Goal: Task Accomplishment & Management: Complete application form

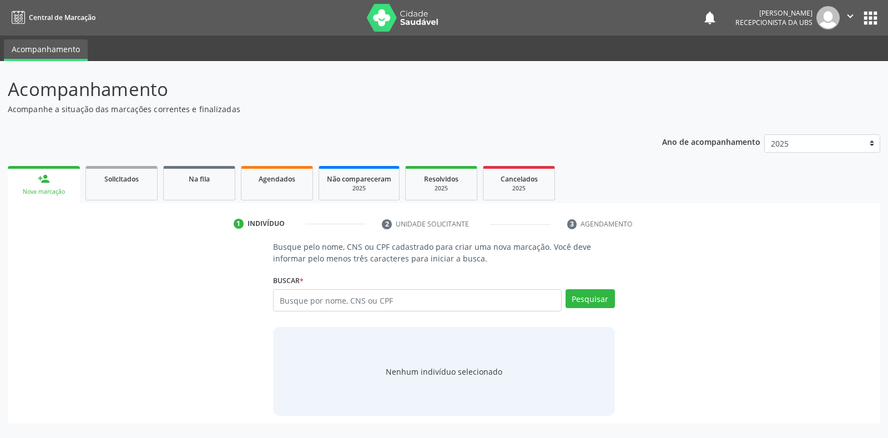
click at [324, 304] on input "text" at bounding box center [417, 300] width 288 height 22
type input "09280778455"
click at [601, 299] on button "Pesquisar" at bounding box center [590, 298] width 49 height 19
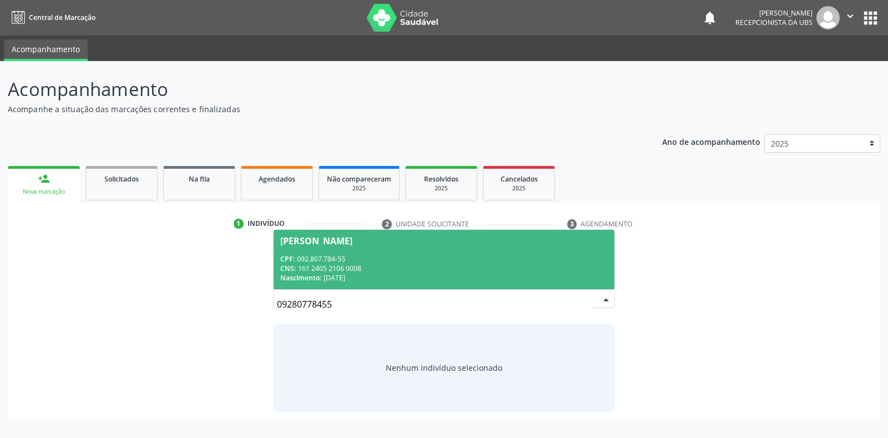
click at [336, 246] on span "Debora Keyla Bezerra da Silva CPF: 092.807.784-55 CNS: 161 2405 2106 0008 Nasci…" at bounding box center [444, 259] width 340 height 59
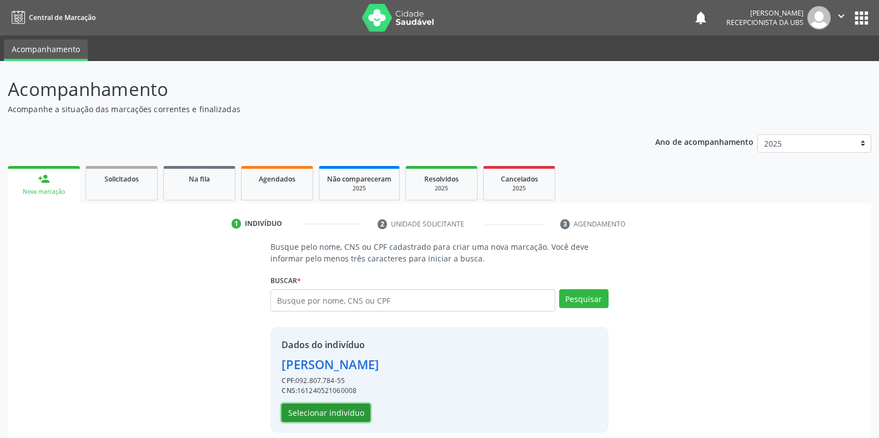
click at [323, 415] on button "Selecionar indivíduo" at bounding box center [325, 413] width 89 height 19
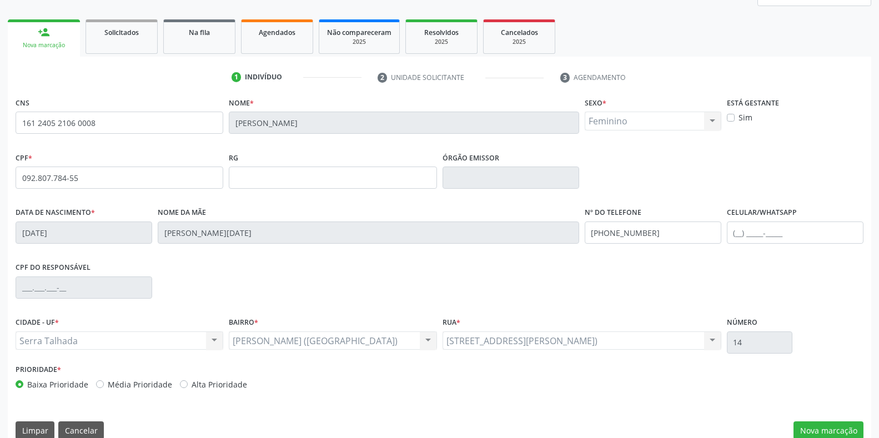
scroll to position [164, 0]
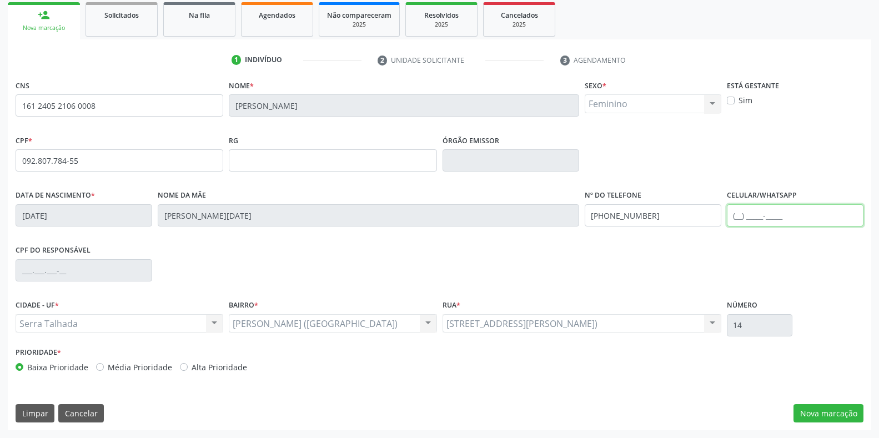
click at [804, 223] on input "text" at bounding box center [795, 215] width 137 height 22
type input "(87) 98182-2161"
click at [819, 416] on button "Nova marcação" at bounding box center [828, 413] width 70 height 19
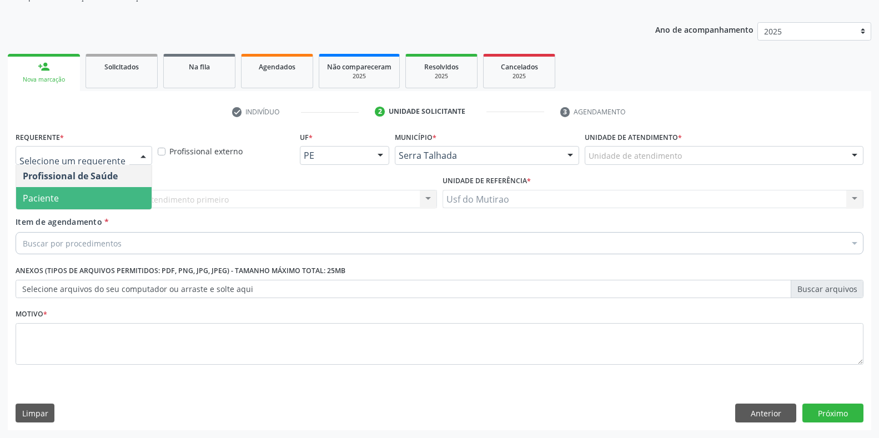
click at [57, 194] on span "Paciente" at bounding box center [41, 198] width 36 height 12
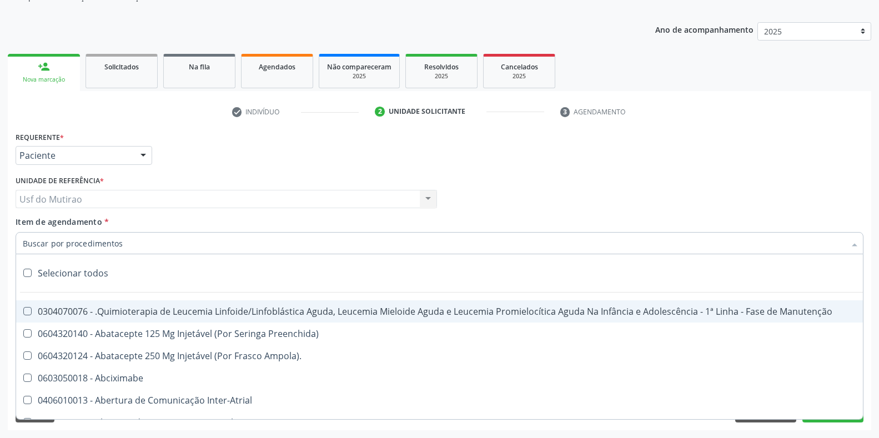
paste input "OFTALMOLOGISTA"
type input "OFTALMOLOGISTA"
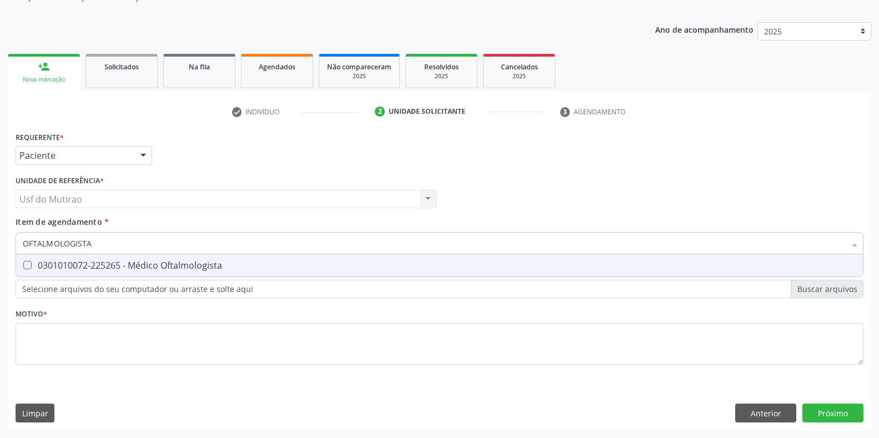
click at [145, 265] on div "0301010072-225265 - Médico Oftalmologista" at bounding box center [439, 265] width 833 height 9
checkbox Oftalmologista "true"
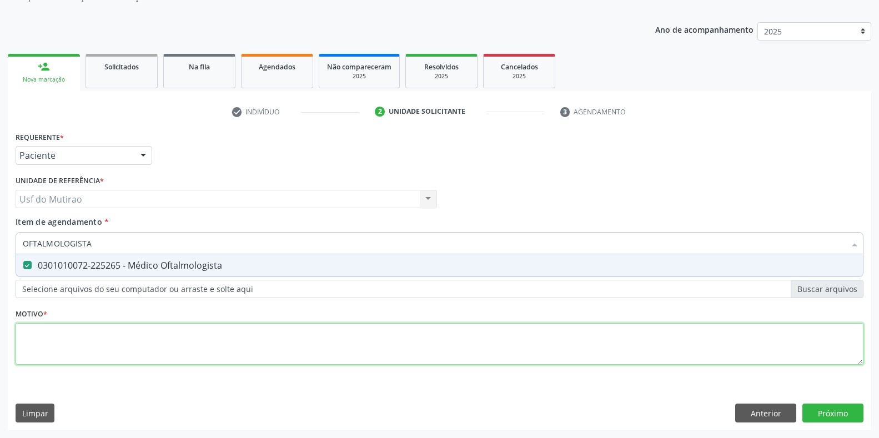
click at [155, 349] on div "Requerente * Paciente Profissional de Saúde Paciente Nenhum resultado encontrad…" at bounding box center [440, 254] width 848 height 251
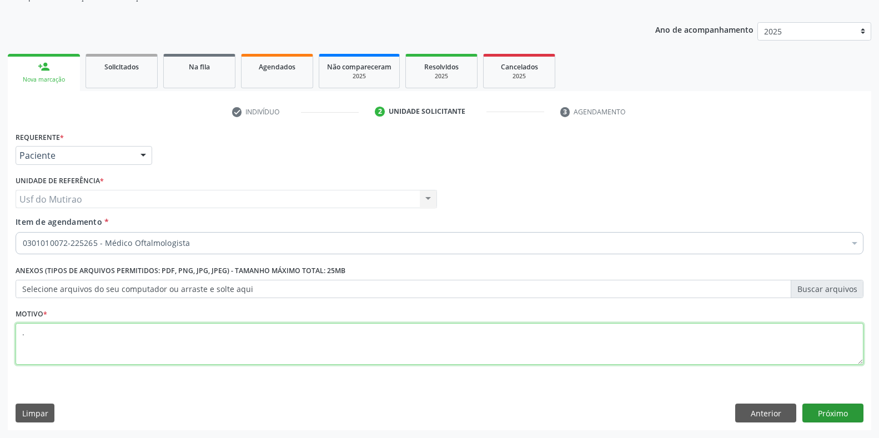
type textarea "."
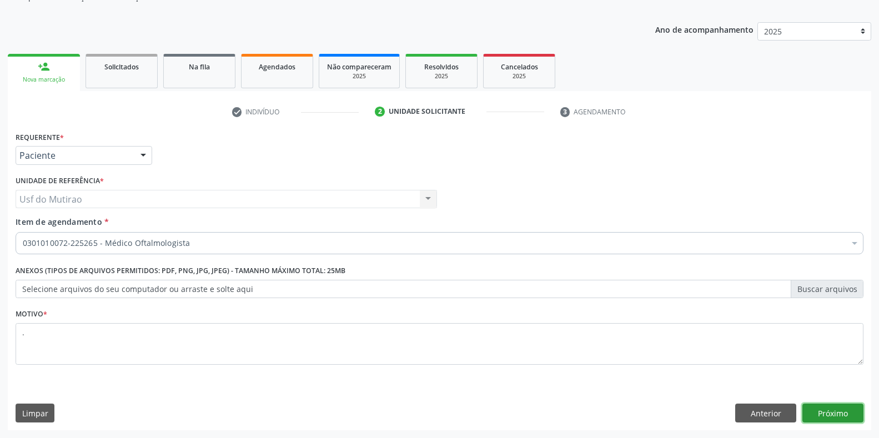
click at [828, 410] on button "Próximo" at bounding box center [832, 413] width 61 height 19
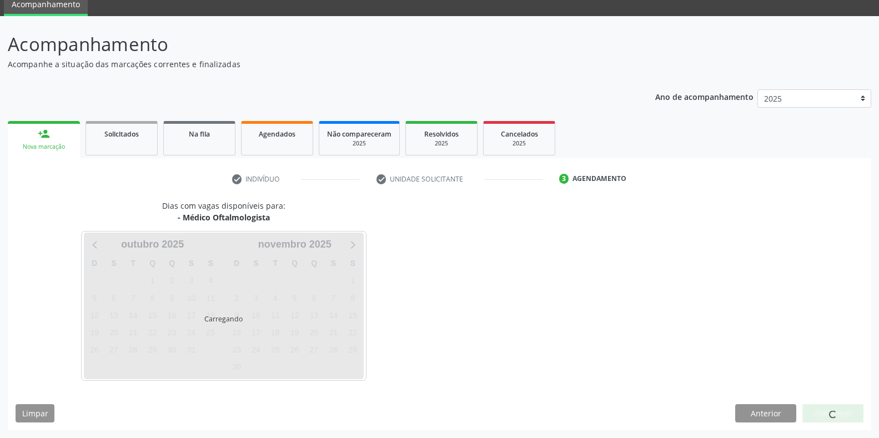
scroll to position [45, 0]
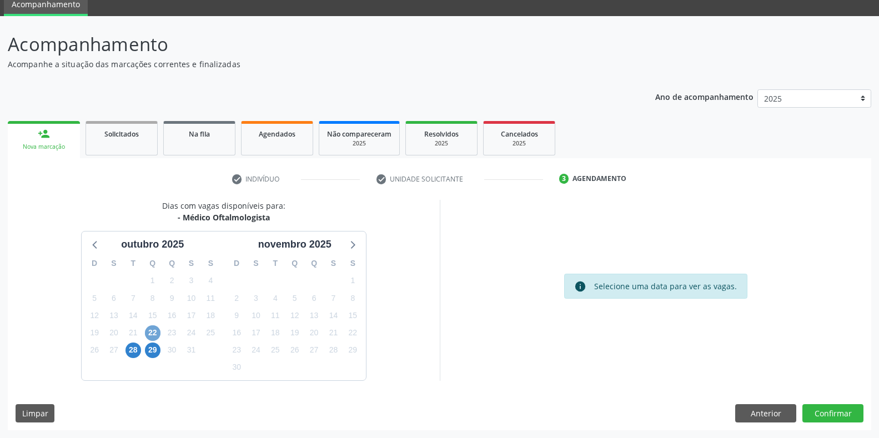
click at [158, 332] on span "22" at bounding box center [153, 333] width 16 height 16
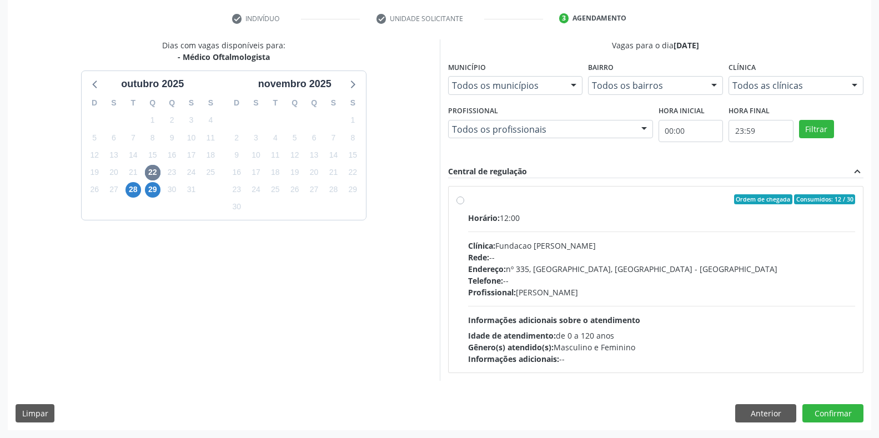
click at [540, 263] on div "Endereço: [STREET_ADDRESS]" at bounding box center [661, 269] width 387 height 12
click at [464, 204] on input "Ordem de chegada Consumidos: 12 / 30 Horário: 12:00 Clínica: Fundacao Altino Ve…" at bounding box center [460, 199] width 8 height 10
radio input "true"
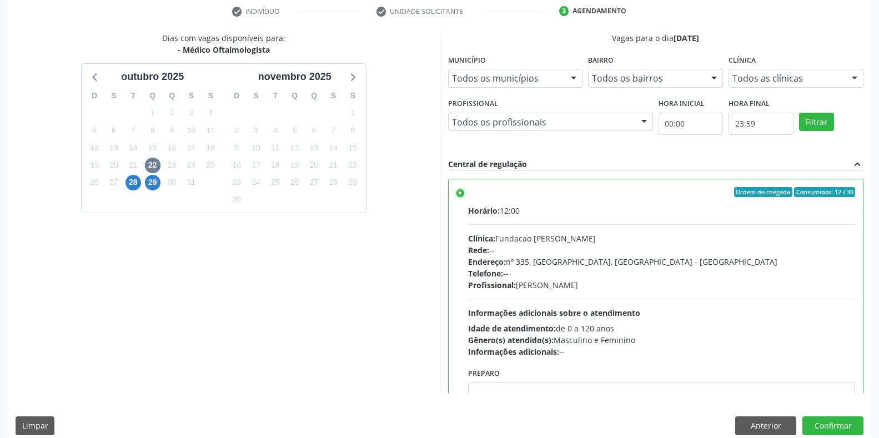
scroll to position [225, 0]
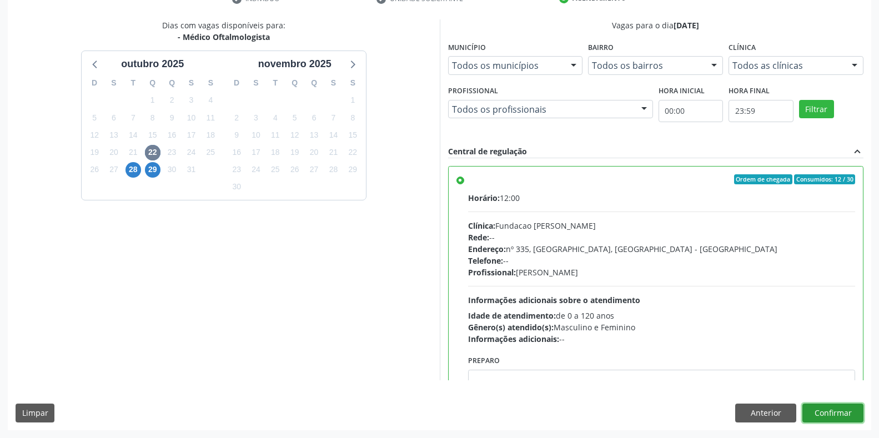
click at [828, 414] on button "Confirmar" at bounding box center [832, 413] width 61 height 19
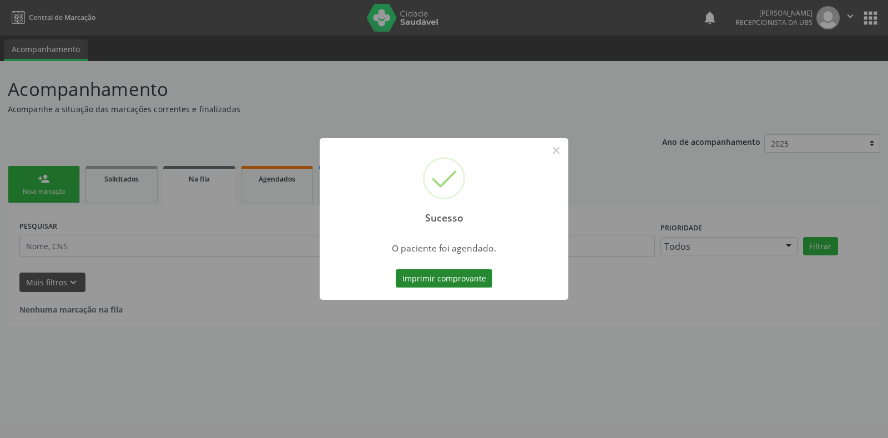
click at [453, 271] on button "Imprimir comprovante" at bounding box center [444, 278] width 97 height 19
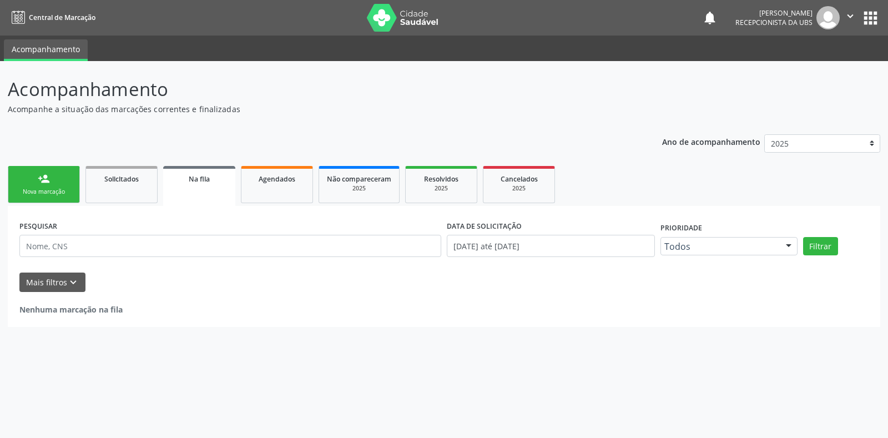
click at [34, 183] on link "person_add Nova marcação" at bounding box center [44, 184] width 72 height 37
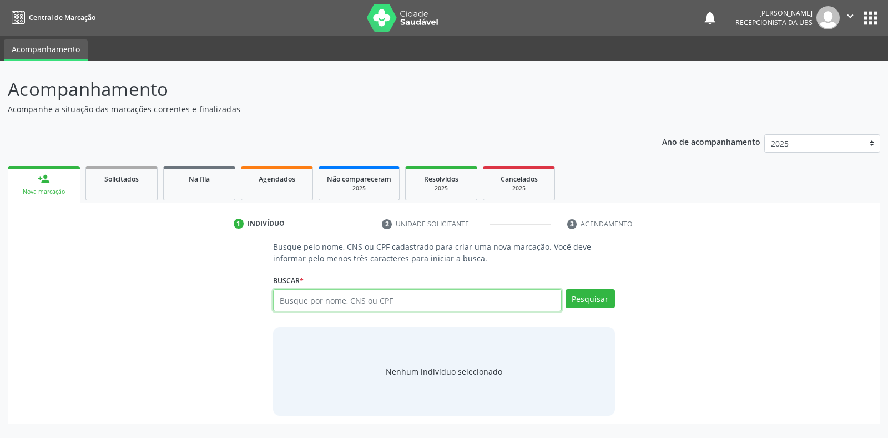
click at [337, 304] on input "text" at bounding box center [417, 300] width 288 height 22
click at [374, 302] on input "text" at bounding box center [417, 300] width 288 height 22
type input "704808066925579"
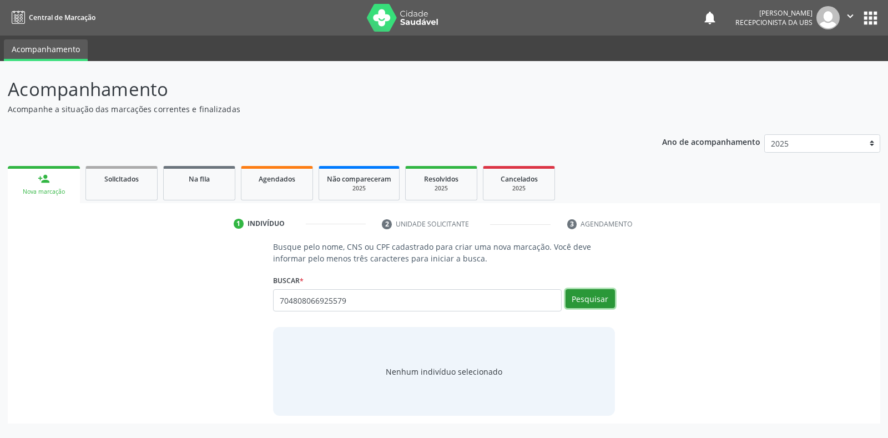
click at [594, 302] on button "Pesquisar" at bounding box center [590, 298] width 49 height 19
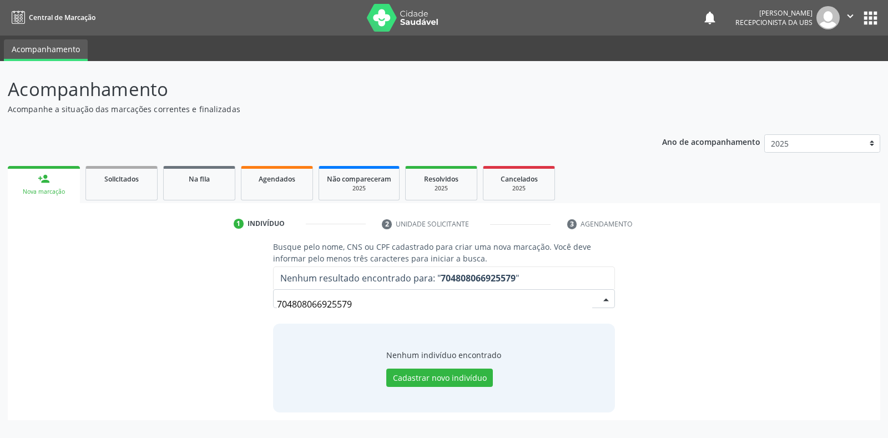
drag, startPoint x: 430, startPoint y: 301, endPoint x: 246, endPoint y: 285, distance: 184.5
click at [248, 293] on div "Busque pelo nome, CNS ou CPF cadastrado para criar uma nova marcação. Você deve…" at bounding box center [444, 326] width 857 height 171
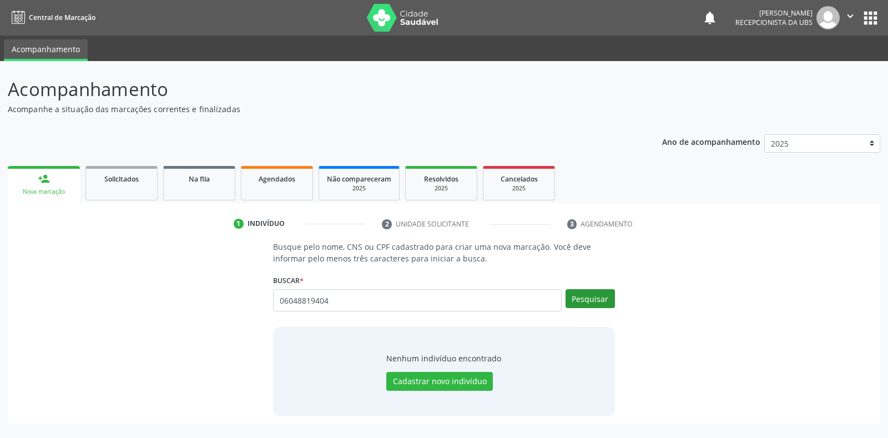
type input "06048819404"
click at [594, 305] on button "Pesquisar" at bounding box center [590, 298] width 49 height 19
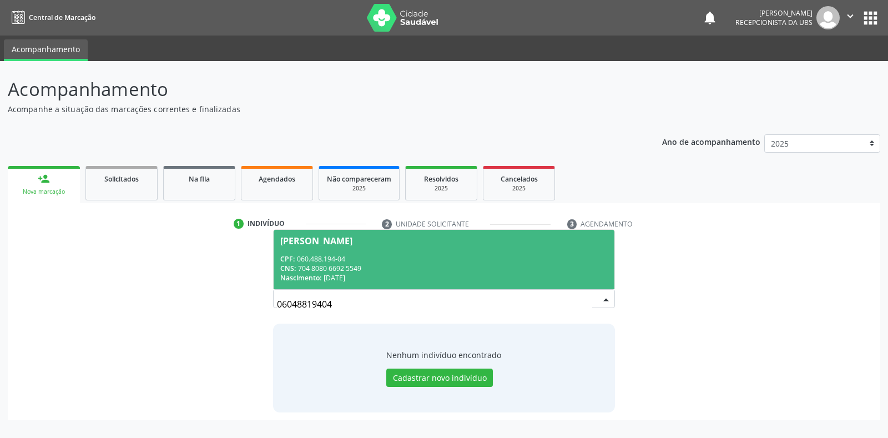
click at [411, 255] on div "CPF: 060.488.194-04" at bounding box center [443, 258] width 327 height 9
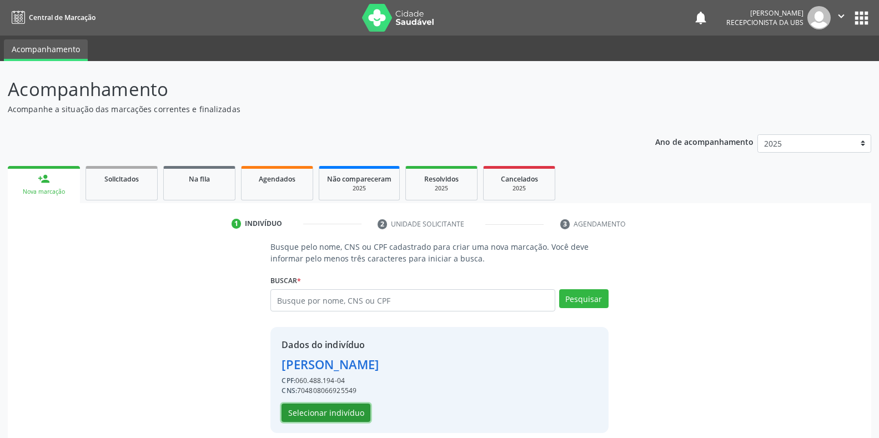
click at [340, 412] on button "Selecionar indivíduo" at bounding box center [325, 413] width 89 height 19
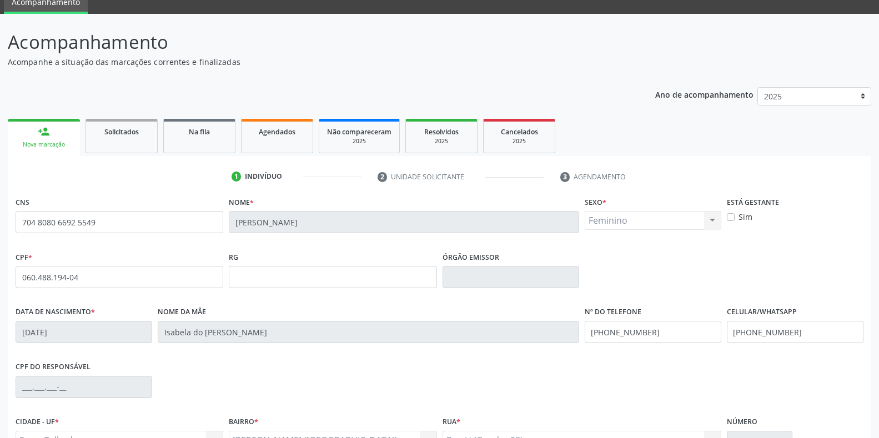
scroll to position [111, 0]
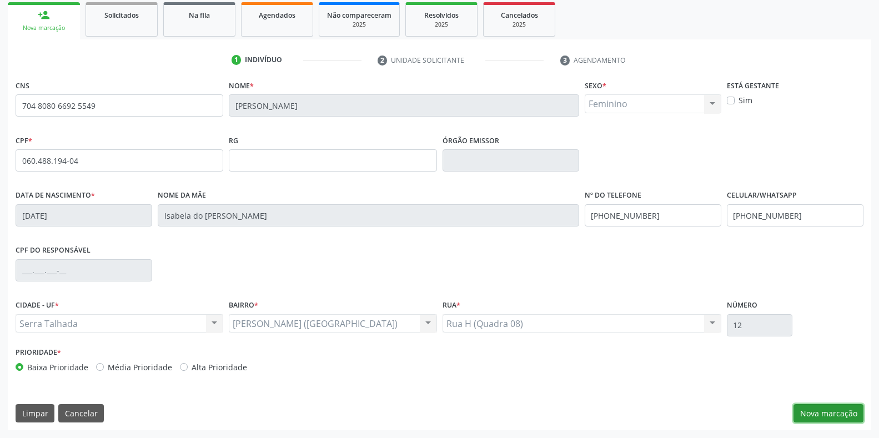
click at [838, 409] on button "Nova marcação" at bounding box center [828, 413] width 70 height 19
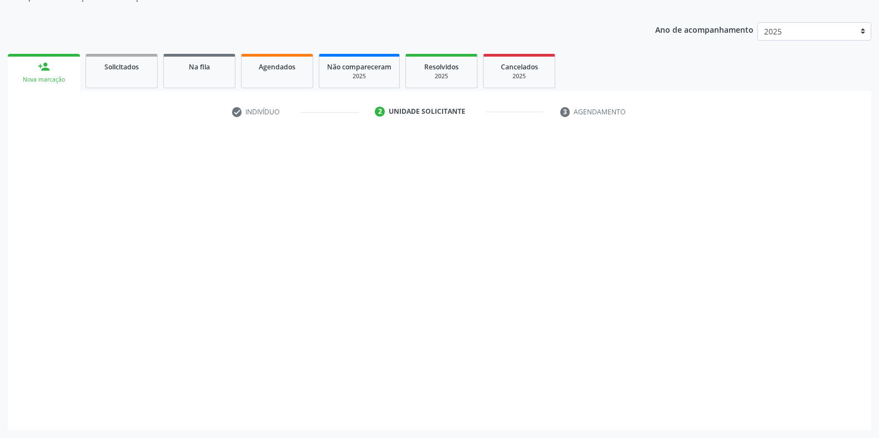
scroll to position [112, 0]
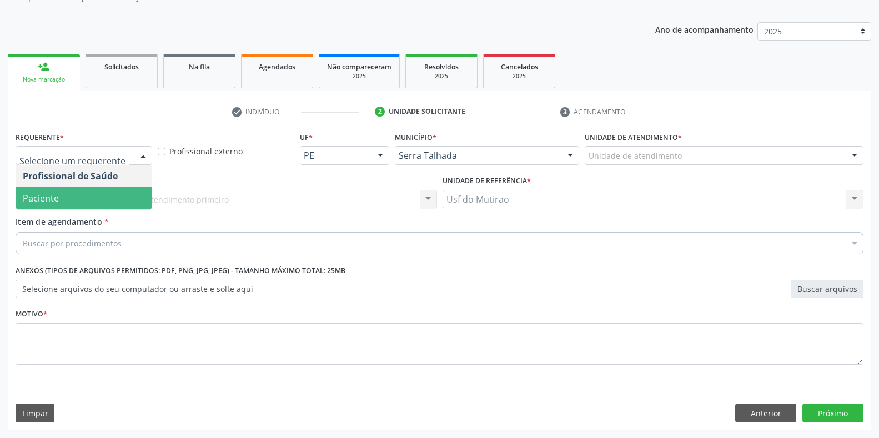
click at [83, 195] on span "Paciente" at bounding box center [83, 198] width 135 height 22
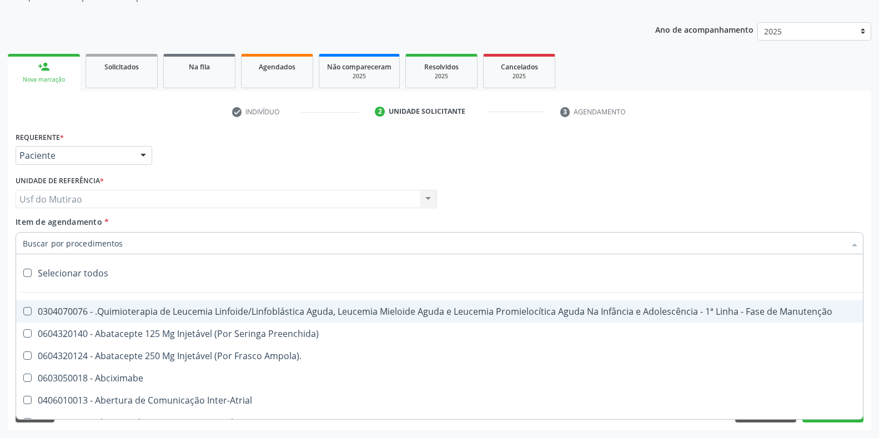
paste input "OFTALMOLOGISTA"
type input "OFTALMOLOGISTA"
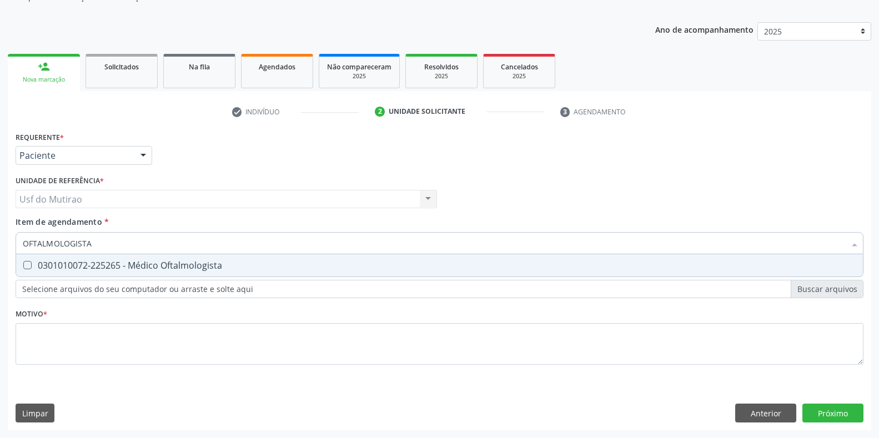
click at [111, 261] on div "0301010072-225265 - Médico Oftalmologista" at bounding box center [439, 265] width 833 height 9
checkbox Oftalmologista "true"
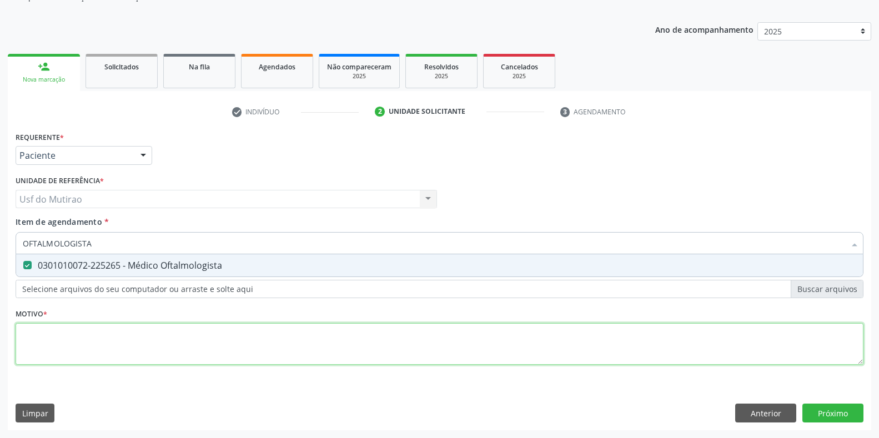
click at [109, 335] on div "Requerente * Paciente Profissional de Saúde Paciente Nenhum resultado encontrad…" at bounding box center [440, 254] width 848 height 251
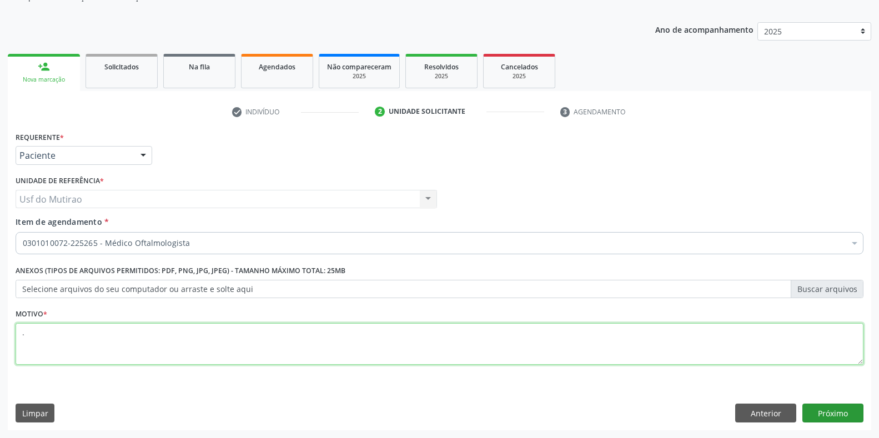
type textarea "."
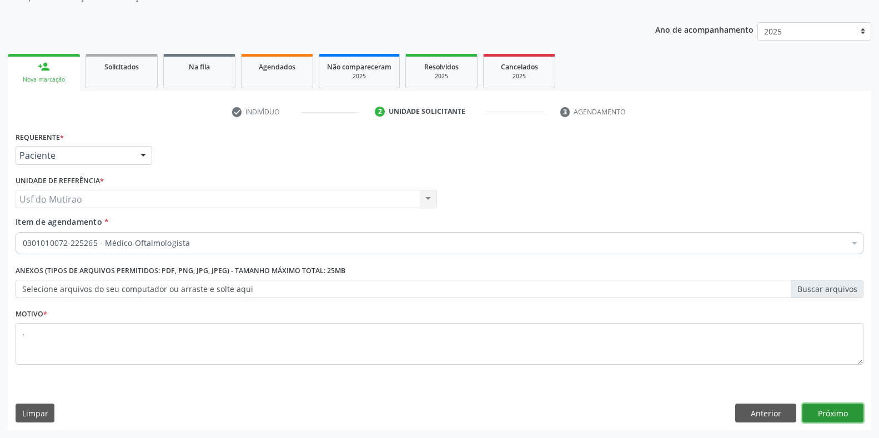
click at [813, 412] on button "Próximo" at bounding box center [832, 413] width 61 height 19
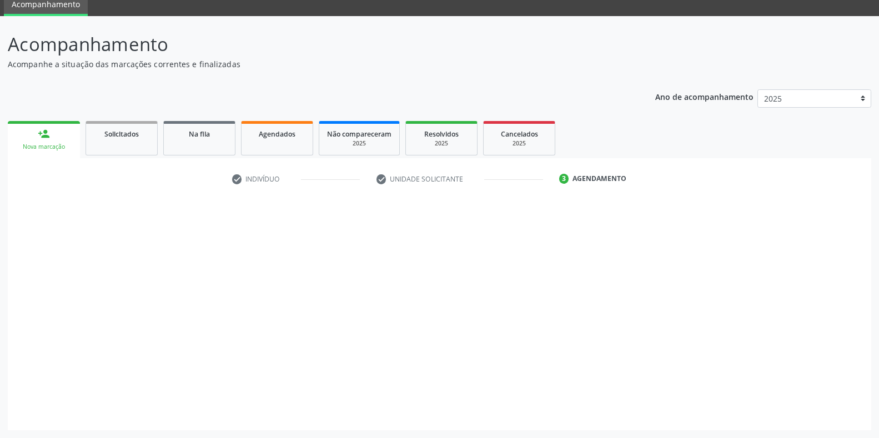
scroll to position [45, 0]
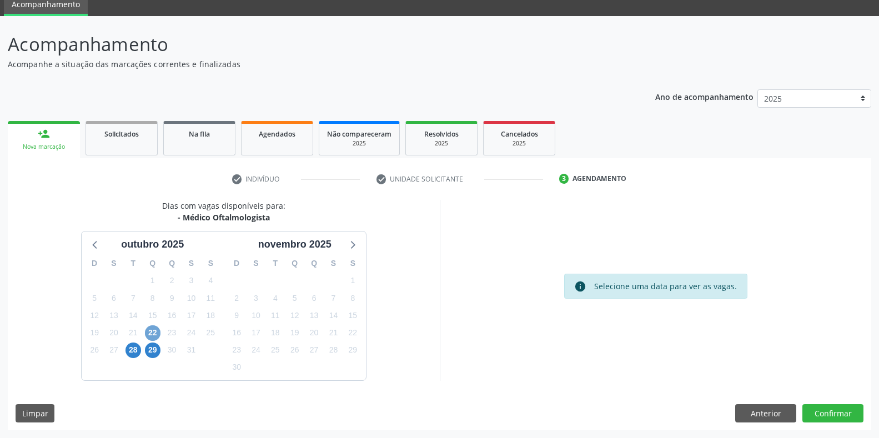
click at [159, 334] on span "22" at bounding box center [153, 333] width 16 height 16
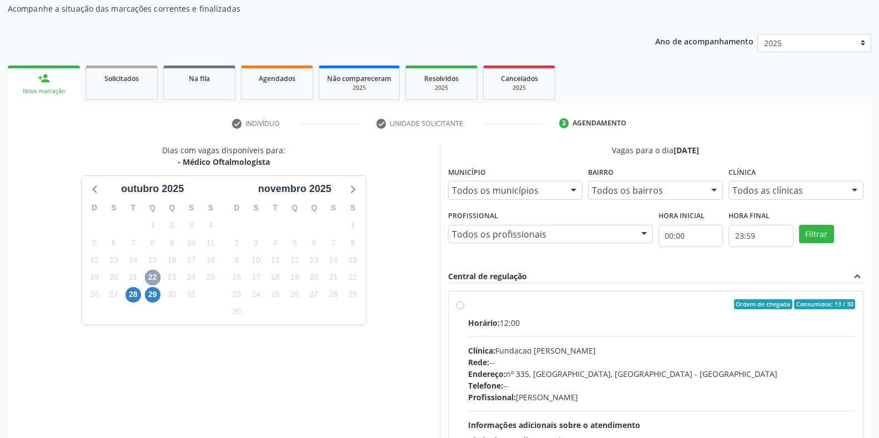
scroll to position [156, 0]
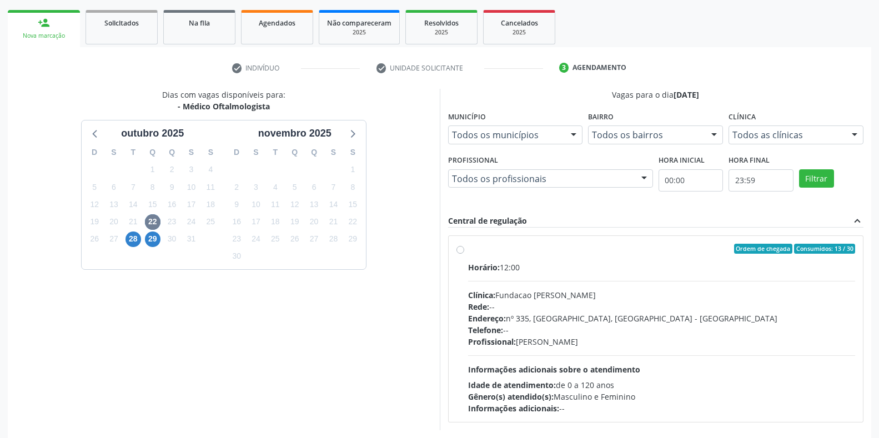
click at [525, 312] on div "Endereço: [STREET_ADDRESS]" at bounding box center [661, 318] width 387 height 12
click at [464, 254] on input "Ordem de chegada Consumidos: 13 / 30 Horário: 12:00 Clínica: Fundacao Altino Ve…" at bounding box center [460, 249] width 8 height 10
radio input "true"
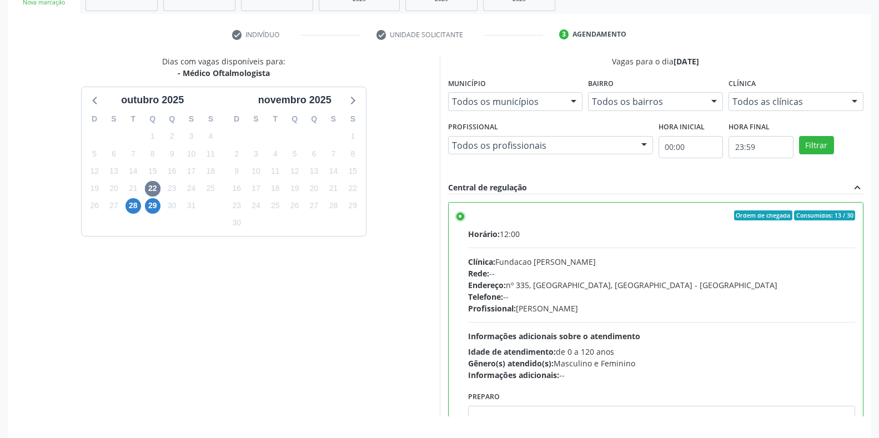
scroll to position [225, 0]
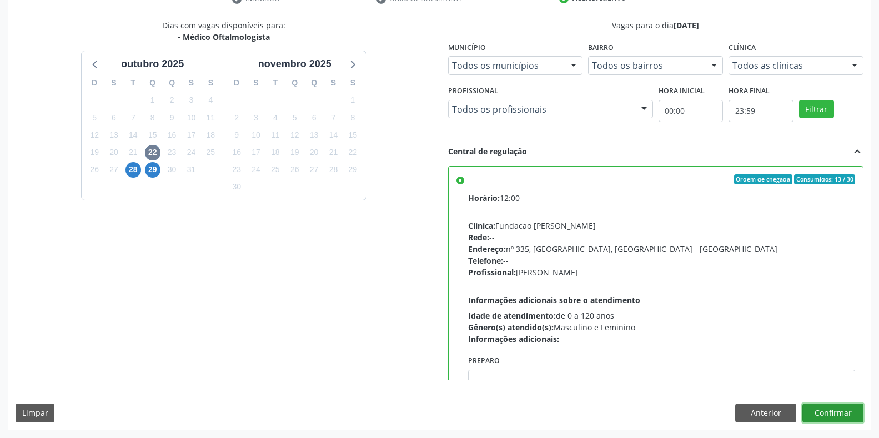
click at [813, 405] on button "Confirmar" at bounding box center [832, 413] width 61 height 19
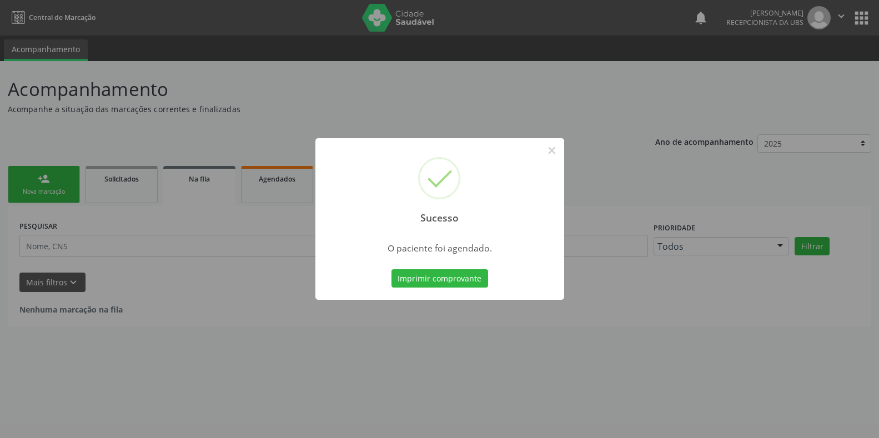
scroll to position [0, 0]
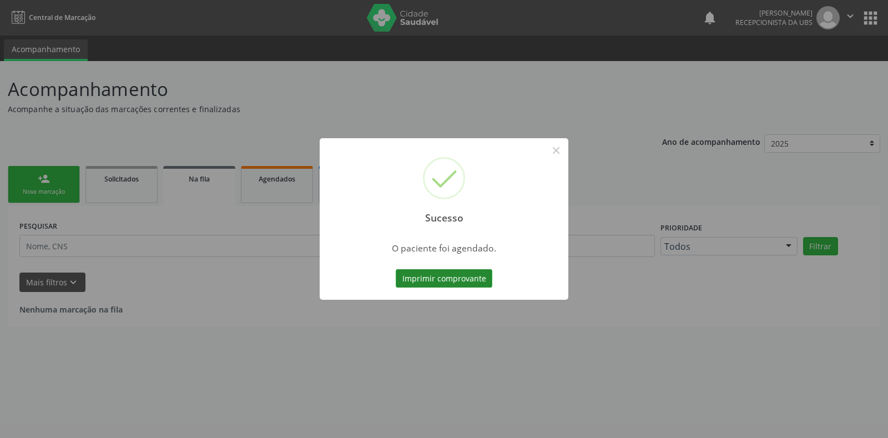
click at [455, 275] on button "Imprimir comprovante" at bounding box center [444, 278] width 97 height 19
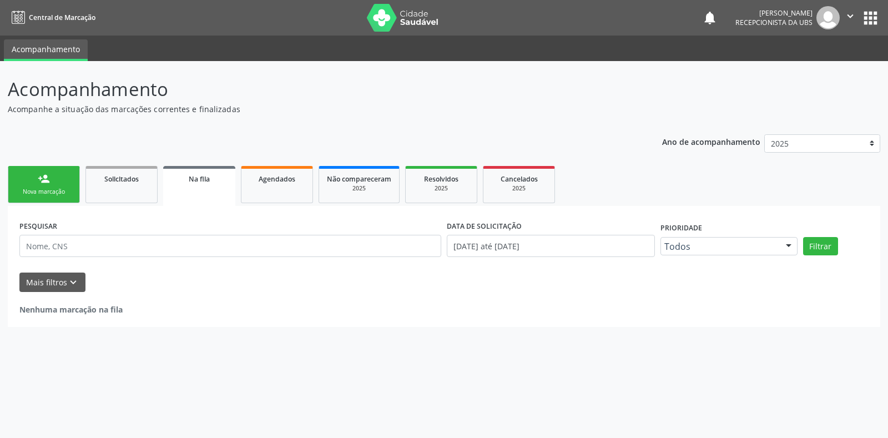
click at [41, 191] on div "Nova marcação" at bounding box center [44, 192] width 56 height 8
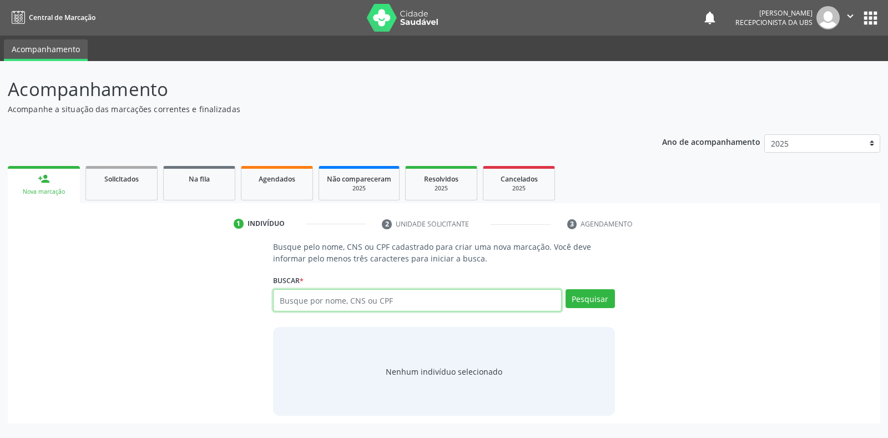
click at [362, 299] on input "text" at bounding box center [417, 300] width 288 height 22
type input "898005915601741"
click at [604, 301] on button "Pesquisar" at bounding box center [590, 298] width 49 height 19
type input "898005915601741"
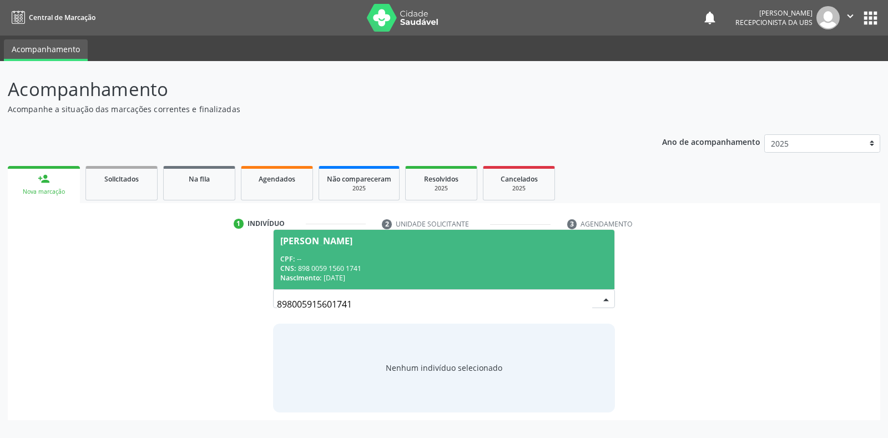
click at [394, 259] on div "CPF: --" at bounding box center [443, 258] width 327 height 9
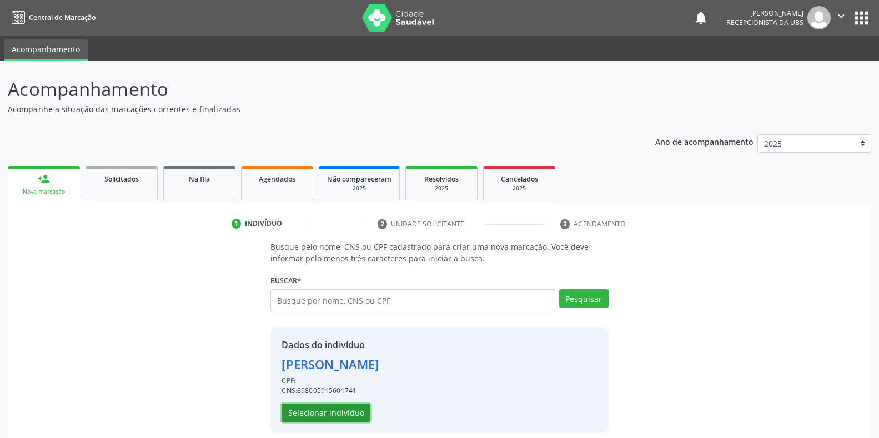
click at [337, 409] on button "Selecionar indivíduo" at bounding box center [325, 413] width 89 height 19
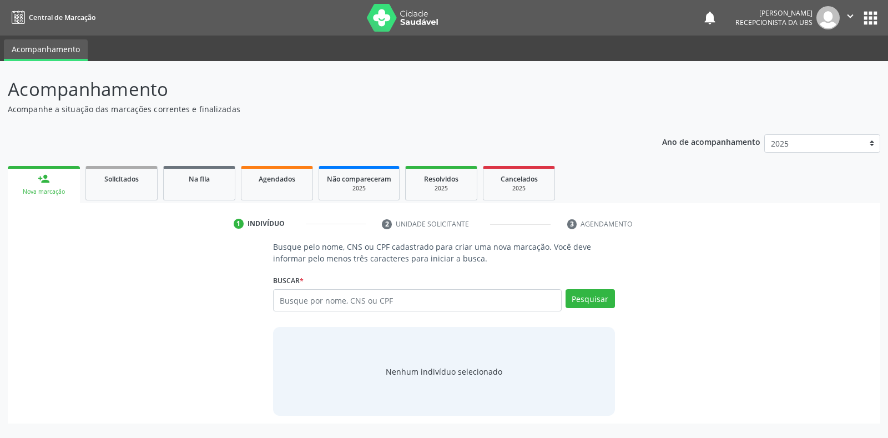
click at [361, 294] on input "text" at bounding box center [417, 300] width 288 height 22
type input "702505323022430"
click at [604, 303] on button "Pesquisar" at bounding box center [590, 298] width 49 height 19
type input "702505323022430"
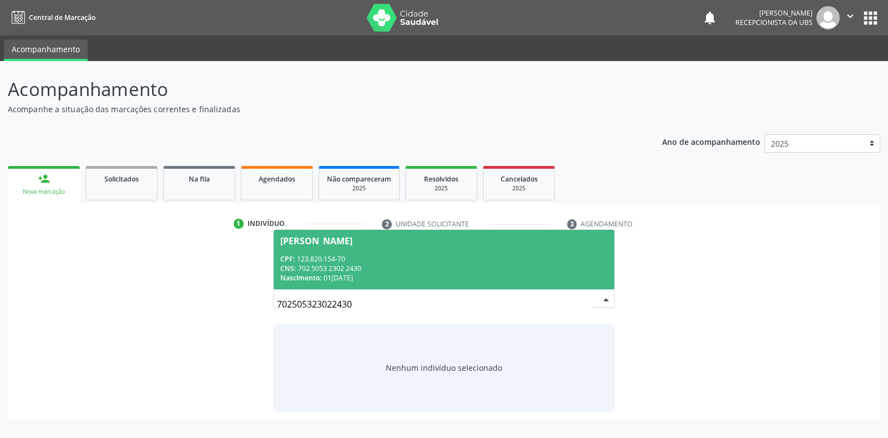
click at [471, 240] on div "[PERSON_NAME]" at bounding box center [443, 240] width 327 height 9
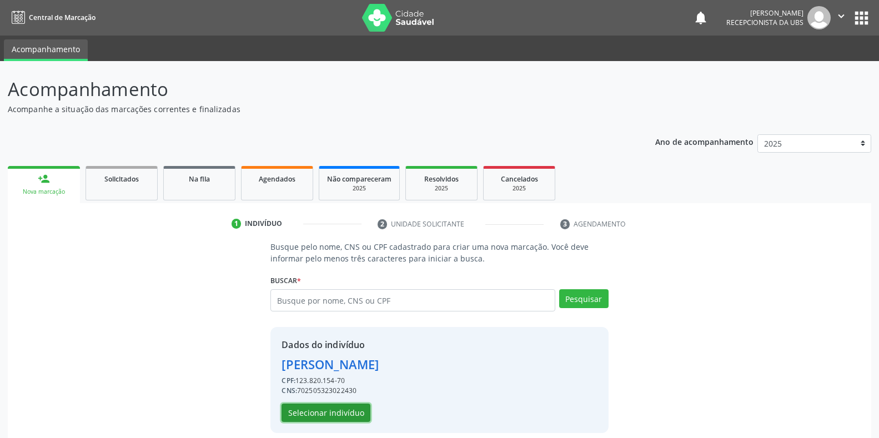
click at [314, 407] on button "Selecionar indivíduo" at bounding box center [325, 413] width 89 height 19
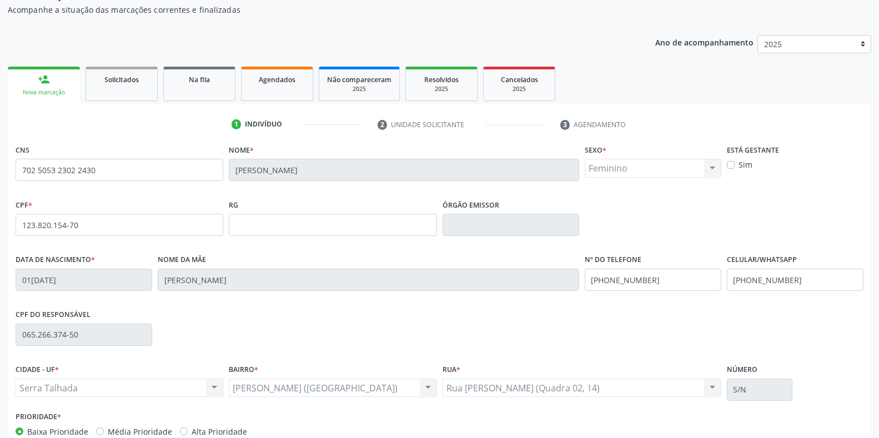
scroll to position [111, 0]
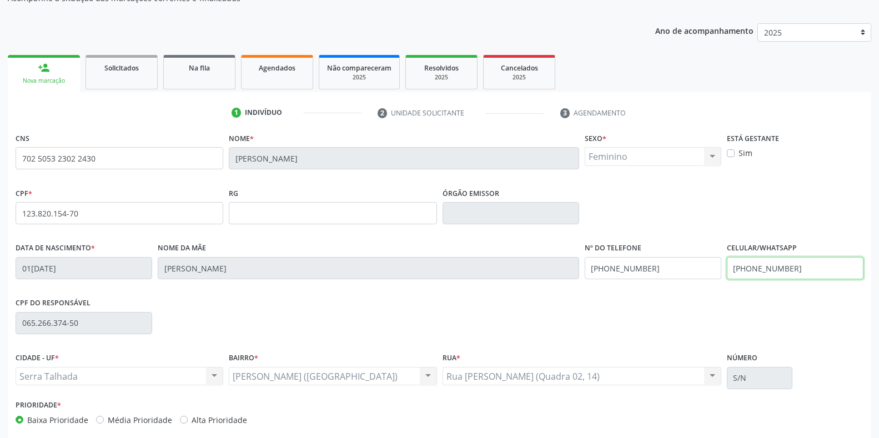
drag, startPoint x: 820, startPoint y: 271, endPoint x: 640, endPoint y: 259, distance: 180.8
click at [640, 259] on div "Data de nascimento * [DATE] Nome da mãe [PERSON_NAME] Nº do Telefone [PHONE_NUM…" at bounding box center [439, 267] width 853 height 55
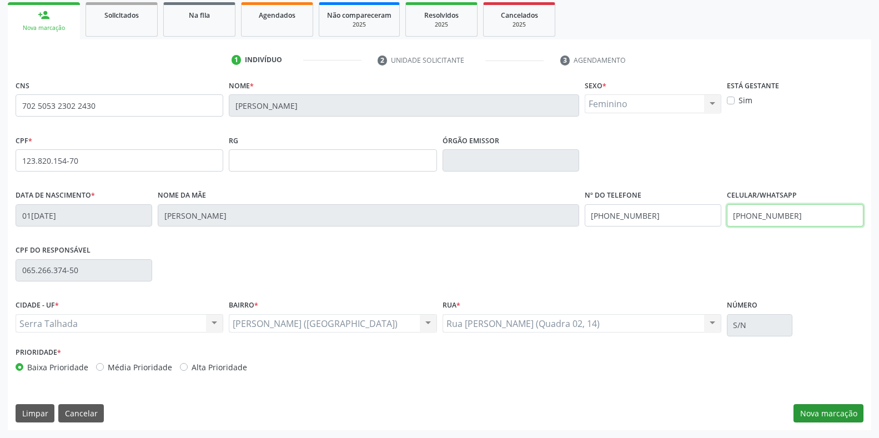
type input "[PHONE_NUMBER]"
click at [803, 410] on button "Nova marcação" at bounding box center [828, 413] width 70 height 19
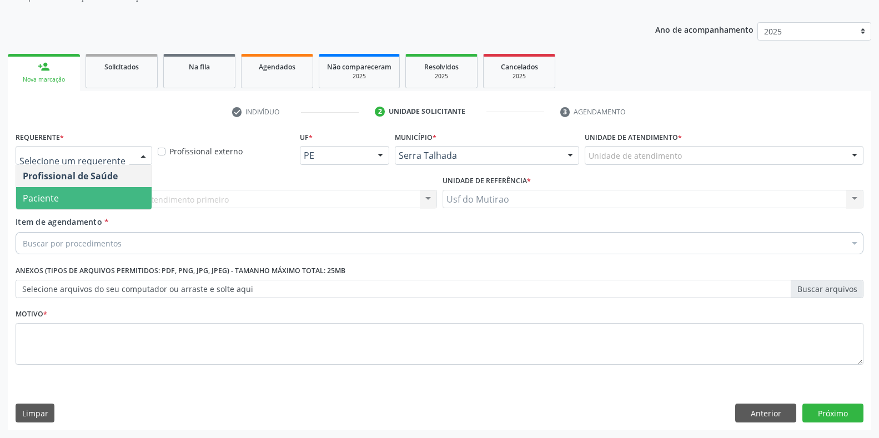
click at [78, 194] on span "Paciente" at bounding box center [83, 198] width 135 height 22
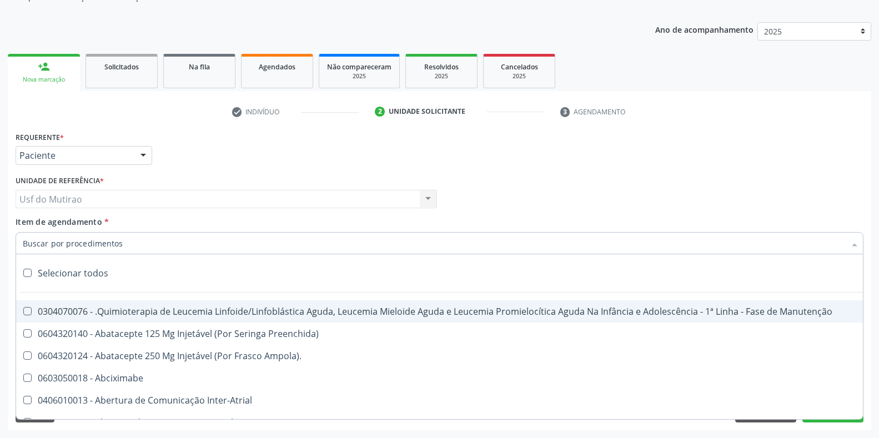
paste input "OFTALMOLOGISTA"
type input "OFTALMOLOGISTA"
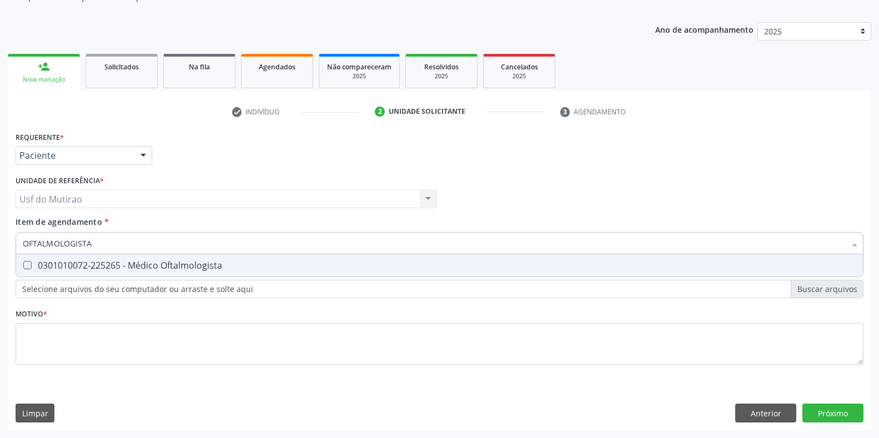
click at [188, 273] on span "0301010072-225265 - Médico Oftalmologista" at bounding box center [439, 265] width 846 height 22
checkbox Oftalmologista "true"
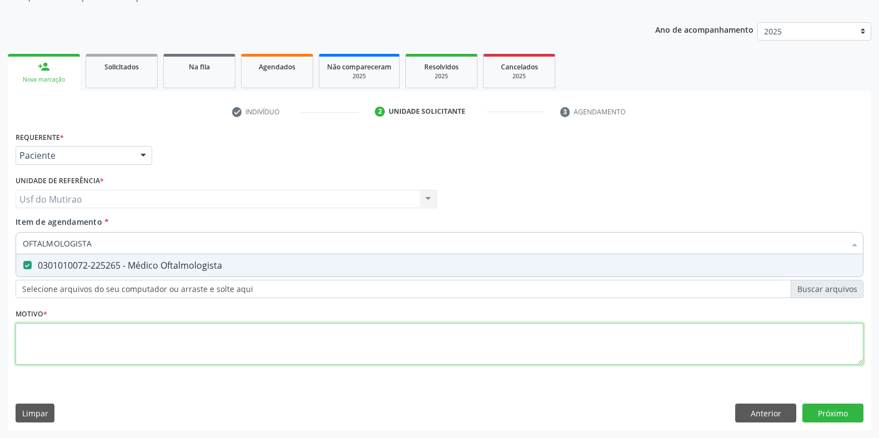
click at [175, 347] on div "Requerente * Paciente Profissional de Saúde Paciente Nenhum resultado encontrad…" at bounding box center [440, 254] width 848 height 251
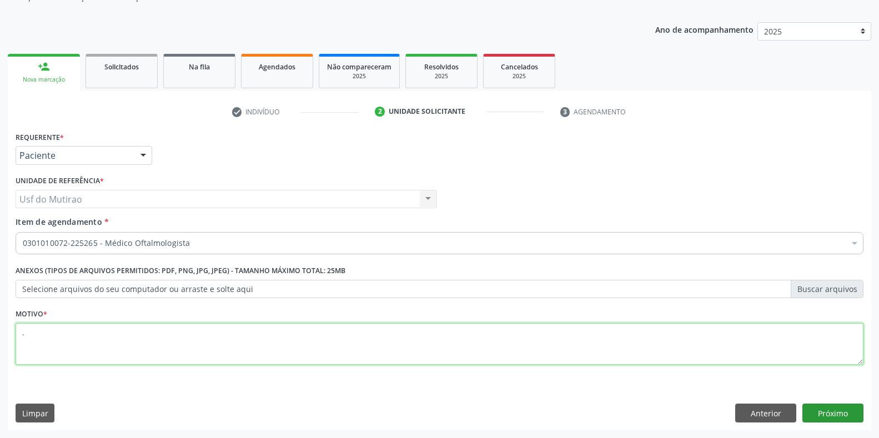
type textarea "."
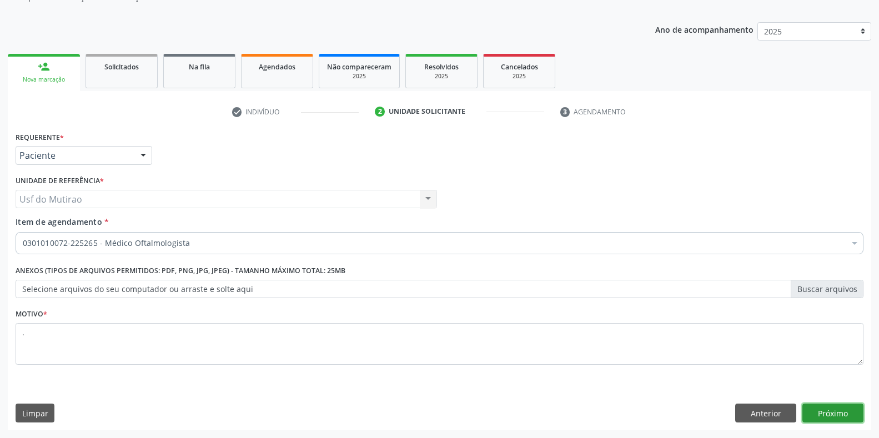
click at [828, 412] on button "Próximo" at bounding box center [832, 413] width 61 height 19
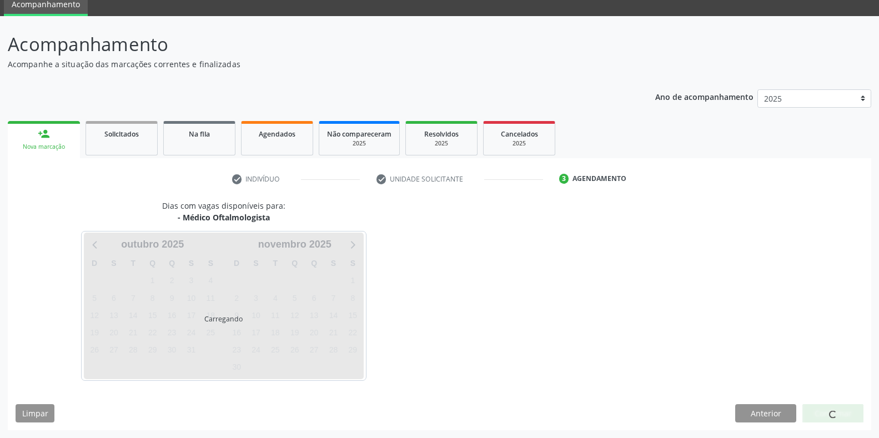
scroll to position [45, 0]
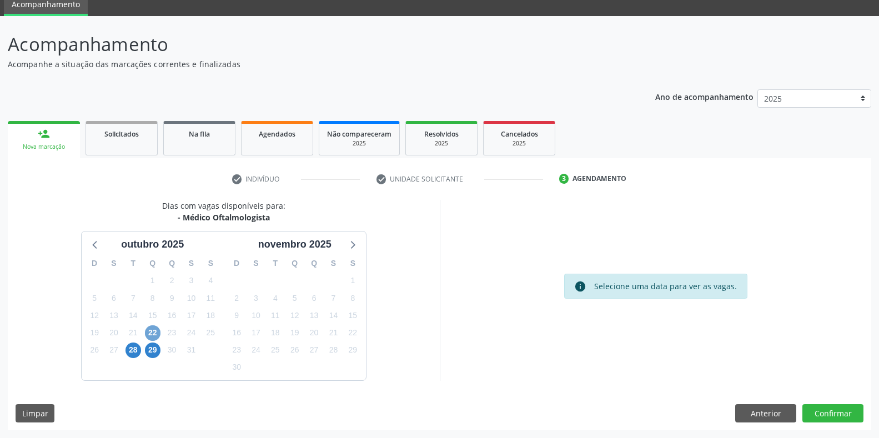
click at [152, 331] on span "22" at bounding box center [153, 333] width 16 height 16
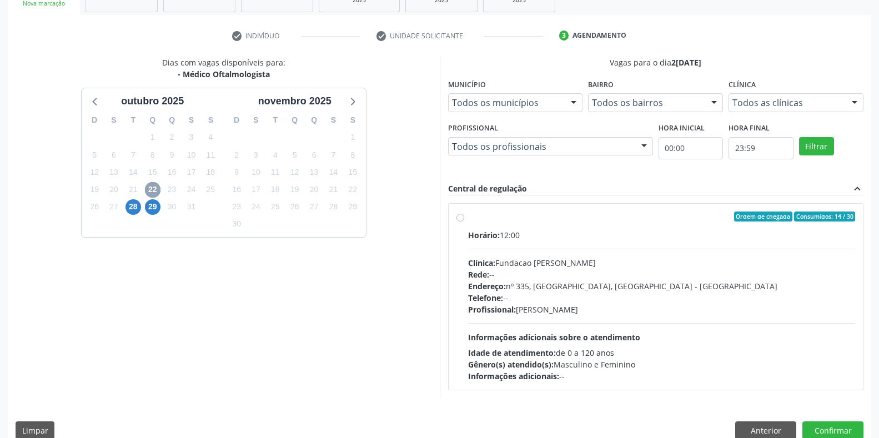
scroll to position [205, 0]
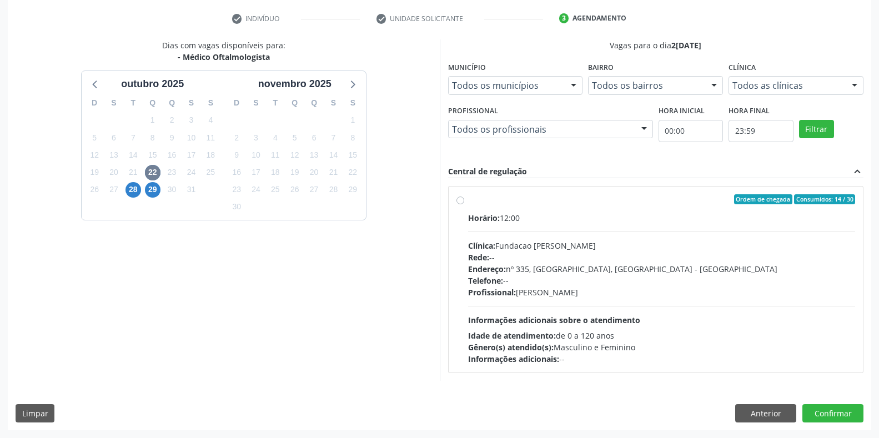
click at [529, 267] on div "Endereço: [STREET_ADDRESS]" at bounding box center [661, 269] width 387 height 12
click at [464, 204] on input "Ordem de chegada Consumidos: 14 / 30 Horário: 12:00 Clínica: Fundacao [PERSON_N…" at bounding box center [460, 199] width 8 height 10
radio input "true"
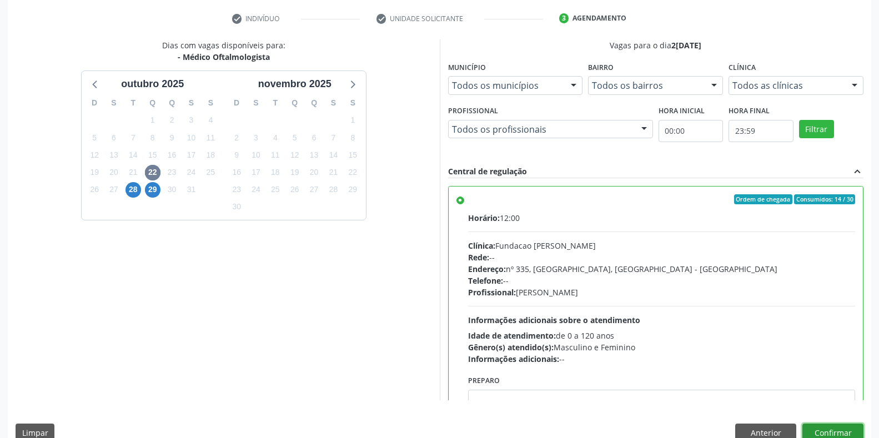
click at [808, 426] on button "Confirmar" at bounding box center [832, 432] width 61 height 19
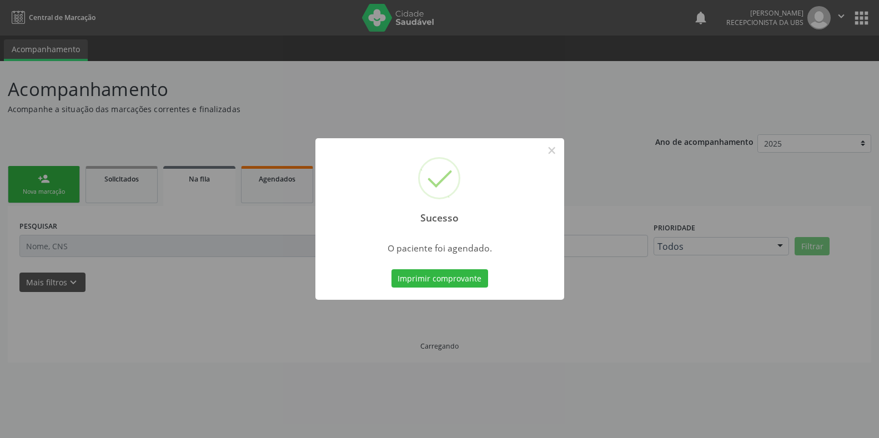
scroll to position [0, 0]
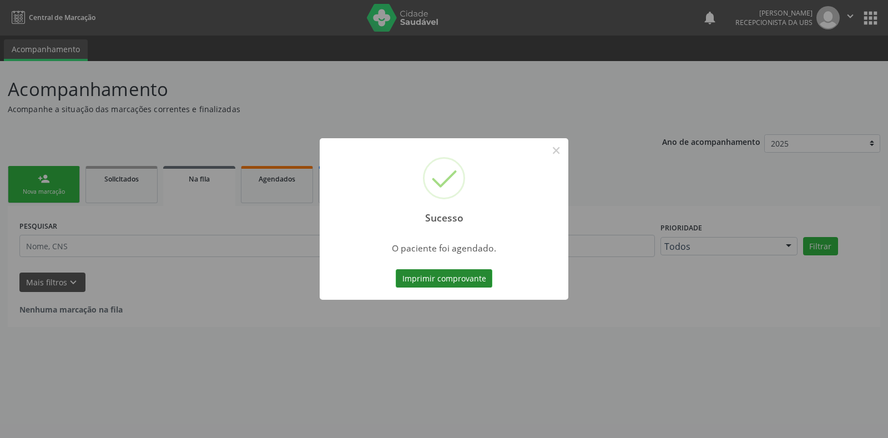
click at [432, 273] on button "Imprimir comprovante" at bounding box center [444, 278] width 97 height 19
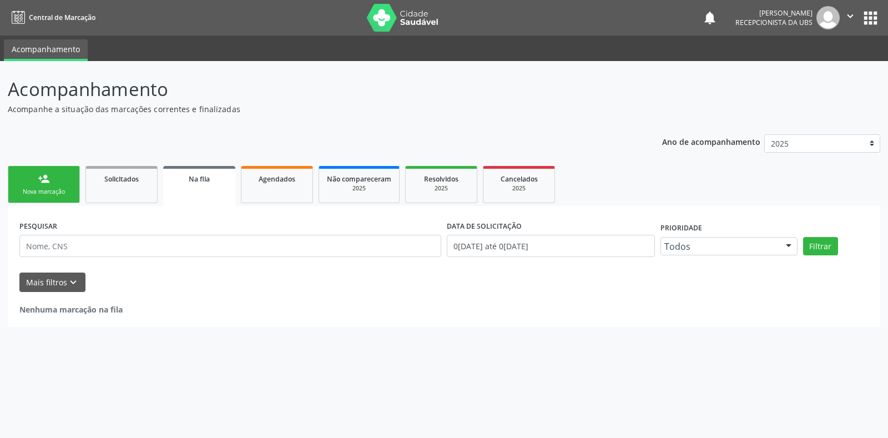
click at [50, 183] on link "person_add Nova marcação" at bounding box center [44, 184] width 72 height 37
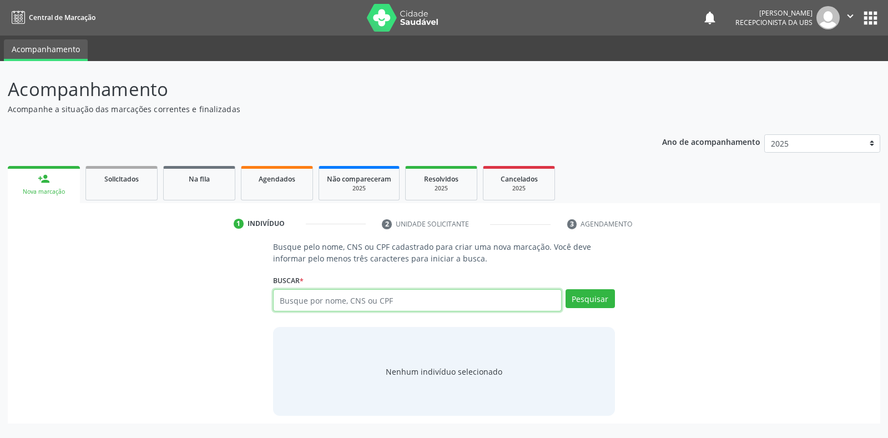
click at [306, 295] on input "text" at bounding box center [417, 300] width 288 height 22
type input "45905800472"
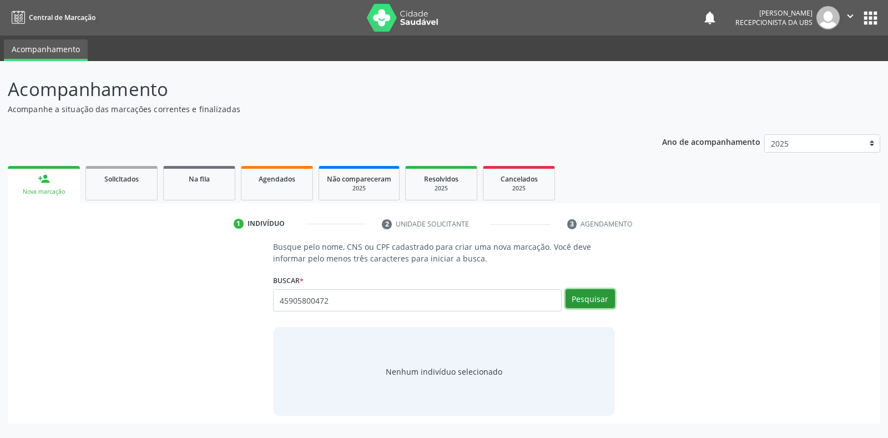
click at [571, 298] on button "Pesquisar" at bounding box center [590, 298] width 49 height 19
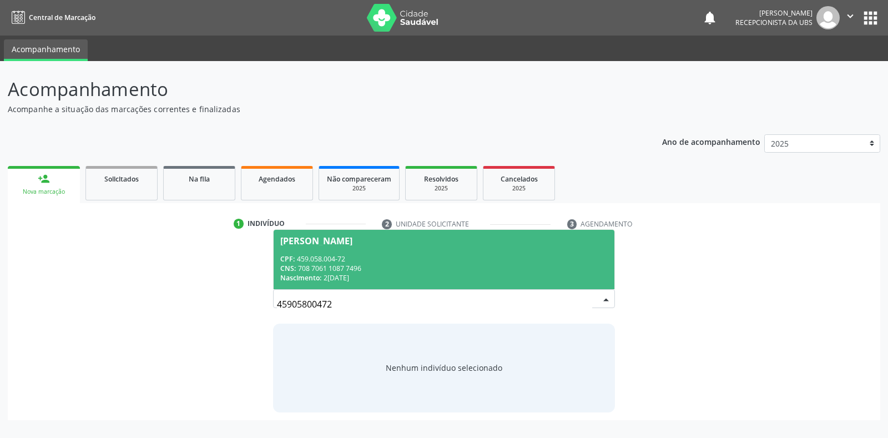
click at [406, 264] on div "CNS: 708 7061 1087 7496" at bounding box center [443, 268] width 327 height 9
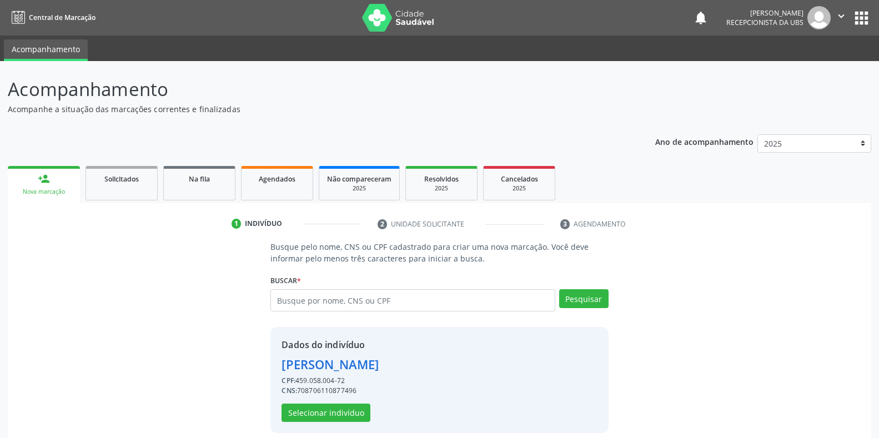
scroll to position [11, 0]
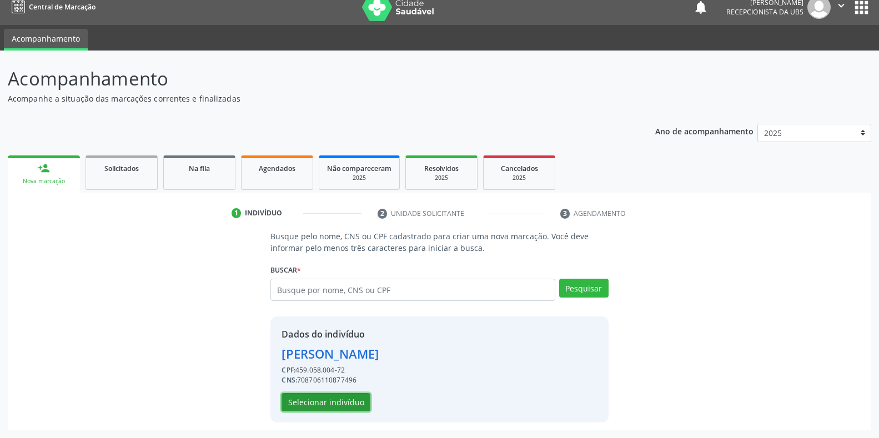
click at [345, 404] on button "Selecionar indivíduo" at bounding box center [325, 402] width 89 height 19
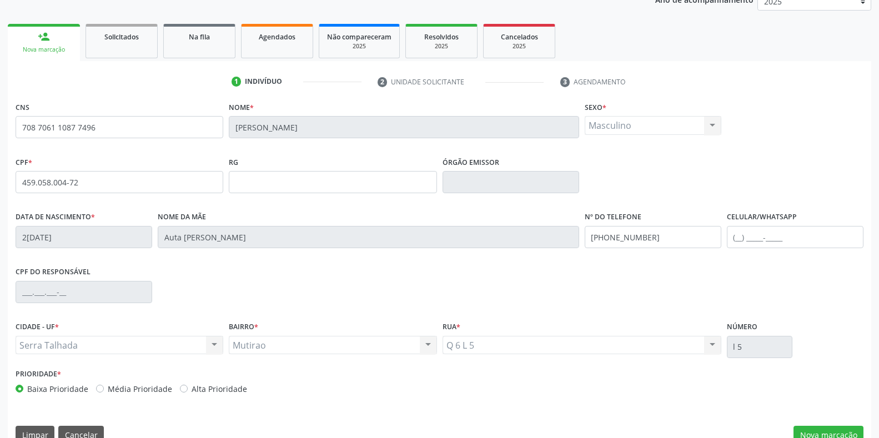
scroll to position [164, 0]
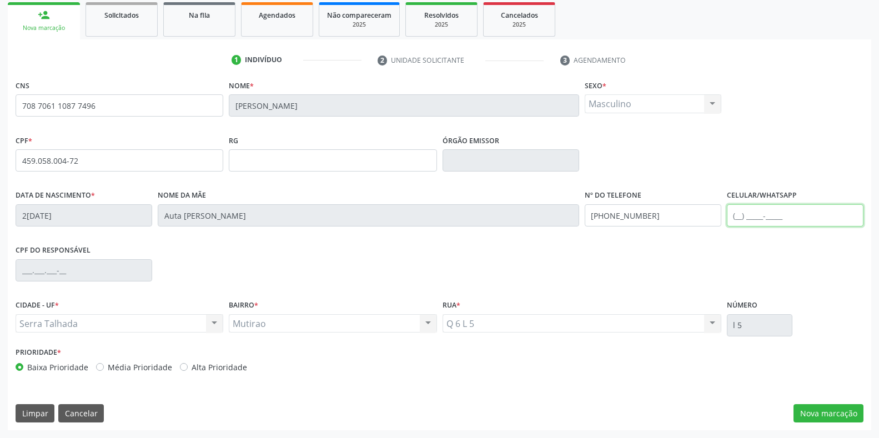
click at [794, 218] on input "text" at bounding box center [795, 215] width 137 height 22
type input "[PHONE_NUMBER]"
click at [828, 415] on button "Nova marcação" at bounding box center [828, 413] width 70 height 19
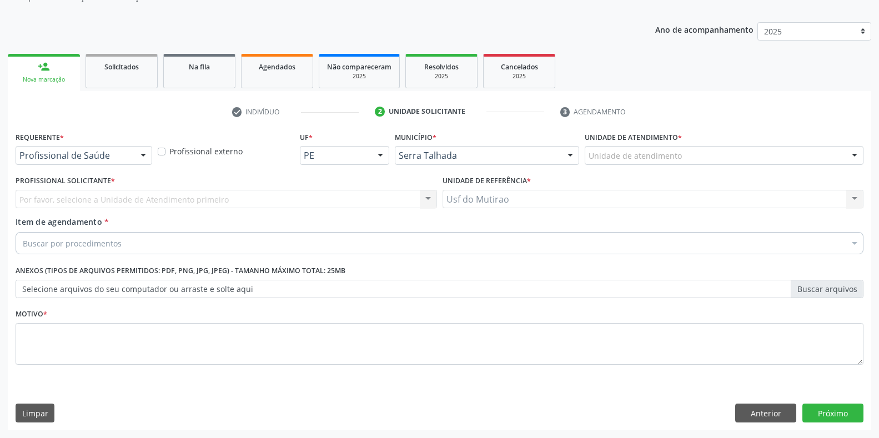
scroll to position [112, 0]
click at [31, 163] on div "Profissional de Saúde" at bounding box center [84, 155] width 137 height 19
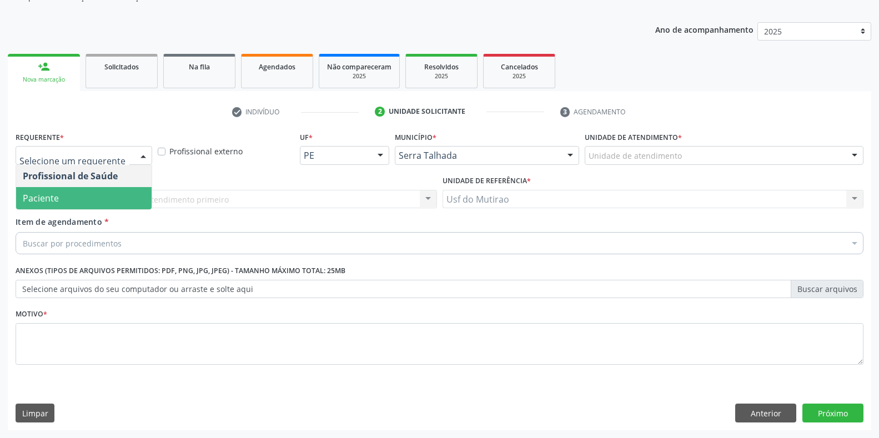
click at [37, 191] on span "Paciente" at bounding box center [83, 198] width 135 height 22
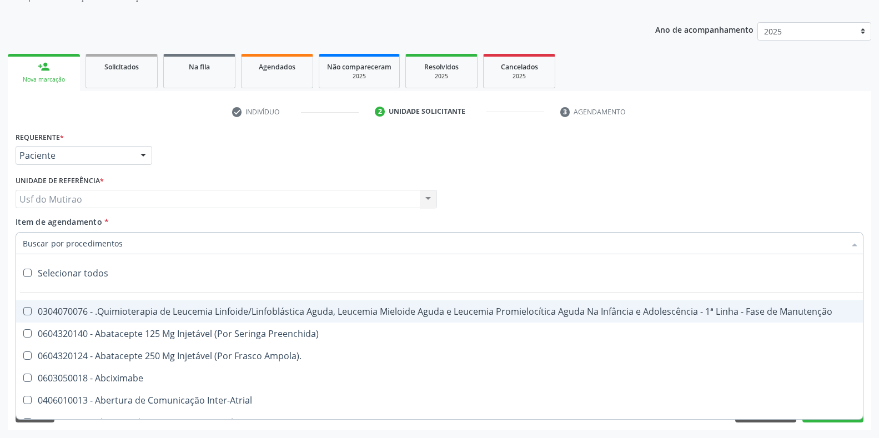
paste input "OFTALMOLOGISTA"
type input "OFTALMOLOGISTA"
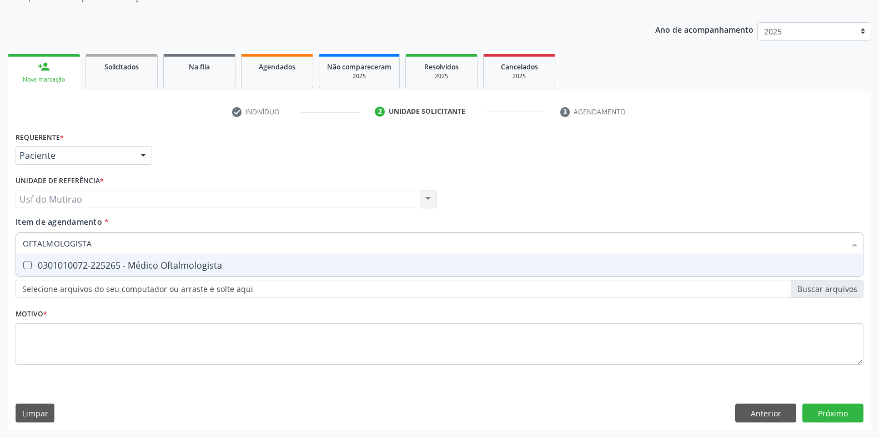
click at [91, 263] on div "0301010072-225265 - Médico Oftalmologista" at bounding box center [439, 265] width 833 height 9
checkbox Oftalmologista "true"
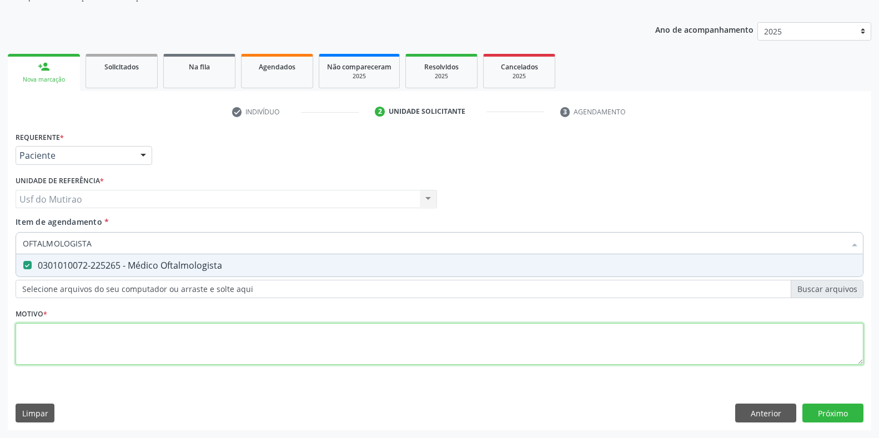
click at [104, 356] on div "Requerente * Paciente Profissional de Saúde Paciente Nenhum resultado encontrad…" at bounding box center [440, 254] width 848 height 251
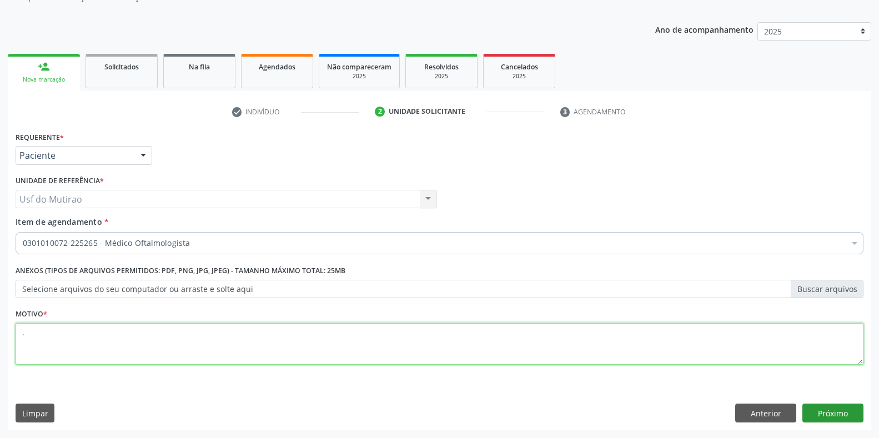
type textarea "."
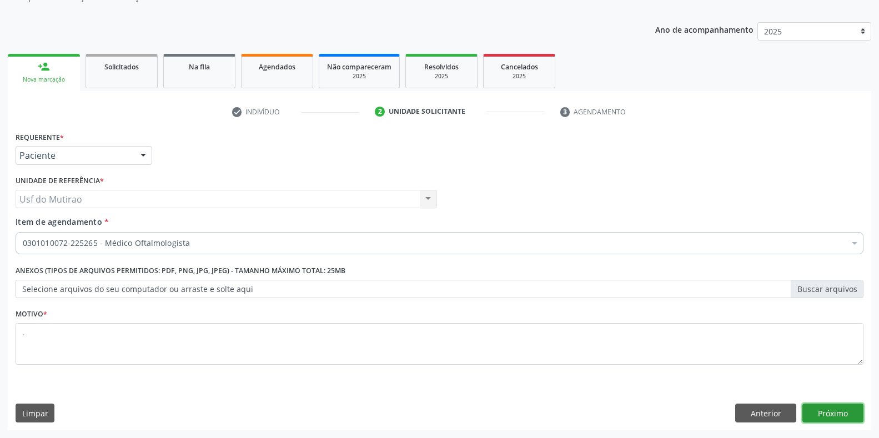
click at [841, 406] on button "Próximo" at bounding box center [832, 413] width 61 height 19
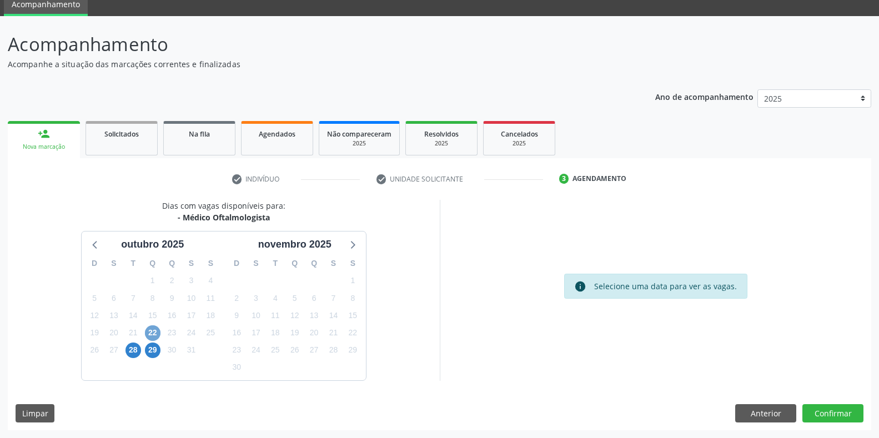
click at [158, 330] on span "22" at bounding box center [153, 333] width 16 height 16
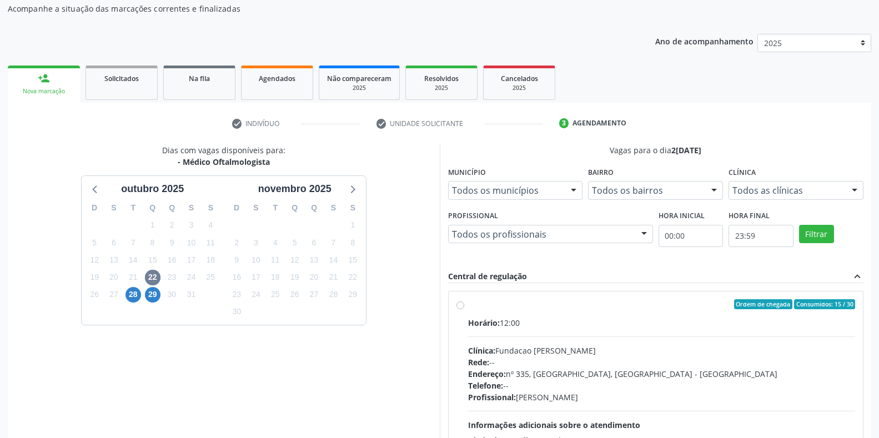
click at [544, 347] on div "Clínica: Fundacao [PERSON_NAME]" at bounding box center [661, 351] width 387 height 12
click at [464, 309] on input "Ordem de chegada Consumidos: 15 / 30 Horário: 12:00 Clínica: Fundacao [PERSON_N…" at bounding box center [460, 304] width 8 height 10
radio input "true"
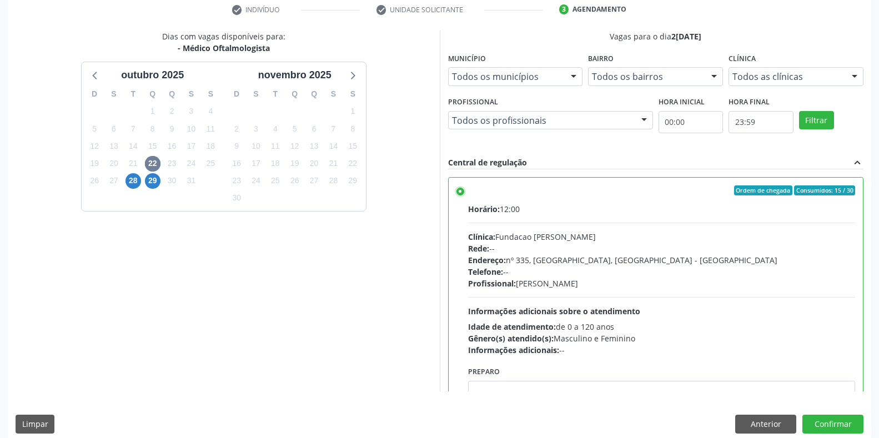
scroll to position [225, 0]
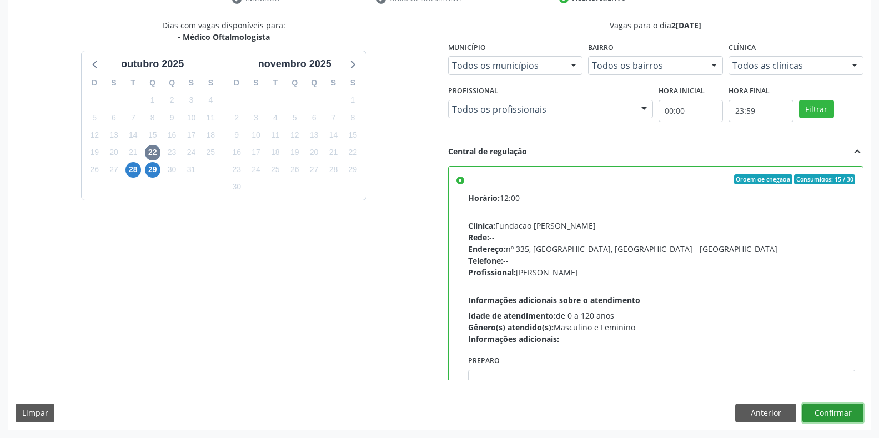
click at [838, 411] on button "Confirmar" at bounding box center [832, 413] width 61 height 19
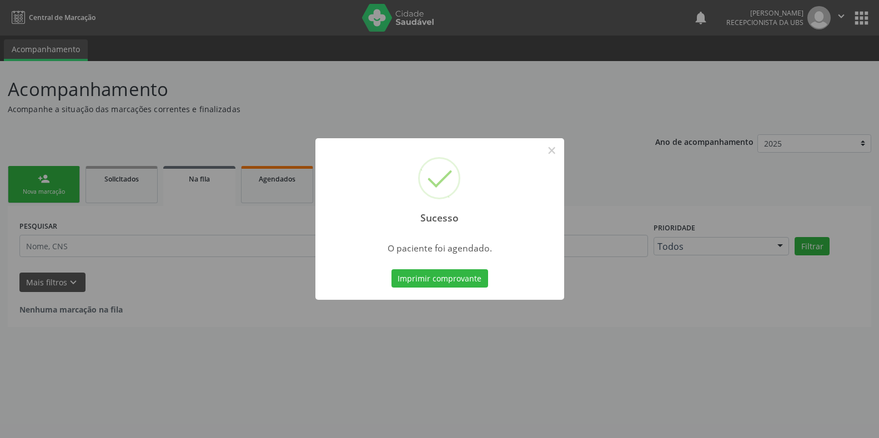
scroll to position [0, 0]
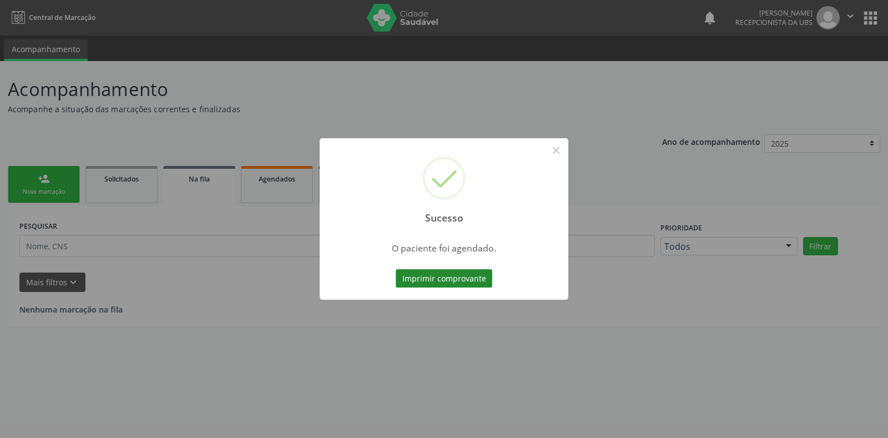
click at [439, 279] on button "Imprimir comprovante" at bounding box center [444, 278] width 97 height 19
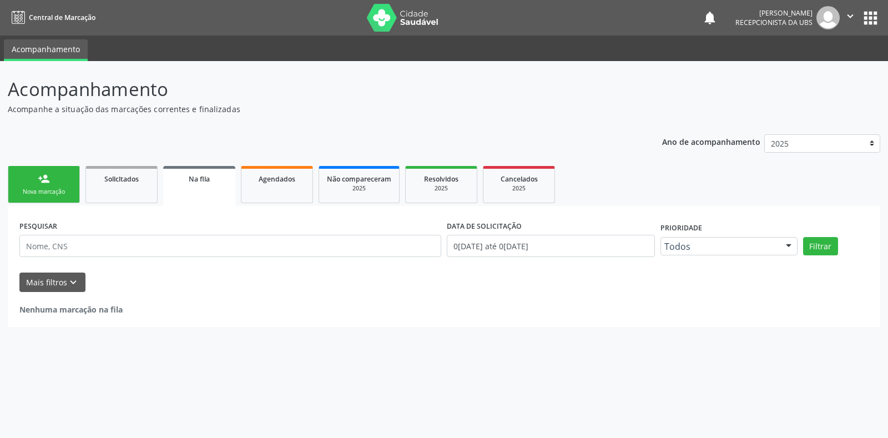
click at [68, 183] on link "person_add Nova marcação" at bounding box center [44, 184] width 72 height 37
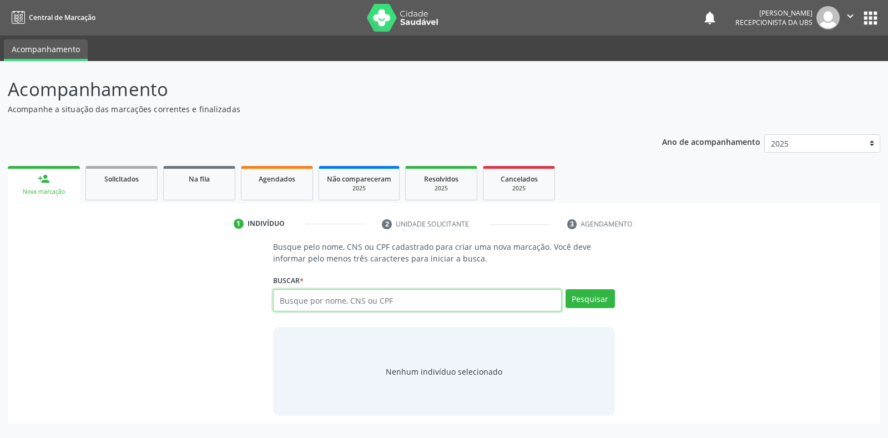
click at [353, 305] on input "text" at bounding box center [417, 300] width 288 height 22
type input "898002998805614"
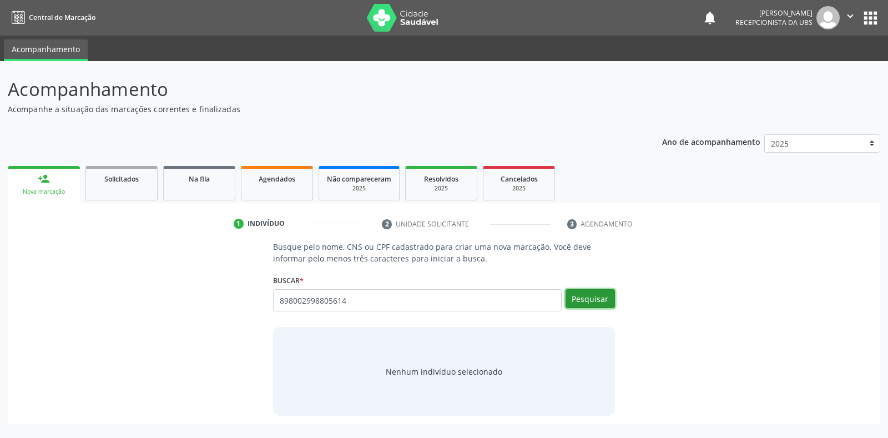
click at [604, 301] on button "Pesquisar" at bounding box center [590, 298] width 49 height 19
type input "898002998805614"
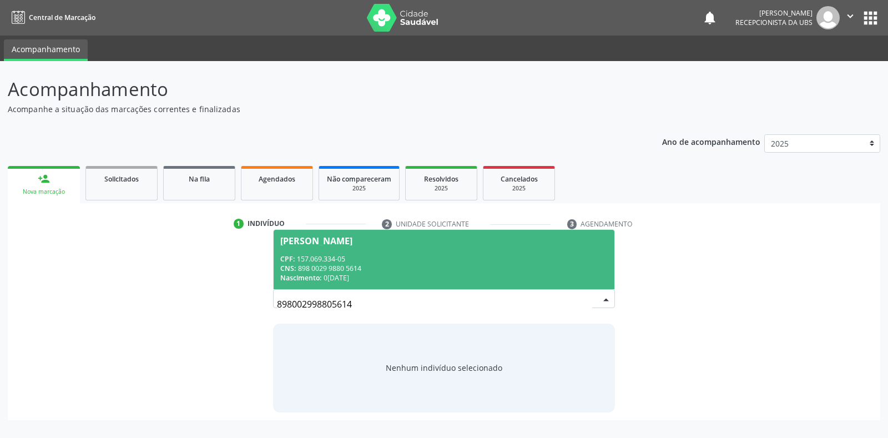
click at [523, 265] on div "CNS: 898 0029 9880 5614" at bounding box center [443, 268] width 327 height 9
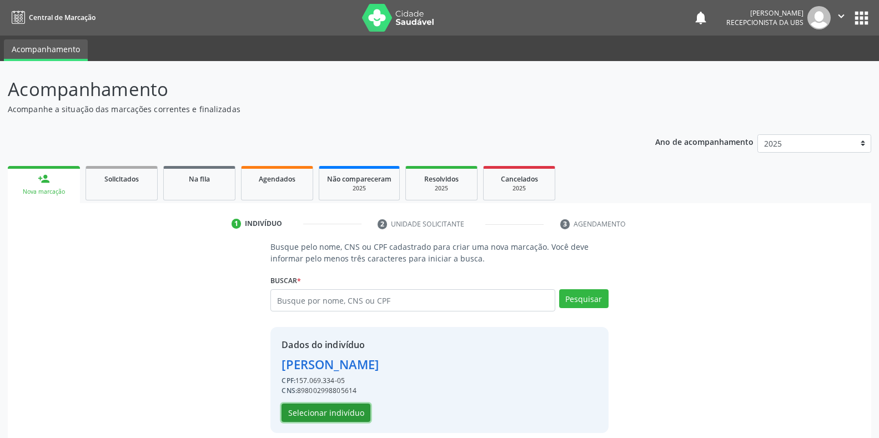
click at [314, 412] on button "Selecionar indivíduo" at bounding box center [325, 413] width 89 height 19
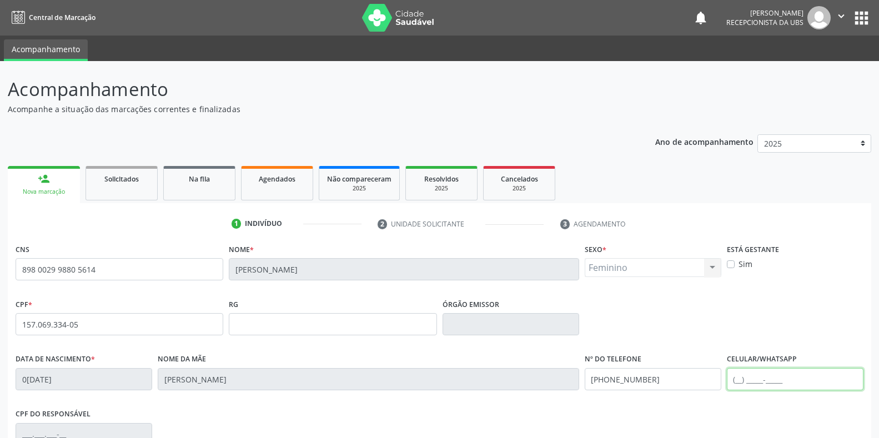
click at [788, 374] on input "text" at bounding box center [795, 379] width 137 height 22
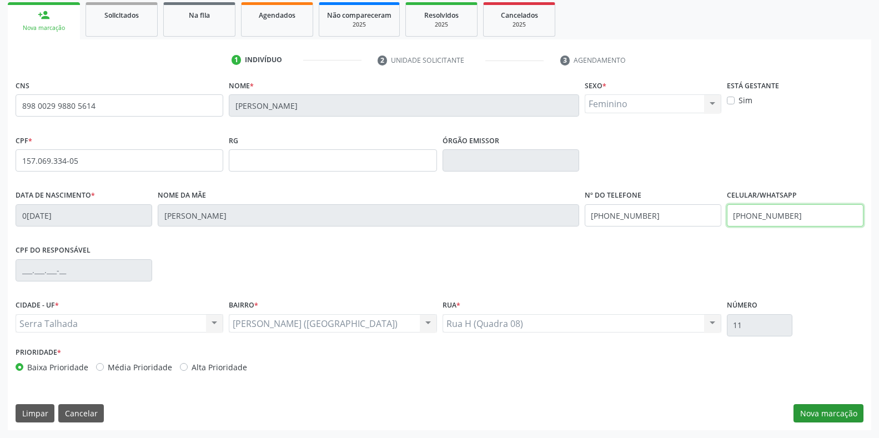
type input "(87) 99805-7898"
click at [811, 414] on button "Nova marcação" at bounding box center [828, 413] width 70 height 19
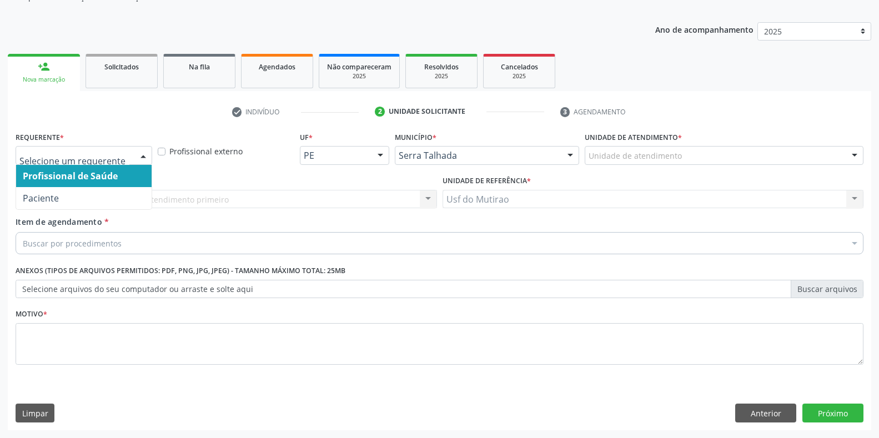
click at [139, 149] on div at bounding box center [143, 156] width 17 height 19
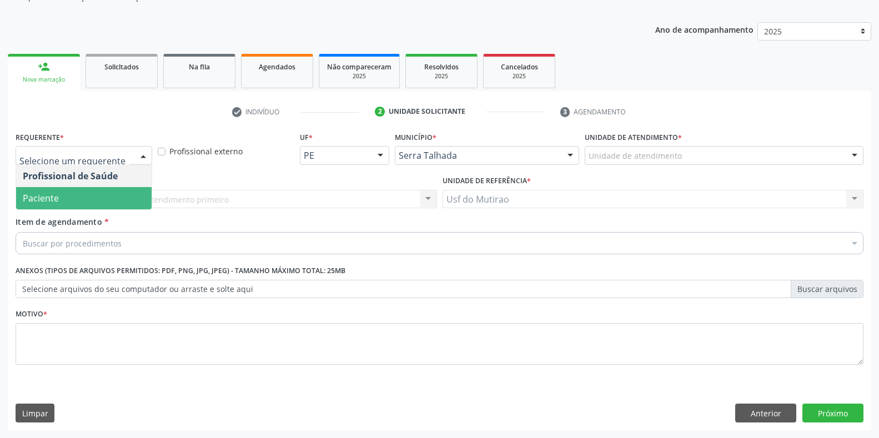
click at [63, 195] on span "Paciente" at bounding box center [83, 198] width 135 height 22
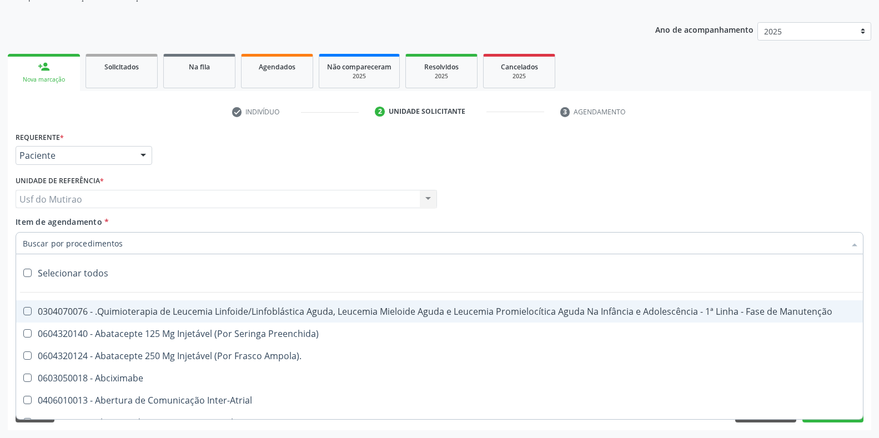
paste input "OFTALMOLOGISTA"
type input "OFTALMOLOGISTA"
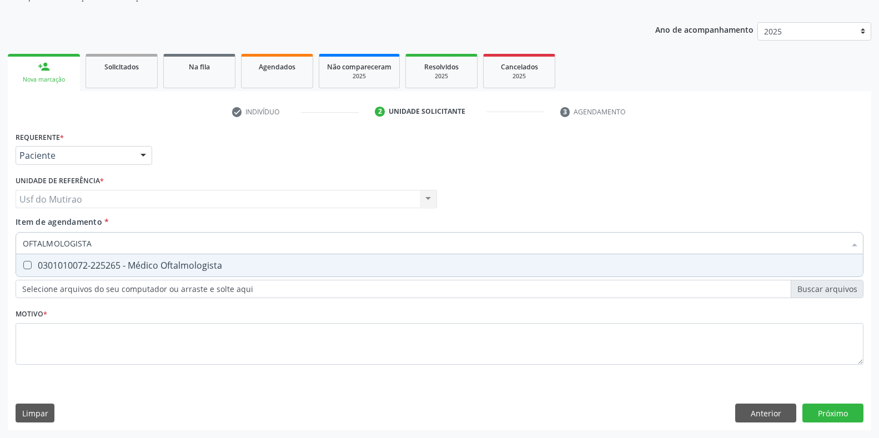
click at [206, 261] on div "0301010072-225265 - Médico Oftalmologista" at bounding box center [439, 265] width 833 height 9
checkbox Oftalmologista "true"
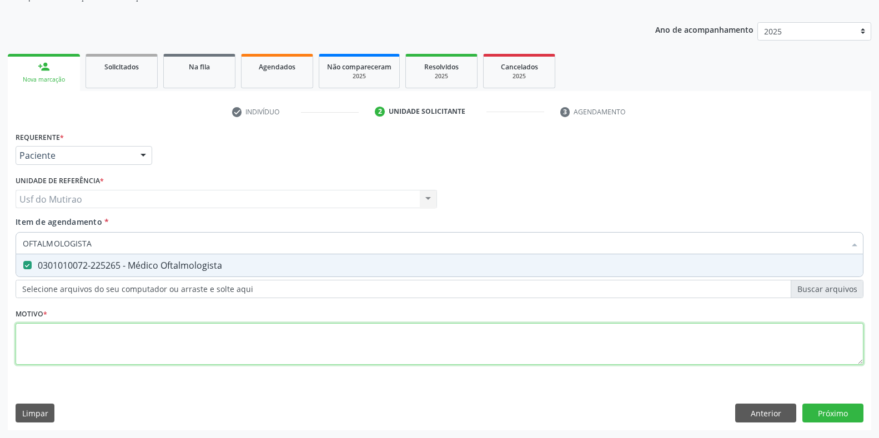
click at [208, 350] on div "Requerente * Paciente Profissional de Saúde Paciente Nenhum resultado encontrad…" at bounding box center [440, 254] width 848 height 251
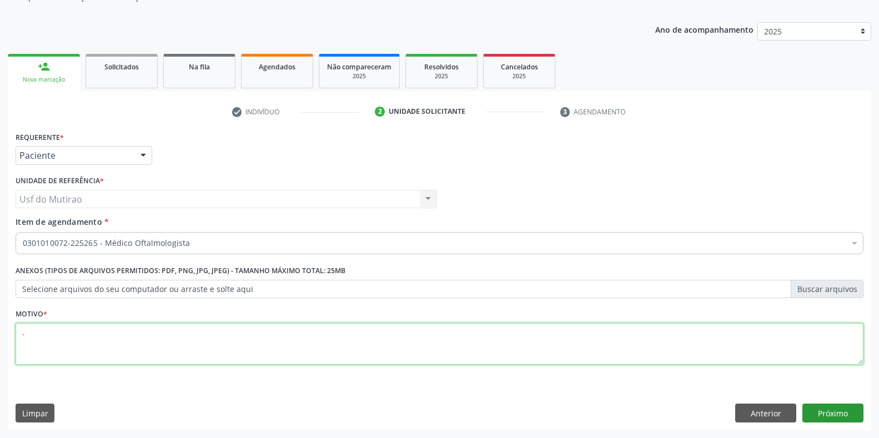
type textarea "."
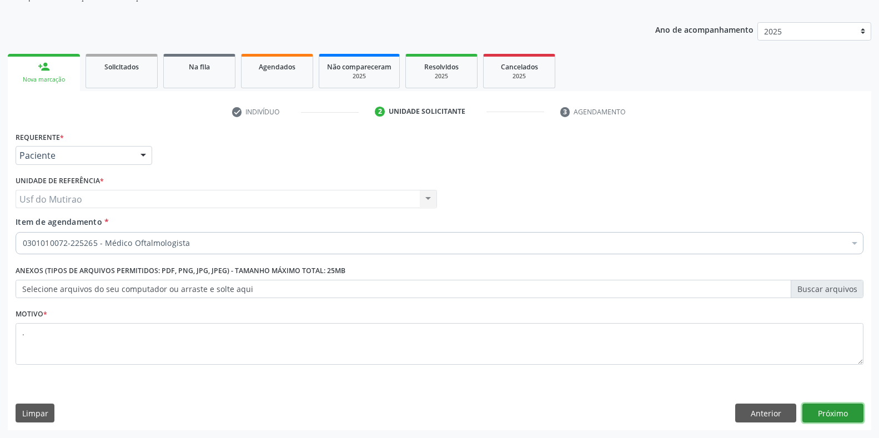
click at [827, 415] on button "Próximo" at bounding box center [832, 413] width 61 height 19
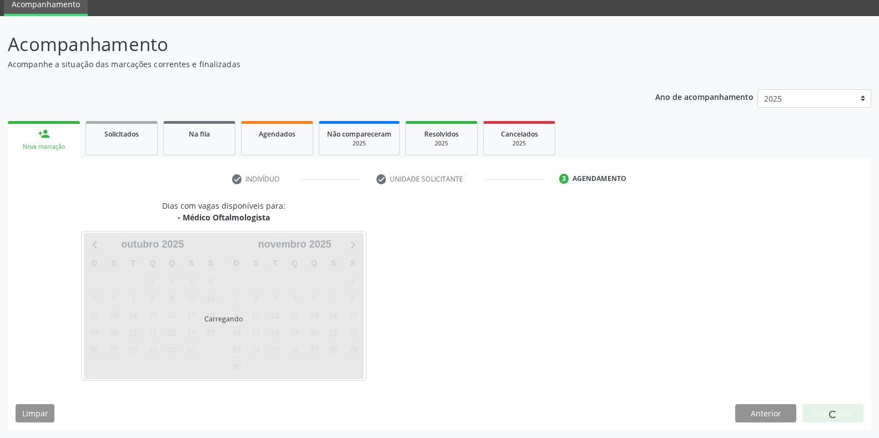
scroll to position [45, 0]
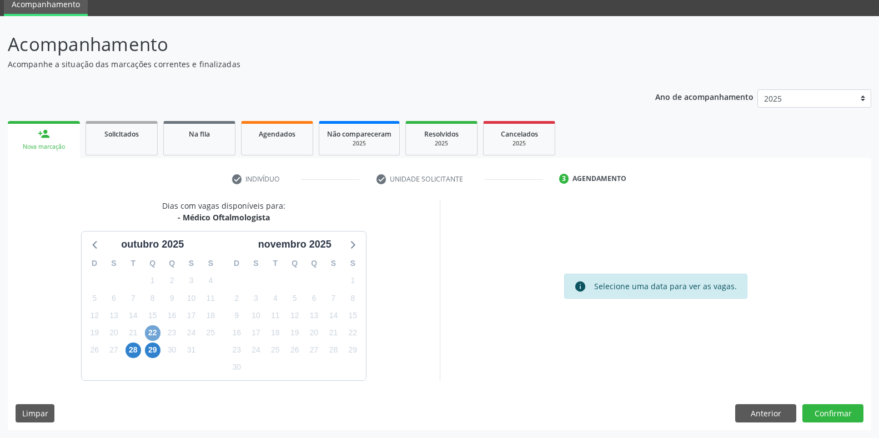
click at [153, 334] on span "22" at bounding box center [153, 333] width 16 height 16
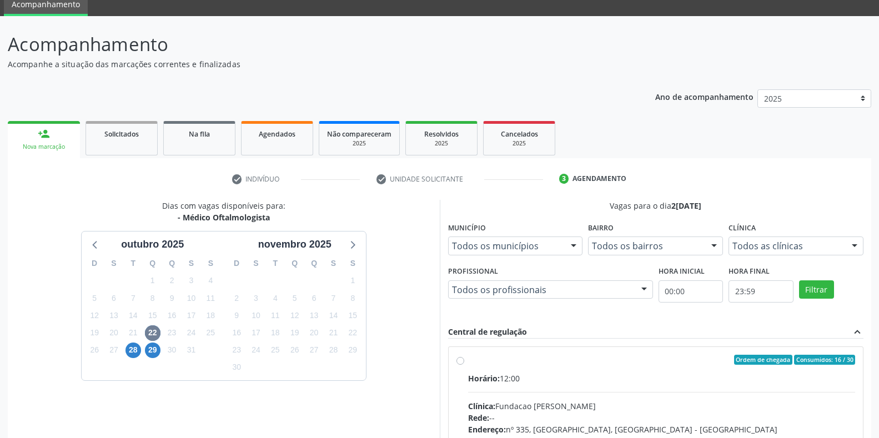
click at [464, 365] on input "Ordem de chegada Consumidos: 16 / 30 Horário: 12:00 Clínica: Fundacao Altino Ve…" at bounding box center [460, 360] width 8 height 10
radio input "true"
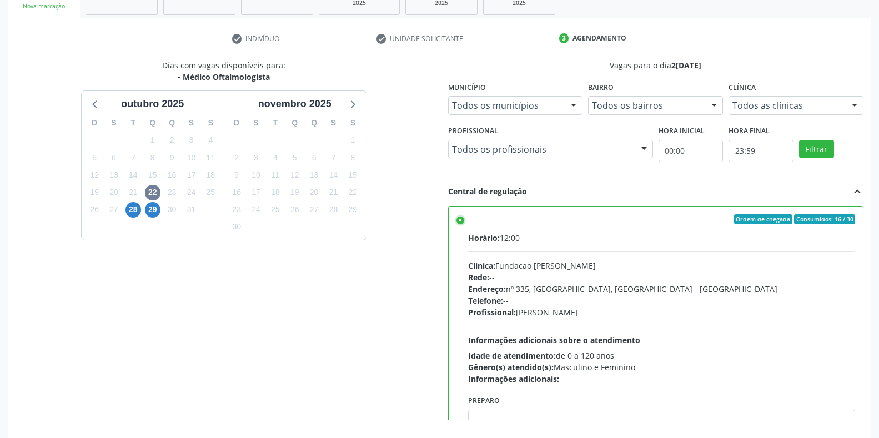
scroll to position [225, 0]
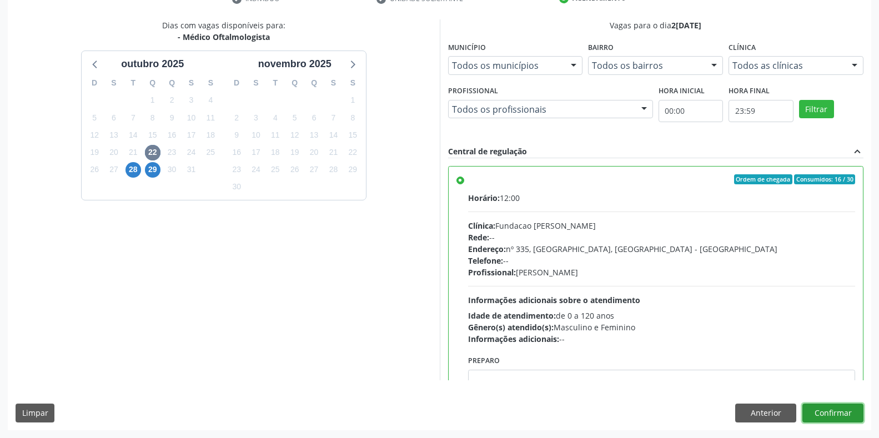
click at [815, 420] on button "Confirmar" at bounding box center [832, 413] width 61 height 19
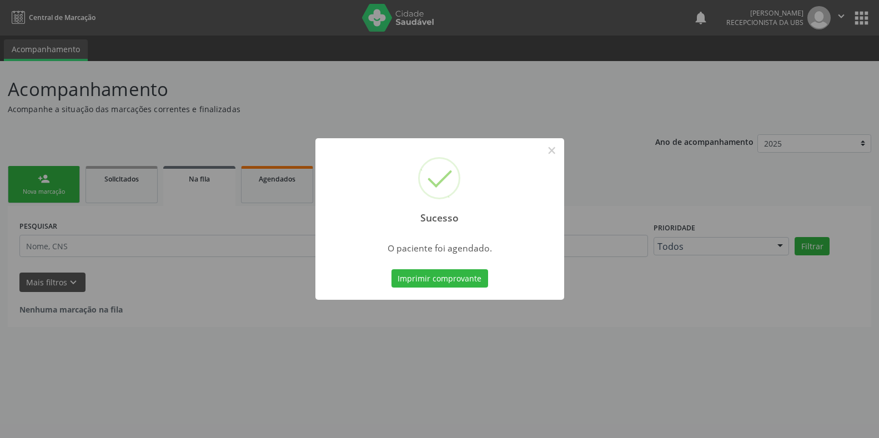
scroll to position [0, 0]
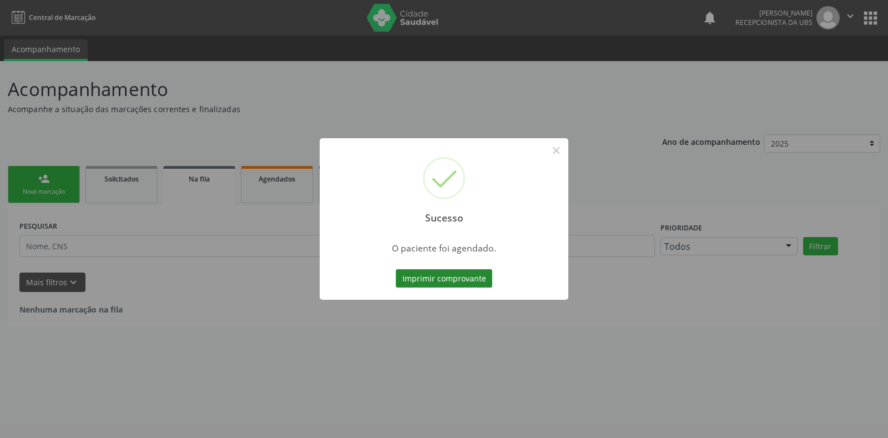
click at [477, 280] on button "Imprimir comprovante" at bounding box center [444, 278] width 97 height 19
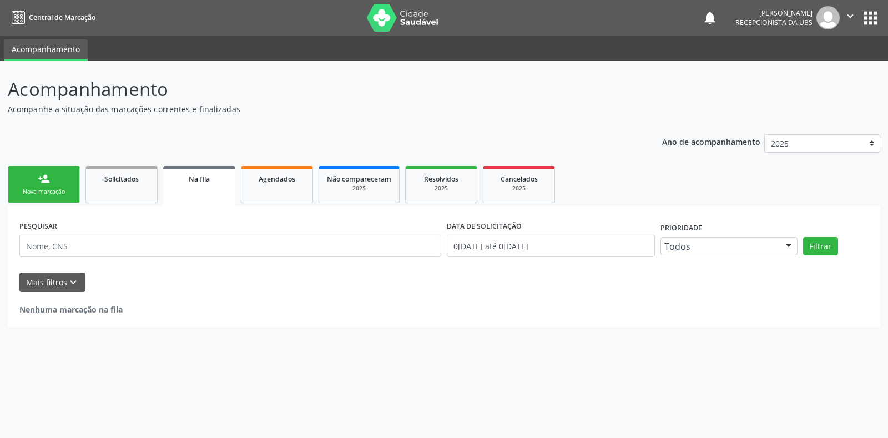
click at [28, 183] on link "person_add Nova marcação" at bounding box center [44, 184] width 72 height 37
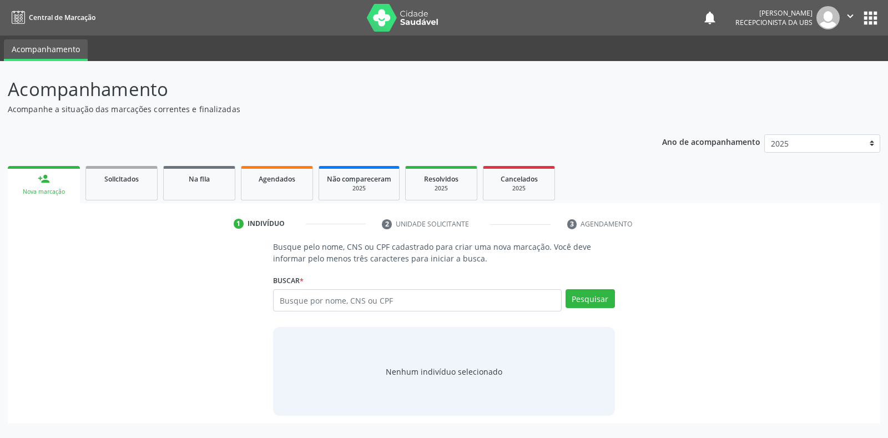
click at [341, 312] on div "Busque por nome, CNS ou CPF Nenhum resultado encontrado para: " " Digite nome, …" at bounding box center [443, 304] width 341 height 30
click at [351, 301] on input "text" at bounding box center [417, 300] width 288 height 22
click at [333, 301] on input "text" at bounding box center [417, 300] width 288 height 22
type input "706002373553248"
click at [569, 302] on button "Pesquisar" at bounding box center [590, 298] width 49 height 19
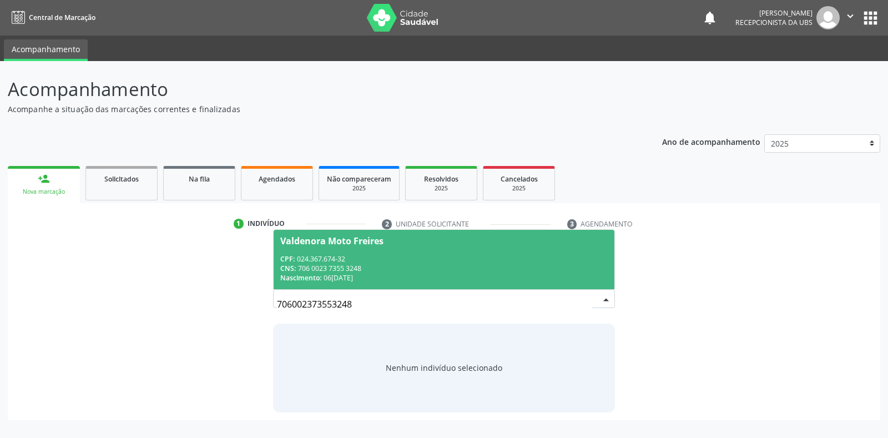
click at [542, 259] on div "CPF: 024.367.674-32" at bounding box center [443, 258] width 327 height 9
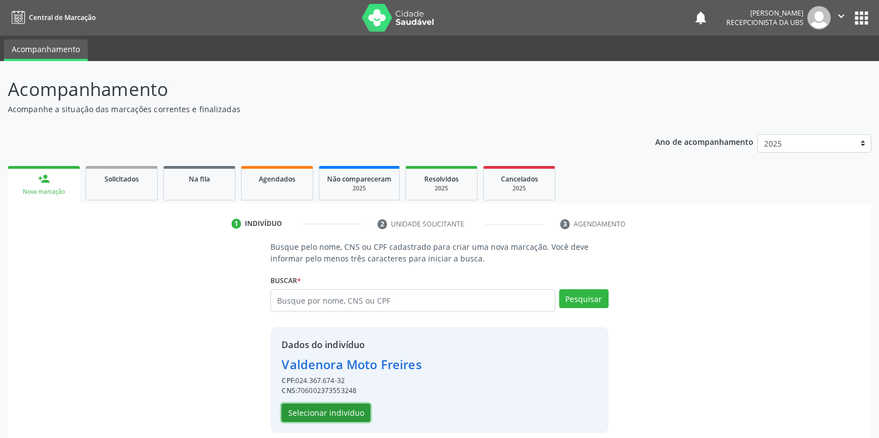
click at [307, 404] on button "Selecionar indivíduo" at bounding box center [325, 413] width 89 height 19
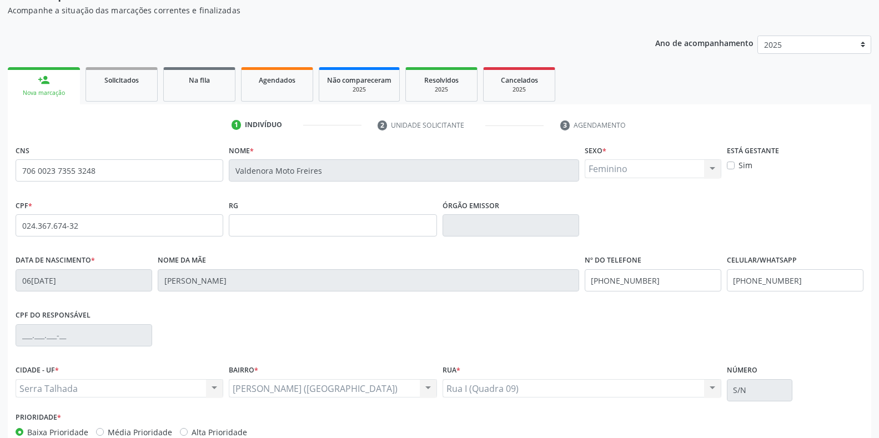
scroll to position [111, 0]
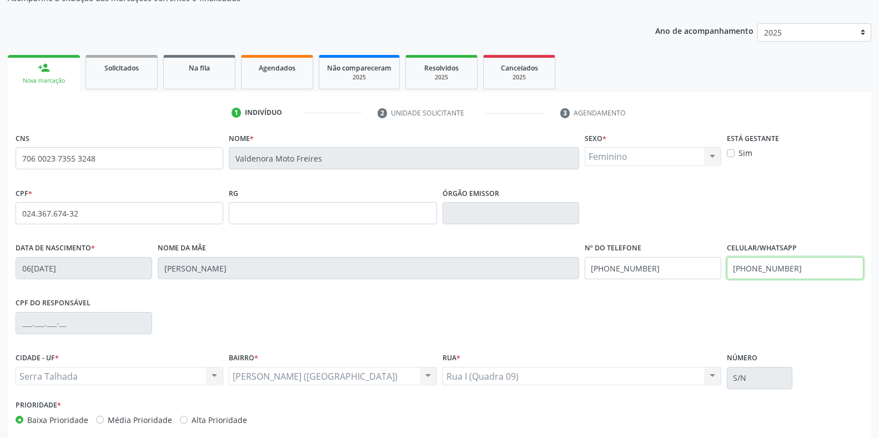
drag, startPoint x: 823, startPoint y: 268, endPoint x: 675, endPoint y: 268, distance: 147.6
click at [675, 268] on div "Data de nascimento * 06/02/1960 Nome da mãe Rosa Ana da Silva Nº do Telefone (8…" at bounding box center [439, 267] width 853 height 55
type input "("
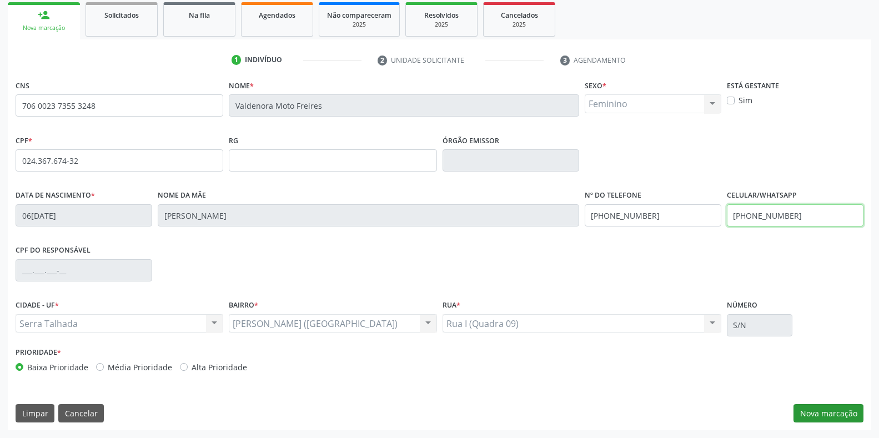
type input "(87) 99977-1571"
click at [814, 409] on button "Nova marcação" at bounding box center [828, 413] width 70 height 19
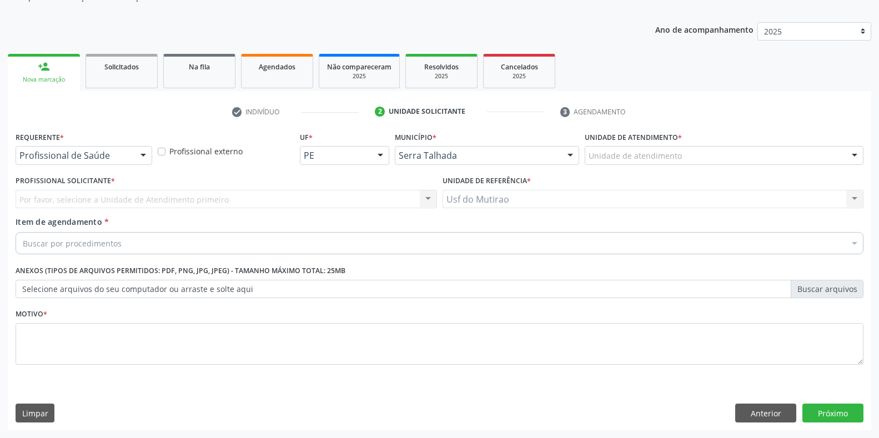
scroll to position [112, 0]
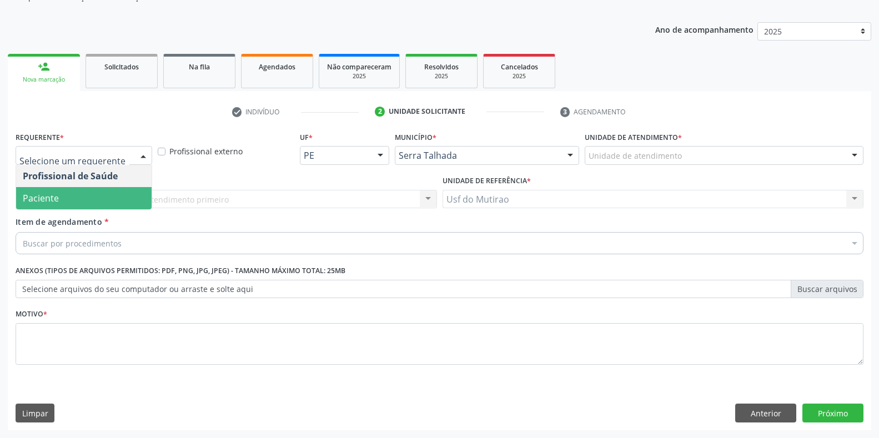
click at [72, 203] on span "Paciente" at bounding box center [83, 198] width 135 height 22
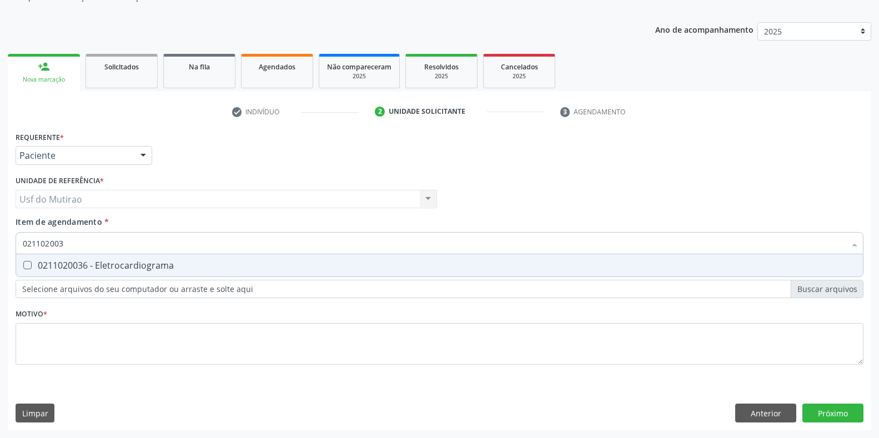
type input "0211020036"
drag, startPoint x: 78, startPoint y: 242, endPoint x: 0, endPoint y: 242, distance: 78.3
click at [0, 242] on div "Acompanhamento Acompanhe a situação das marcações correntes e finalizadas Relat…" at bounding box center [439, 193] width 879 height 489
click at [29, 263] on Eletrocardiograma at bounding box center [27, 265] width 8 height 8
checkbox Eletrocardiograma "false"
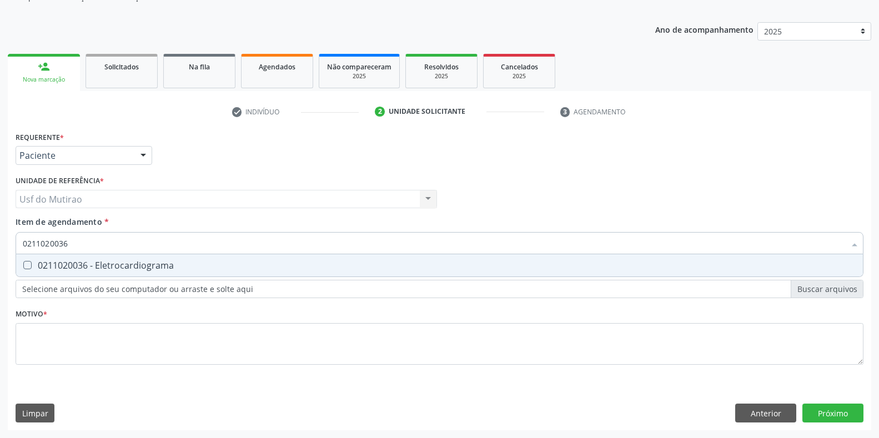
type input "0211020036"
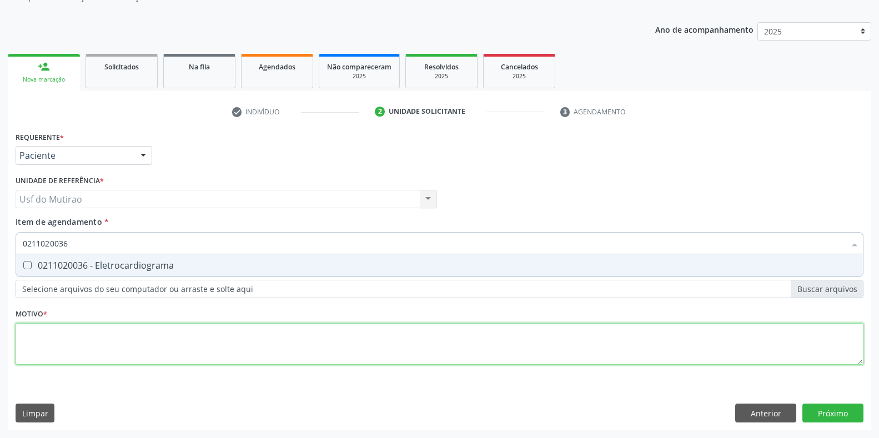
click at [93, 351] on div "Requerente * Paciente Profissional de Saúde Paciente Nenhum resultado encontrad…" at bounding box center [440, 254] width 848 height 251
type textarea "."
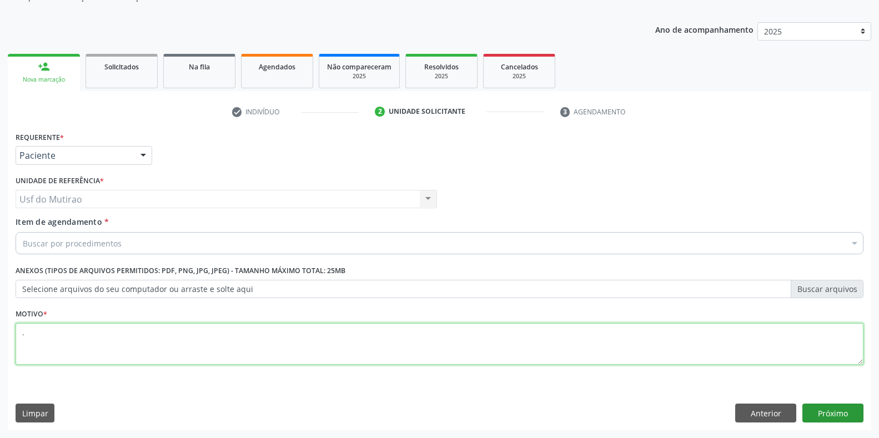
type textarea "."
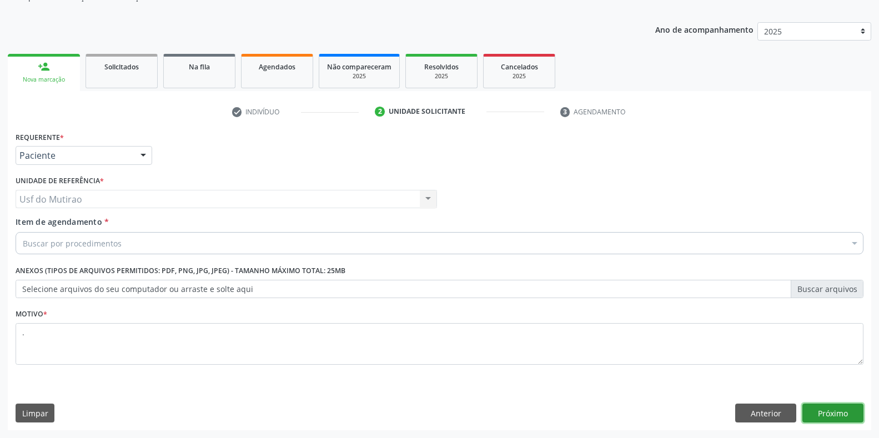
click at [807, 408] on button "Próximo" at bounding box center [832, 413] width 61 height 19
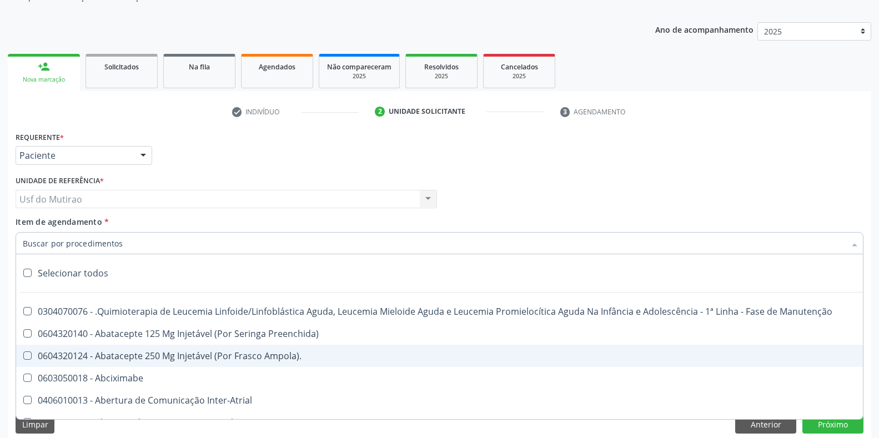
paste input "0211020036"
type input "0211020036"
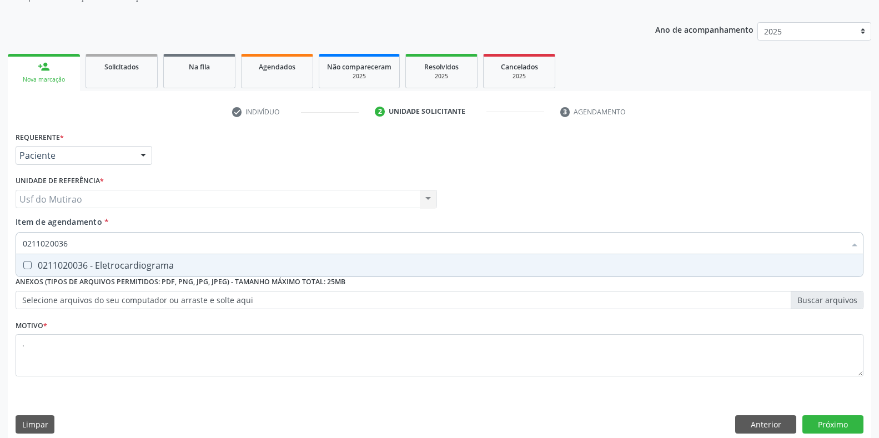
click at [191, 263] on div "0211020036 - Eletrocardiograma" at bounding box center [439, 265] width 833 height 9
checkbox Eletrocardiograma "true"
click at [631, 177] on div "Profissional Solicitante Por favor, selecione a Unidade de Atendimento primeiro…" at bounding box center [439, 194] width 853 height 43
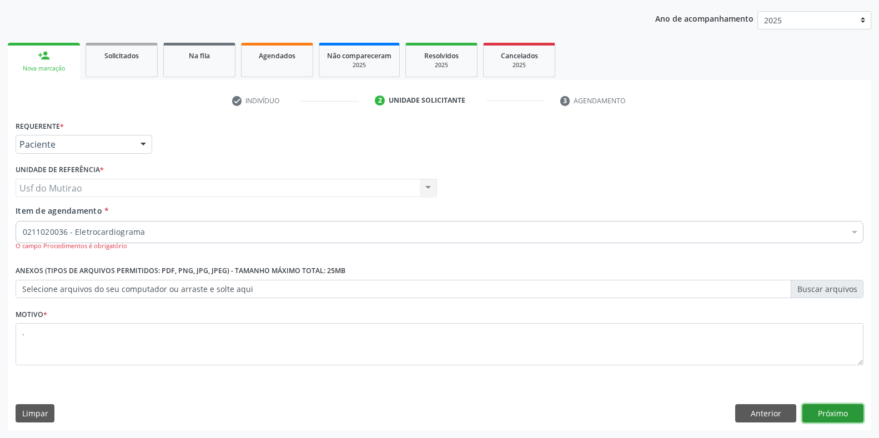
click at [816, 417] on button "Próximo" at bounding box center [832, 413] width 61 height 19
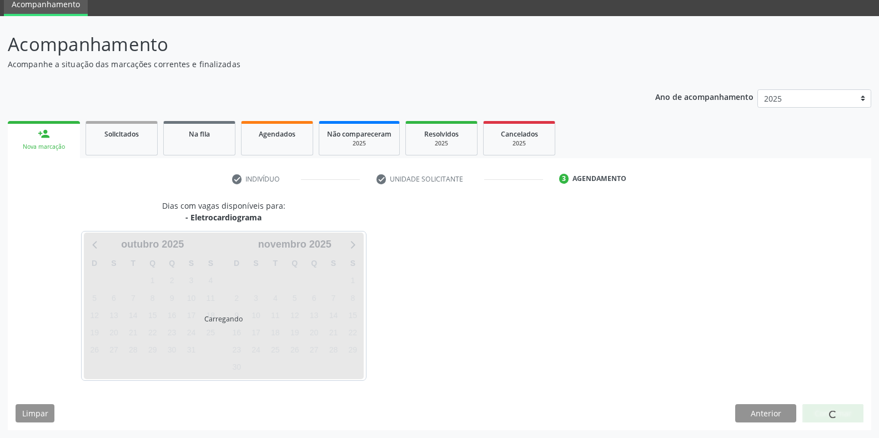
scroll to position [45, 0]
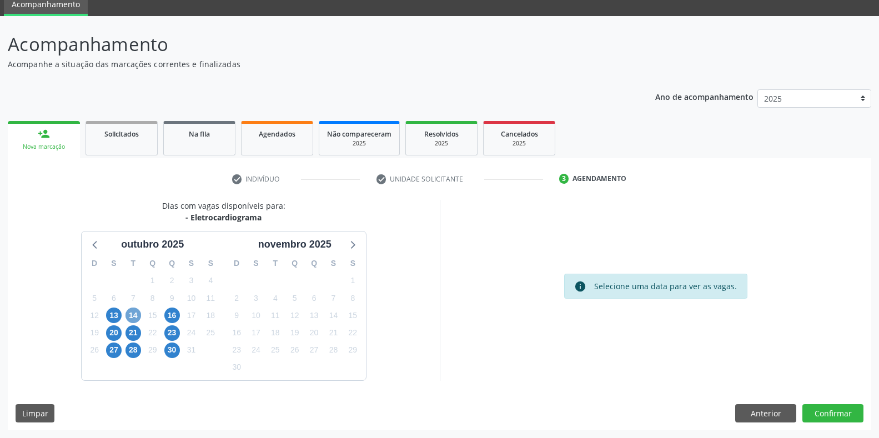
click at [128, 317] on span "14" at bounding box center [133, 315] width 16 height 16
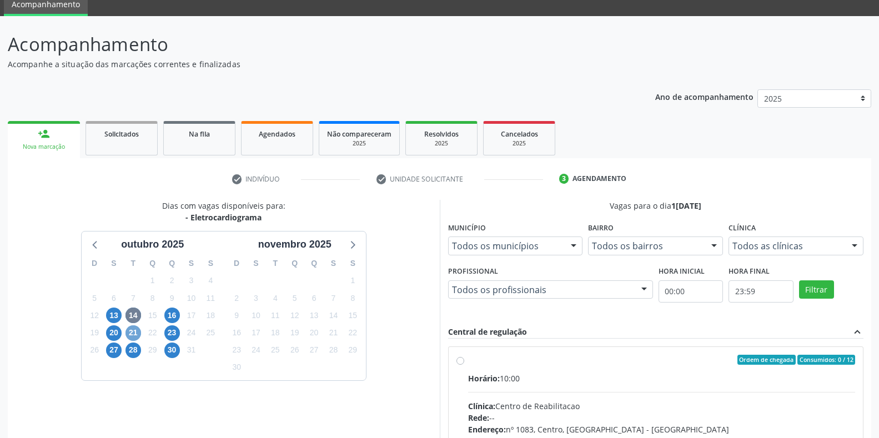
click at [127, 331] on span "21" at bounding box center [133, 333] width 16 height 16
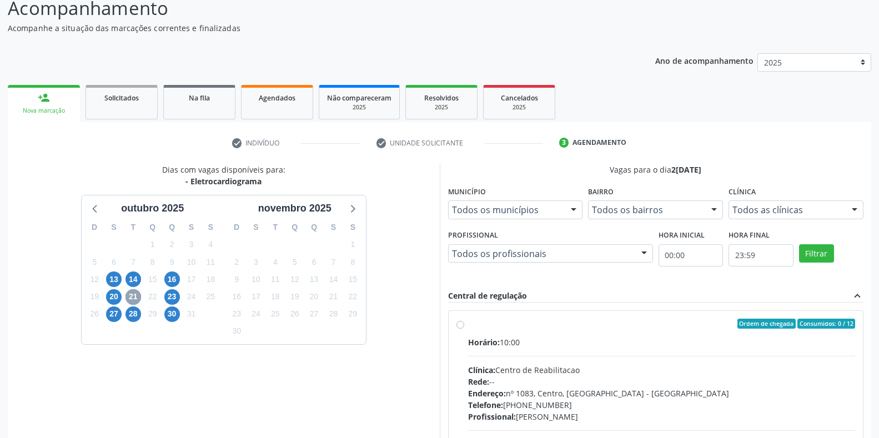
scroll to position [100, 0]
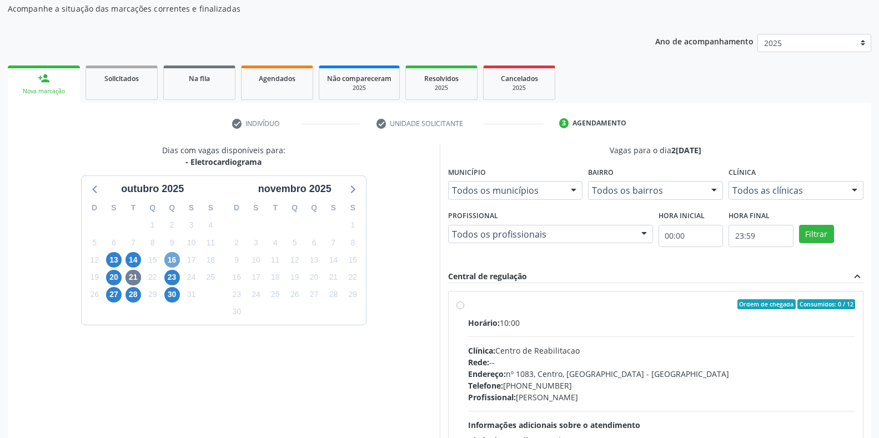
click at [168, 261] on span "16" at bounding box center [172, 260] width 16 height 16
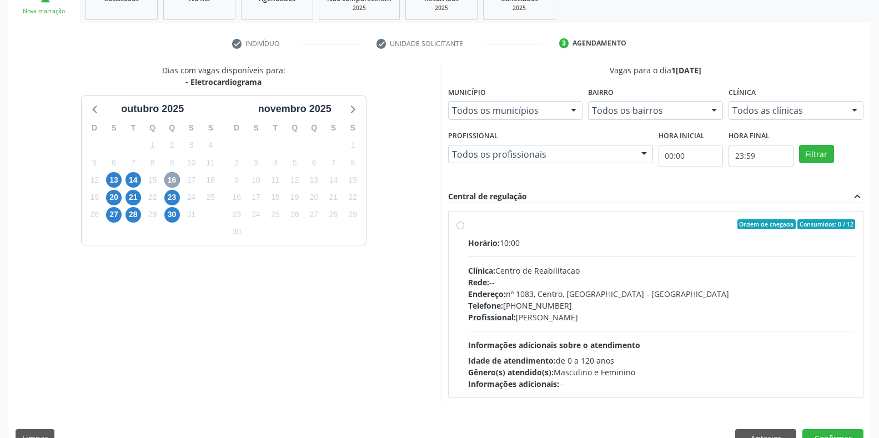
scroll to position [205, 0]
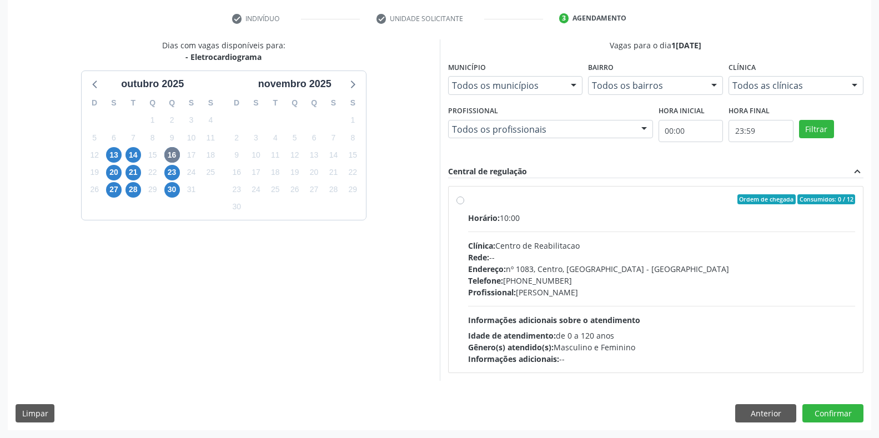
click at [548, 251] on div "Rede: --" at bounding box center [661, 257] width 387 height 12
click at [464, 204] on input "Ordem de chegada Consumidos: 0 / 12 Horário: 10:00 Clínica: Centro de Reabilita…" at bounding box center [460, 199] width 8 height 10
radio input "true"
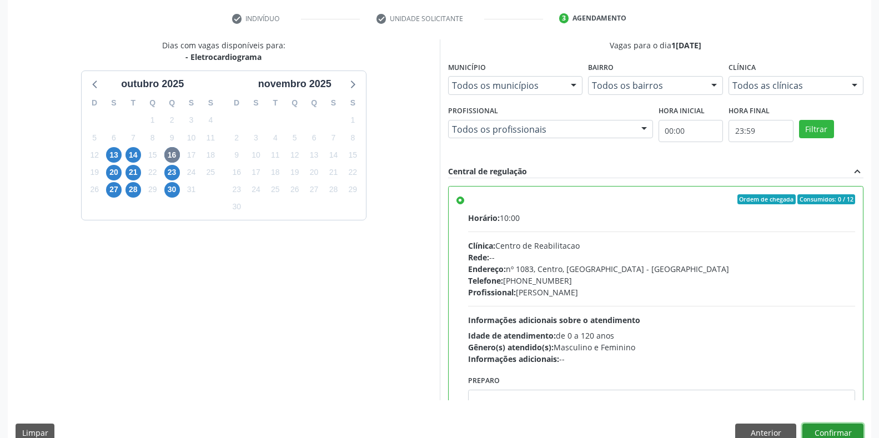
click at [816, 431] on button "Confirmar" at bounding box center [832, 432] width 61 height 19
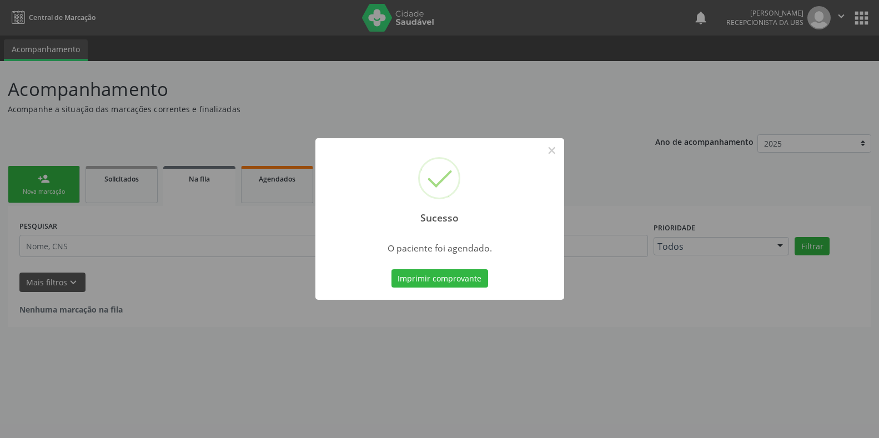
scroll to position [0, 0]
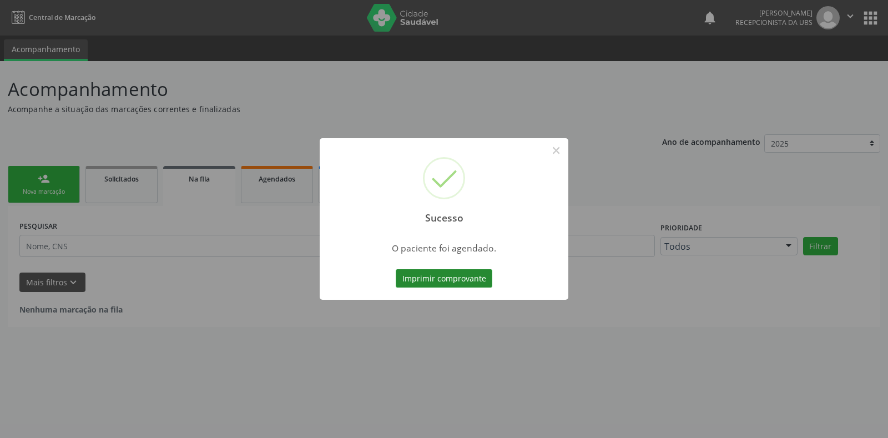
click at [419, 281] on button "Imprimir comprovante" at bounding box center [444, 278] width 97 height 19
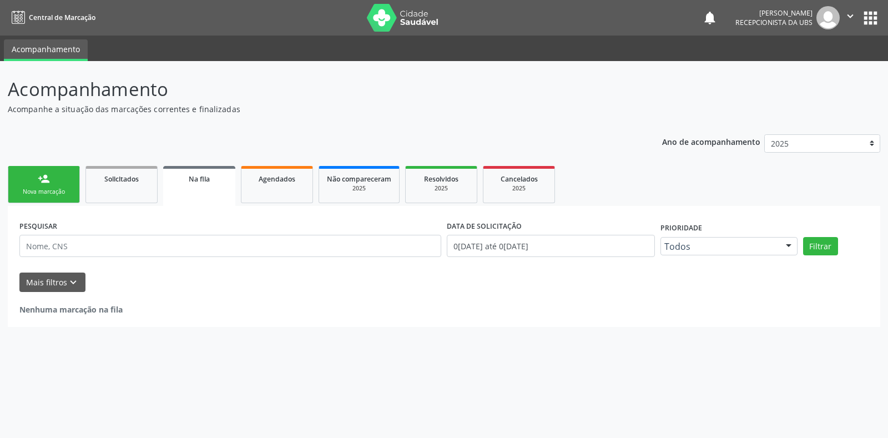
click at [49, 182] on div "person_add" at bounding box center [44, 179] width 12 height 12
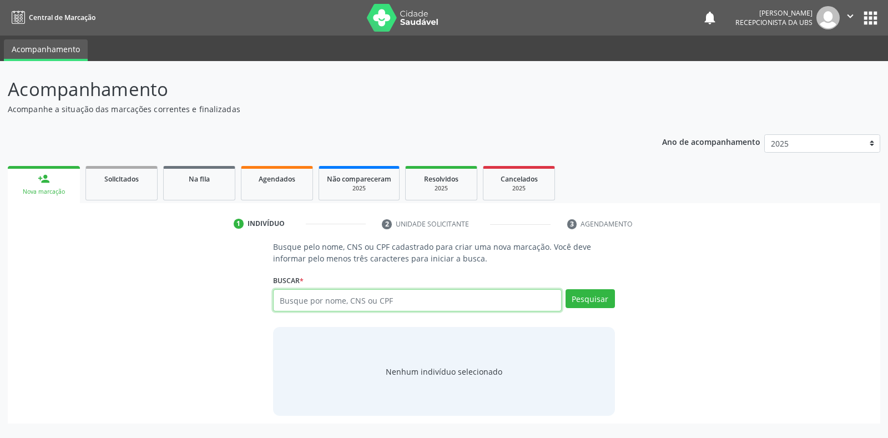
click at [315, 301] on input "text" at bounding box center [417, 300] width 288 height 22
type input "03489278437"
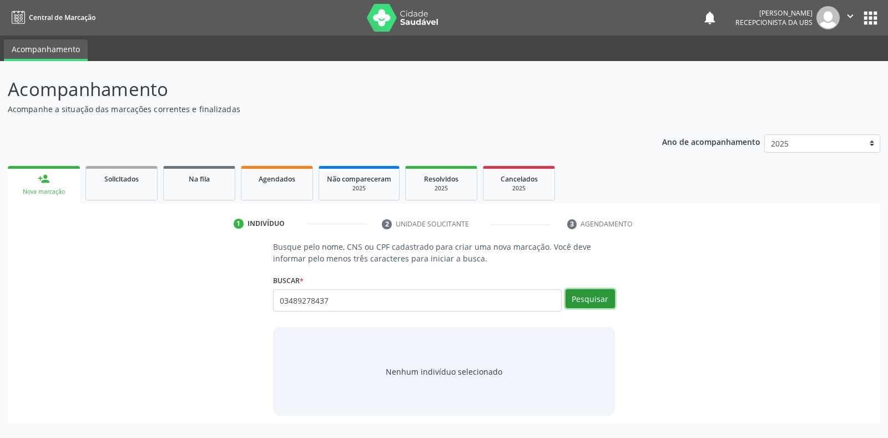
click at [581, 304] on button "Pesquisar" at bounding box center [590, 298] width 49 height 19
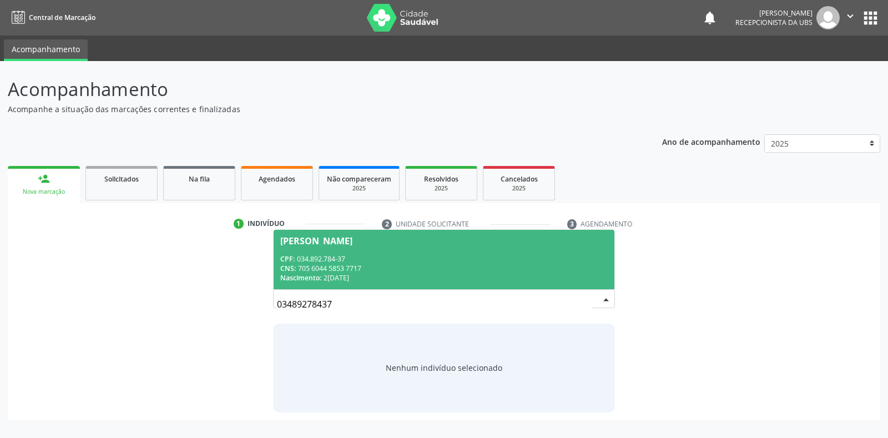
click at [583, 289] on span "Rosa Maria dos Santos Souza CPF: 034.892.784-37 CNS: 705 6044 5853 7717 Nascime…" at bounding box center [444, 259] width 340 height 59
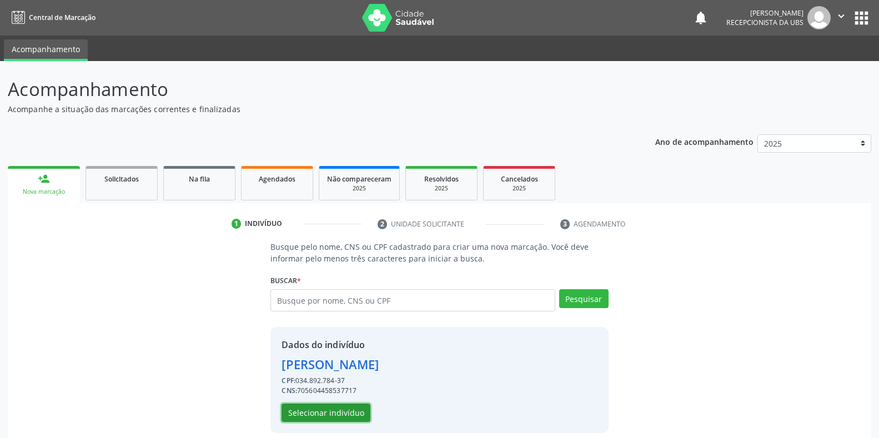
click at [344, 406] on button "Selecionar indivíduo" at bounding box center [325, 413] width 89 height 19
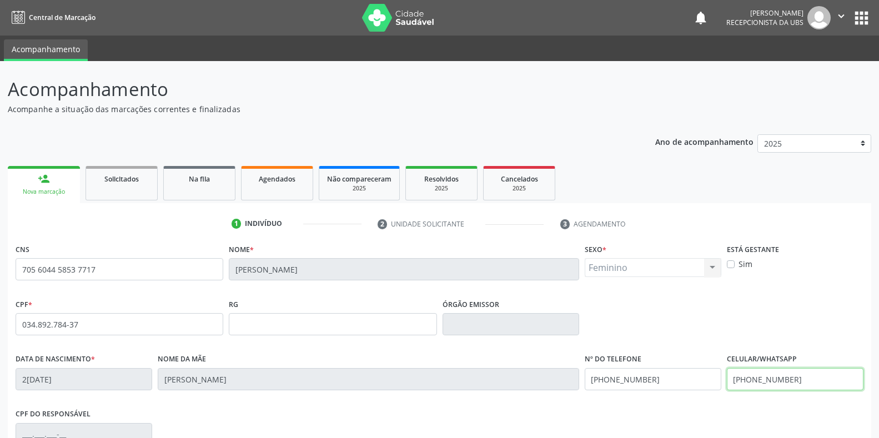
drag, startPoint x: 796, startPoint y: 380, endPoint x: 680, endPoint y: 376, distance: 115.5
click at [680, 376] on div "Data de nascimento * 22/08/1979 Nome da mãe Maria Rosimar dos Santos Nº do Tele…" at bounding box center [439, 378] width 853 height 55
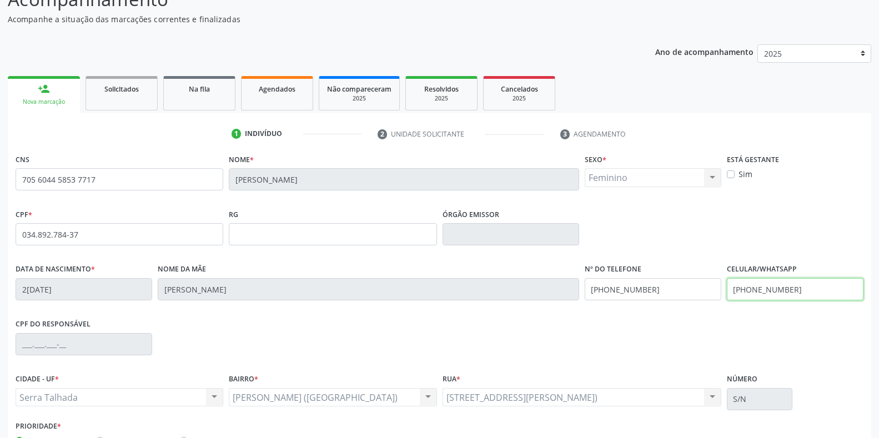
scroll to position [164, 0]
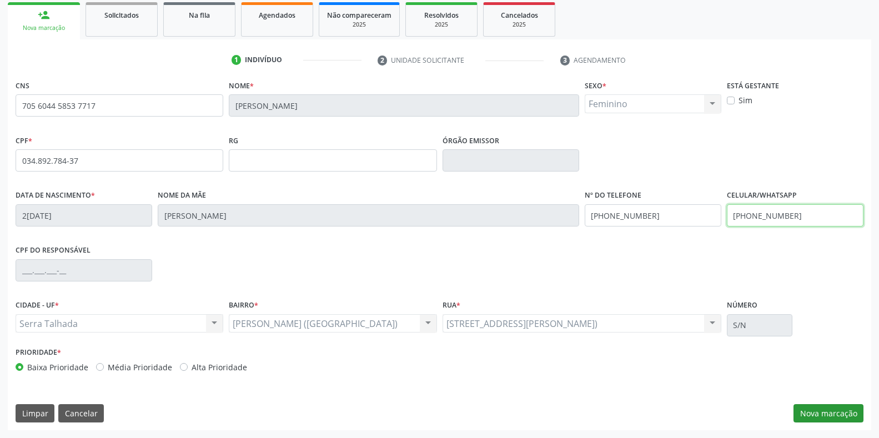
type input "(87) 99944-4301"
click at [816, 417] on button "Nova marcação" at bounding box center [828, 413] width 70 height 19
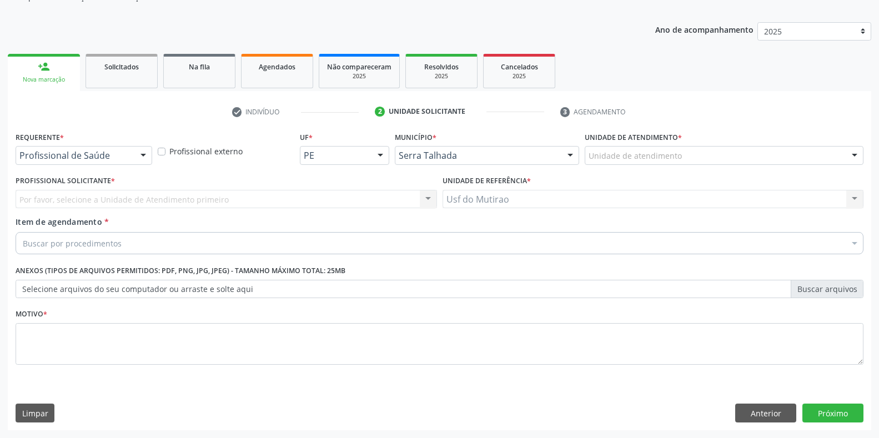
scroll to position [112, 0]
click at [122, 162] on div "Profissional de Saúde" at bounding box center [84, 155] width 137 height 19
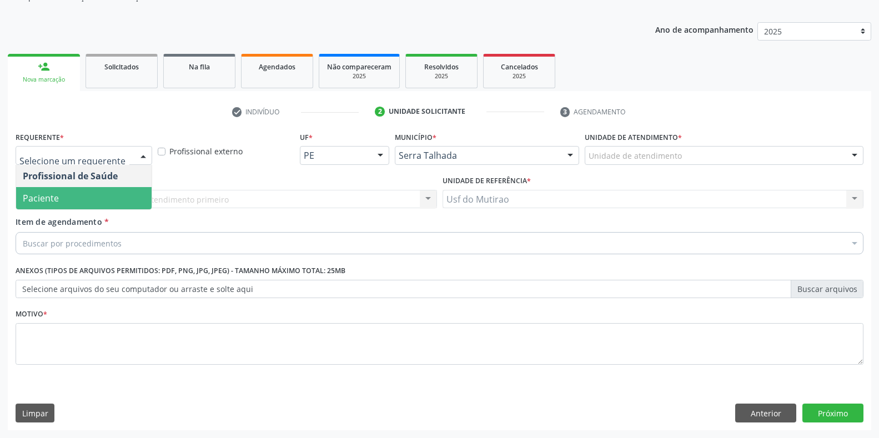
click at [108, 194] on span "Paciente" at bounding box center [83, 198] width 135 height 22
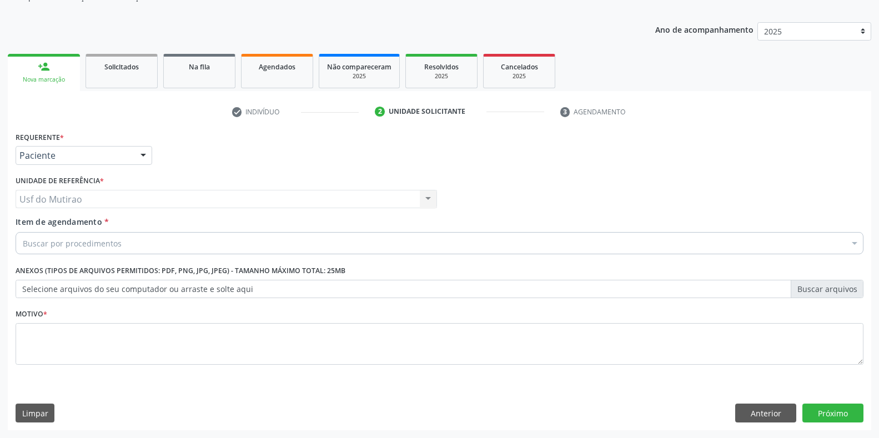
click at [137, 244] on div "Buscar por procedimentos" at bounding box center [440, 243] width 848 height 22
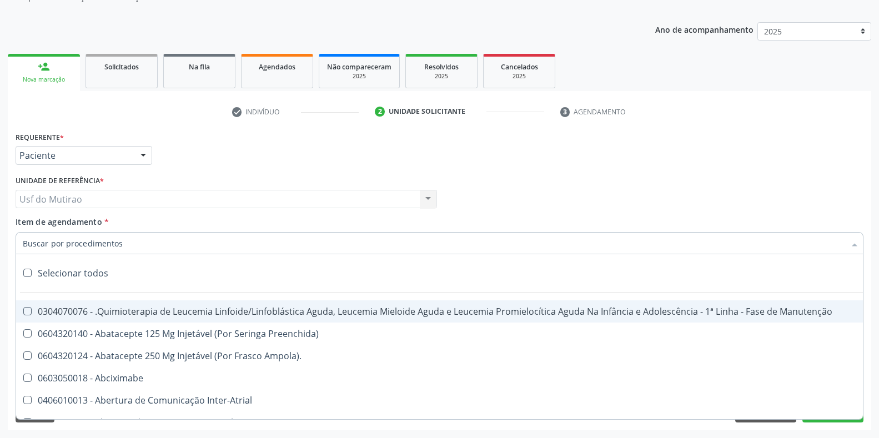
click at [109, 244] on input "Item de agendamento *" at bounding box center [434, 243] width 822 height 22
paste input "0211020036"
type input "0211020036"
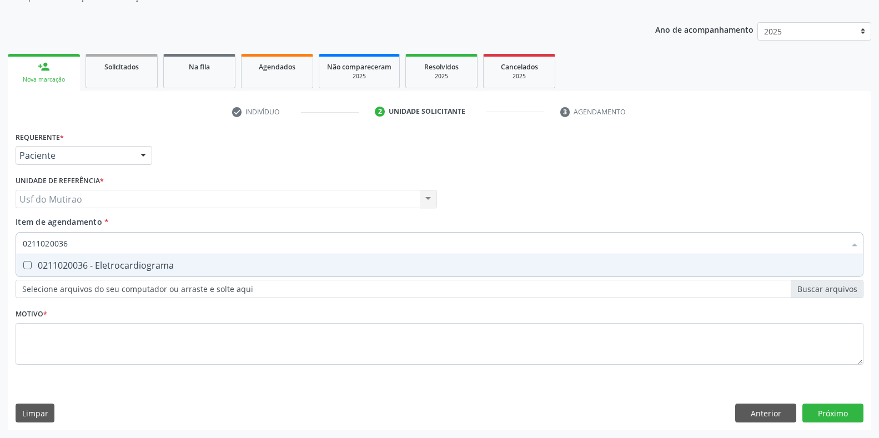
click at [108, 261] on div "0211020036 - Eletrocardiograma" at bounding box center [439, 265] width 833 height 9
checkbox Eletrocardiograma "true"
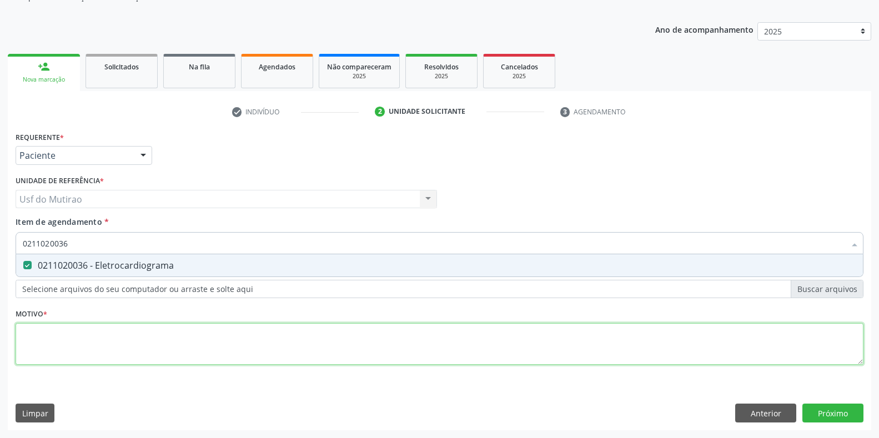
click at [106, 341] on div "Requerente * Paciente Profissional de Saúde Paciente Nenhum resultado encontrad…" at bounding box center [440, 254] width 848 height 251
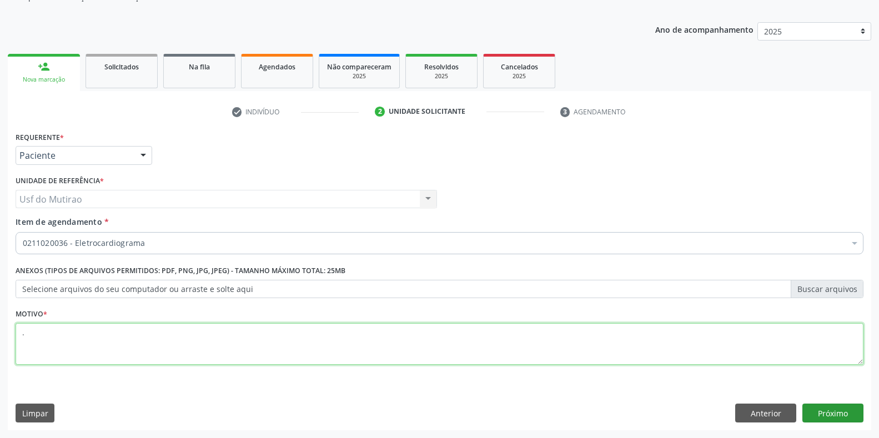
type textarea "."
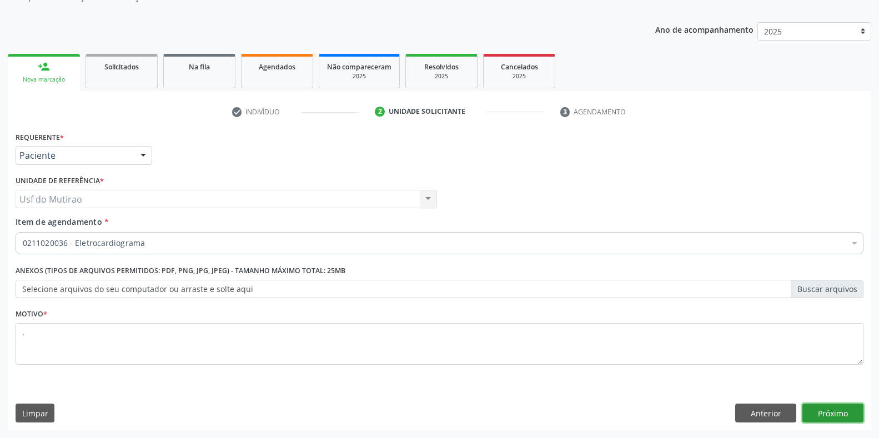
click at [827, 412] on button "Próximo" at bounding box center [832, 413] width 61 height 19
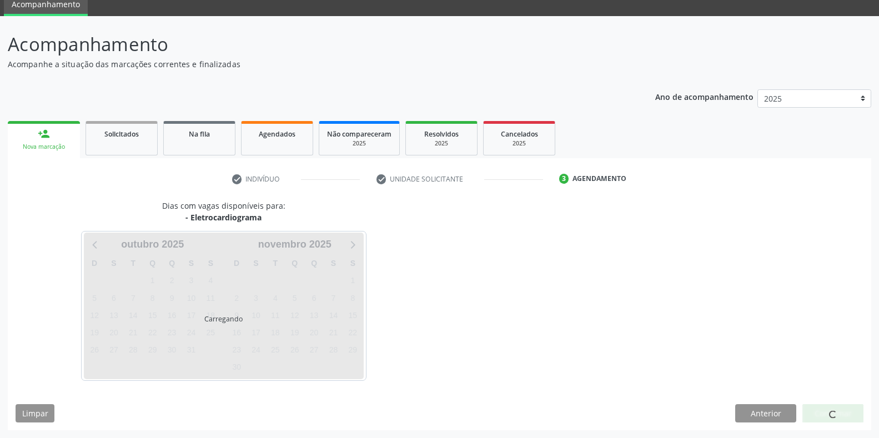
scroll to position [45, 0]
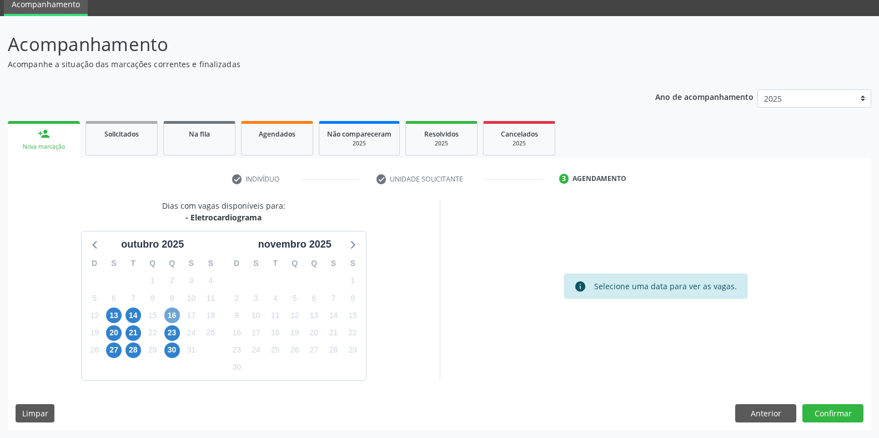
click at [170, 316] on span "16" at bounding box center [172, 315] width 16 height 16
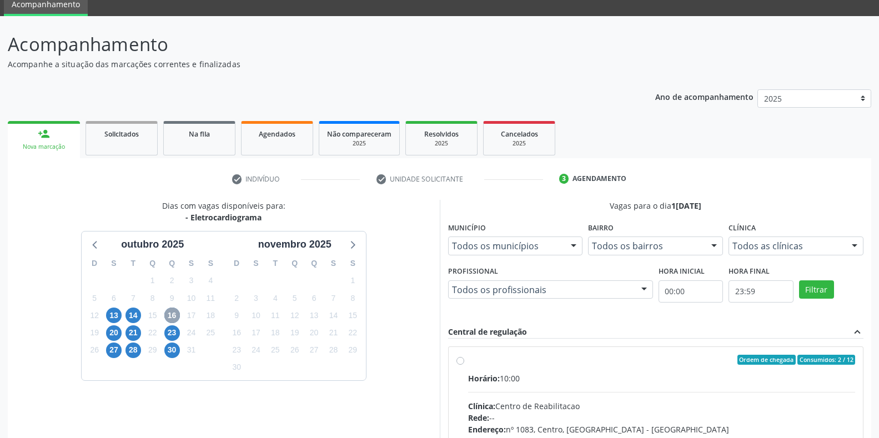
scroll to position [100, 0]
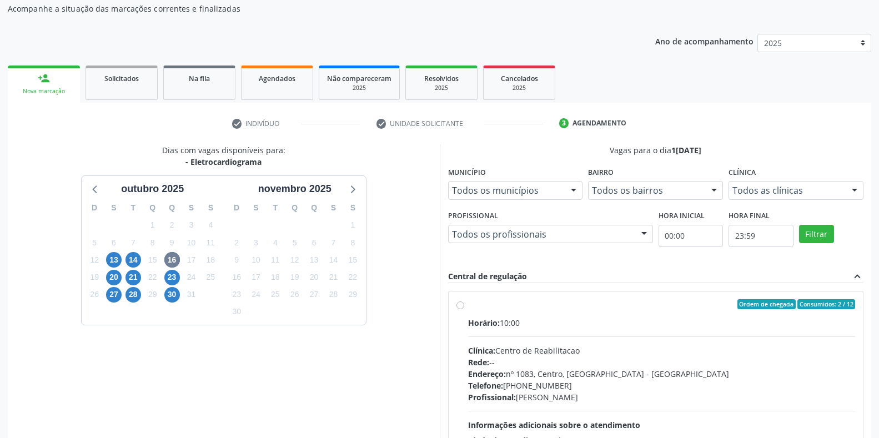
click at [541, 340] on div "Horário: 10:00 Clínica: Centro de Reabilitacao Rede: -- Endereço: nº 1083, Cent…" at bounding box center [661, 393] width 387 height 153
click at [464, 309] on input "Ordem de chegada Consumidos: 2 / 12 Horário: 10:00 Clínica: Centro de Reabilita…" at bounding box center [460, 304] width 8 height 10
radio input "true"
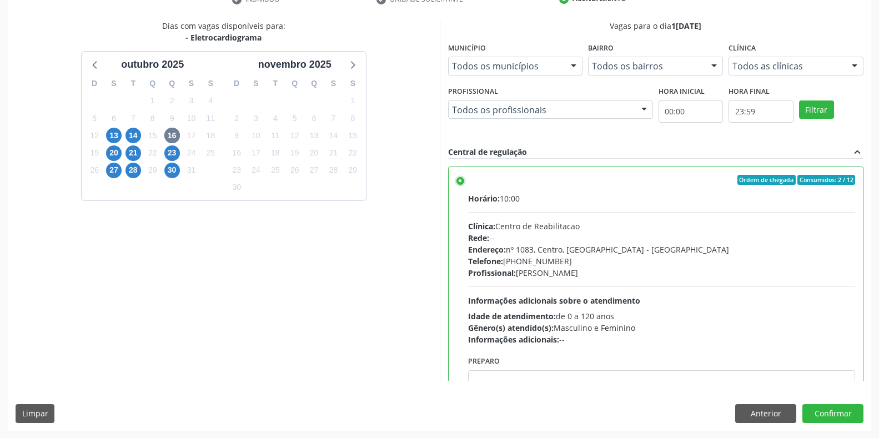
scroll to position [225, 0]
click at [832, 414] on button "Confirmar" at bounding box center [832, 413] width 61 height 19
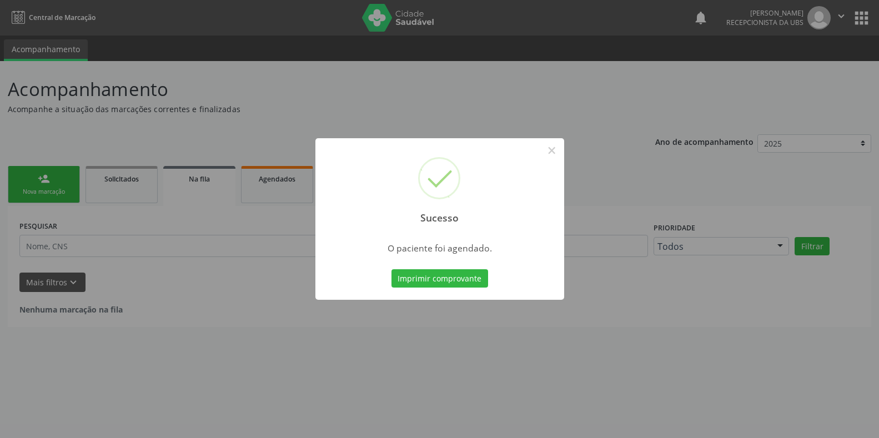
scroll to position [0, 0]
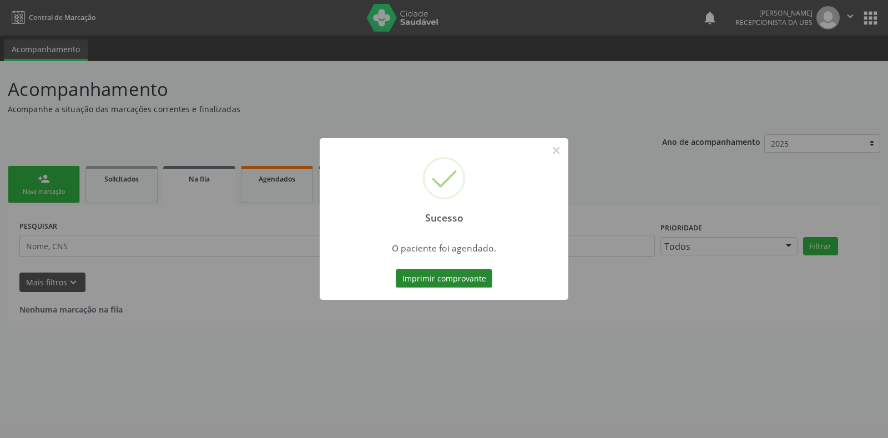
click at [417, 280] on button "Imprimir comprovante" at bounding box center [444, 278] width 97 height 19
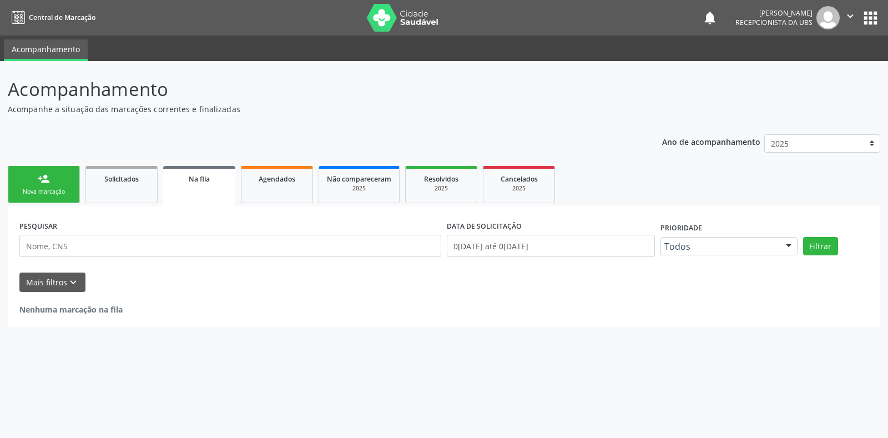
click at [14, 183] on link "person_add Nova marcação" at bounding box center [44, 184] width 72 height 37
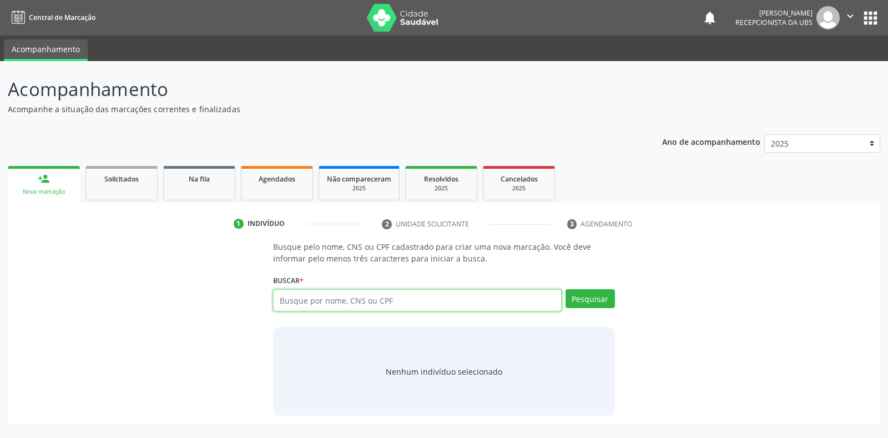
click at [320, 301] on input "text" at bounding box center [417, 300] width 288 height 22
type input "1602797480"
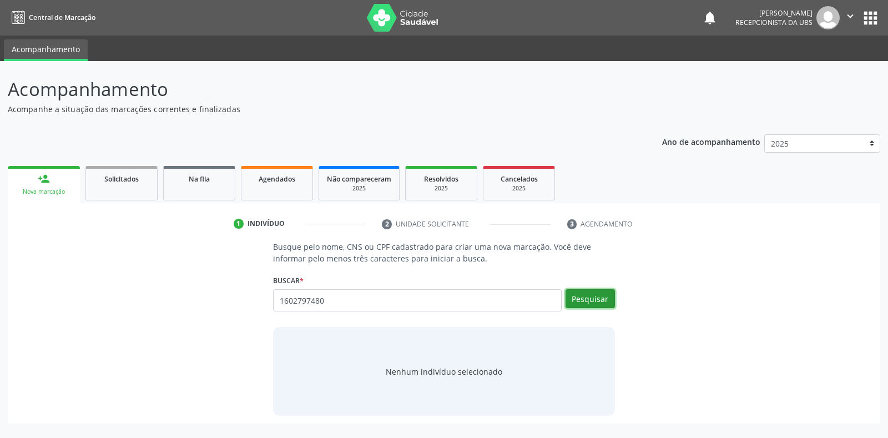
click at [587, 301] on button "Pesquisar" at bounding box center [590, 298] width 49 height 19
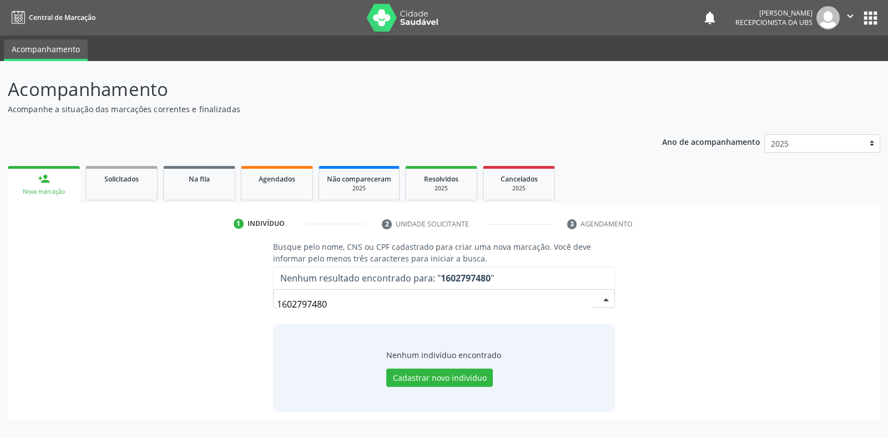
drag, startPoint x: 339, startPoint y: 302, endPoint x: 241, endPoint y: 302, distance: 97.1
click at [241, 302] on div "Busque pelo nome, CNS ou CPF cadastrado para criar uma nova marcação. Você deve…" at bounding box center [444, 326] width 857 height 171
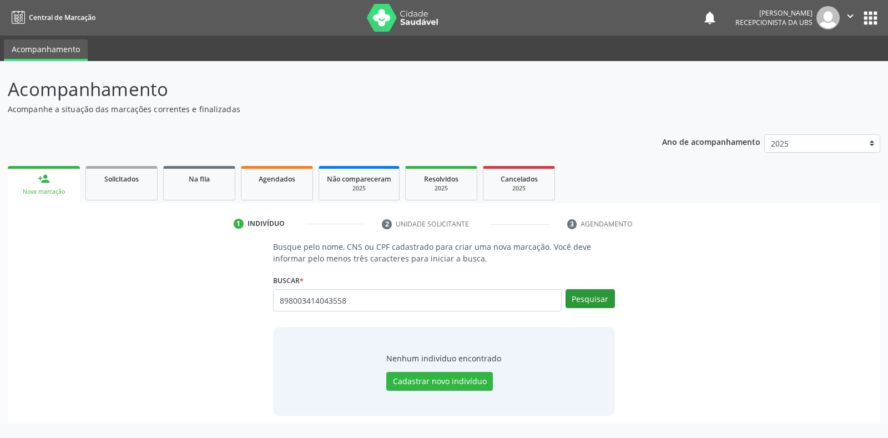
type input "898003414043558"
click at [577, 304] on button "Pesquisar" at bounding box center [590, 298] width 49 height 19
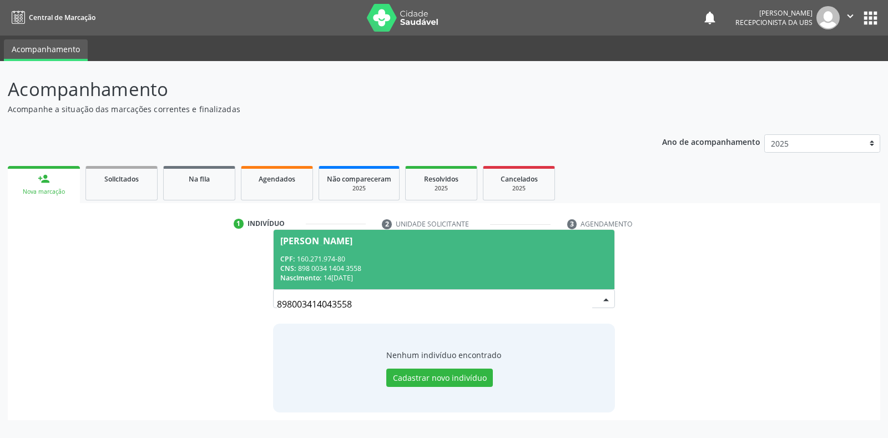
click at [405, 276] on div "Nascimento: 14/12/2007" at bounding box center [443, 277] width 327 height 9
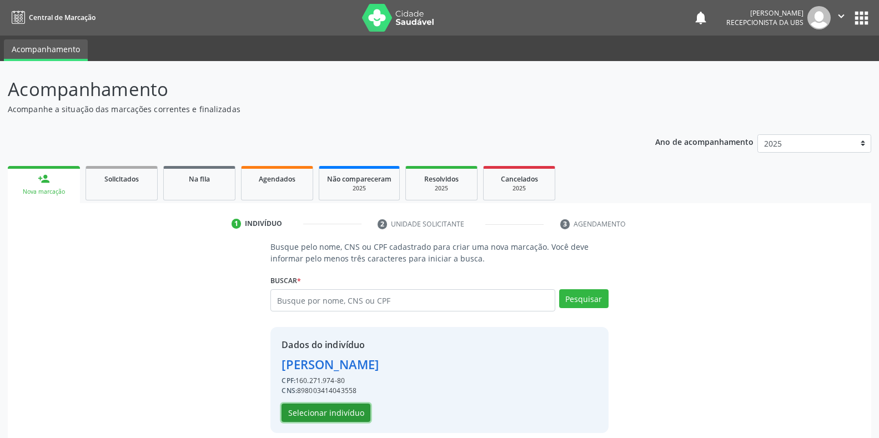
click at [321, 410] on button "Selecionar indivíduo" at bounding box center [325, 413] width 89 height 19
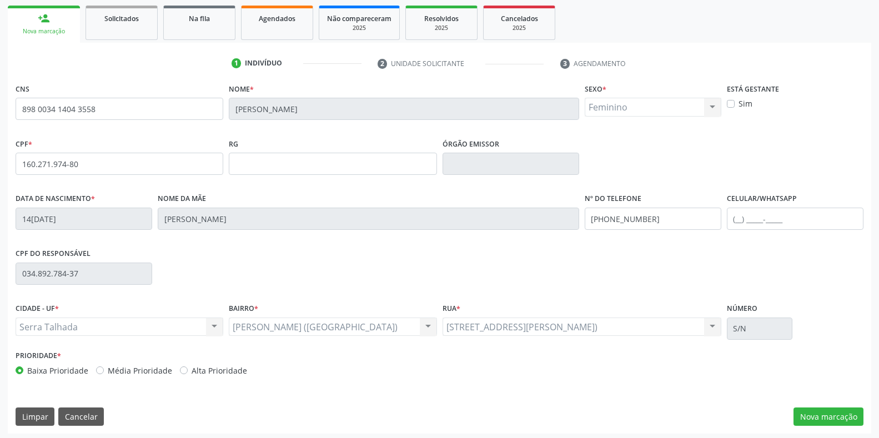
scroll to position [164, 0]
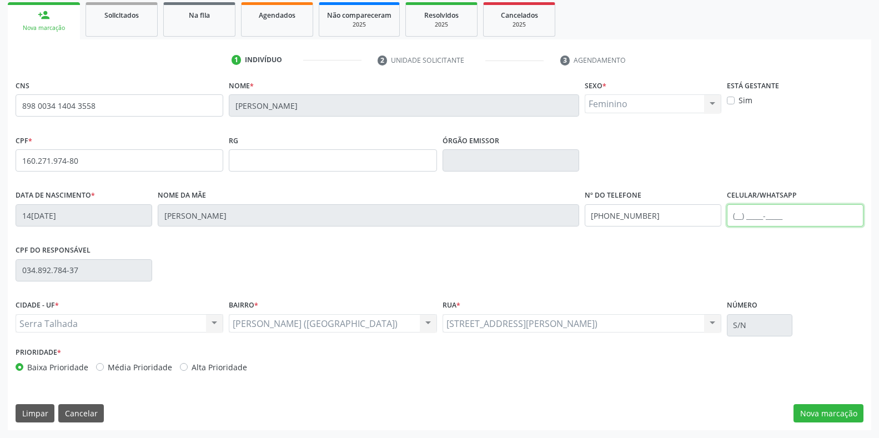
click at [824, 218] on input "text" at bounding box center [795, 215] width 137 height 22
type input "(87) 99944-4301"
click at [826, 410] on button "Nova marcação" at bounding box center [828, 413] width 70 height 19
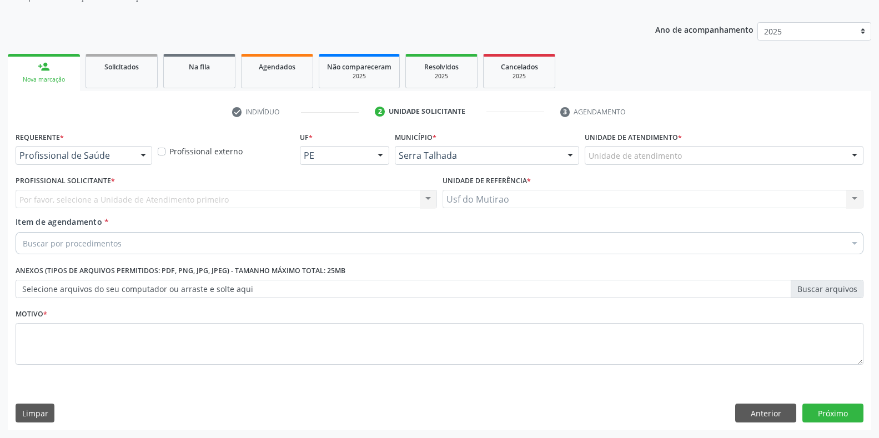
scroll to position [112, 0]
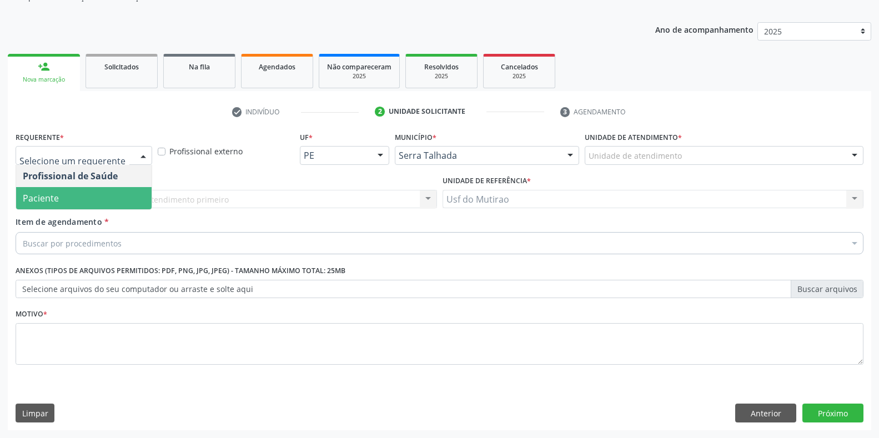
click at [66, 192] on span "Paciente" at bounding box center [83, 198] width 135 height 22
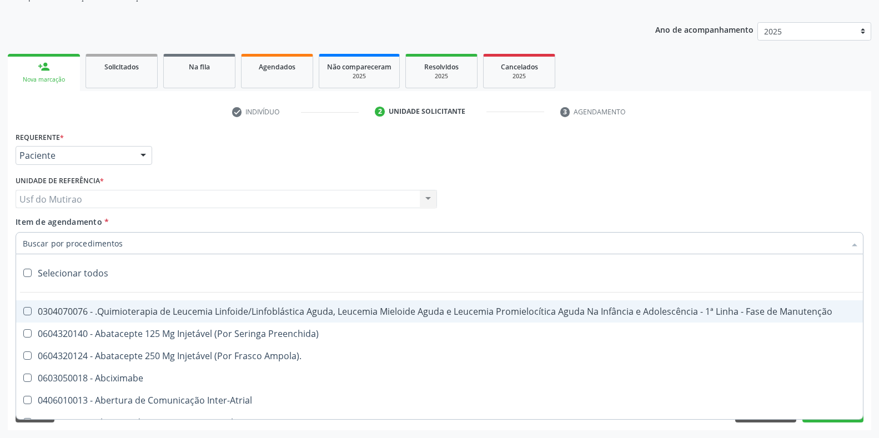
paste input "0211020036"
type input "0211020036"
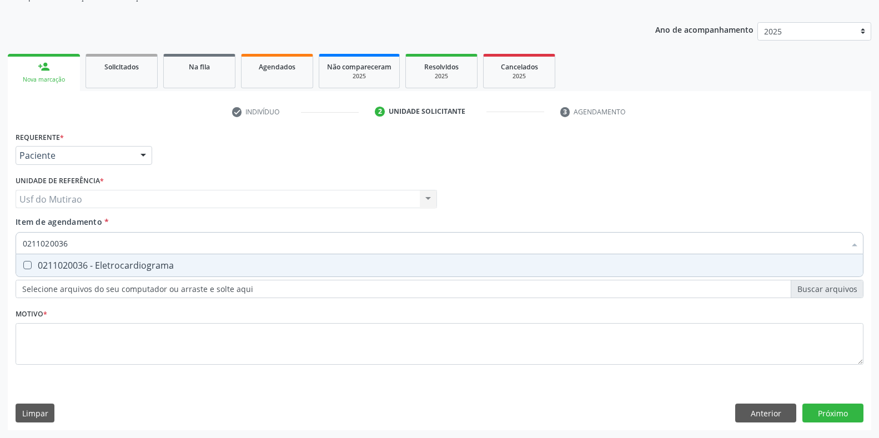
click at [97, 263] on div "0211020036 - Eletrocardiograma" at bounding box center [439, 265] width 833 height 9
checkbox Eletrocardiograma "true"
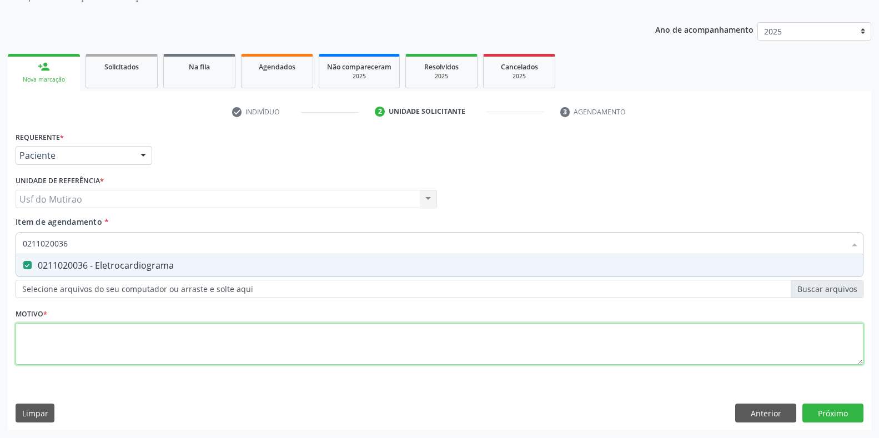
click at [90, 343] on div "Requerente * Paciente Profissional de Saúde Paciente Nenhum resultado encontrad…" at bounding box center [440, 254] width 848 height 251
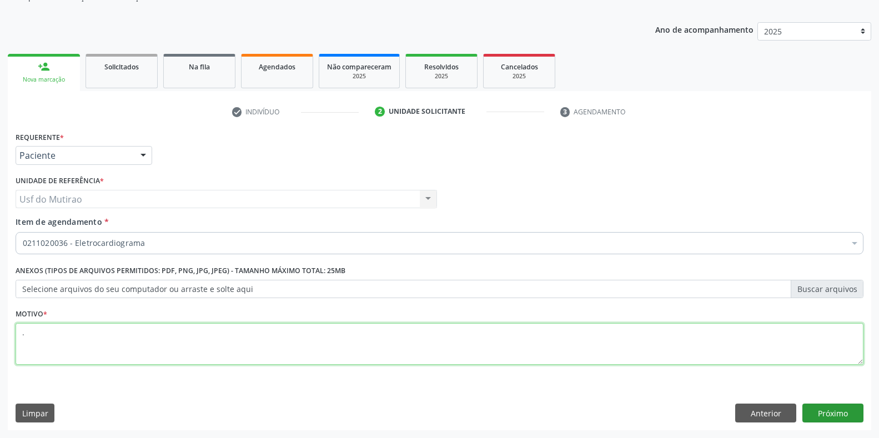
type textarea "."
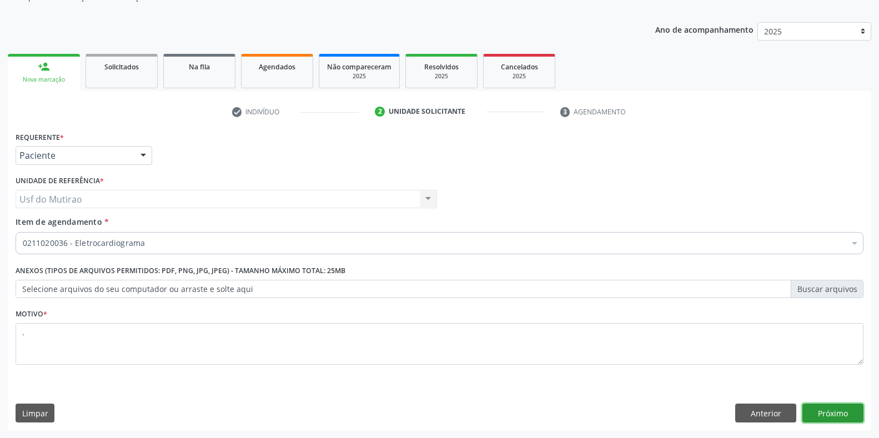
click at [812, 414] on button "Próximo" at bounding box center [832, 413] width 61 height 19
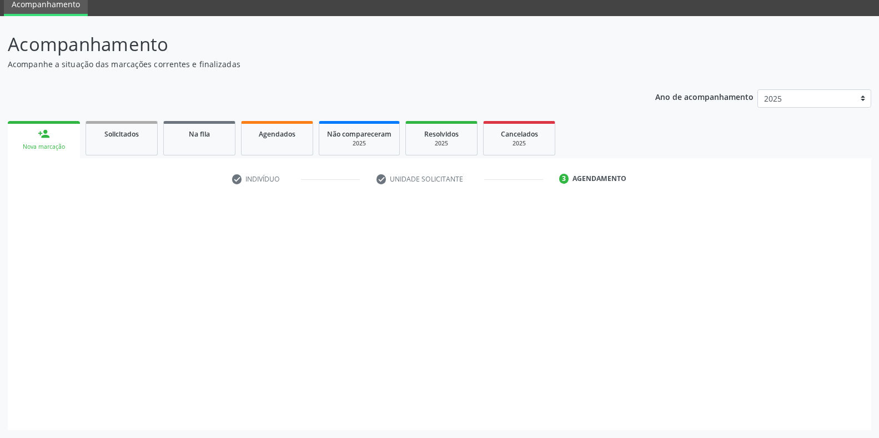
scroll to position [45, 0]
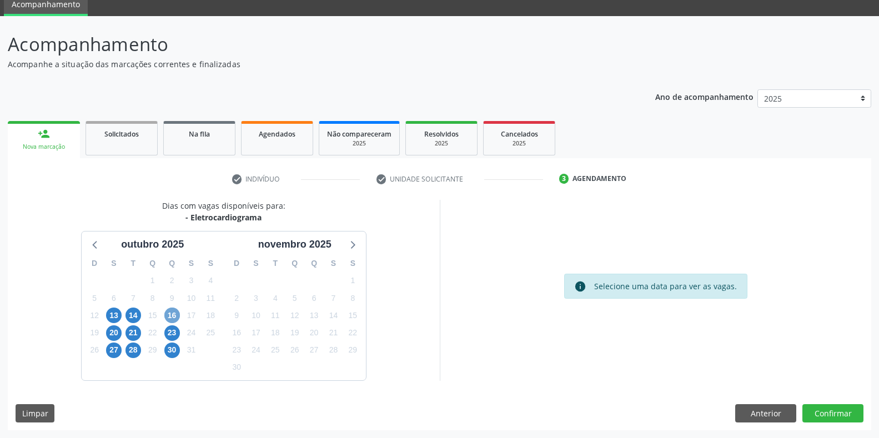
click at [165, 317] on span "16" at bounding box center [172, 315] width 16 height 16
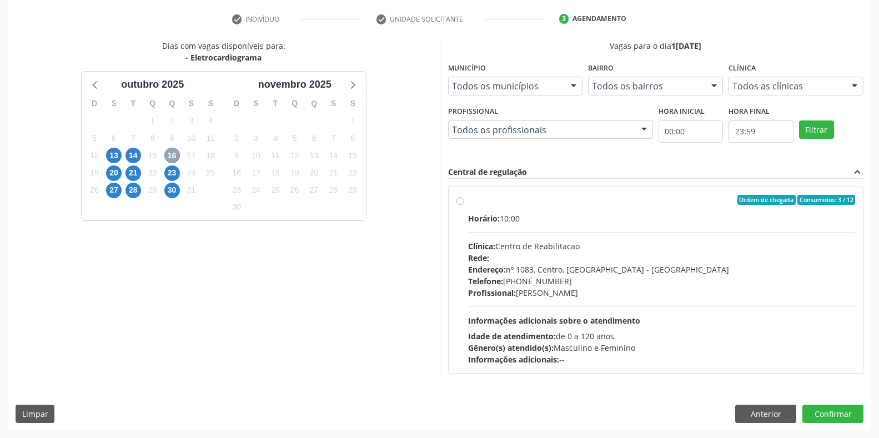
scroll to position [205, 0]
click at [521, 298] on div "Horário: 10:00 Clínica: Centro de Reabilitacao Rede: -- Endereço: nº 1083, Cent…" at bounding box center [661, 288] width 387 height 153
click at [464, 204] on input "Ordem de chegada Consumidos: 3 / 12 Horário: 10:00 Clínica: Centro de Reabilita…" at bounding box center [460, 199] width 8 height 10
radio input "true"
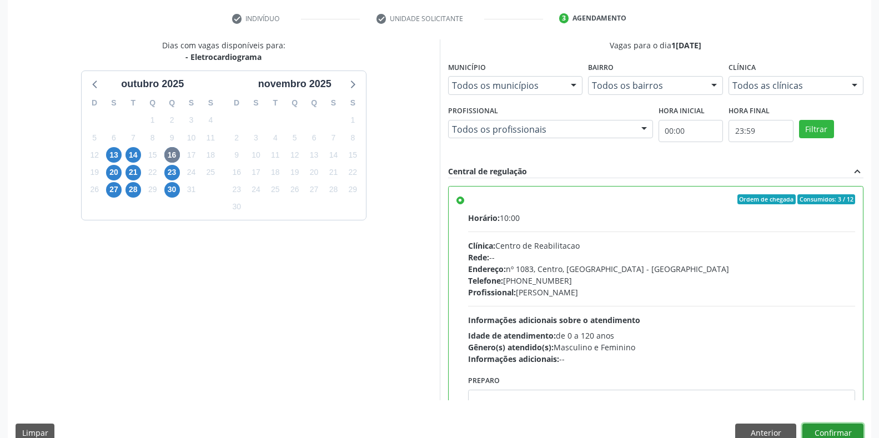
click at [805, 434] on button "Confirmar" at bounding box center [832, 432] width 61 height 19
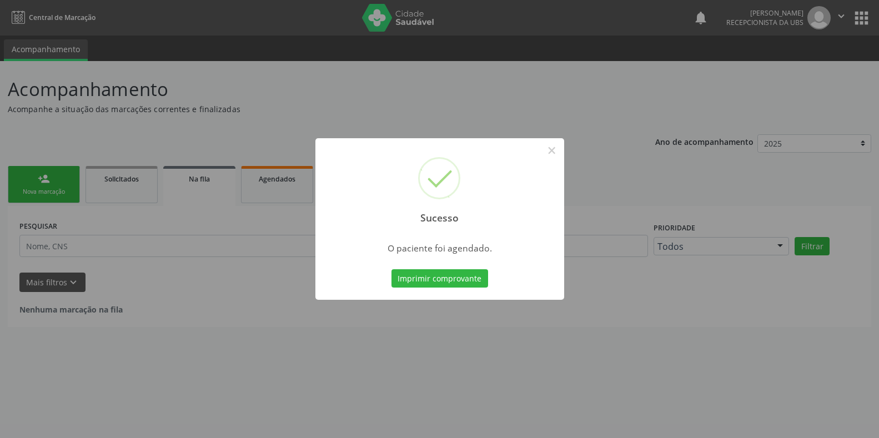
scroll to position [0, 0]
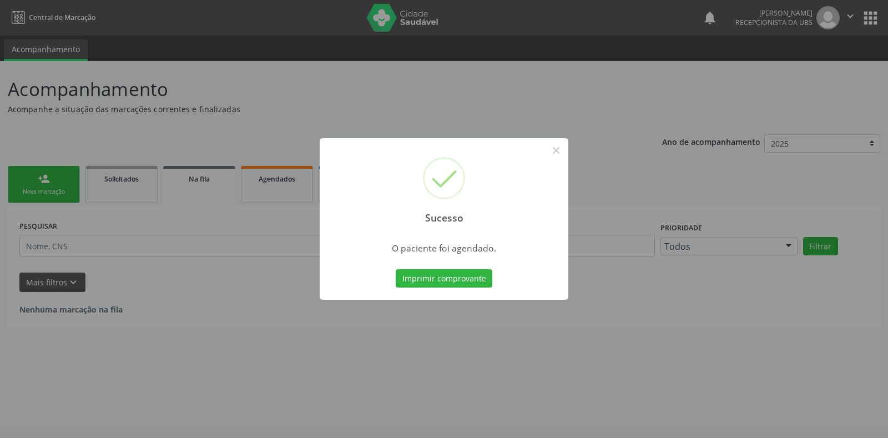
click at [431, 274] on button "Imprimir comprovante" at bounding box center [444, 278] width 97 height 19
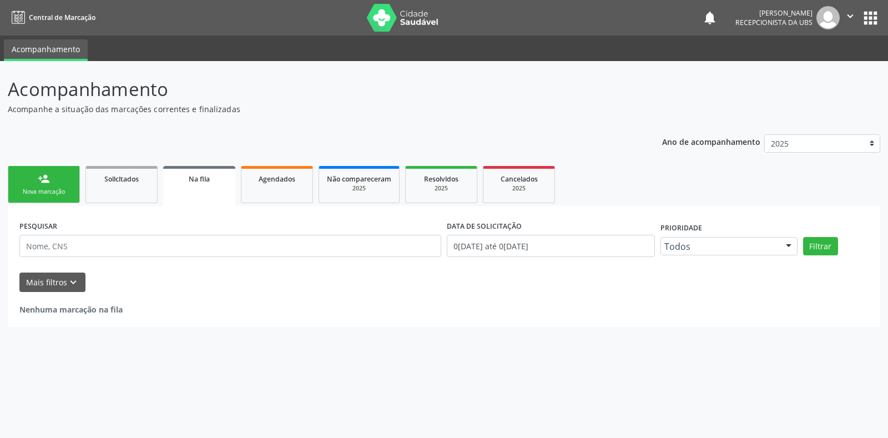
click at [61, 180] on link "person_add Nova marcação" at bounding box center [44, 184] width 72 height 37
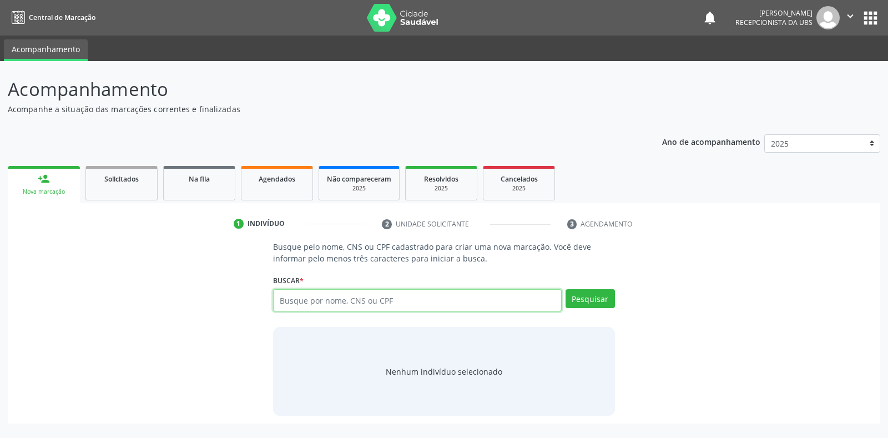
click at [406, 302] on input "text" at bounding box center [417, 300] width 288 height 22
type input "702602712204544"
click at [582, 298] on button "Pesquisar" at bounding box center [590, 298] width 49 height 19
type input "702602712204544"
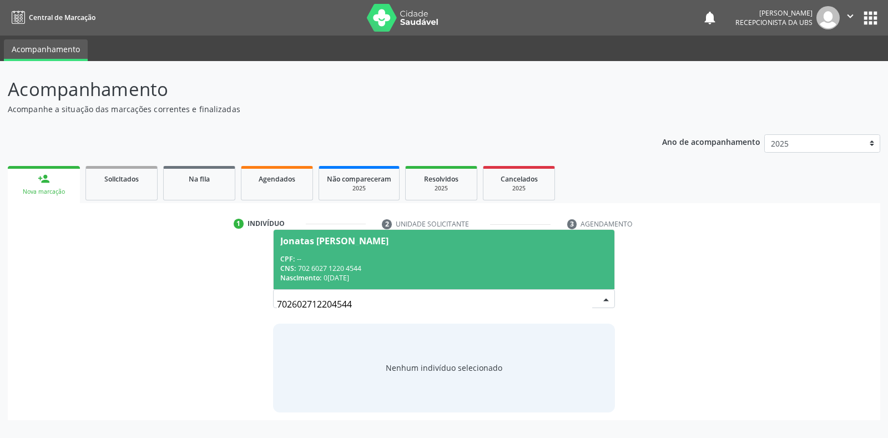
click at [514, 233] on span "Jonatas Jose de Miranda CPF: -- CNS: 702 6027 1220 4544 Nascimento: 03/11/1982" at bounding box center [444, 259] width 340 height 59
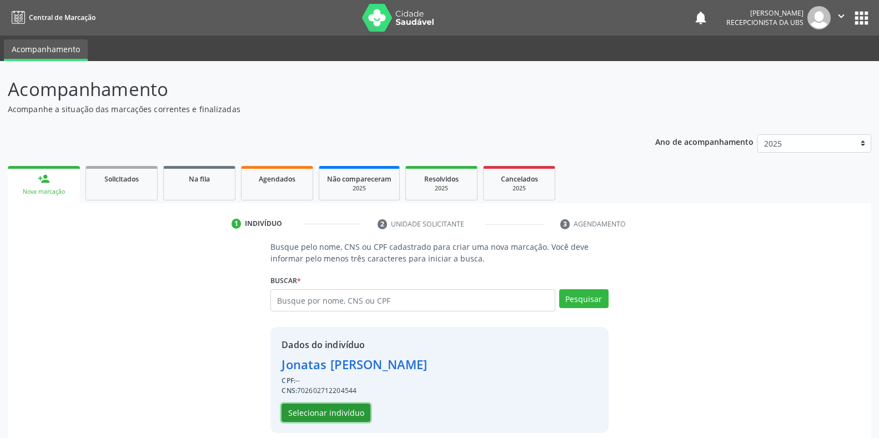
click at [357, 411] on button "Selecionar indivíduo" at bounding box center [325, 413] width 89 height 19
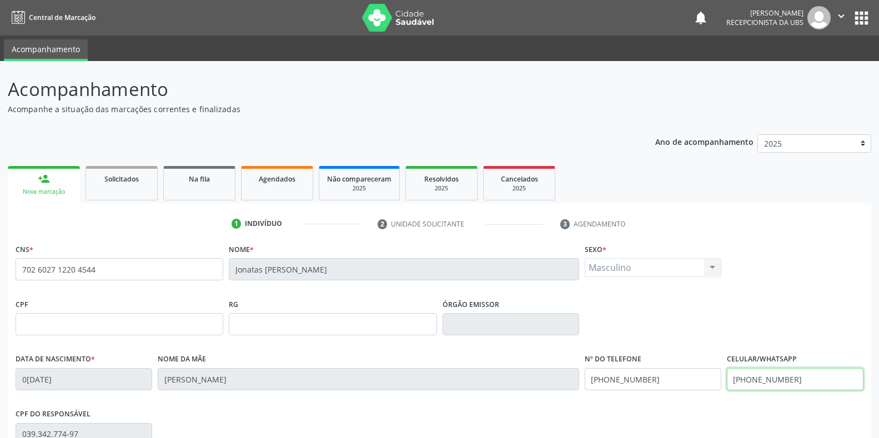
drag, startPoint x: 809, startPoint y: 385, endPoint x: 658, endPoint y: 385, distance: 151.0
click at [658, 385] on div "Data de nascimento * 03/11/1982 Nome da mãe Josefa Pereira de Lima Nº do Telefo…" at bounding box center [439, 378] width 853 height 55
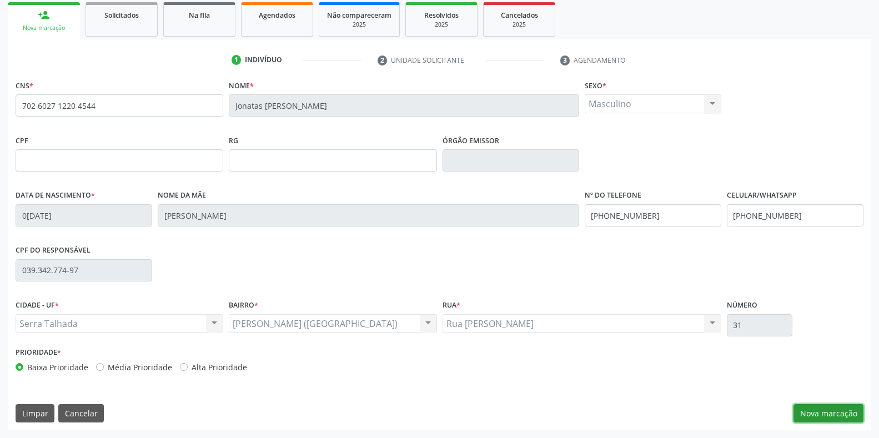
click at [803, 409] on button "Nova marcação" at bounding box center [828, 413] width 70 height 19
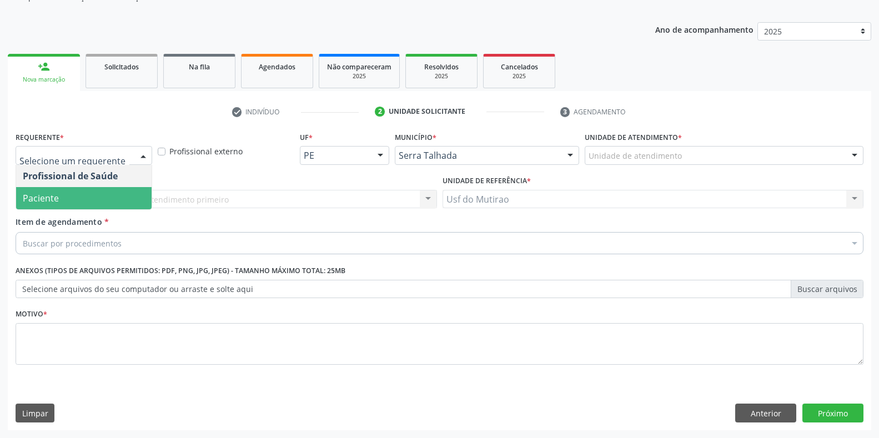
click at [95, 196] on span "Paciente" at bounding box center [83, 198] width 135 height 22
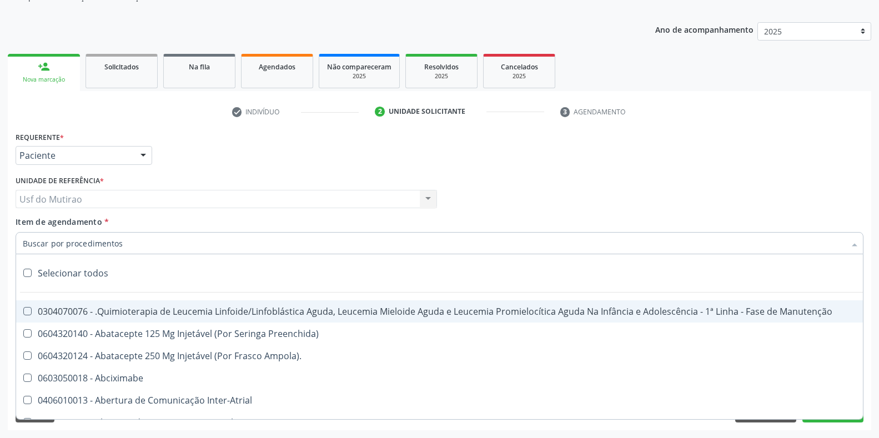
paste input "0211020036"
type input "0211020036"
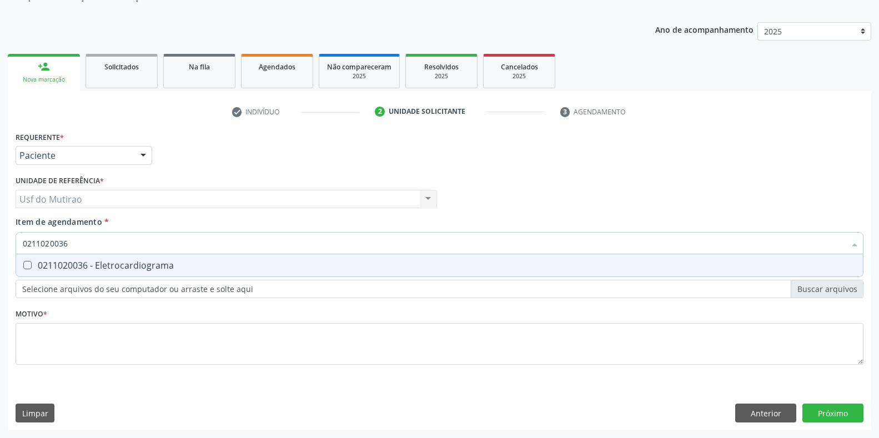
click at [109, 261] on div "0211020036 - Eletrocardiograma" at bounding box center [439, 265] width 833 height 9
checkbox Eletrocardiograma "true"
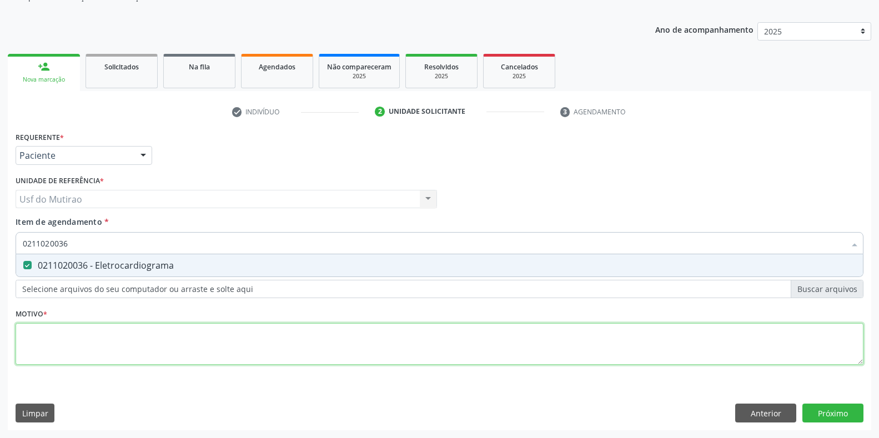
click at [120, 337] on div "Requerente * Paciente Profissional de Saúde Paciente Nenhum resultado encontrad…" at bounding box center [440, 254] width 848 height 251
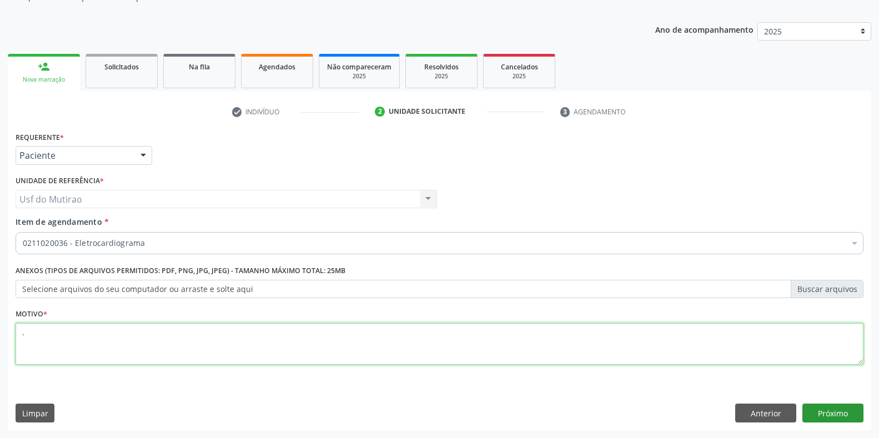
type textarea "."
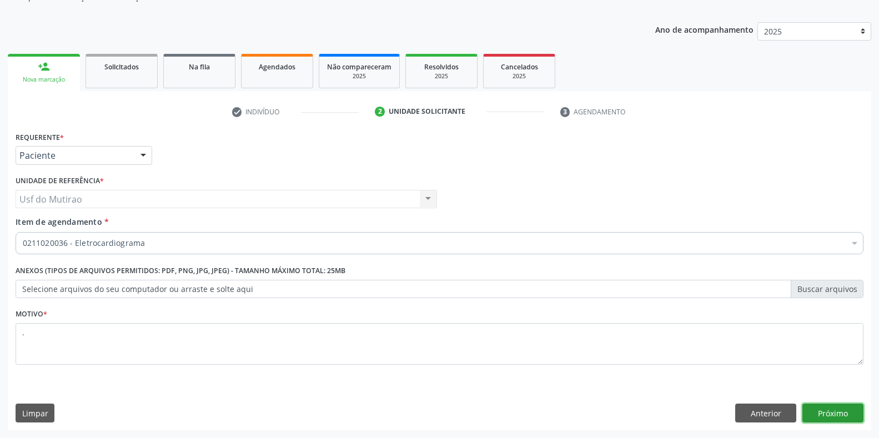
click at [834, 412] on button "Próximo" at bounding box center [832, 413] width 61 height 19
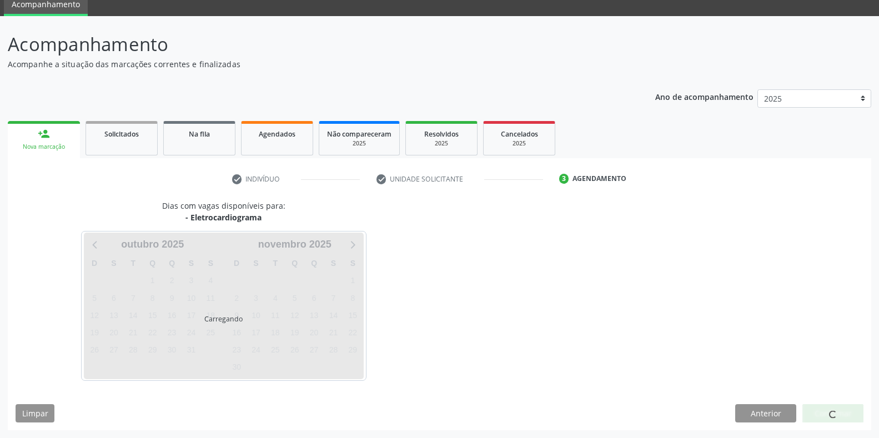
scroll to position [45, 0]
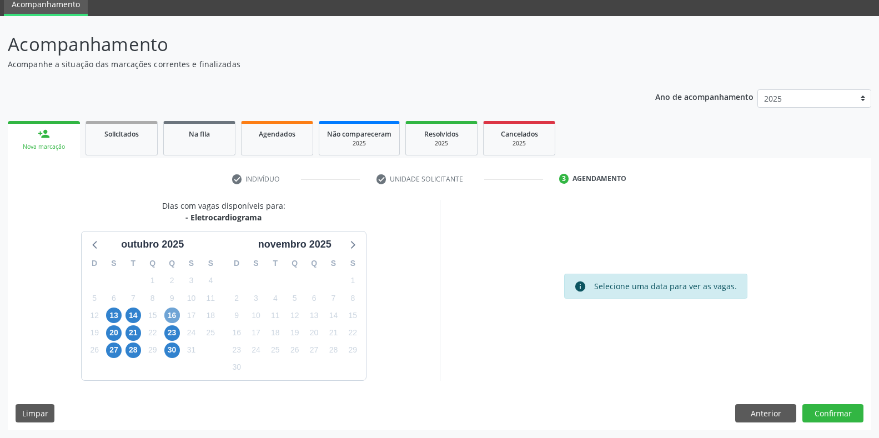
click at [172, 315] on span "16" at bounding box center [172, 315] width 16 height 16
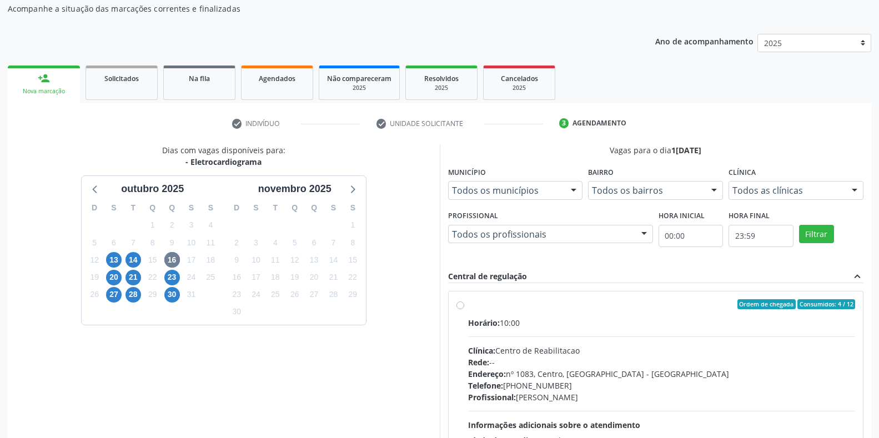
click at [493, 330] on div "Horário: 10:00 Clínica: Centro de Reabilitacao Rede: -- Endereço: nº 1083, Cent…" at bounding box center [661, 393] width 387 height 153
click at [464, 309] on input "Ordem de chegada Consumidos: 4 / 12 Horário: 10:00 Clínica: Centro de Reabilita…" at bounding box center [460, 304] width 8 height 10
radio input "true"
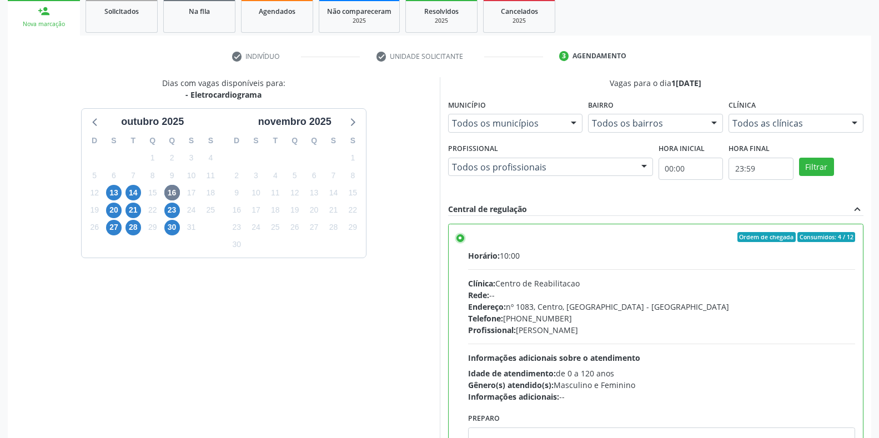
scroll to position [225, 0]
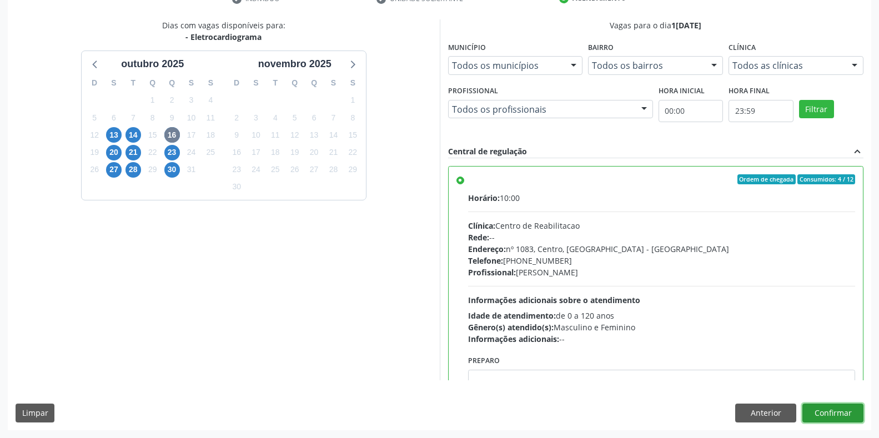
click at [857, 412] on button "Confirmar" at bounding box center [832, 413] width 61 height 19
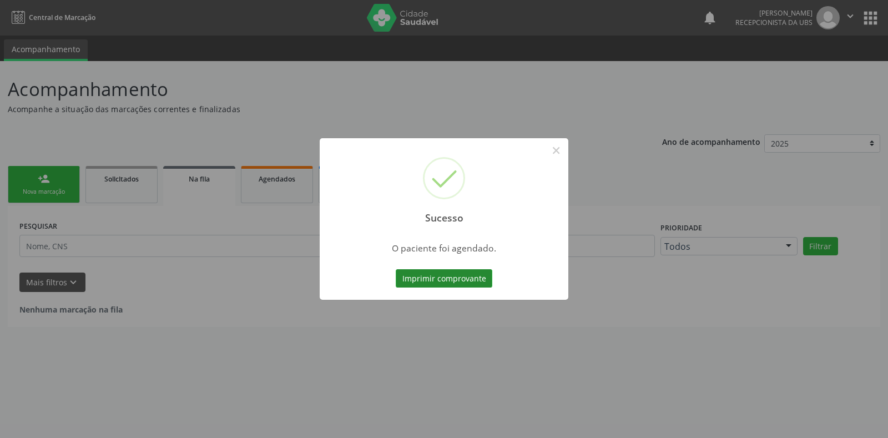
click at [461, 275] on button "Imprimir comprovante" at bounding box center [444, 278] width 97 height 19
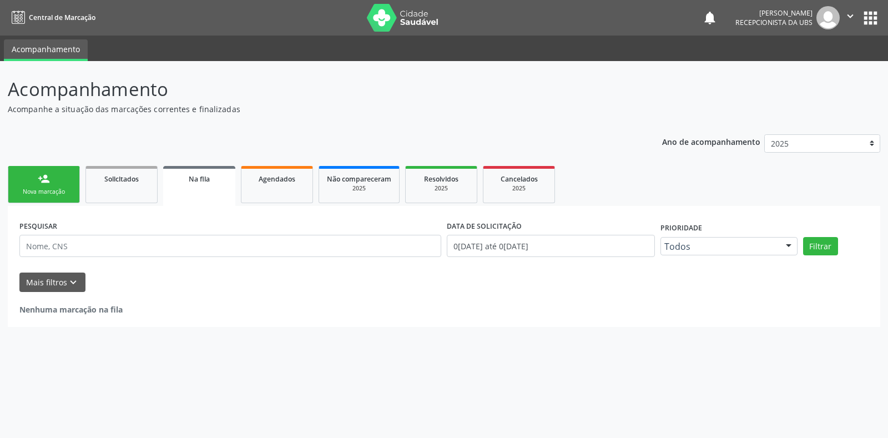
click at [41, 196] on link "person_add Nova marcação" at bounding box center [44, 184] width 72 height 37
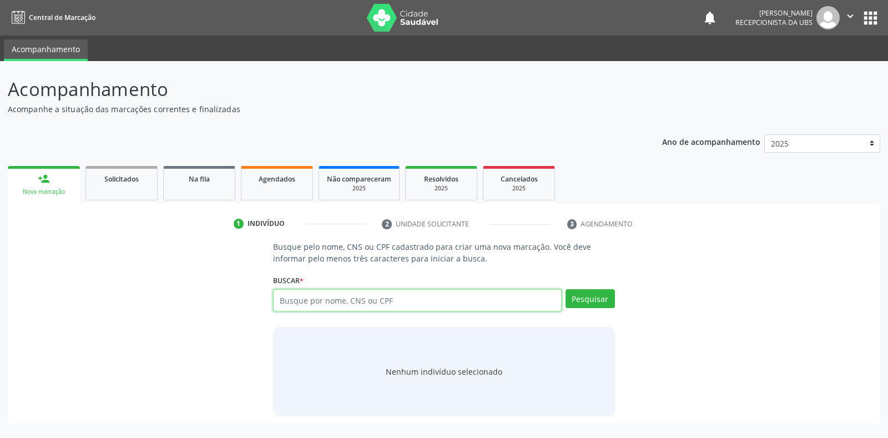
click at [356, 296] on input "text" at bounding box center [417, 300] width 288 height 22
type input "82505411468"
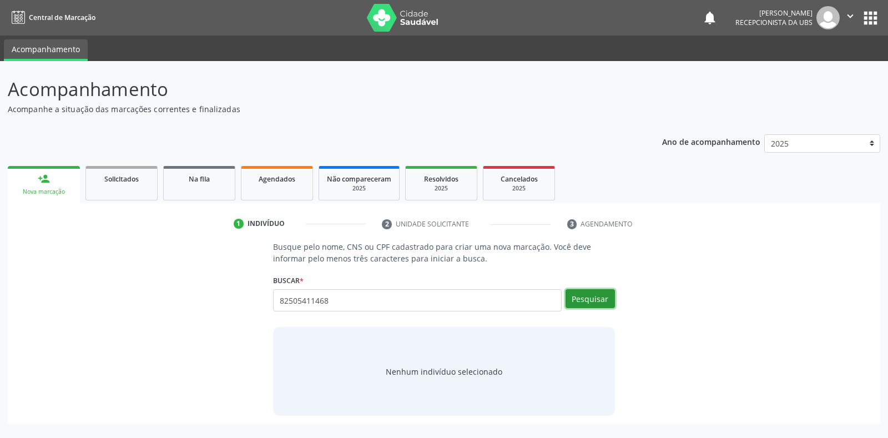
click at [585, 300] on button "Pesquisar" at bounding box center [590, 298] width 49 height 19
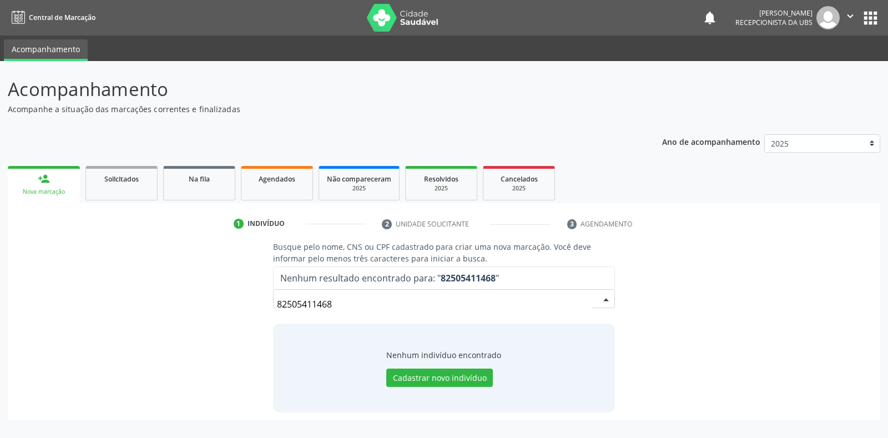
drag, startPoint x: 532, startPoint y: 304, endPoint x: 256, endPoint y: 286, distance: 276.4
click at [256, 286] on div "Busque pelo nome, CNS ou CPF cadastrado para criar uma nova marcação. Você deve…" at bounding box center [444, 326] width 857 height 171
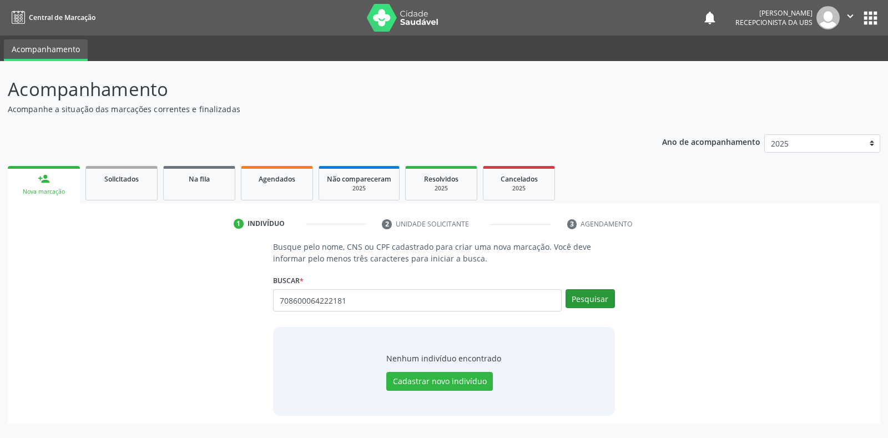
type input "708600064222181"
click at [601, 298] on button "Pesquisar" at bounding box center [590, 298] width 49 height 19
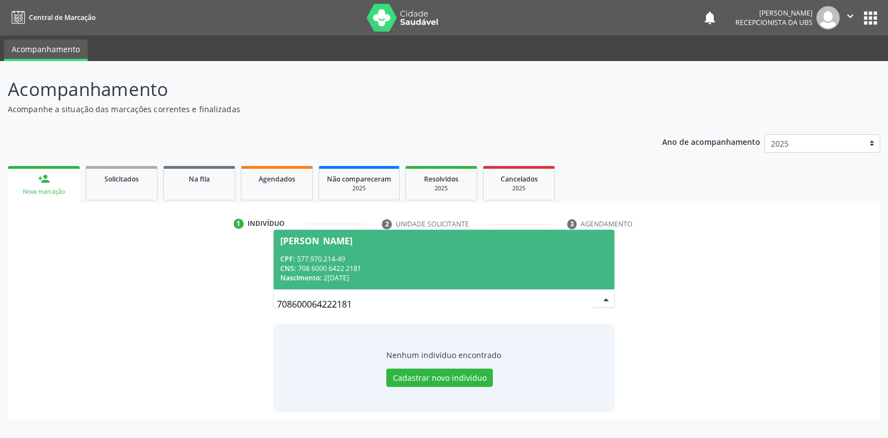
click at [465, 284] on span "Maria de Lourdes Roque Bezerra CPF: 577.970.214-49 CNS: 708 6000 6422 2181 Nasc…" at bounding box center [444, 259] width 340 height 59
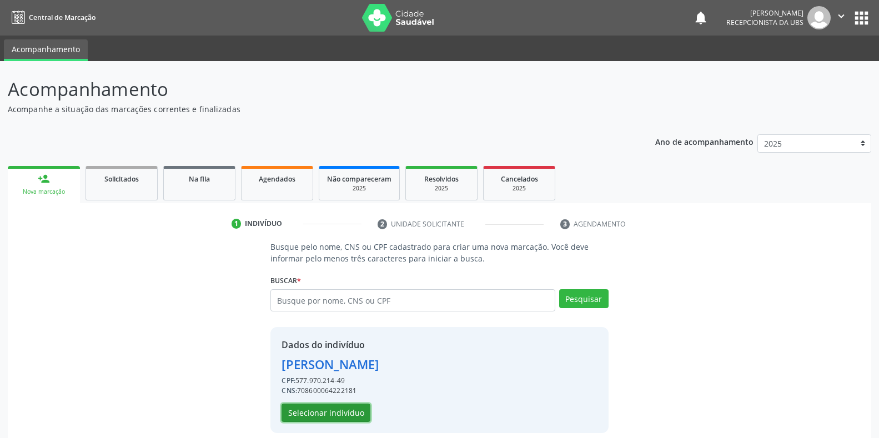
click at [346, 415] on button "Selecionar indivíduo" at bounding box center [325, 413] width 89 height 19
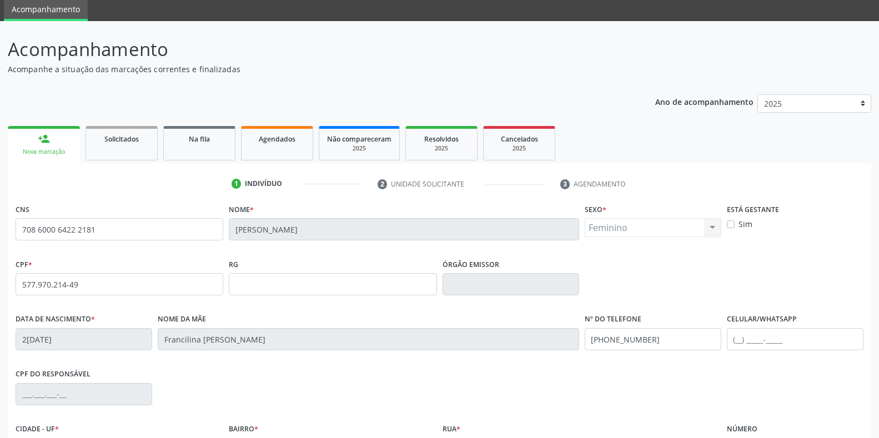
scroll to position [164, 0]
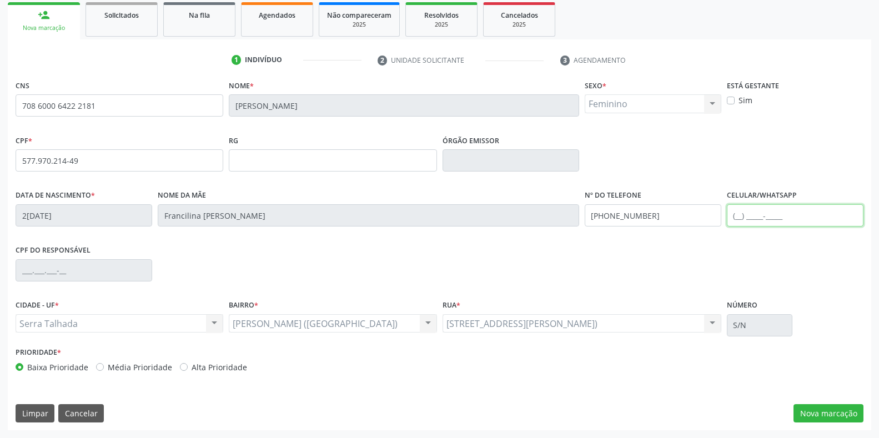
click at [788, 215] on input "text" at bounding box center [795, 215] width 137 height 22
type input "(87) 99987-0347"
click at [808, 405] on button "Nova marcação" at bounding box center [828, 413] width 70 height 19
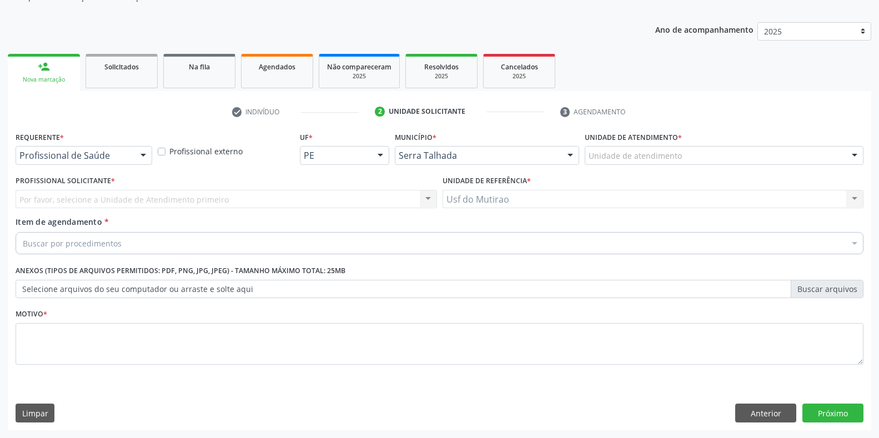
scroll to position [112, 0]
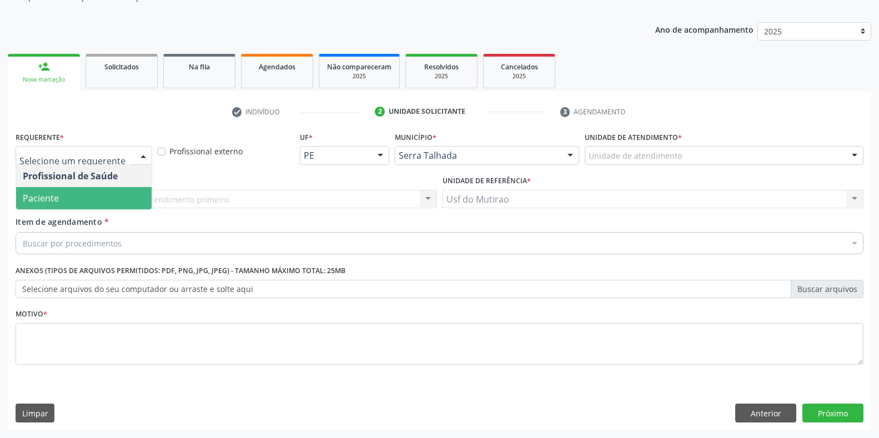
click at [108, 193] on span "Paciente" at bounding box center [83, 198] width 135 height 22
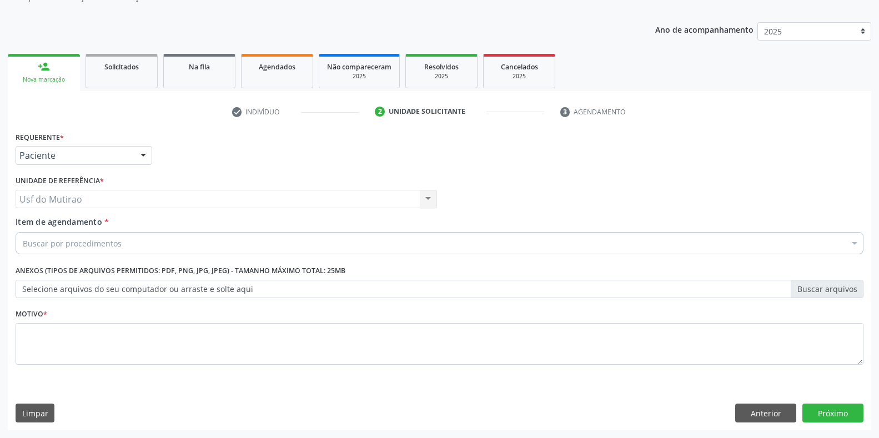
click at [121, 240] on div "Buscar por procedimentos" at bounding box center [440, 243] width 848 height 22
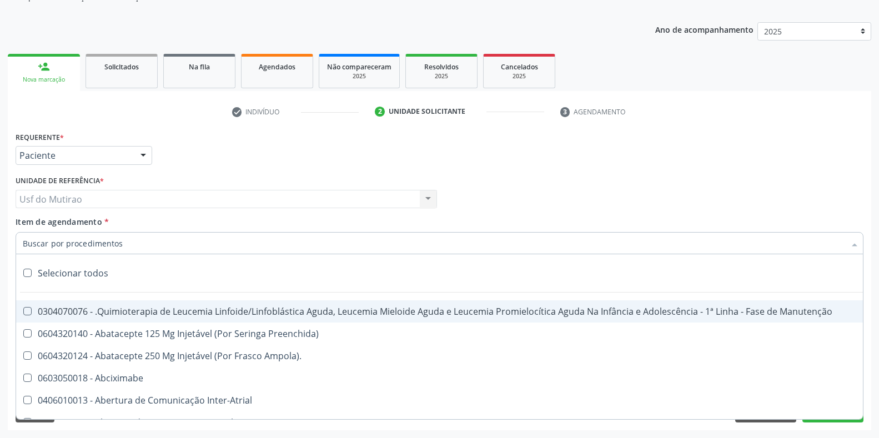
drag, startPoint x: 121, startPoint y: 240, endPoint x: 115, endPoint y: 243, distance: 6.2
click at [121, 240] on input "Item de agendamento *" at bounding box center [434, 243] width 822 height 22
paste input "0211020036"
type input "0211020036"
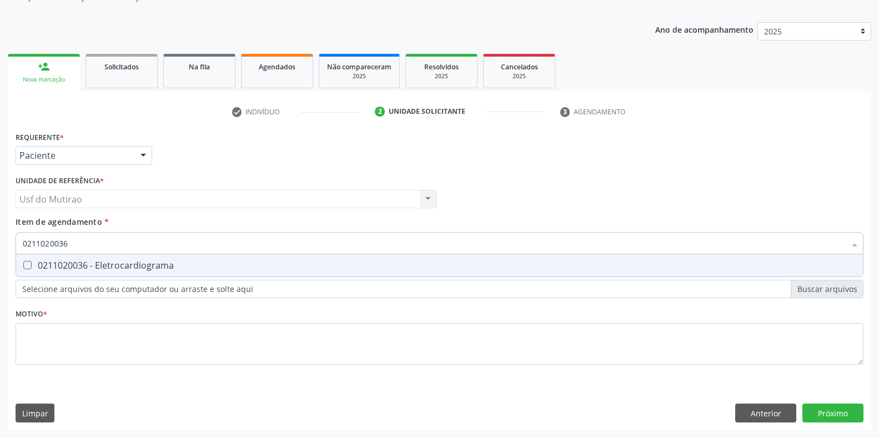
click at [127, 262] on div "0211020036 - Eletrocardiograma" at bounding box center [439, 265] width 833 height 9
checkbox Eletrocardiograma "true"
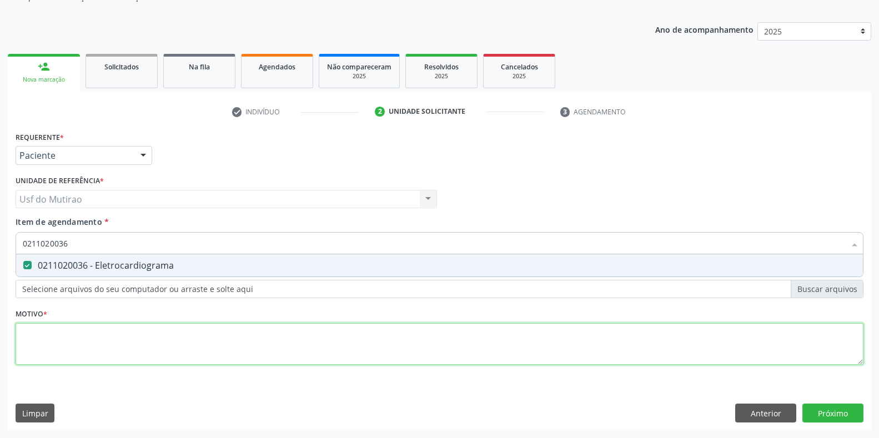
click at [123, 346] on div "Requerente * Paciente Profissional de Saúde Paciente Nenhum resultado encontrad…" at bounding box center [440, 254] width 848 height 251
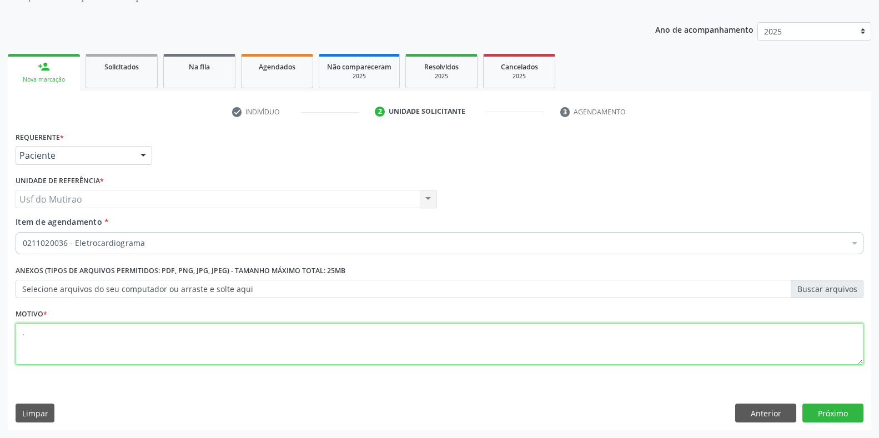
click at [854, 411] on div "Desfazer seleção Selecionados 0211020036 - Eletrocardiograma Não selecionados 0…" at bounding box center [440, 336] width 848 height 165
type textarea "."
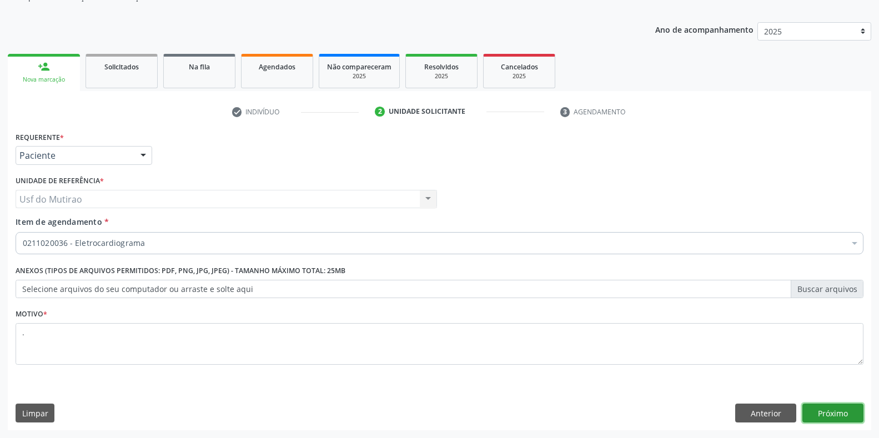
click at [815, 408] on button "Próximo" at bounding box center [832, 413] width 61 height 19
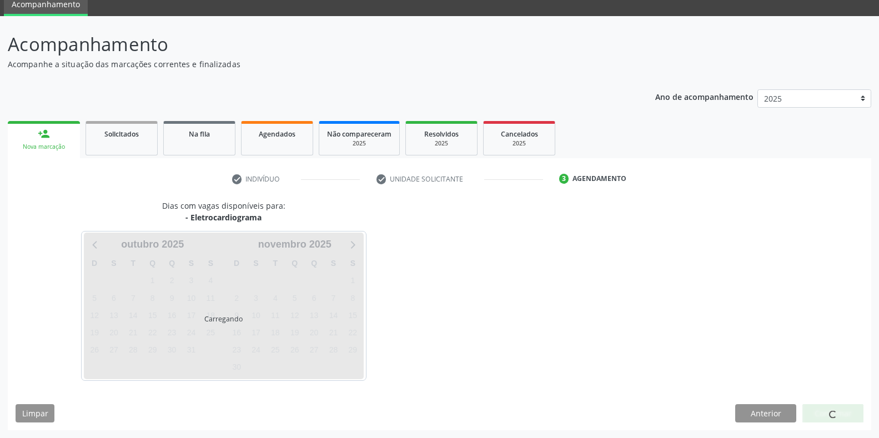
scroll to position [45, 0]
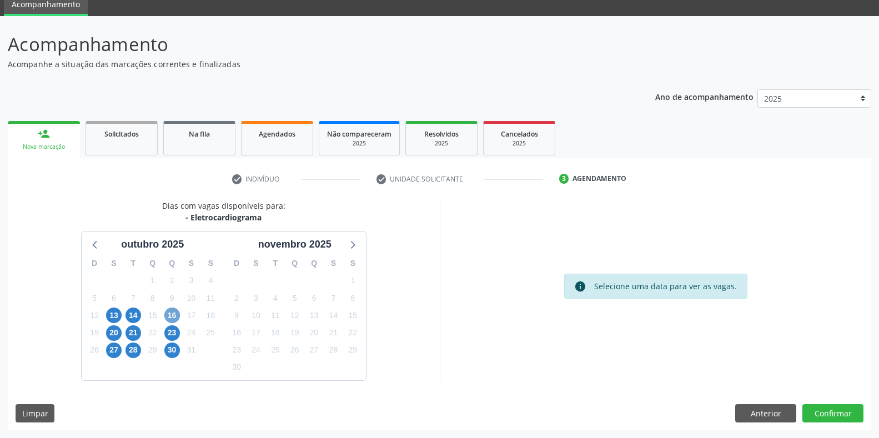
click at [174, 314] on span "16" at bounding box center [172, 315] width 16 height 16
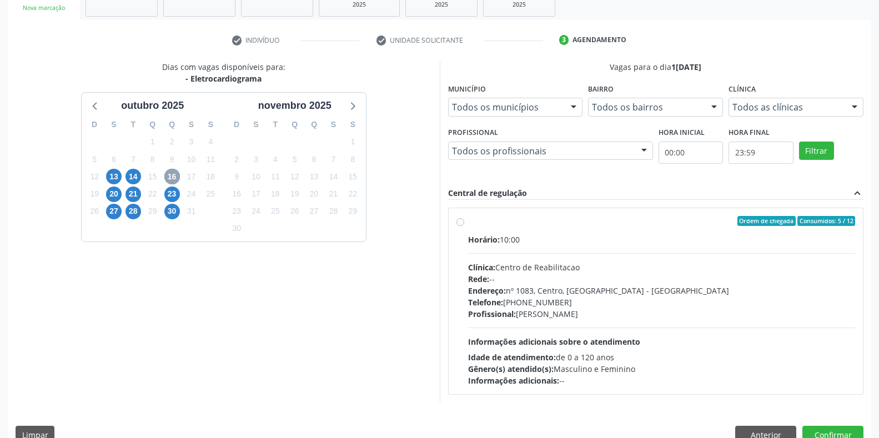
scroll to position [205, 0]
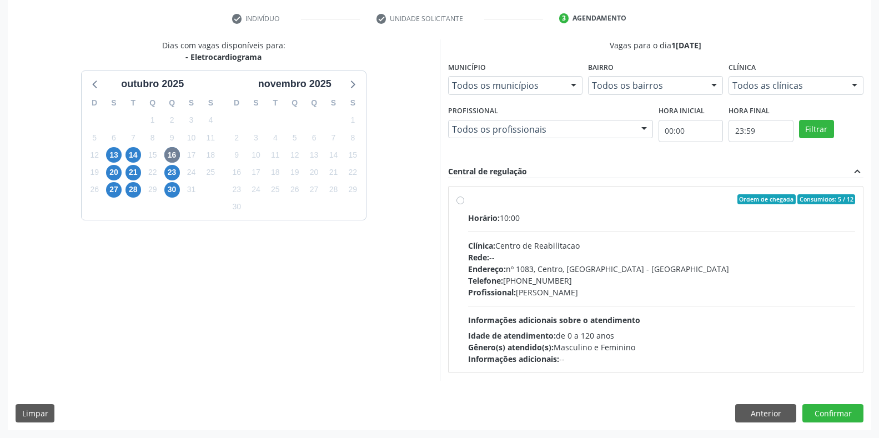
click at [525, 291] on div "Profissional: Maria do Carmo Silva" at bounding box center [661, 292] width 387 height 12
click at [464, 204] on input "Ordem de chegada Consumidos: 5 / 12 Horário: 10:00 Clínica: Centro de Reabilita…" at bounding box center [460, 199] width 8 height 10
radio input "true"
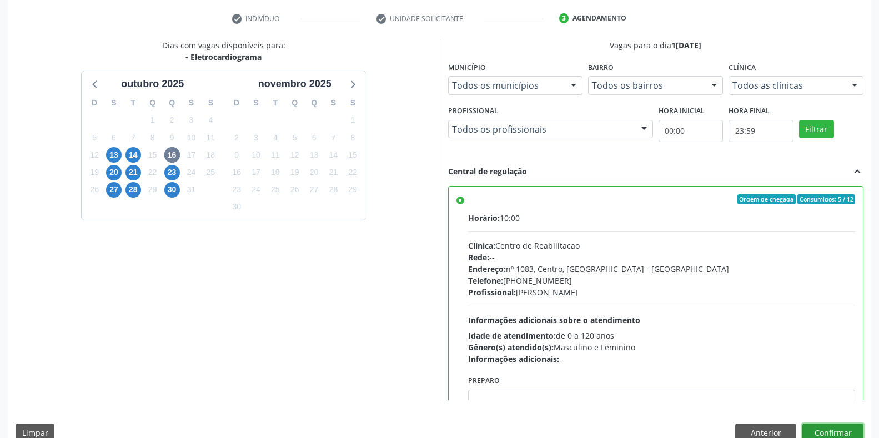
click at [811, 427] on button "Confirmar" at bounding box center [832, 432] width 61 height 19
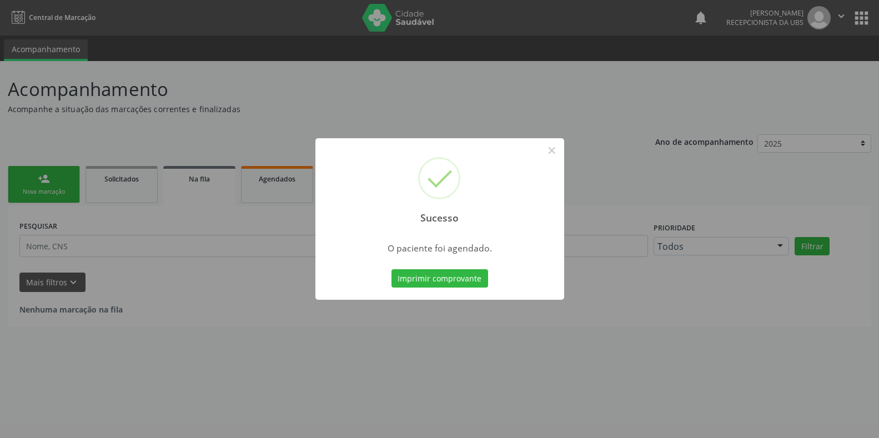
scroll to position [0, 0]
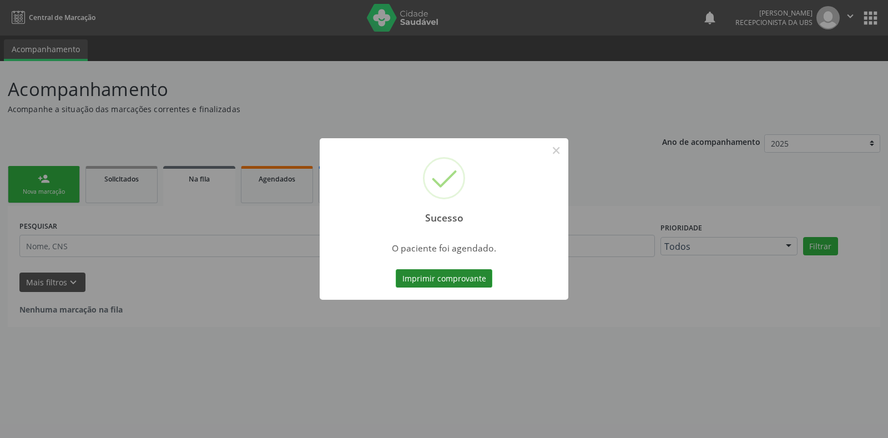
click at [442, 277] on button "Imprimir comprovante" at bounding box center [444, 278] width 97 height 19
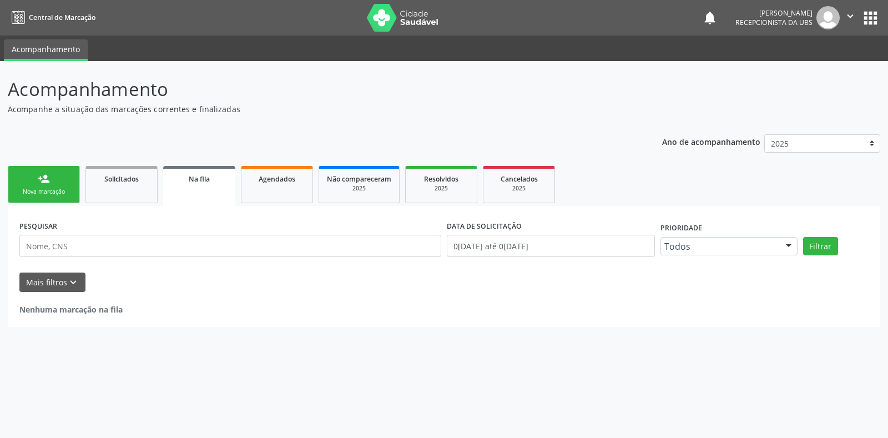
click at [43, 160] on div "Ano de acompanhamento 2025 2024 person_add Nova marcação Solicitados Na fila Ag…" at bounding box center [444, 227] width 873 height 200
click at [45, 177] on div "person_add" at bounding box center [44, 179] width 12 height 12
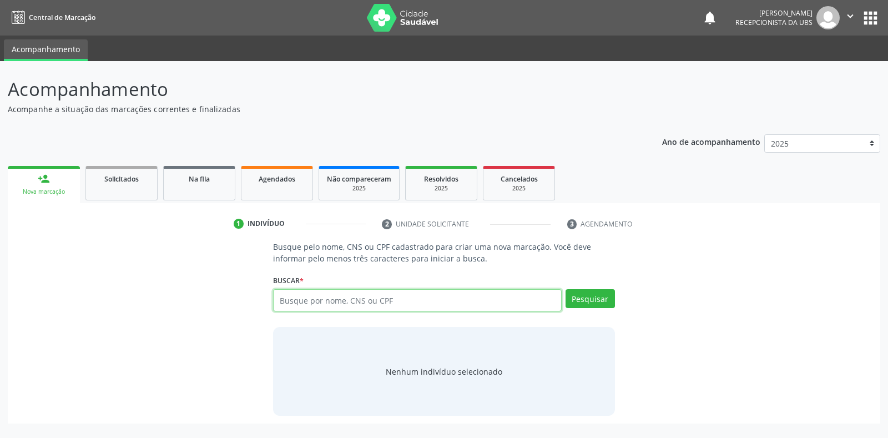
click at [349, 302] on input "text" at bounding box center [417, 300] width 288 height 22
type input "898003742898762"
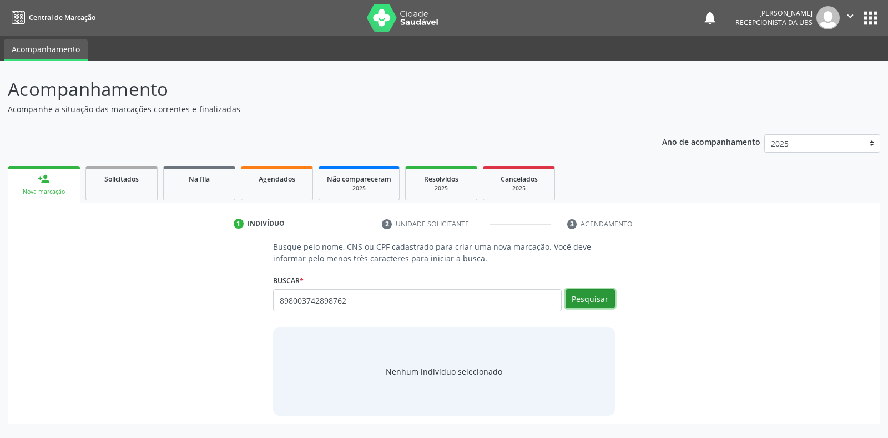
click at [591, 302] on button "Pesquisar" at bounding box center [590, 298] width 49 height 19
type input "898003742898762"
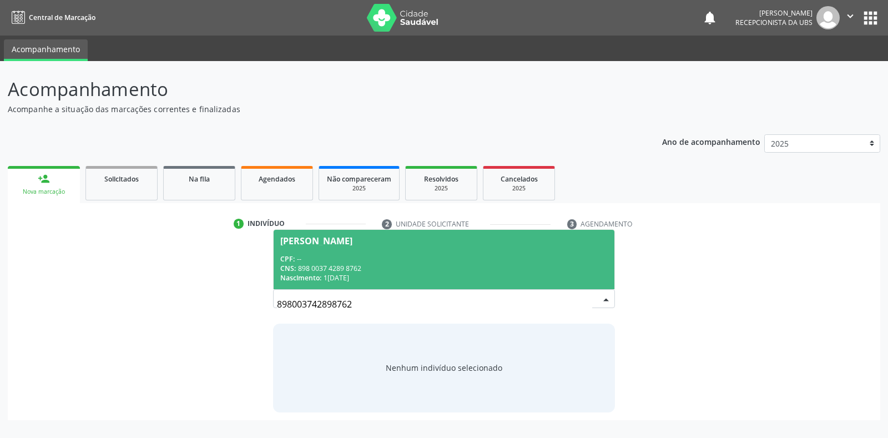
click at [585, 271] on div "CNS: 898 0037 4289 8762" at bounding box center [443, 268] width 327 height 9
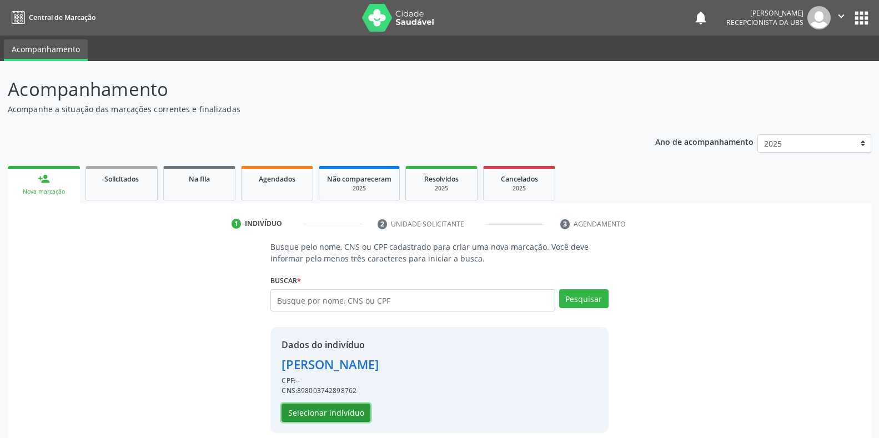
click at [307, 413] on button "Selecionar indivíduo" at bounding box center [325, 413] width 89 height 19
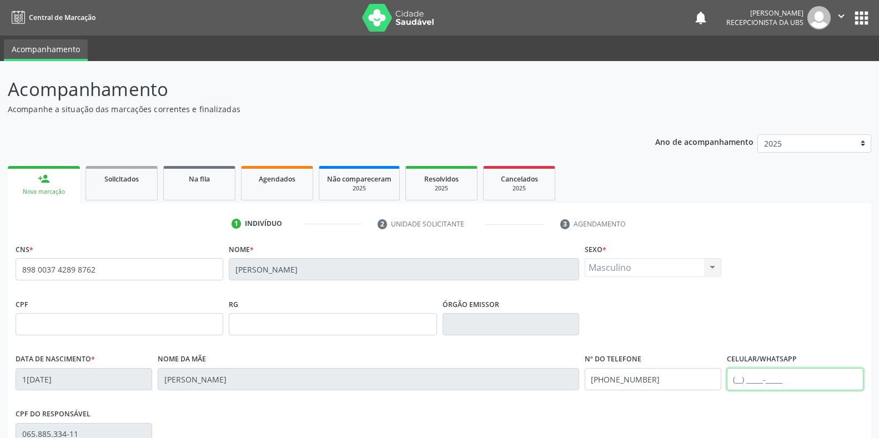
click at [806, 383] on input "text" at bounding box center [795, 379] width 137 height 22
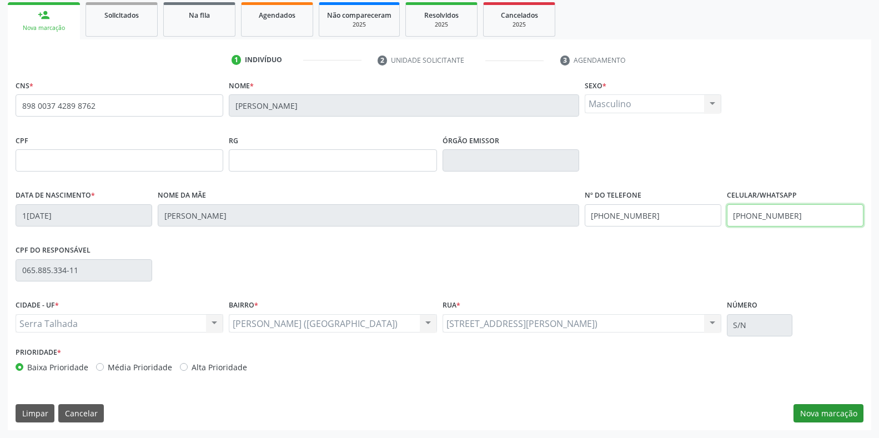
type input "(87) 98123-5459"
click at [818, 415] on button "Nova marcação" at bounding box center [828, 413] width 70 height 19
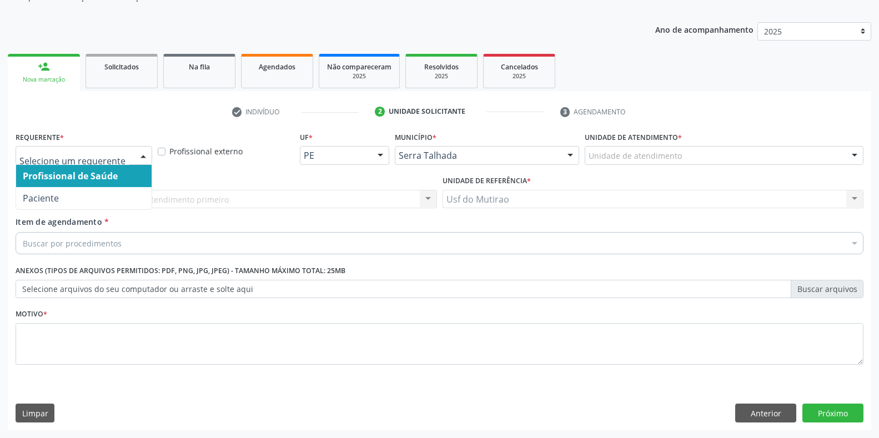
click at [139, 159] on div at bounding box center [143, 156] width 17 height 19
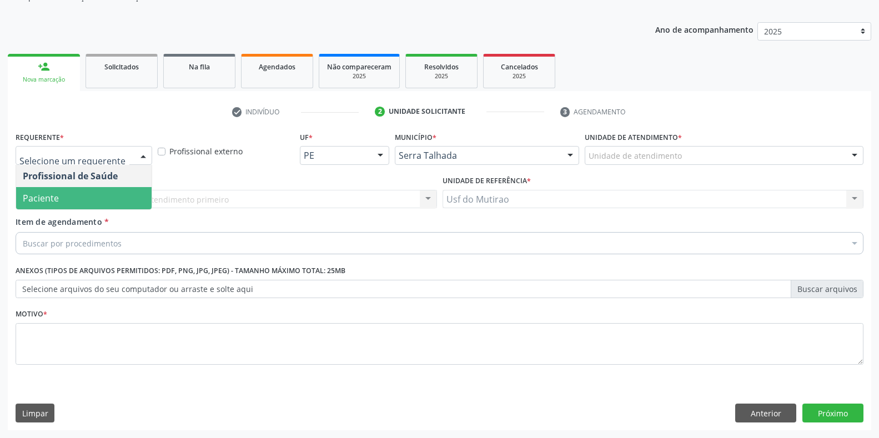
click at [90, 207] on span "Paciente" at bounding box center [83, 198] width 135 height 22
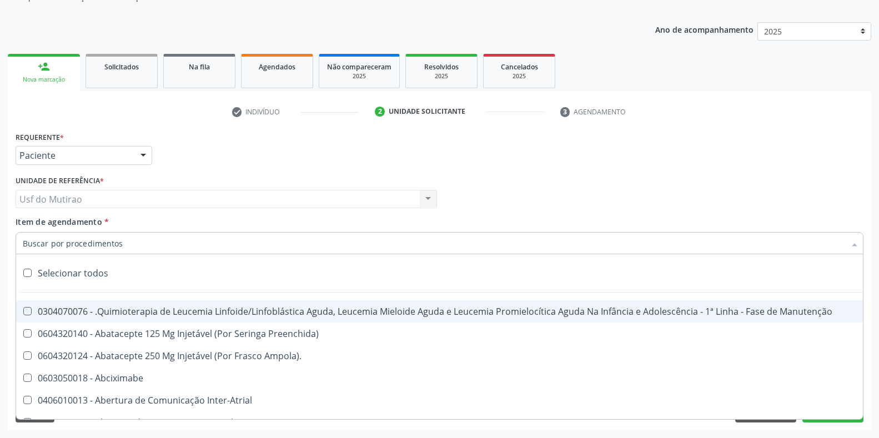
paste input "0211020036"
type input "0211020036"
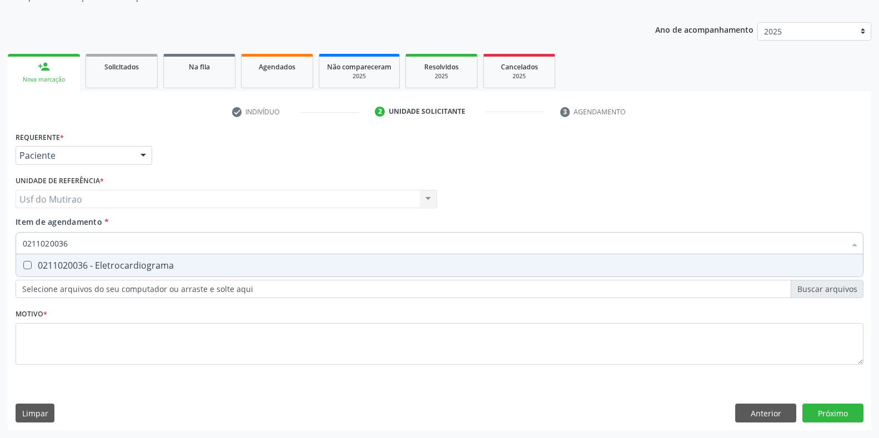
click at [154, 256] on span "0211020036 - Eletrocardiograma" at bounding box center [439, 265] width 846 height 22
checkbox Eletrocardiograma "true"
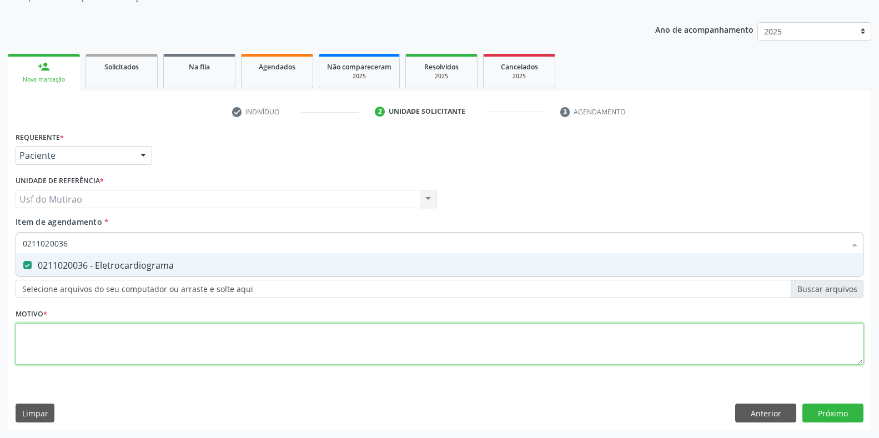
click at [164, 331] on div "Requerente * Paciente Profissional de Saúde Paciente Nenhum resultado encontrad…" at bounding box center [440, 254] width 848 height 251
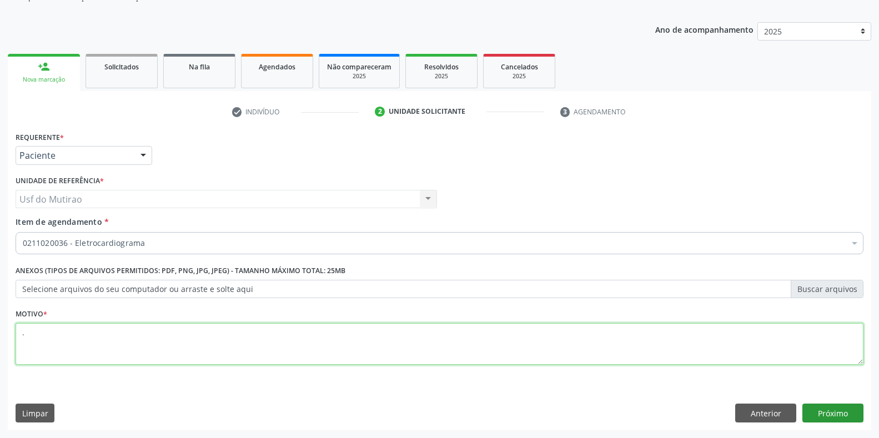
type textarea "."
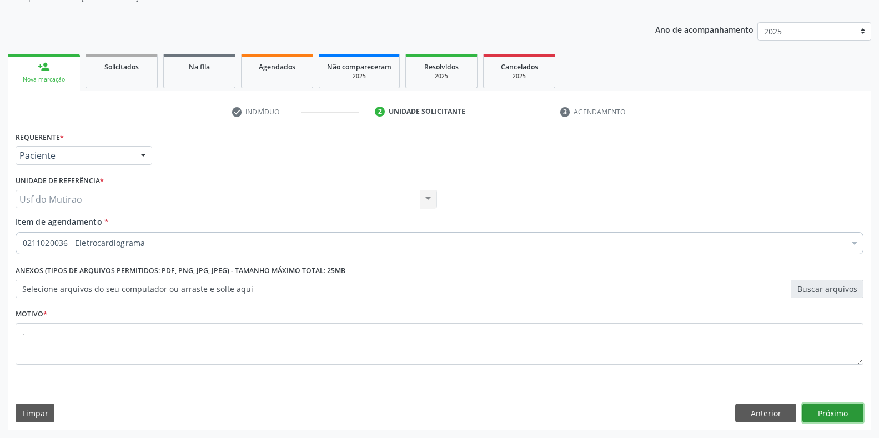
click at [819, 412] on button "Próximo" at bounding box center [832, 413] width 61 height 19
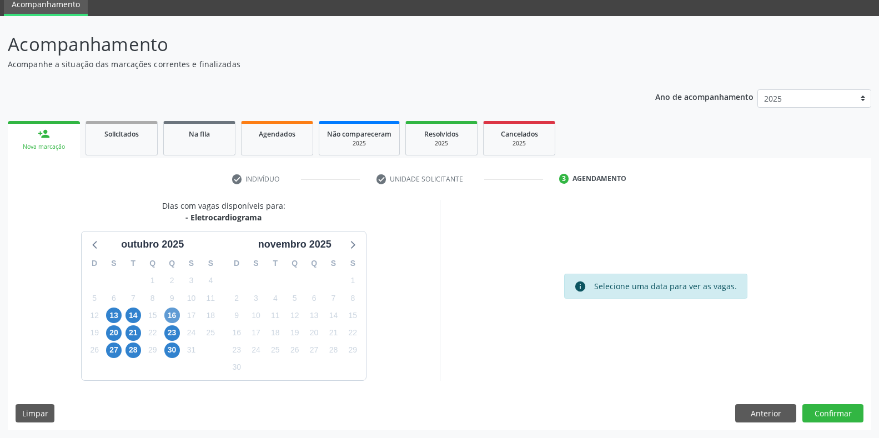
scroll to position [45, 0]
click at [172, 317] on span "16" at bounding box center [172, 315] width 16 height 16
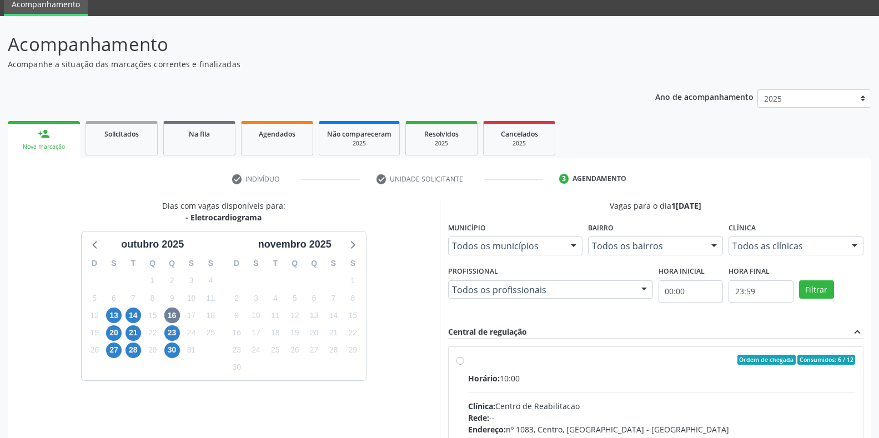
click at [505, 379] on div "Horário: 10:00" at bounding box center [661, 378] width 387 height 12
click at [464, 365] on input "Ordem de chegada Consumidos: 6 / 12 Horário: 10:00 Clínica: Centro de Reabilita…" at bounding box center [460, 360] width 8 height 10
radio input "true"
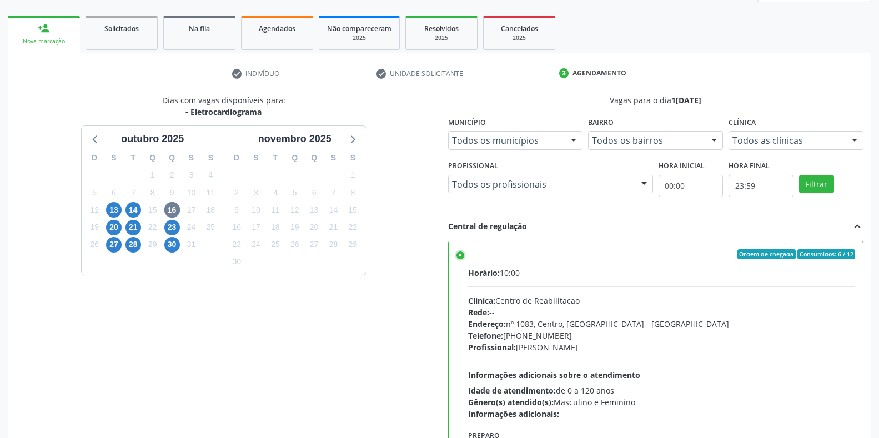
scroll to position [225, 0]
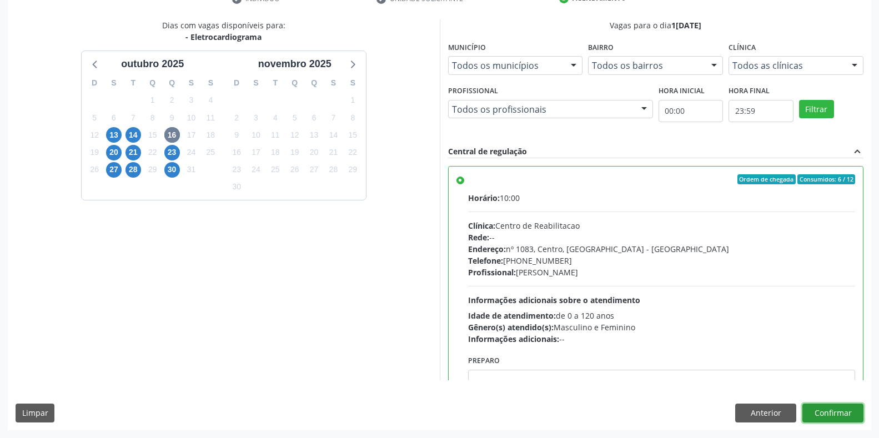
click at [812, 413] on button "Confirmar" at bounding box center [832, 413] width 61 height 19
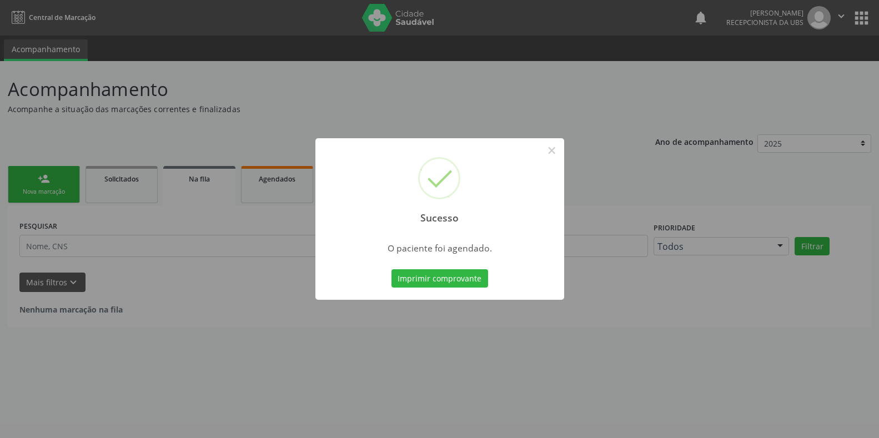
scroll to position [0, 0]
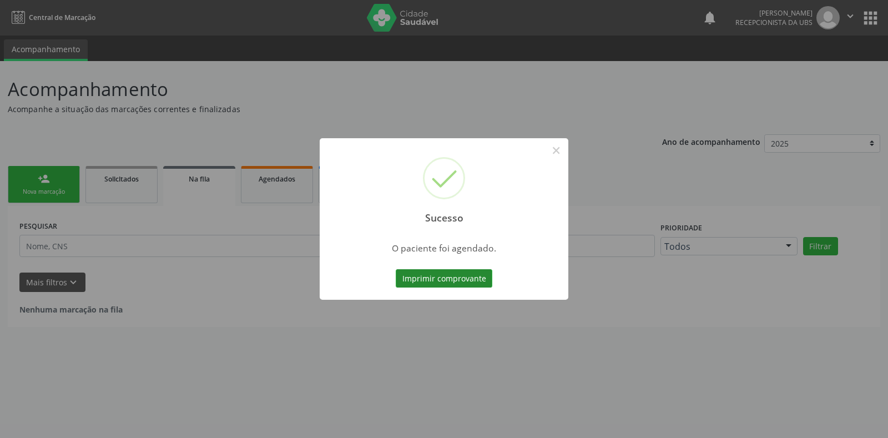
click at [409, 275] on button "Imprimir comprovante" at bounding box center [444, 278] width 97 height 19
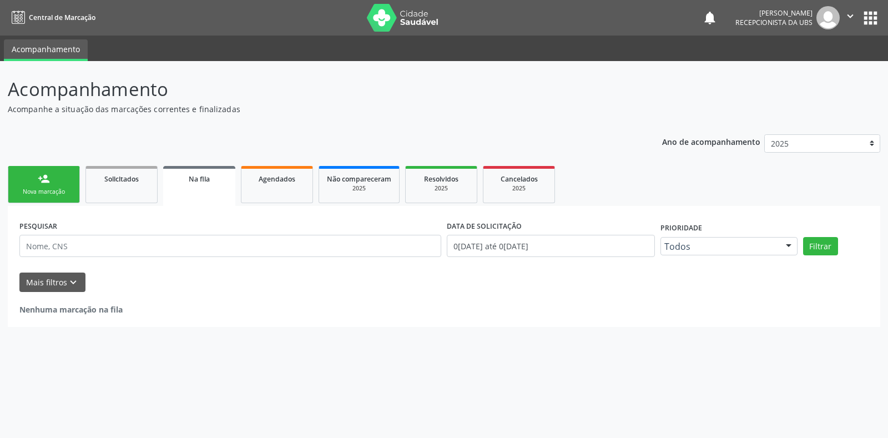
click at [50, 191] on div "Nova marcação" at bounding box center [44, 192] width 56 height 8
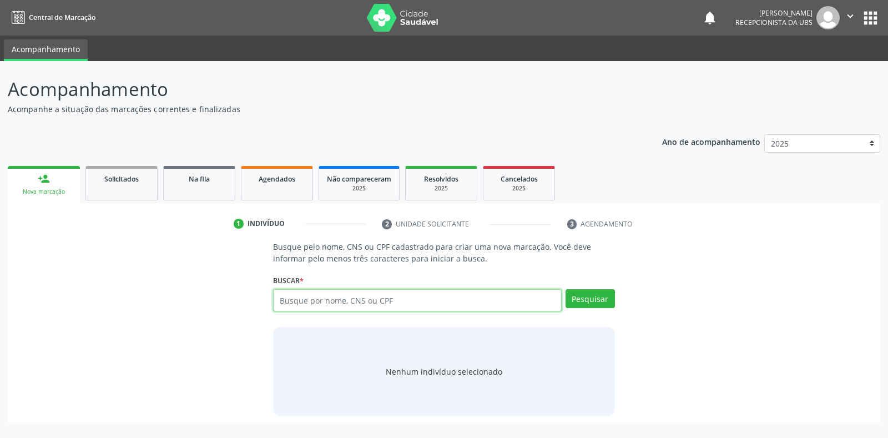
click at [321, 301] on input "text" at bounding box center [417, 300] width 288 height 22
type input "70508492098078"
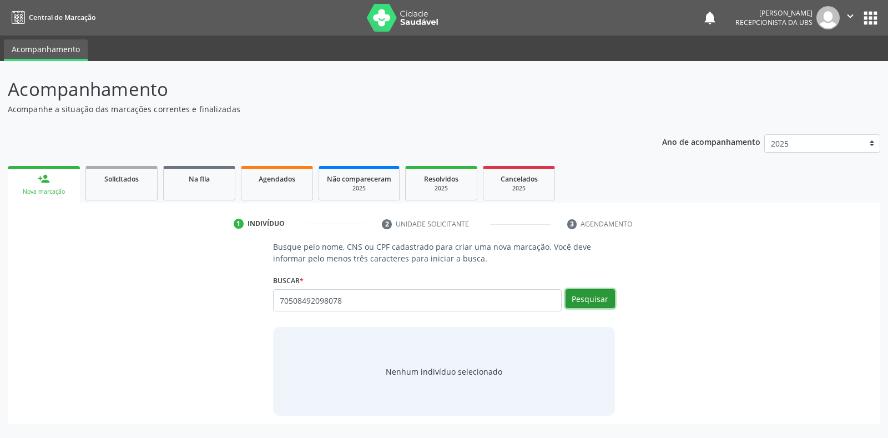
click at [583, 298] on button "Pesquisar" at bounding box center [590, 298] width 49 height 19
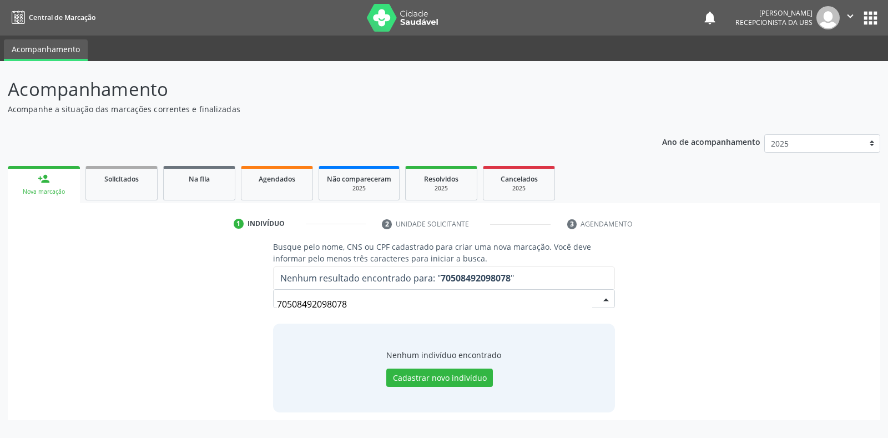
drag, startPoint x: 563, startPoint y: 295, endPoint x: 171, endPoint y: 283, distance: 392.6
click at [171, 283] on div "Busque pelo nome, CNS ou CPF cadastrado para criar uma nova marcação. Você deve…" at bounding box center [444, 326] width 857 height 171
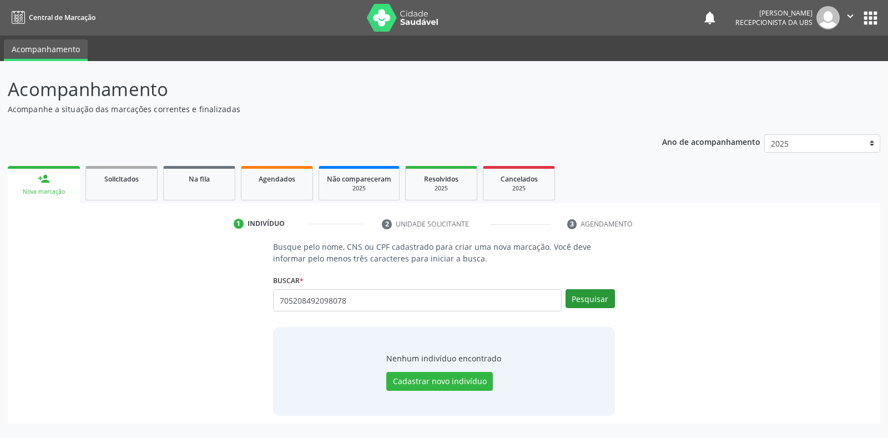
type input "705208492098078"
click at [587, 291] on button "Pesquisar" at bounding box center [590, 298] width 49 height 19
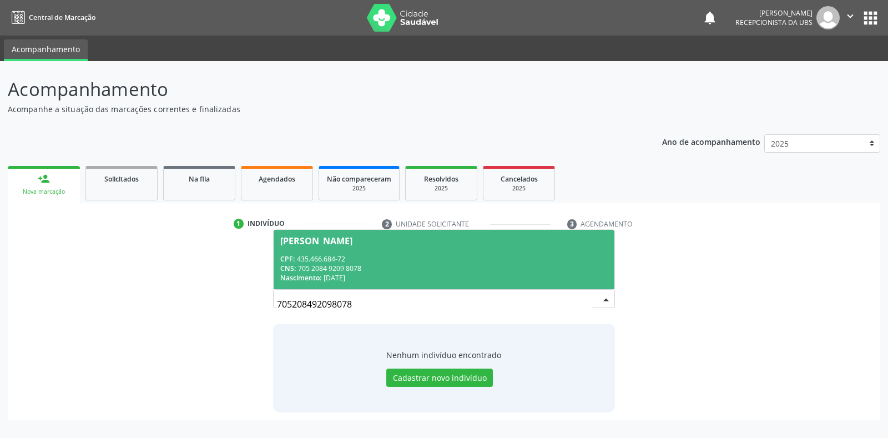
click at [433, 274] on div "Nascimento: 09/02/1949" at bounding box center [443, 277] width 327 height 9
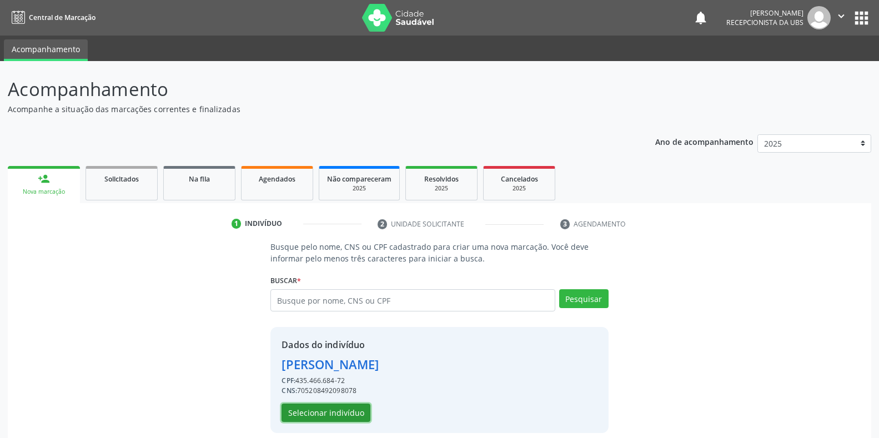
click at [330, 407] on button "Selecionar indivíduo" at bounding box center [325, 413] width 89 height 19
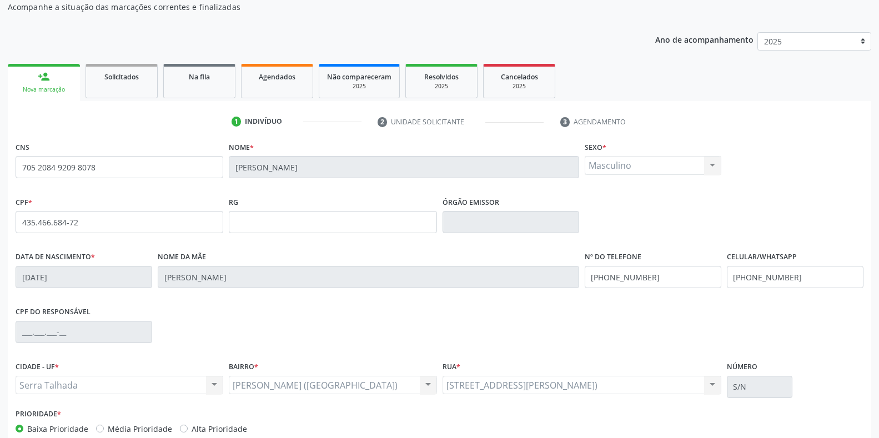
scroll to position [111, 0]
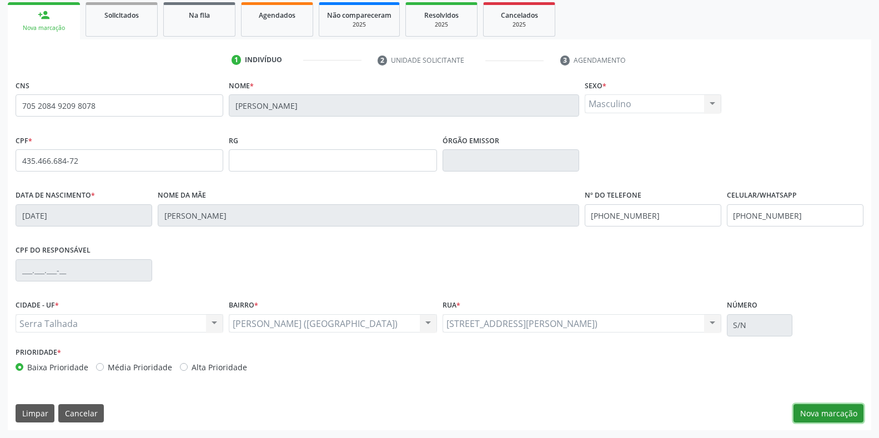
click at [806, 409] on button "Nova marcação" at bounding box center [828, 413] width 70 height 19
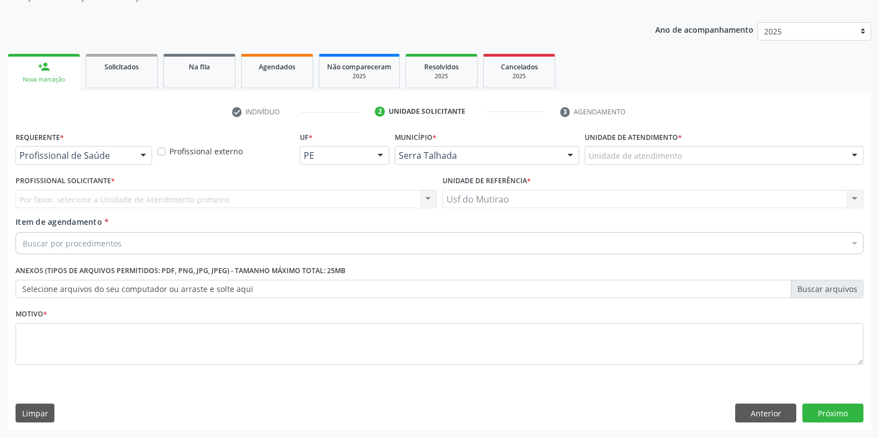
scroll to position [112, 0]
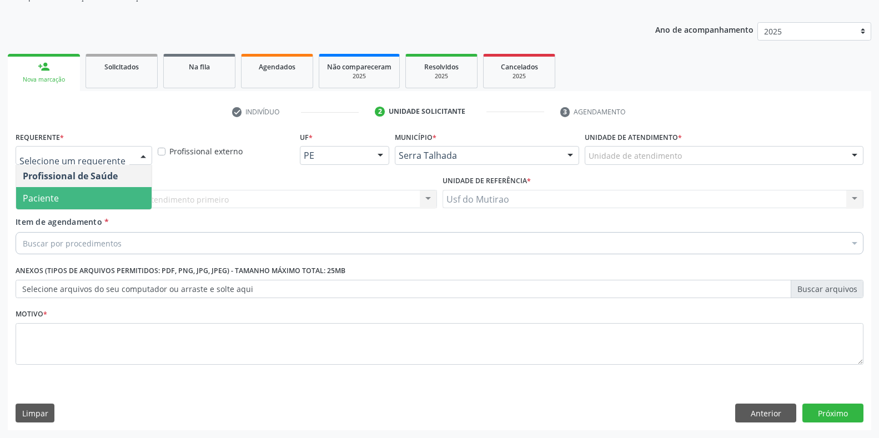
click at [87, 198] on span "Paciente" at bounding box center [83, 198] width 135 height 22
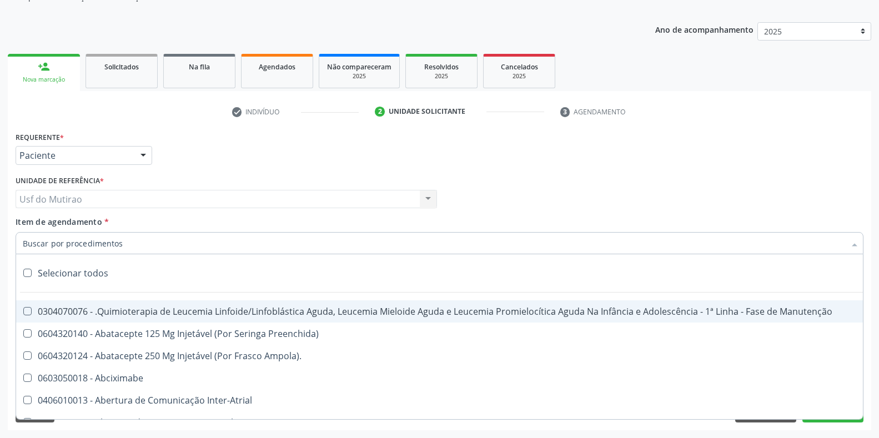
paste input "0211020036"
type input "0211020036"
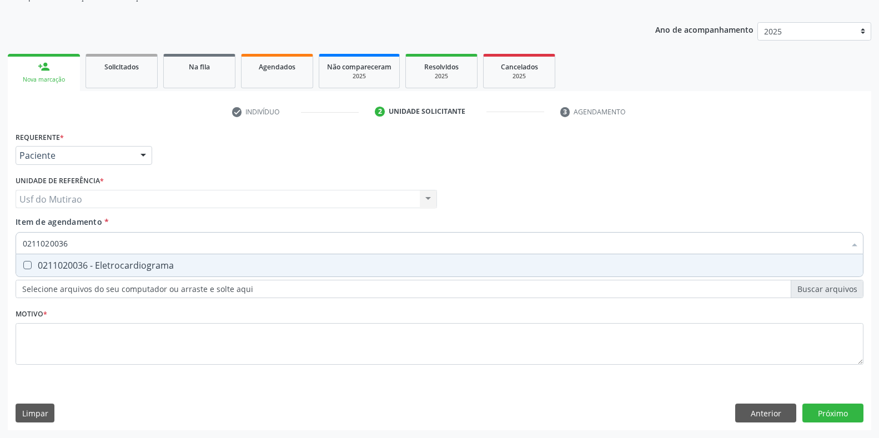
click at [117, 269] on div "0211020036 - Eletrocardiograma" at bounding box center [439, 265] width 833 height 9
checkbox Eletrocardiograma "true"
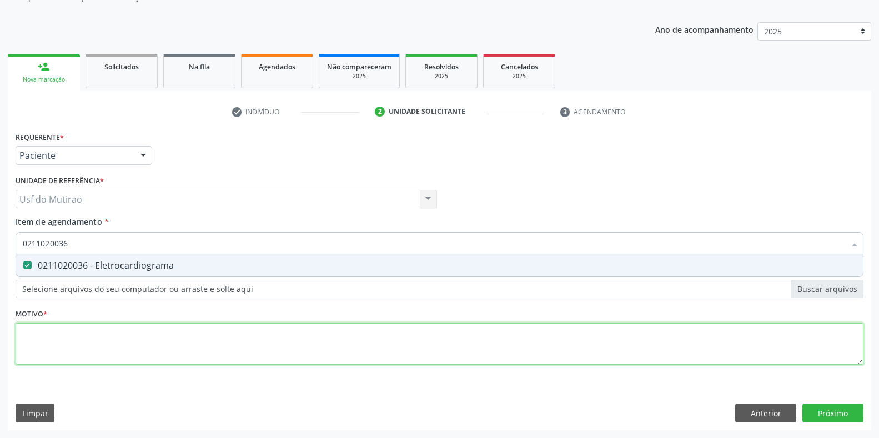
click at [115, 331] on div "Requerente * Paciente Profissional de Saúde Paciente Nenhum resultado encontrad…" at bounding box center [440, 254] width 848 height 251
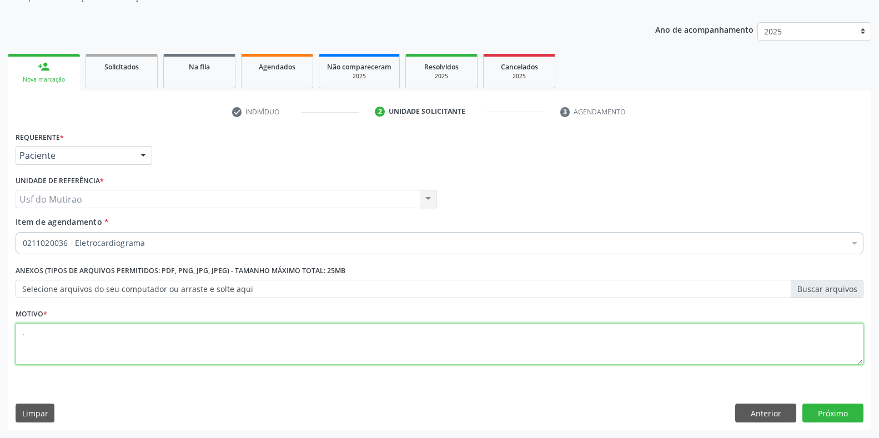
click at [809, 408] on span "0604320140 - Abatacepte 125 Mg Injetável (Por Seringa Preenchida)" at bounding box center [455, 398] width 878 height 22
type textarea "."
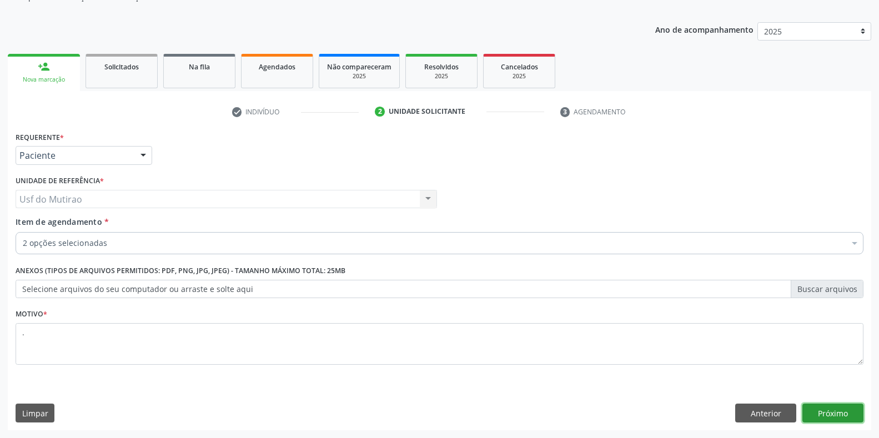
click at [816, 410] on button "Próximo" at bounding box center [832, 413] width 61 height 19
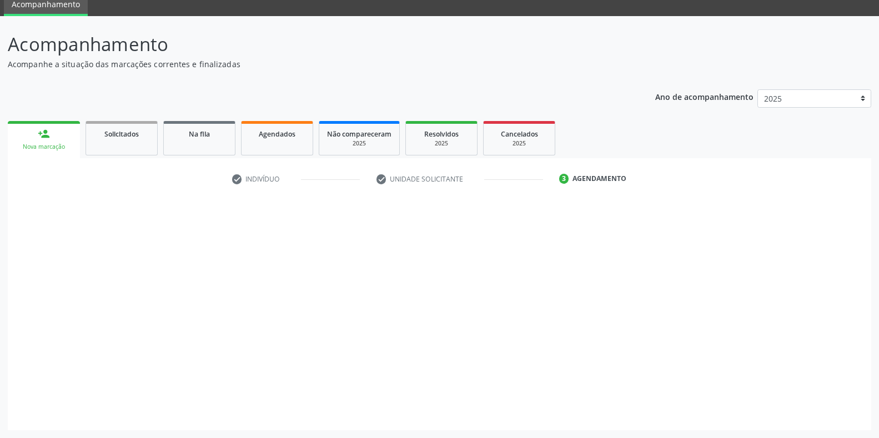
scroll to position [45, 0]
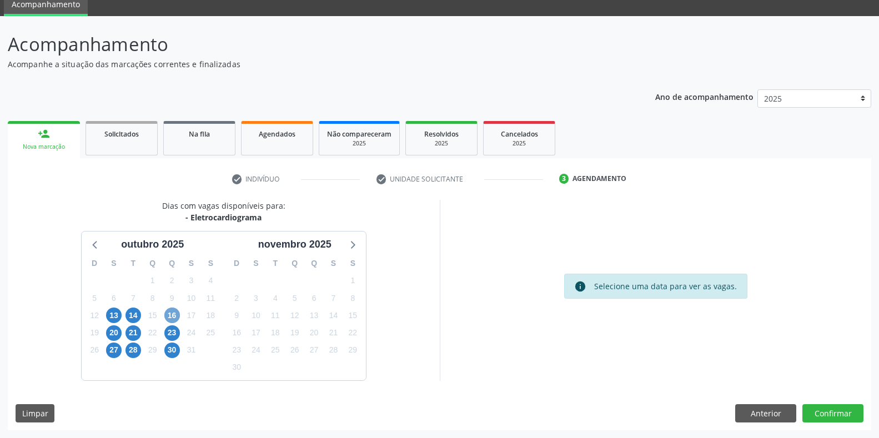
click at [176, 313] on span "16" at bounding box center [172, 315] width 16 height 16
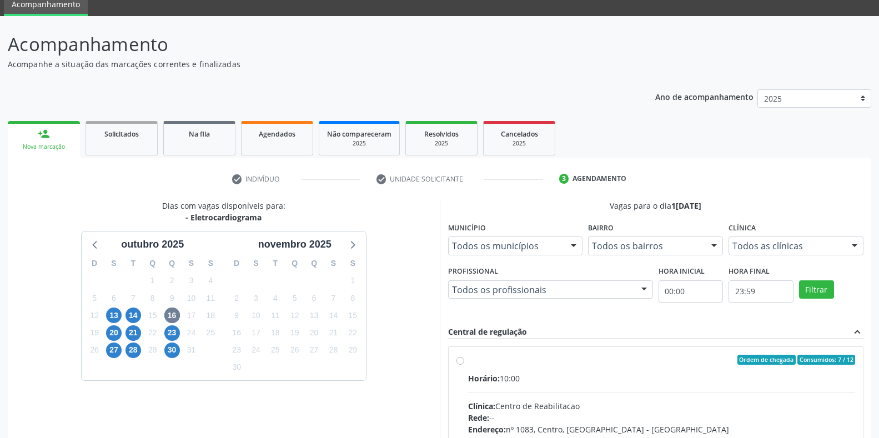
click at [505, 372] on div "Horário: 10:00" at bounding box center [661, 378] width 387 height 12
click at [464, 365] on input "Ordem de chegada Consumidos: 7 / 12 Horário: 10:00 Clínica: Centro de Reabilita…" at bounding box center [460, 360] width 8 height 10
radio input "true"
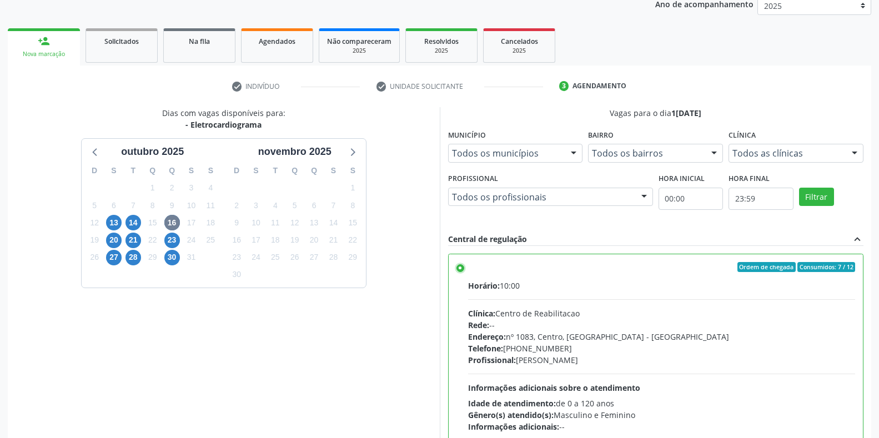
scroll to position [225, 0]
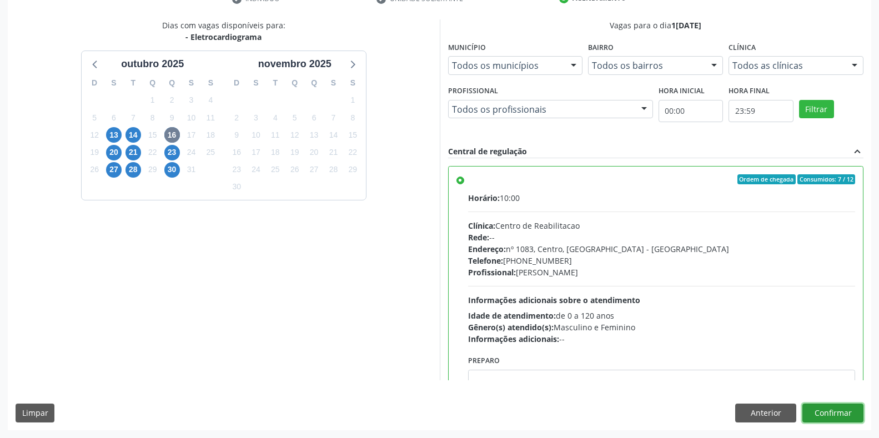
click at [808, 406] on button "Confirmar" at bounding box center [832, 413] width 61 height 19
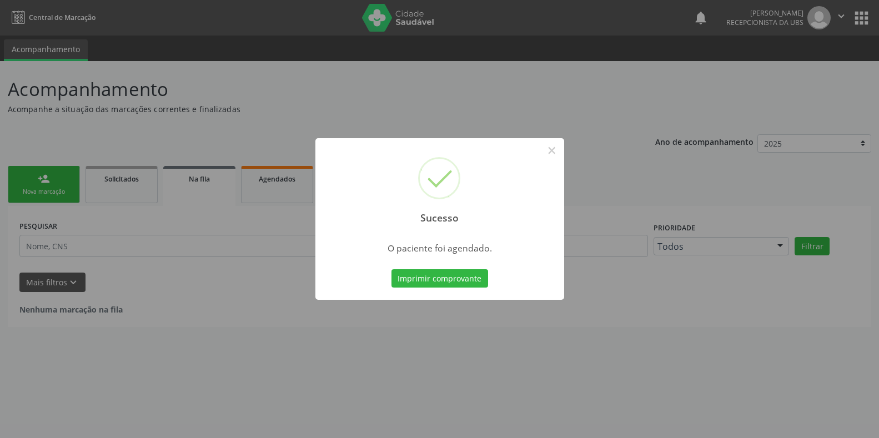
scroll to position [0, 0]
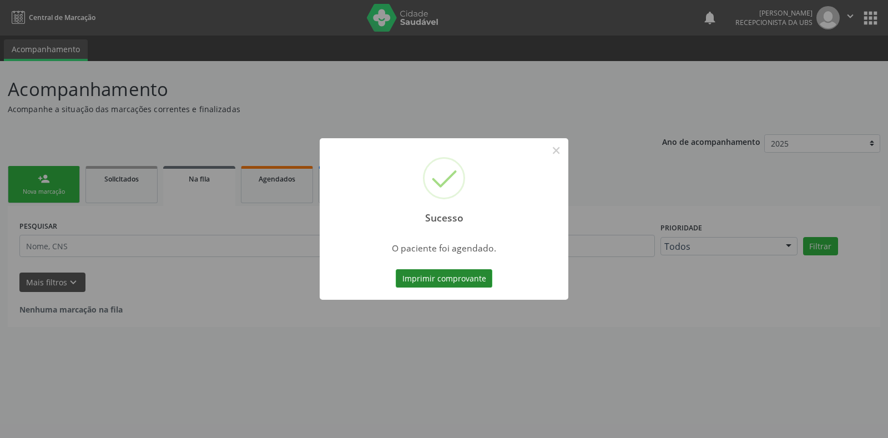
click at [426, 275] on button "Imprimir comprovante" at bounding box center [444, 278] width 97 height 19
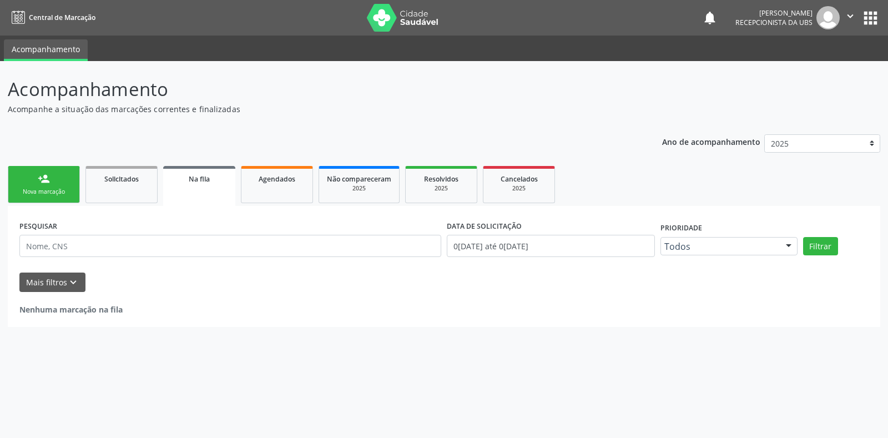
click at [50, 179] on link "person_add Nova marcação" at bounding box center [44, 184] width 72 height 37
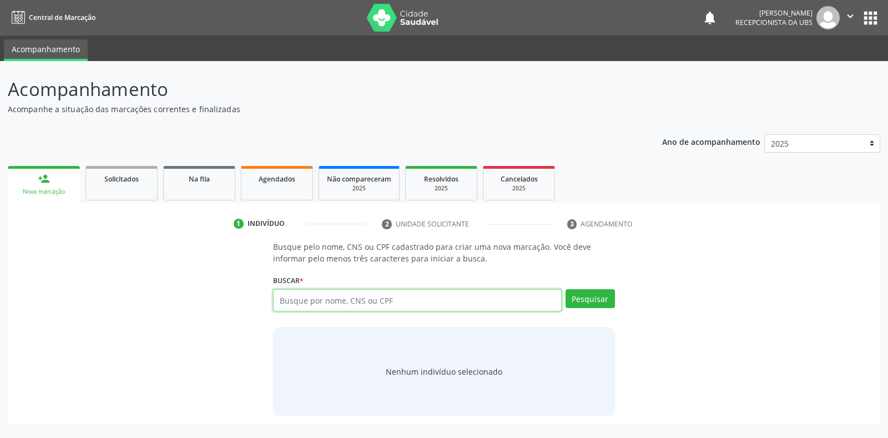
click at [306, 304] on input "text" at bounding box center [417, 300] width 288 height 22
type input "12543776460"
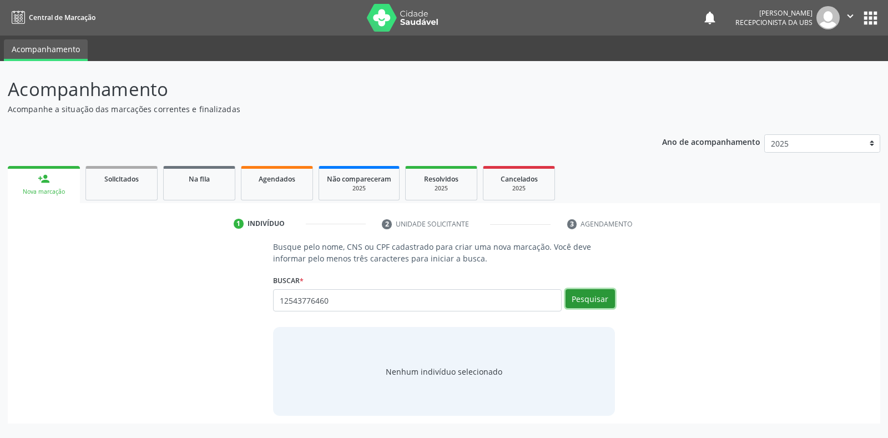
click at [594, 300] on button "Pesquisar" at bounding box center [590, 298] width 49 height 19
type input "12543776460"
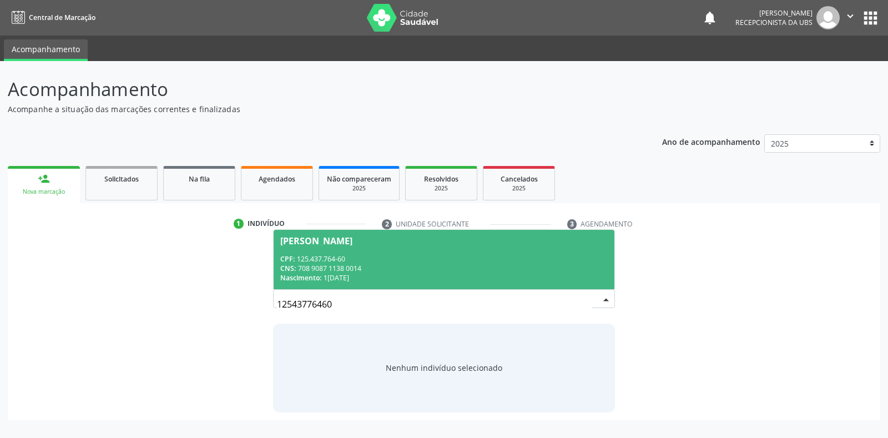
click at [346, 275] on div "Nascimento: 17/01/1996" at bounding box center [443, 277] width 327 height 9
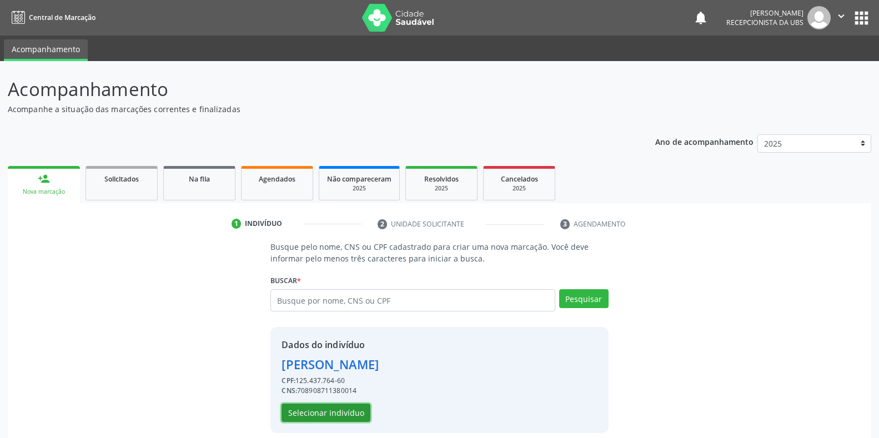
click at [329, 411] on button "Selecionar indivíduo" at bounding box center [325, 413] width 89 height 19
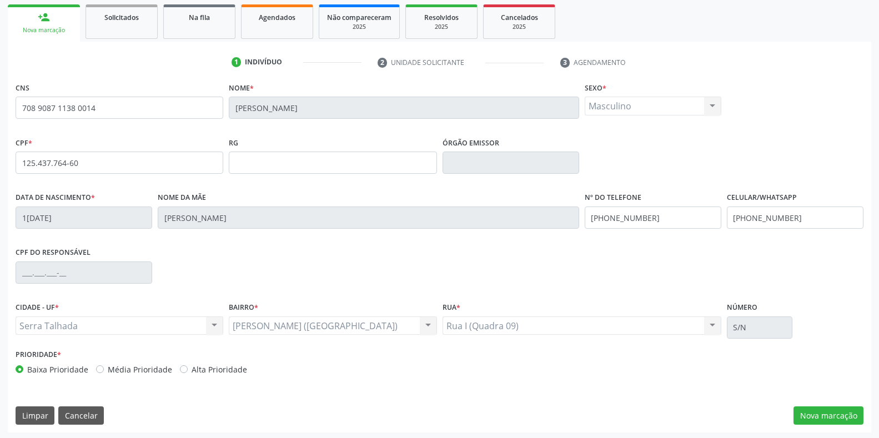
scroll to position [164, 0]
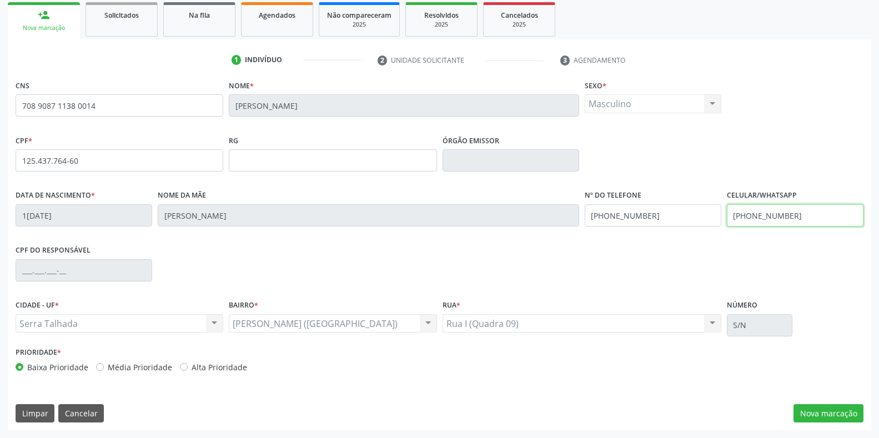
click at [806, 217] on input "(87) 98838-3842" at bounding box center [795, 215] width 137 height 22
drag, startPoint x: 806, startPoint y: 217, endPoint x: 445, endPoint y: 127, distance: 372.0
click at [461, 176] on div "CNS 708 9087 1138 0014 Nome * Marco Antonio dos Santos Almeida Sexo * Masculino…" at bounding box center [440, 228] width 848 height 303
type input "(87) 99913-0260"
click at [841, 412] on button "Nova marcação" at bounding box center [828, 413] width 70 height 19
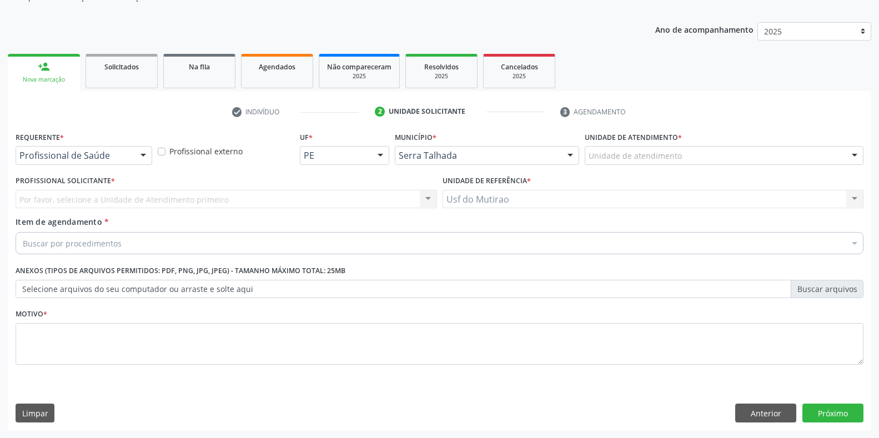
scroll to position [112, 0]
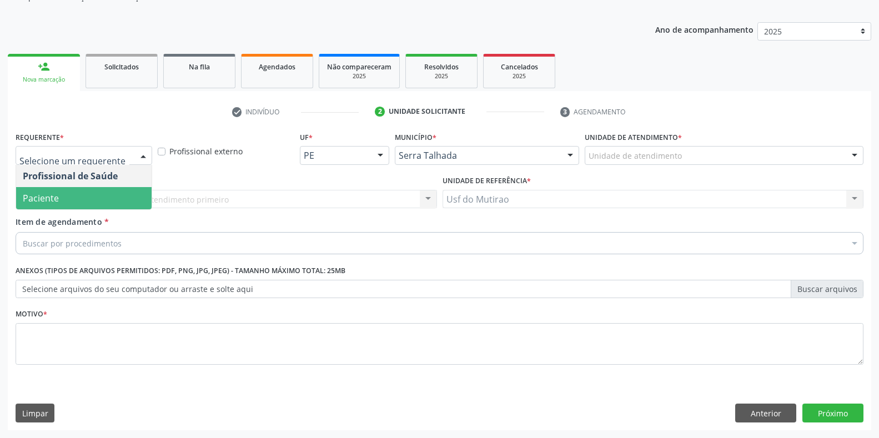
click at [90, 195] on span "Paciente" at bounding box center [83, 198] width 135 height 22
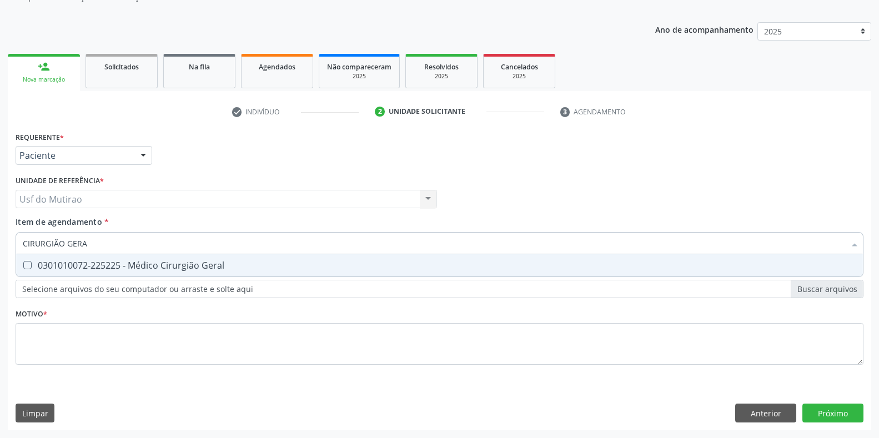
type input "CIRURGIÃO GERAL"
click at [92, 264] on div "0301010072-225225 - Médico Cirurgião Geral" at bounding box center [439, 265] width 833 height 9
checkbox Geral "true"
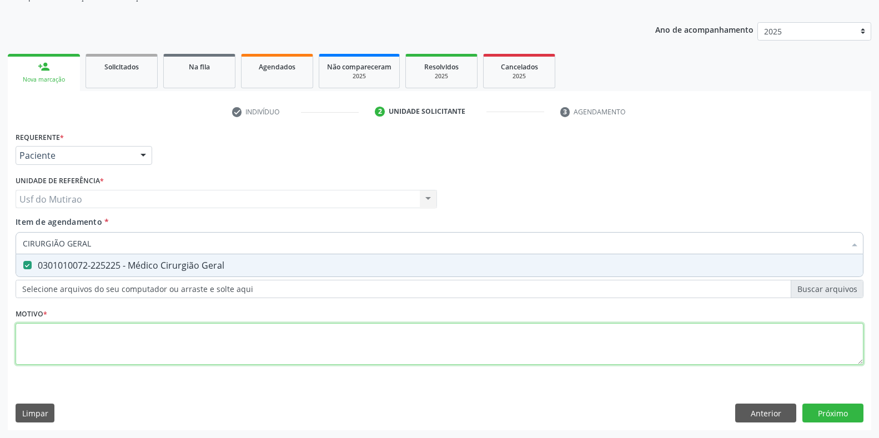
click at [88, 346] on div "Requerente * Paciente Profissional de Saúde Paciente Nenhum resultado encontrad…" at bounding box center [440, 254] width 848 height 251
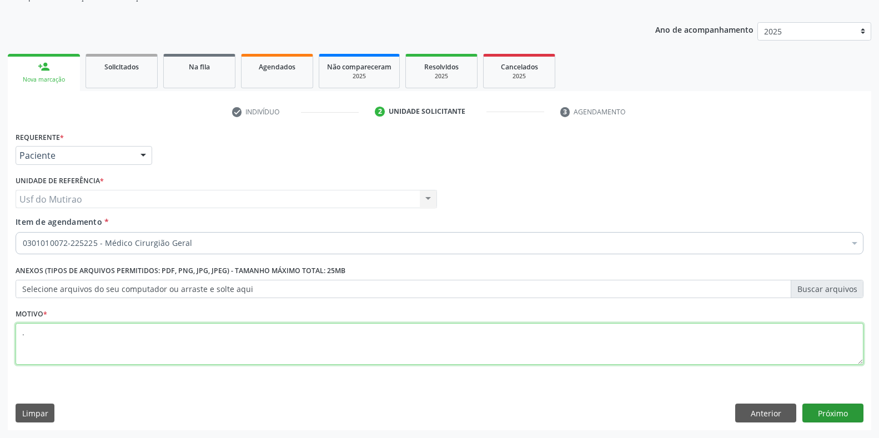
type textarea "."
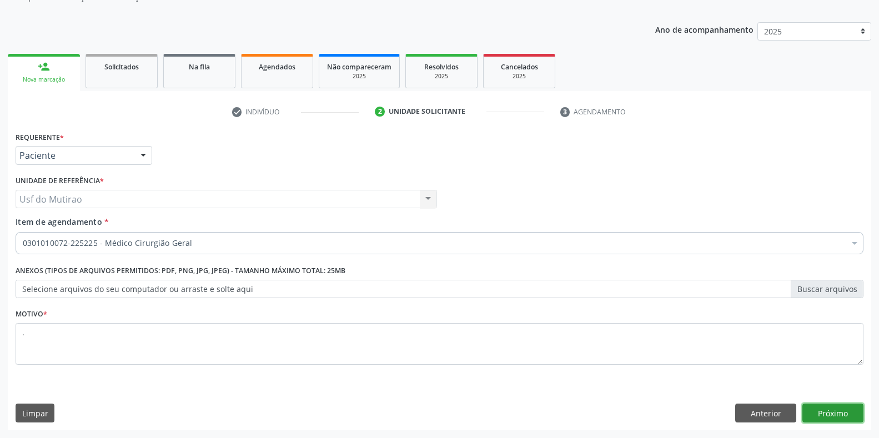
click at [829, 408] on button "Próximo" at bounding box center [832, 413] width 61 height 19
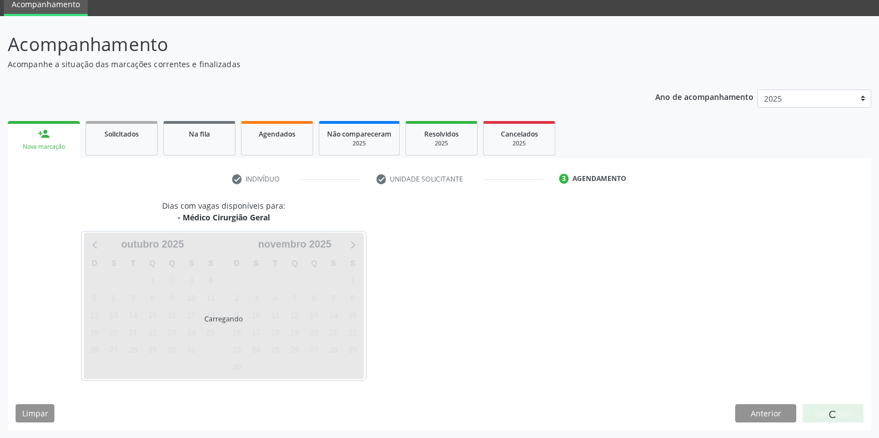
scroll to position [45, 0]
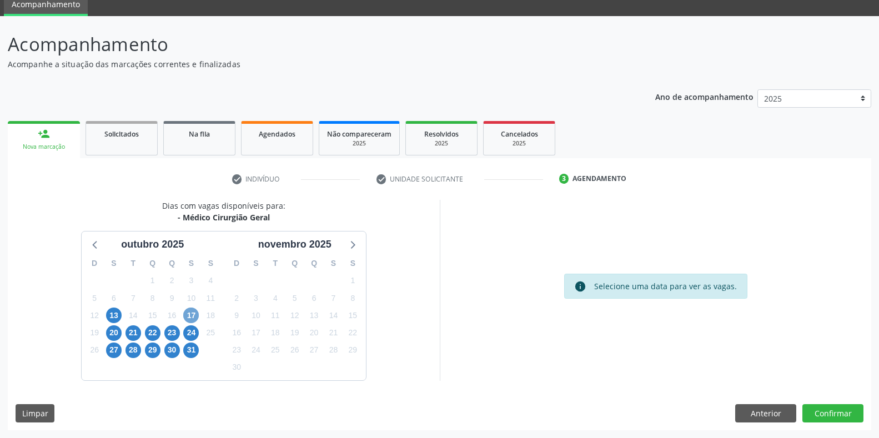
click at [194, 318] on span "17" at bounding box center [191, 315] width 16 height 16
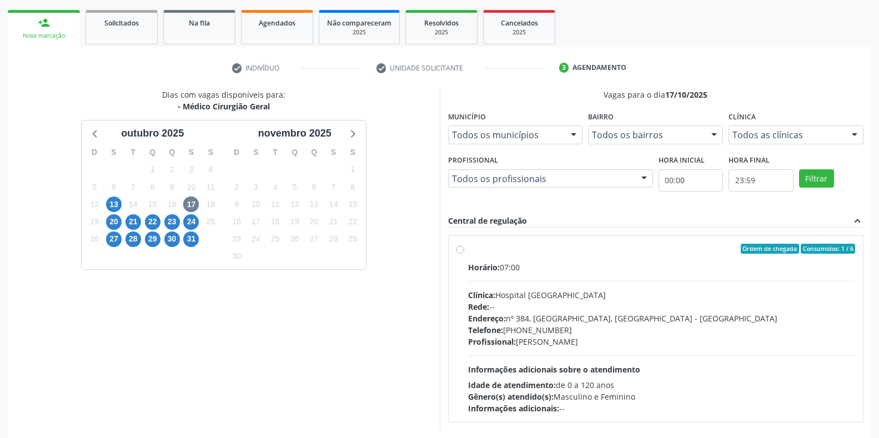
click at [538, 299] on div "Clínica: Hospital Sao Francisco" at bounding box center [661, 295] width 387 height 12
click at [464, 254] on input "Ordem de chegada Consumidos: 1 / 6 Horário: 07:00 Clínica: Hospital Sao Francis…" at bounding box center [460, 249] width 8 height 10
radio input "true"
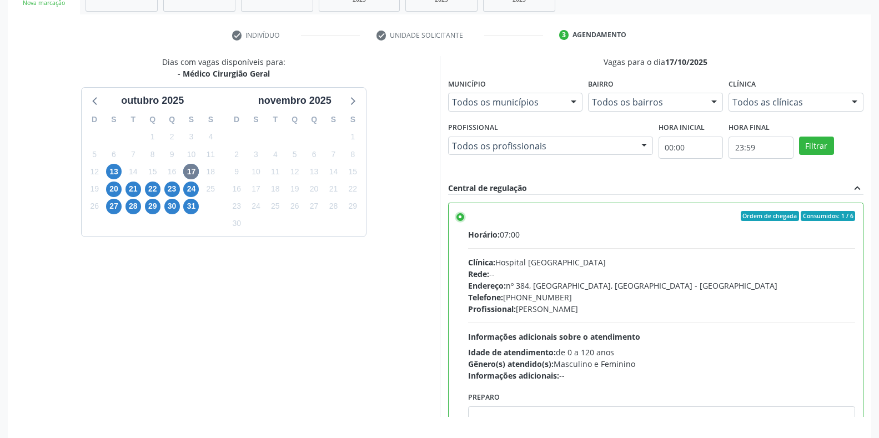
scroll to position [225, 0]
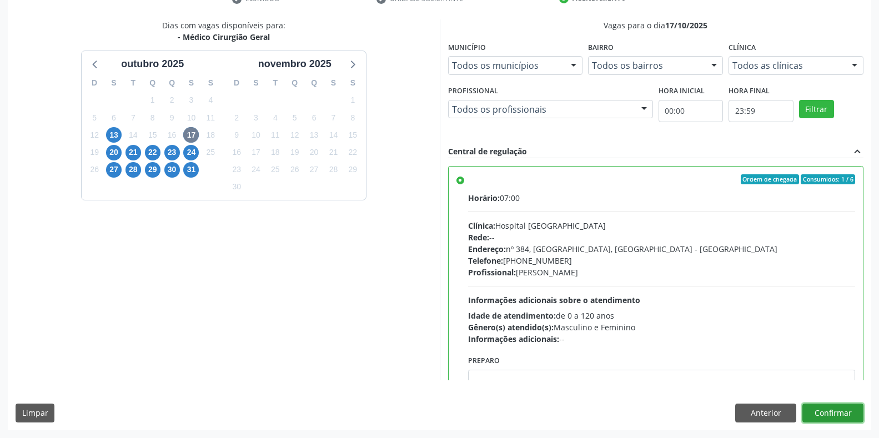
click at [840, 409] on button "Confirmar" at bounding box center [832, 413] width 61 height 19
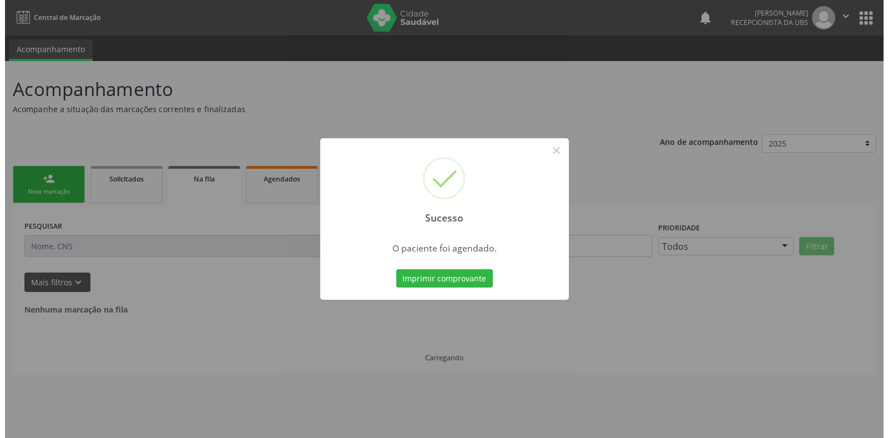
scroll to position [0, 0]
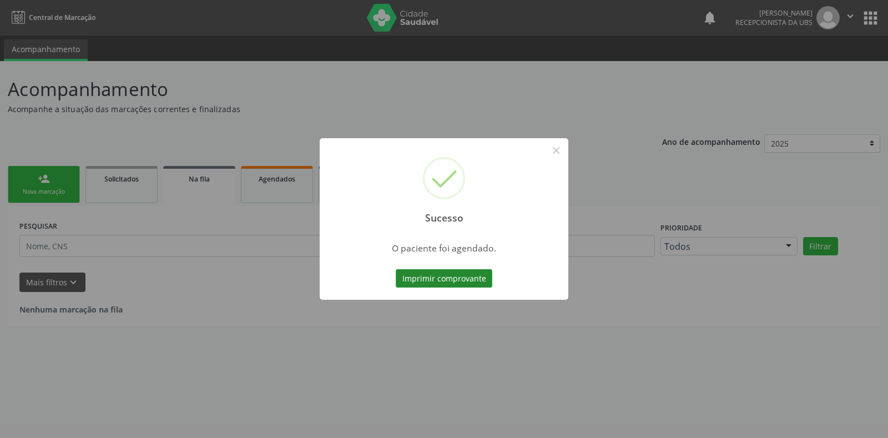
click at [411, 274] on button "Imprimir comprovante" at bounding box center [444, 278] width 97 height 19
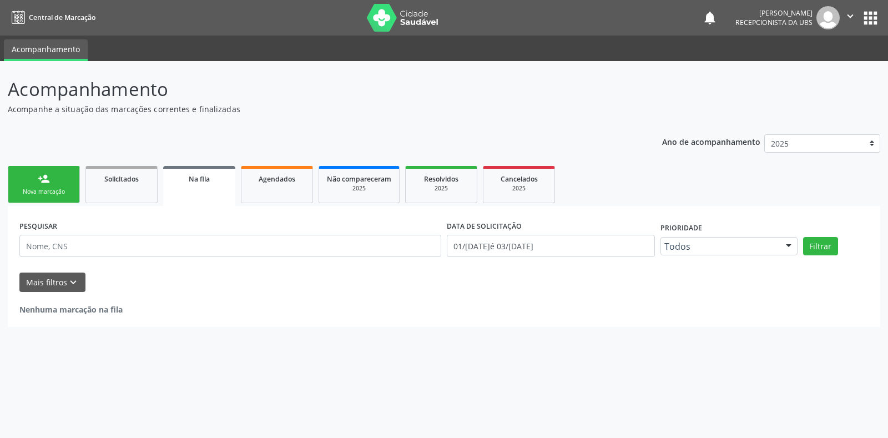
click at [64, 189] on div "Nova marcação" at bounding box center [44, 192] width 56 height 8
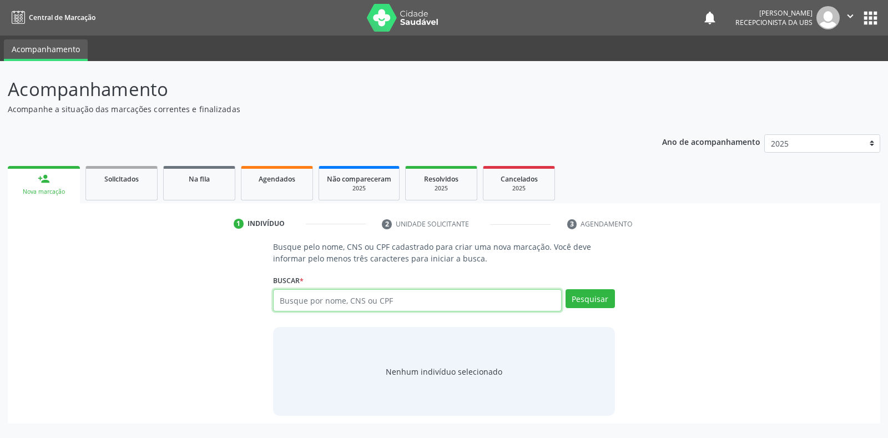
click at [365, 296] on input "text" at bounding box center [417, 300] width 288 height 22
type input "06245408474"
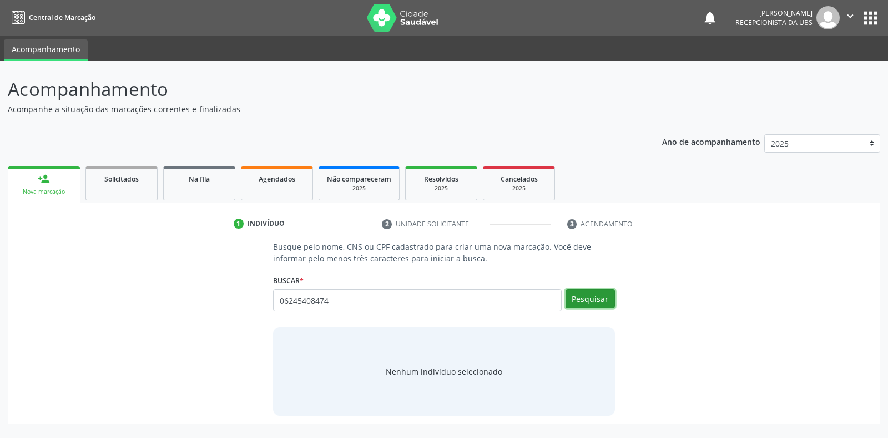
click at [594, 300] on button "Pesquisar" at bounding box center [590, 298] width 49 height 19
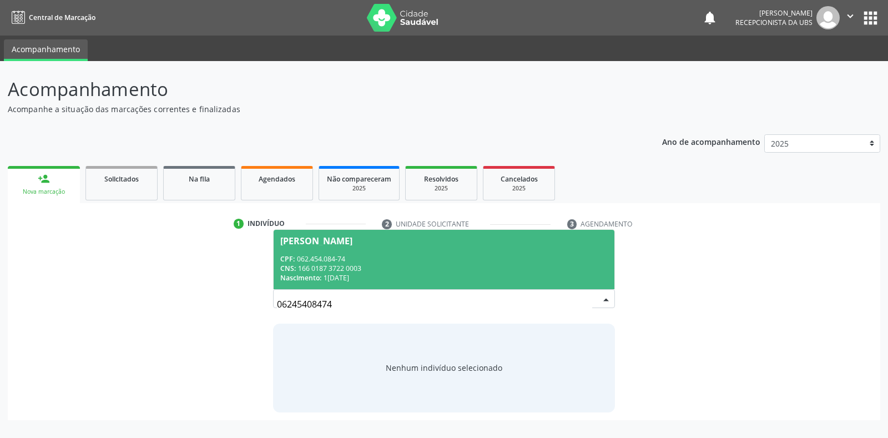
click at [435, 269] on div "CNS: 166 0187 3722 0003" at bounding box center [443, 268] width 327 height 9
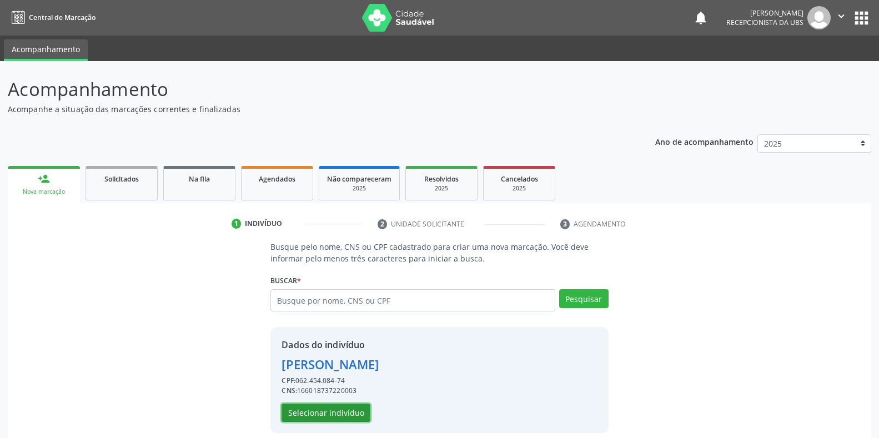
click at [356, 409] on button "Selecionar indivíduo" at bounding box center [325, 413] width 89 height 19
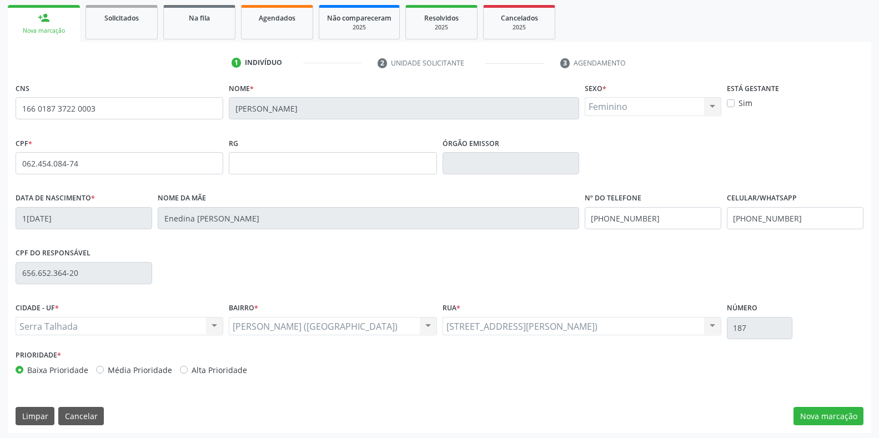
scroll to position [164, 0]
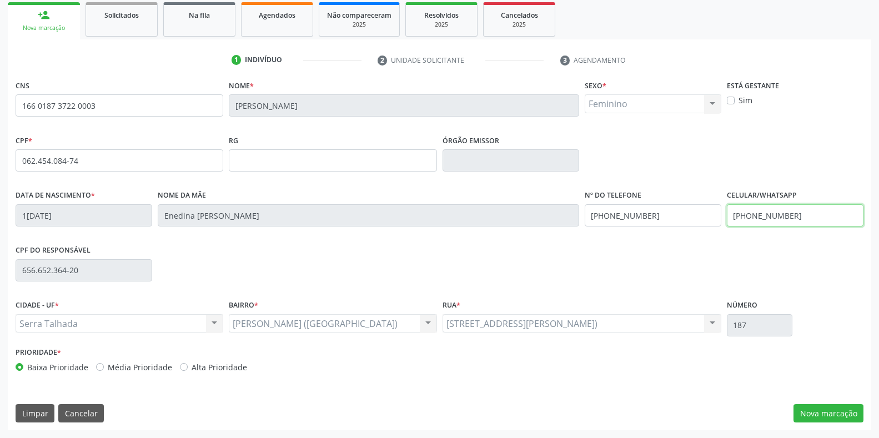
drag, startPoint x: 799, startPoint y: 222, endPoint x: 671, endPoint y: 221, distance: 128.2
click at [671, 221] on div "Data de nascimento * 11/03/1956 Nome da mãe Enedina Maria da Silva Nº do Telefo…" at bounding box center [439, 214] width 853 height 55
type input "(87) 99815-8376"
click at [824, 414] on button "Nova marcação" at bounding box center [828, 413] width 70 height 19
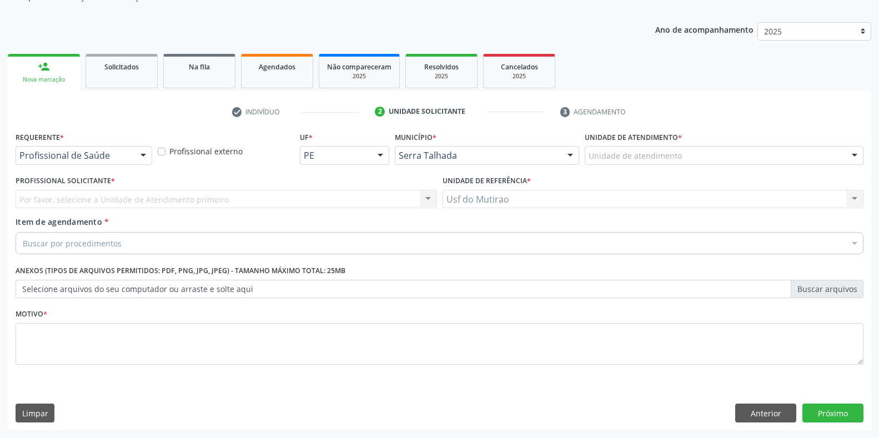
scroll to position [112, 0]
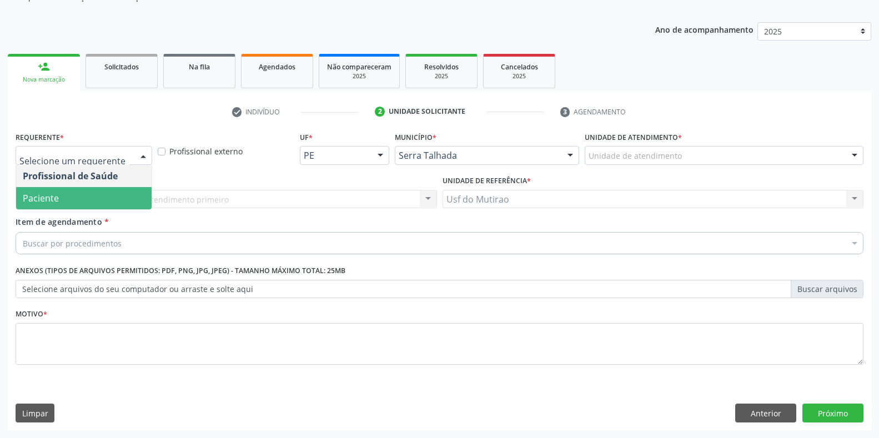
click at [54, 198] on span "Paciente" at bounding box center [41, 198] width 36 height 12
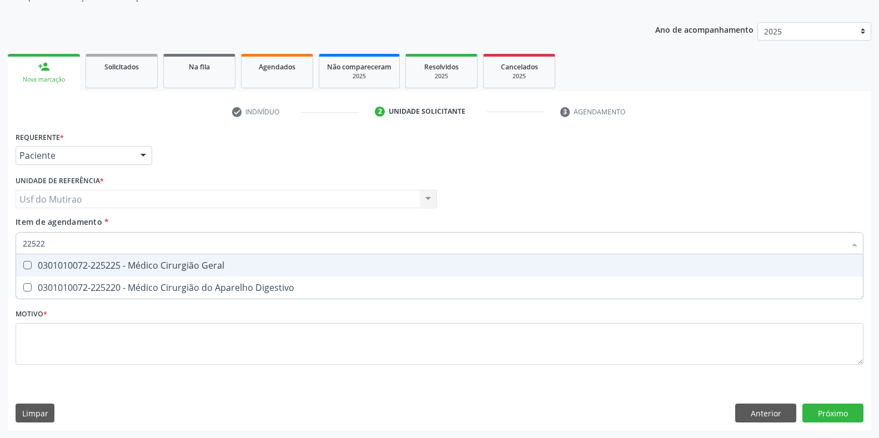
type input "225225"
click at [125, 270] on div "0301010072-225225 - Médico Cirurgião Geral" at bounding box center [439, 265] width 833 height 9
checkbox Geral "true"
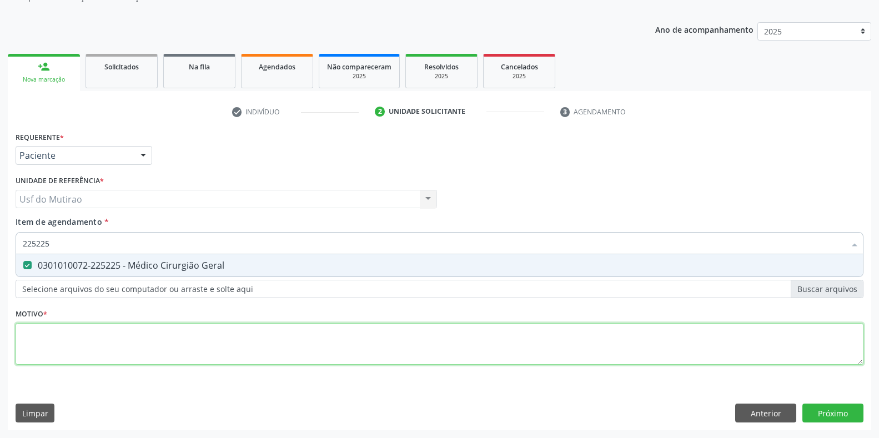
click at [132, 331] on div "Requerente * Paciente Profissional de Saúde Paciente Nenhum resultado encontrad…" at bounding box center [440, 254] width 848 height 251
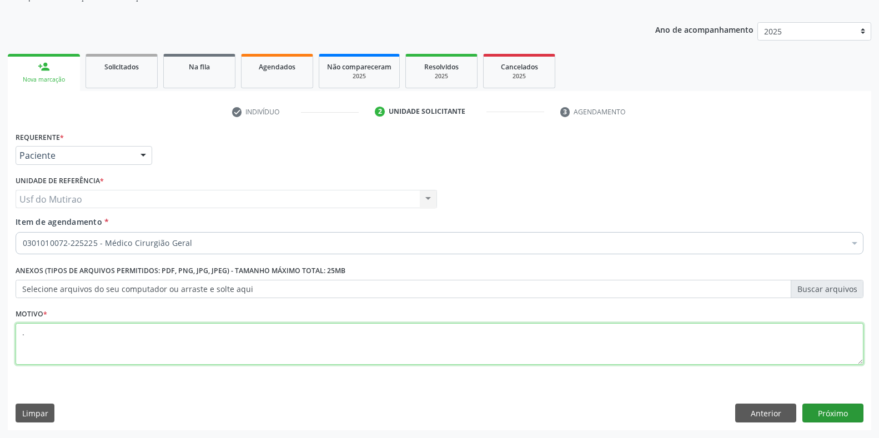
type textarea "."
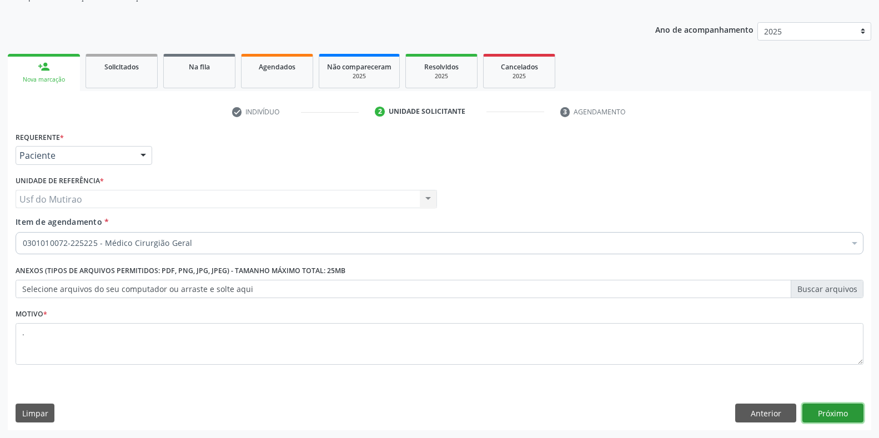
click at [822, 412] on button "Próximo" at bounding box center [832, 413] width 61 height 19
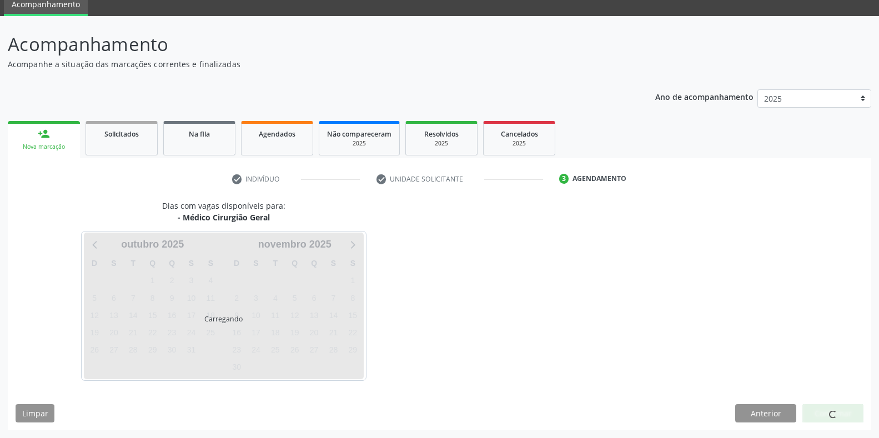
scroll to position [45, 0]
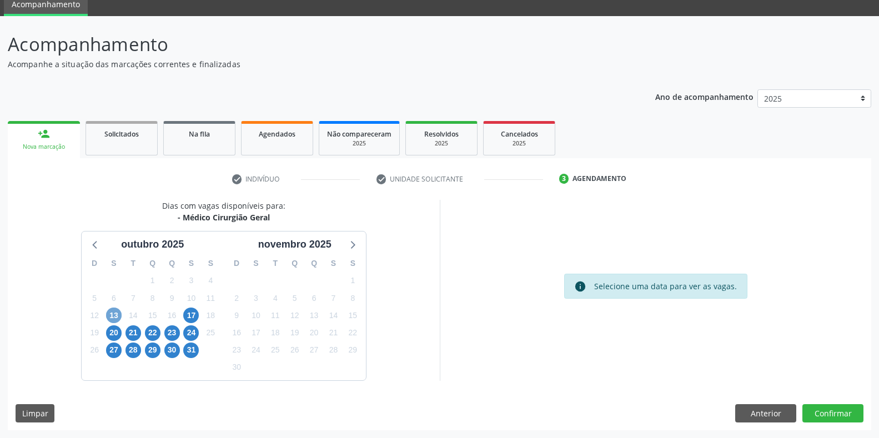
click at [111, 319] on span "13" at bounding box center [114, 315] width 16 height 16
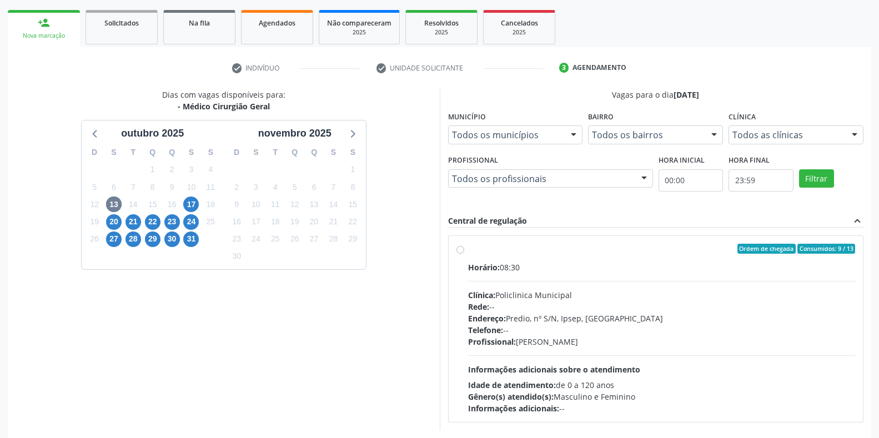
click at [541, 298] on div "Clínica: Policlinica Municipal" at bounding box center [661, 295] width 387 height 12
click at [464, 254] on input "Ordem de chegada Consumidos: 9 / 13 Horário: 08:30 Clínica: Policlinica Municip…" at bounding box center [460, 249] width 8 height 10
radio input "true"
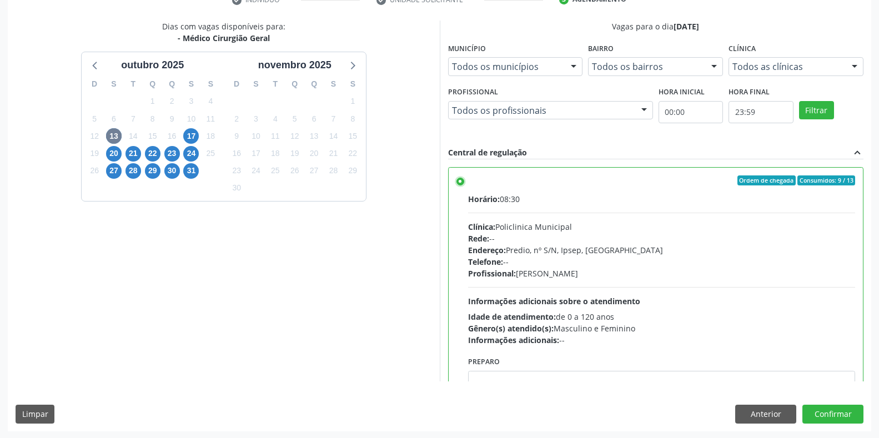
scroll to position [225, 0]
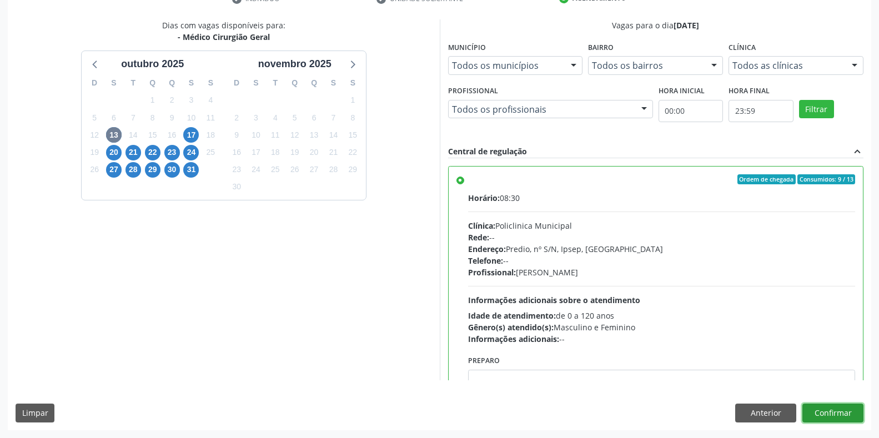
click at [833, 410] on button "Confirmar" at bounding box center [832, 413] width 61 height 19
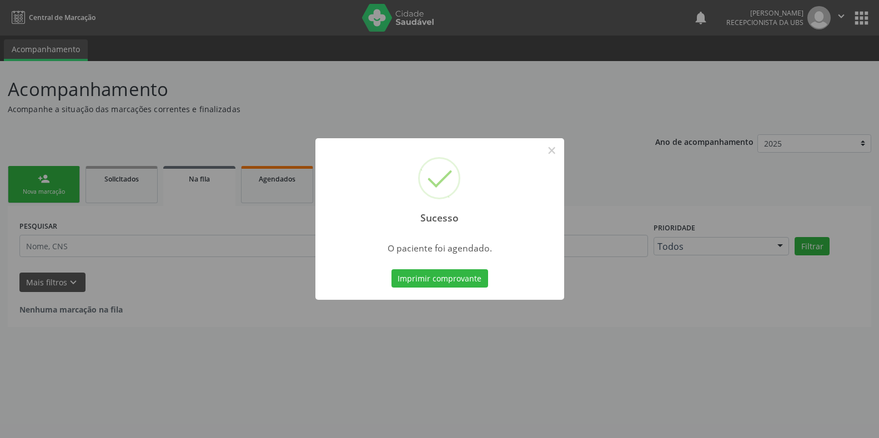
scroll to position [0, 0]
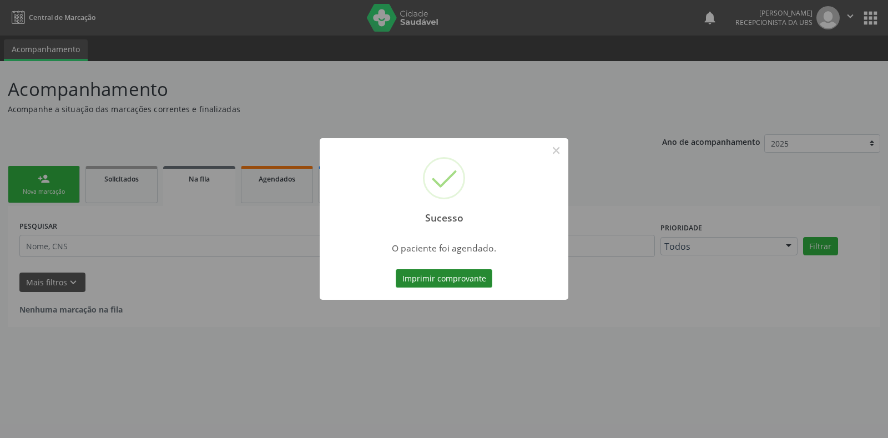
click at [440, 284] on button "Imprimir comprovante" at bounding box center [444, 278] width 97 height 19
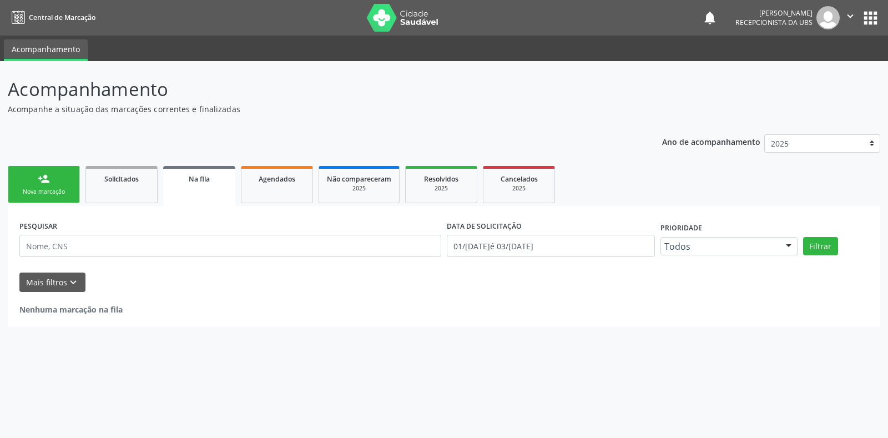
click at [41, 189] on div "Nova marcação" at bounding box center [44, 192] width 56 height 8
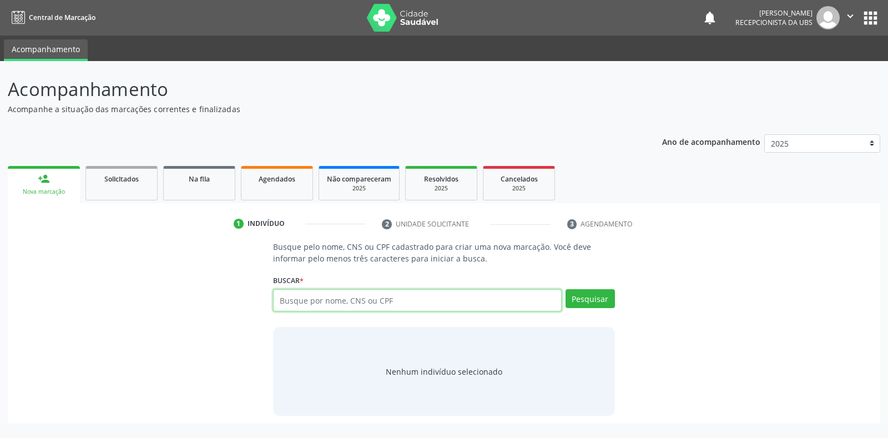
click at [300, 298] on input "text" at bounding box center [417, 300] width 288 height 22
type input "14022711400"
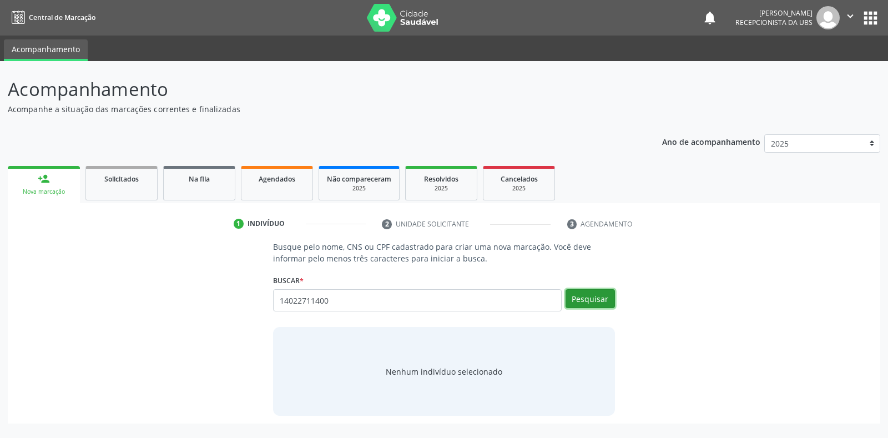
click at [610, 301] on button "Pesquisar" at bounding box center [590, 298] width 49 height 19
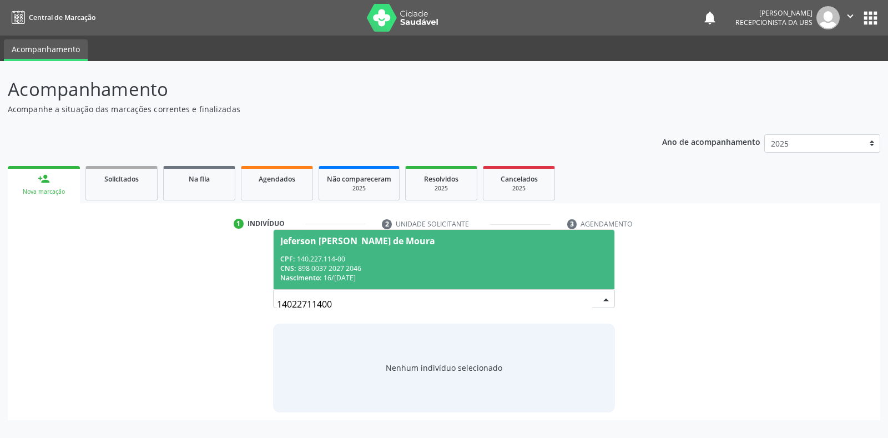
click at [570, 273] on div "Nascimento: 16/06/2009" at bounding box center [443, 277] width 327 height 9
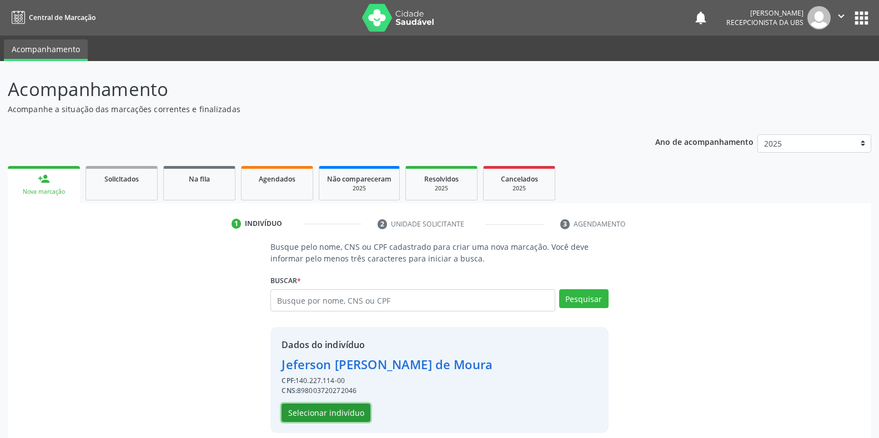
click at [357, 408] on button "Selecionar indivíduo" at bounding box center [325, 413] width 89 height 19
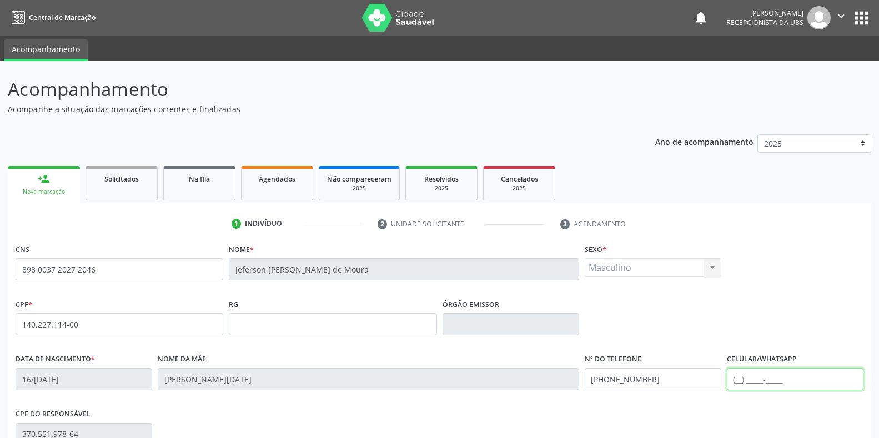
click at [830, 386] on input "text" at bounding box center [795, 379] width 137 height 22
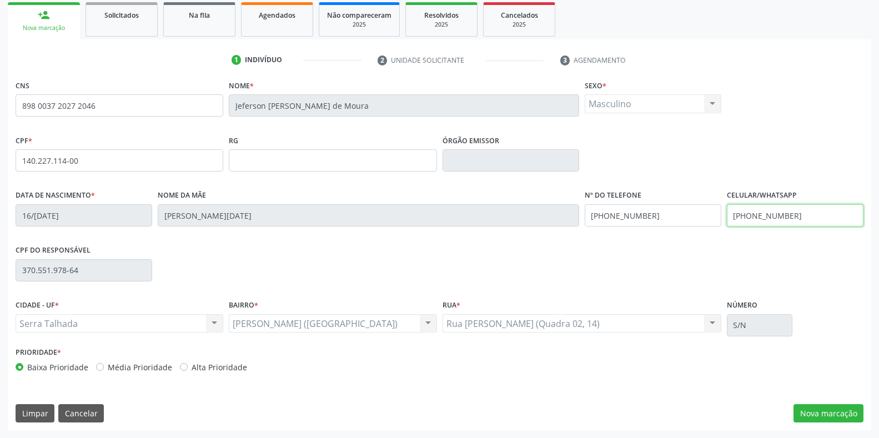
type input "(87) 98143-4008"
click at [830, 415] on button "Nova marcação" at bounding box center [828, 413] width 70 height 19
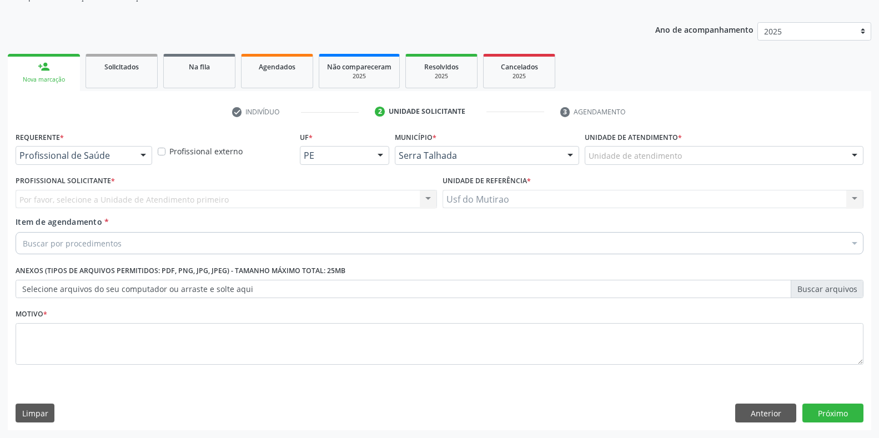
scroll to position [112, 0]
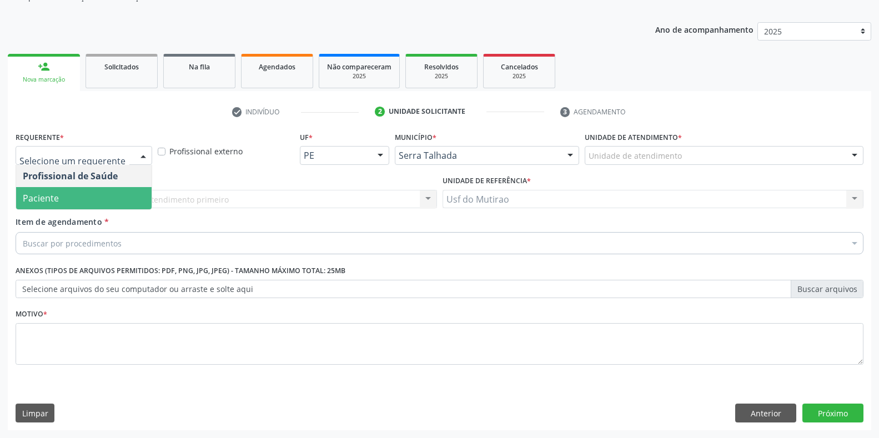
click at [65, 201] on span "Paciente" at bounding box center [83, 198] width 135 height 22
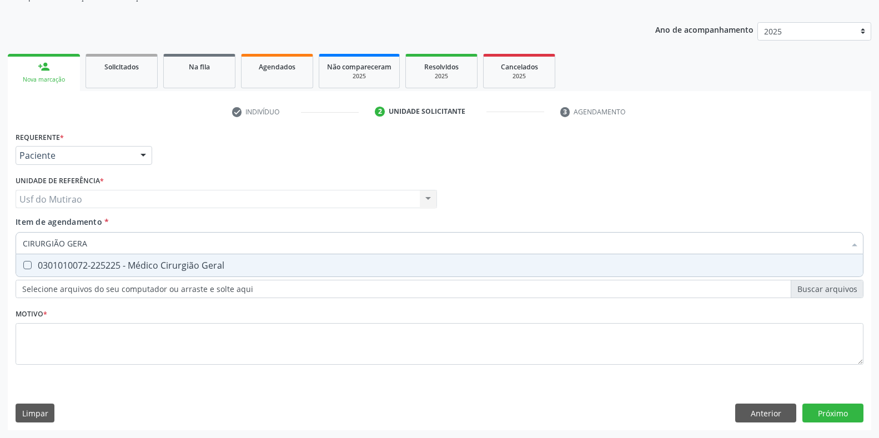
type input "CIRURGIÃO GERAL"
click at [87, 269] on div "0301010072-225225 - Médico Cirurgião Geral" at bounding box center [439, 265] width 833 height 9
checkbox Geral "true"
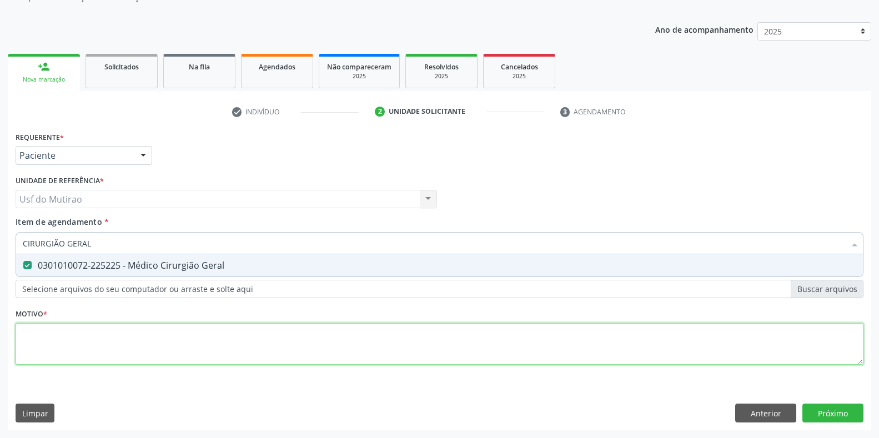
click at [92, 334] on div "Requerente * Paciente Profissional de Saúde Paciente Nenhum resultado encontrad…" at bounding box center [440, 254] width 848 height 251
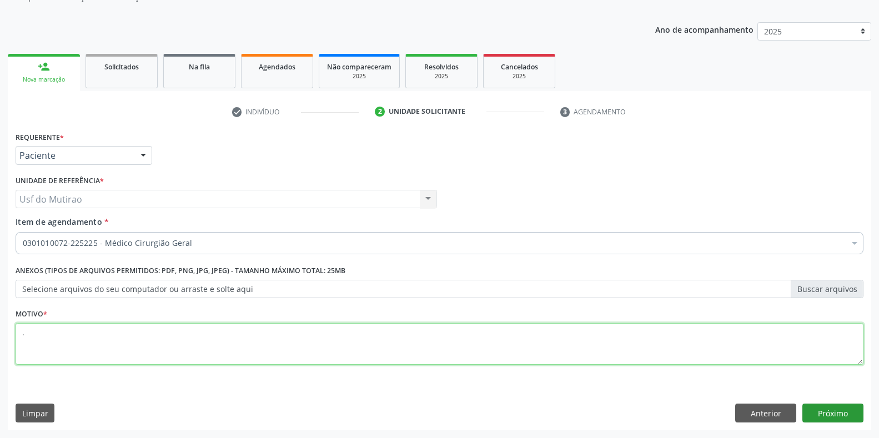
type textarea "."
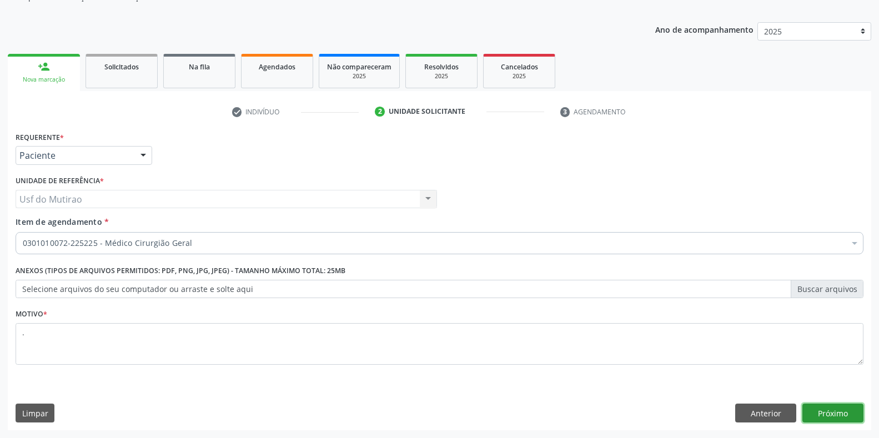
click at [820, 412] on button "Próximo" at bounding box center [832, 413] width 61 height 19
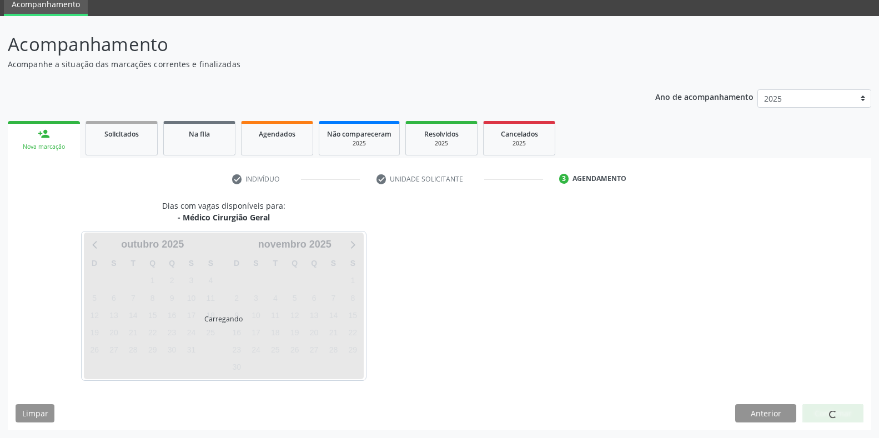
scroll to position [45, 0]
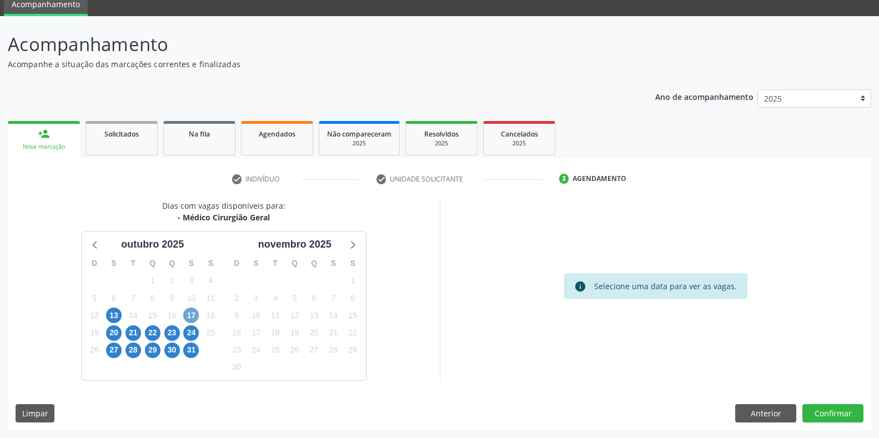
click at [193, 316] on span "17" at bounding box center [191, 315] width 16 height 16
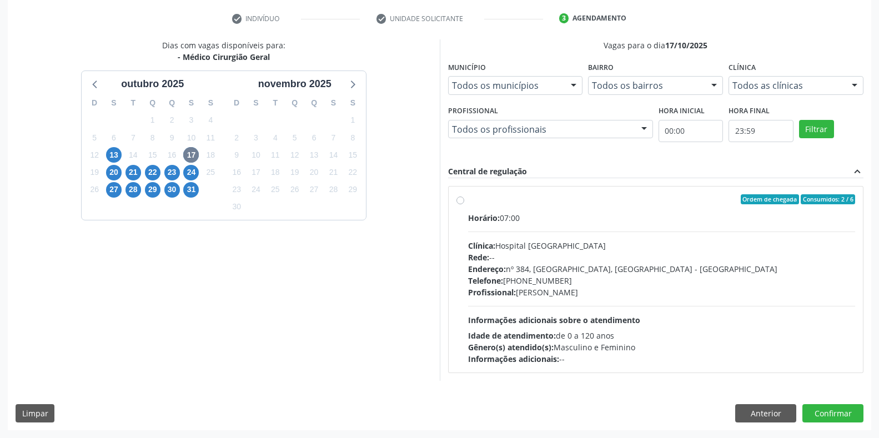
click at [541, 291] on div "Profissional: Francisco Anselmo Magalhaes" at bounding box center [661, 292] width 387 height 12
click at [464, 204] on input "Ordem de chegada Consumidos: 2 / 6 Horário: 07:00 Clínica: Hospital Sao Francis…" at bounding box center [460, 199] width 8 height 10
radio input "true"
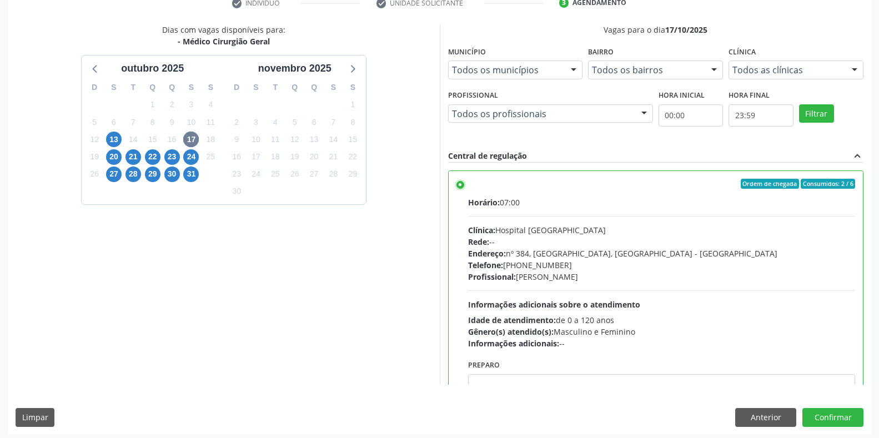
scroll to position [225, 0]
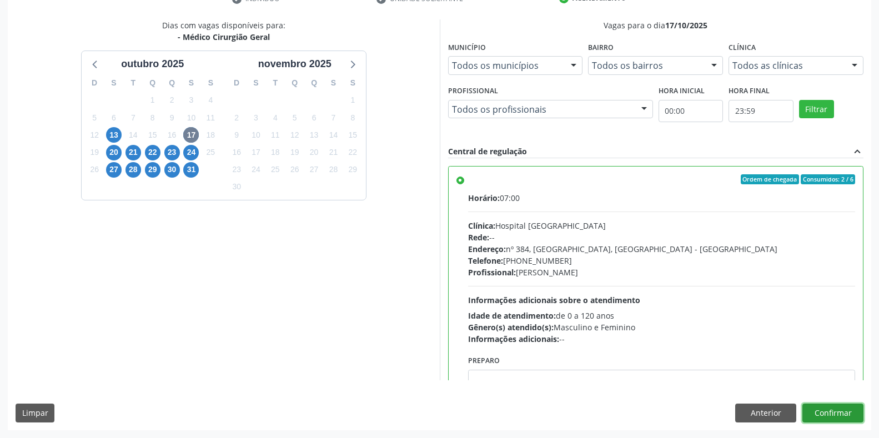
click at [829, 406] on button "Confirmar" at bounding box center [832, 413] width 61 height 19
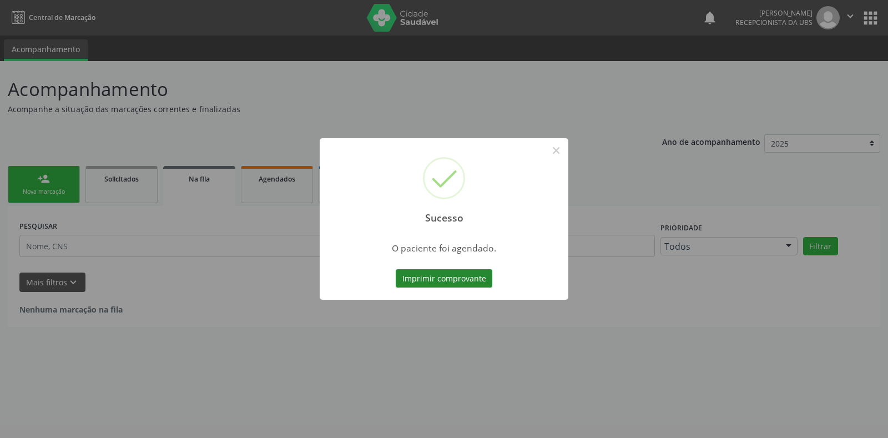
click at [457, 275] on button "Imprimir comprovante" at bounding box center [444, 278] width 97 height 19
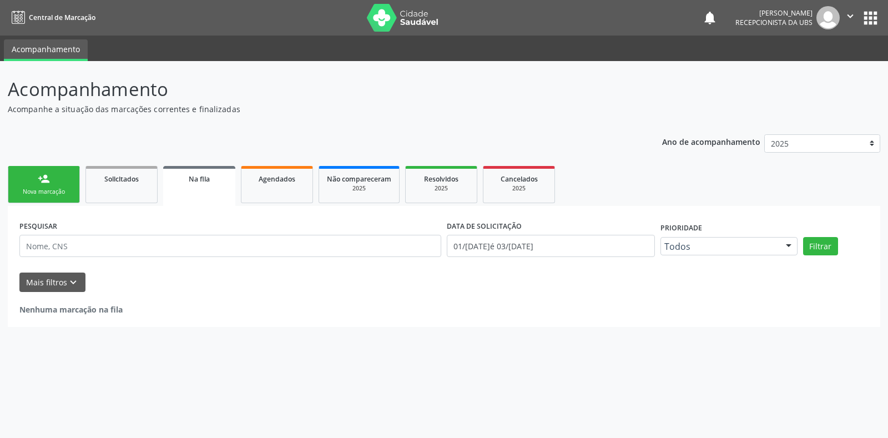
click at [28, 191] on div "Nova marcação" at bounding box center [44, 192] width 56 height 8
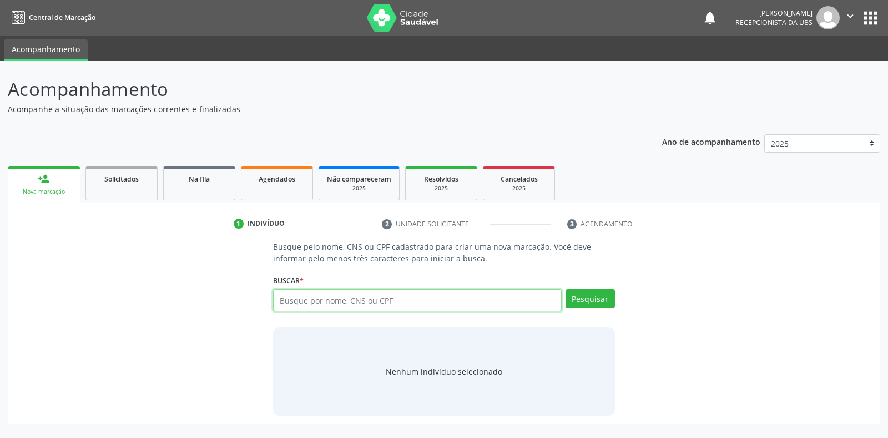
click at [345, 307] on input "text" at bounding box center [417, 300] width 288 height 22
type input "68892373404"
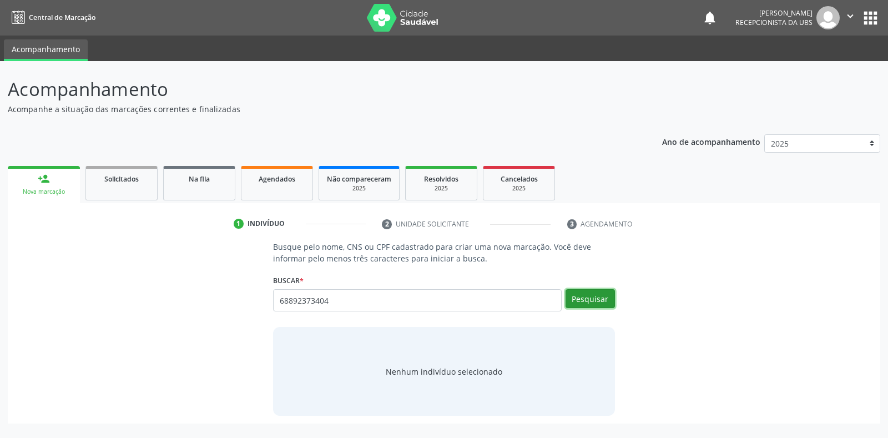
click at [605, 294] on button "Pesquisar" at bounding box center [590, 298] width 49 height 19
type input "68892373404"
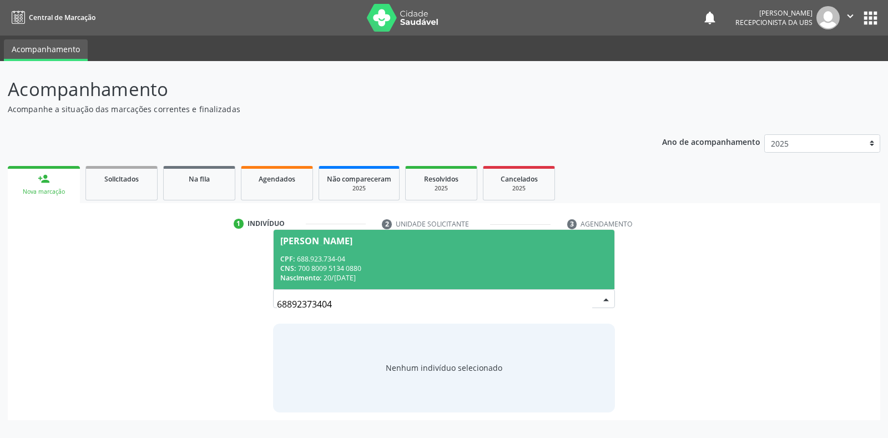
click at [552, 239] on div "Maria Pereira da Silva" at bounding box center [443, 240] width 327 height 9
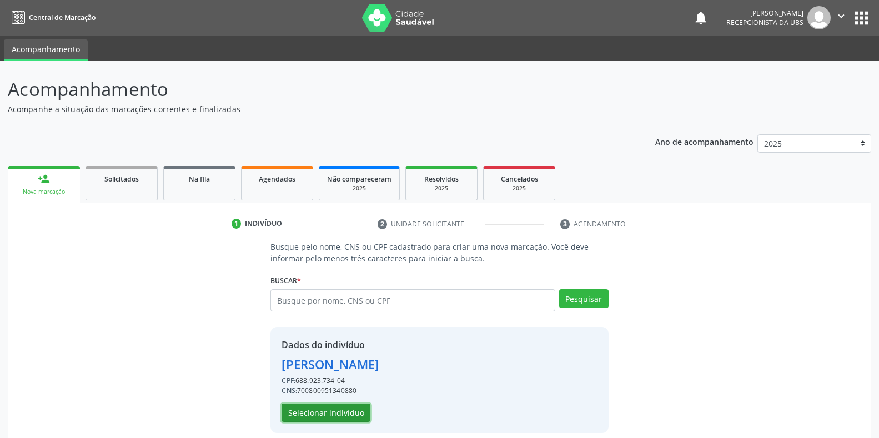
click at [295, 410] on button "Selecionar indivíduo" at bounding box center [325, 413] width 89 height 19
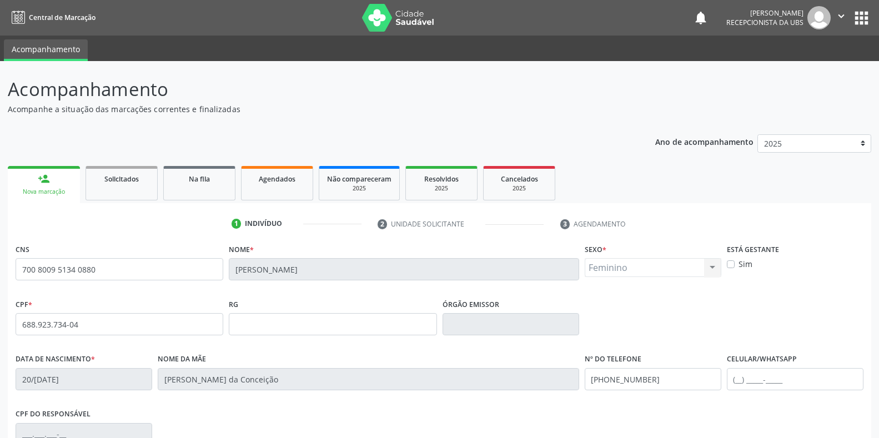
scroll to position [164, 0]
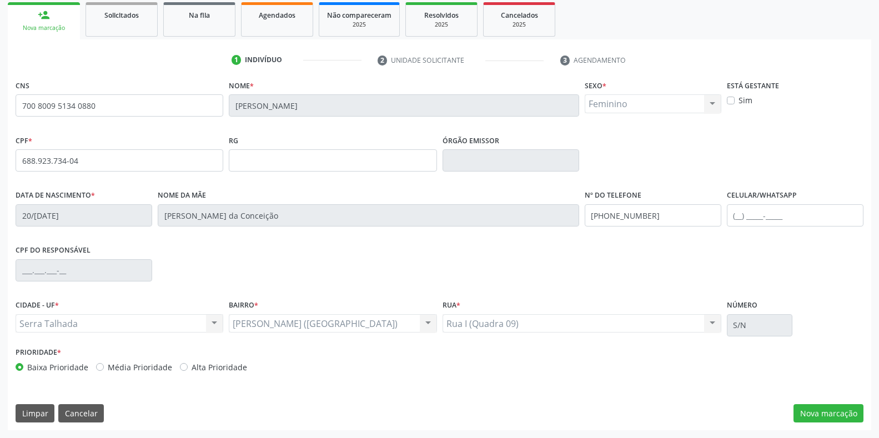
click at [821, 229] on fieldset "Celular/WhatsApp" at bounding box center [795, 210] width 137 height 47
click at [813, 218] on input "text" at bounding box center [795, 215] width 137 height 22
type input "(87) 99941-0942"
click at [817, 413] on button "Nova marcação" at bounding box center [828, 413] width 70 height 19
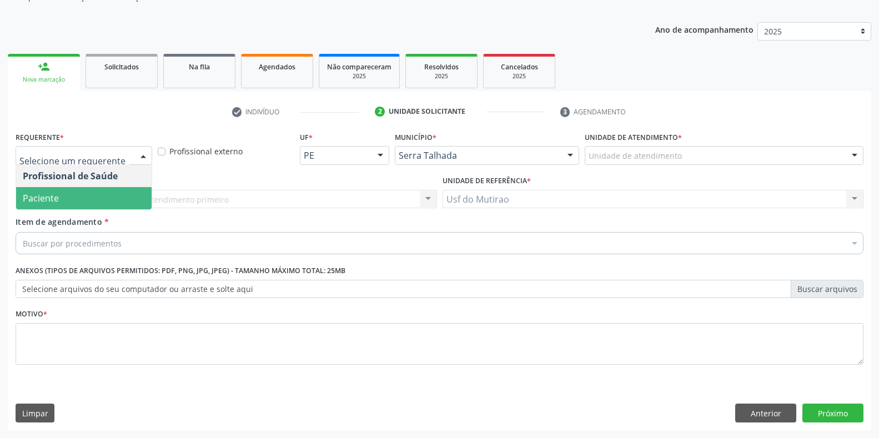
click at [48, 191] on span "Paciente" at bounding box center [83, 198] width 135 height 22
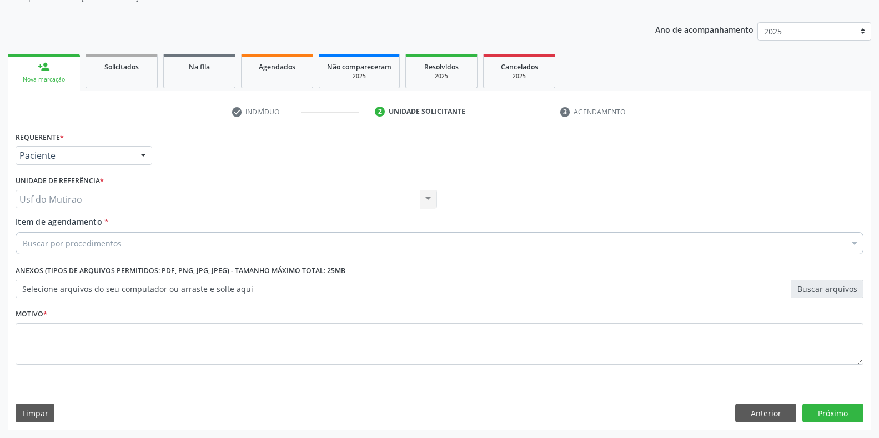
click at [62, 204] on div "Usf do Mutirao Usf do Mutirao Nenhum resultado encontrado para: " " Não há nenh…" at bounding box center [226, 199] width 421 height 19
click at [65, 196] on div "Usf do Mutirao Usf do Mutirao Nenhum resultado encontrado para: " " Não há nenh…" at bounding box center [226, 199] width 421 height 19
click at [48, 253] on div "Buscar por procedimentos" at bounding box center [440, 243] width 848 height 22
click at [23, 236] on input "Item de agendamento *" at bounding box center [23, 243] width 0 height 22
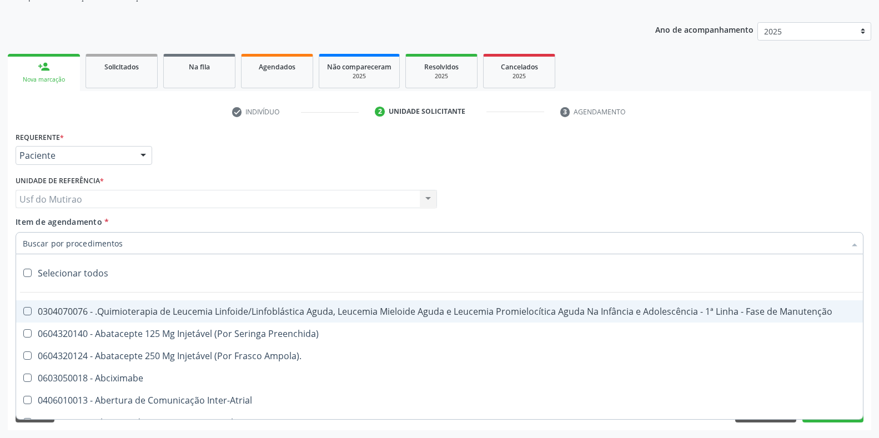
click at [43, 245] on input "Item de agendamento *" at bounding box center [434, 243] width 822 height 22
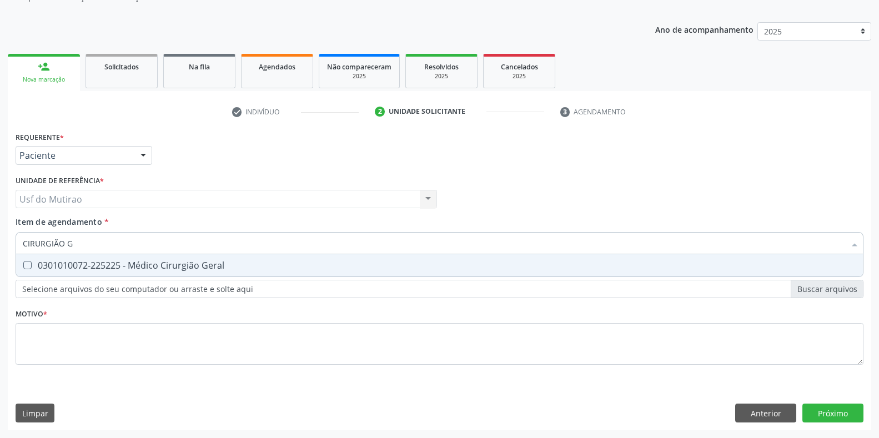
type input "CIRURGIÃO GE"
click at [50, 264] on div "0301010072-225225 - Médico Cirurgião Geral" at bounding box center [439, 265] width 833 height 9
checkbox Geral "true"
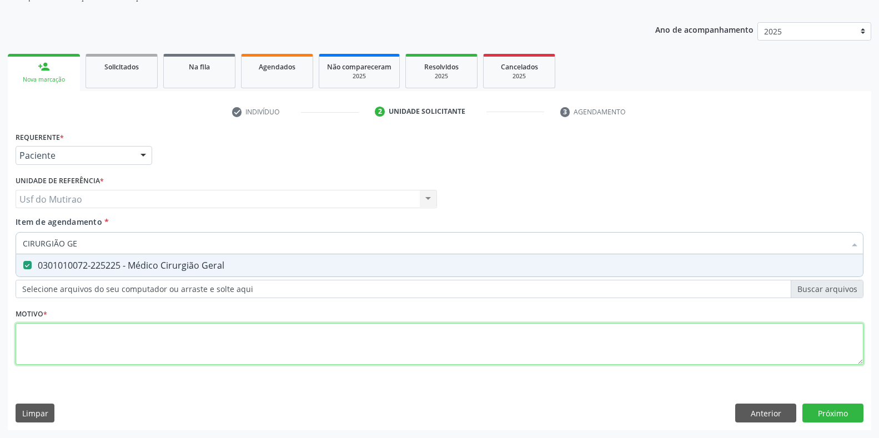
click at [56, 329] on div "Requerente * Paciente Profissional de Saúde Paciente Nenhum resultado encontrad…" at bounding box center [440, 254] width 848 height 251
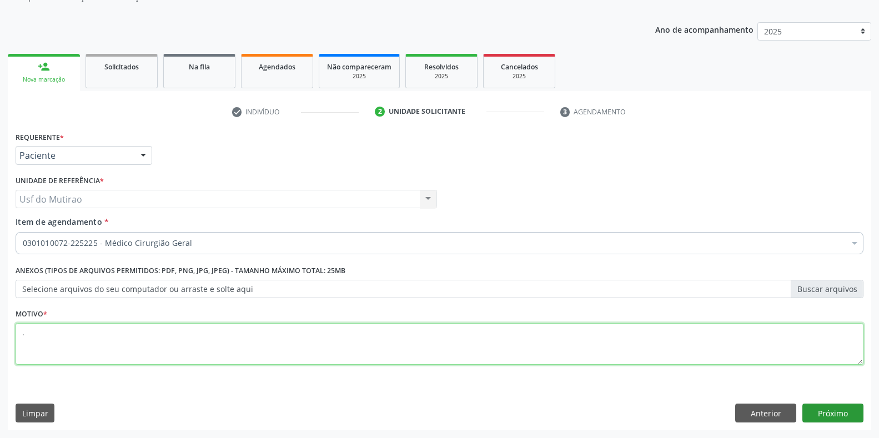
type textarea "."
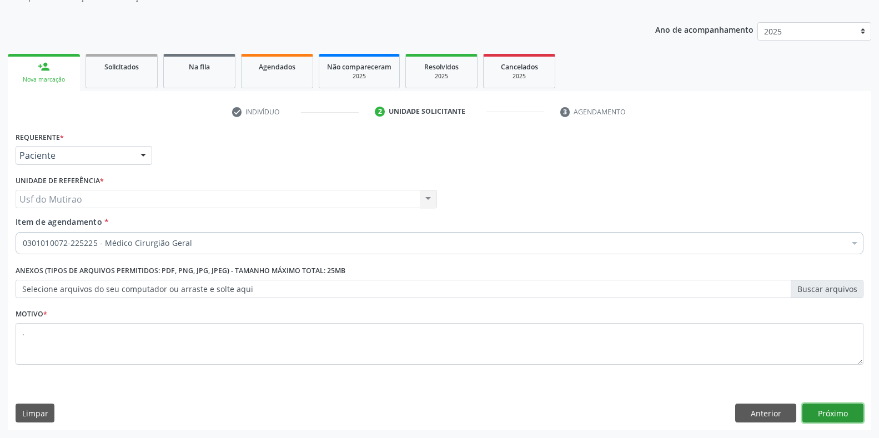
click at [820, 416] on button "Próximo" at bounding box center [832, 413] width 61 height 19
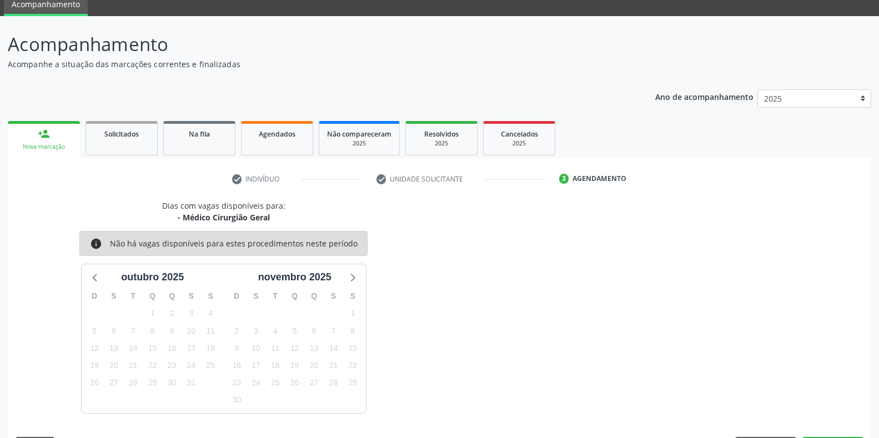
scroll to position [78, 0]
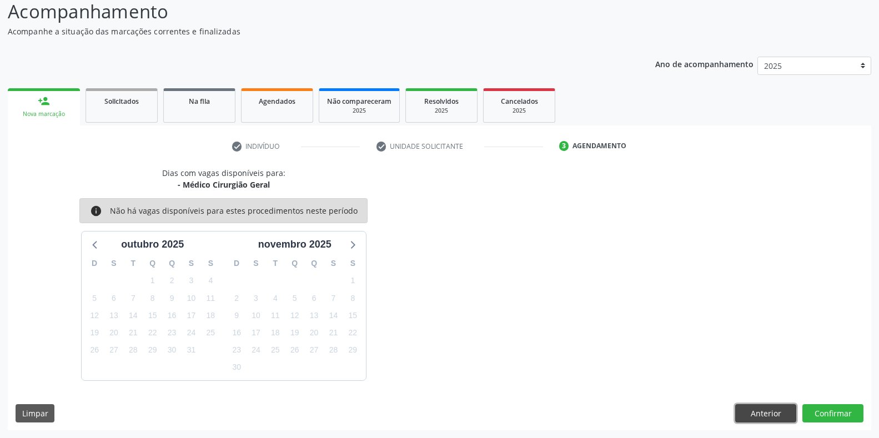
click at [758, 414] on button "Anterior" at bounding box center [765, 413] width 61 height 19
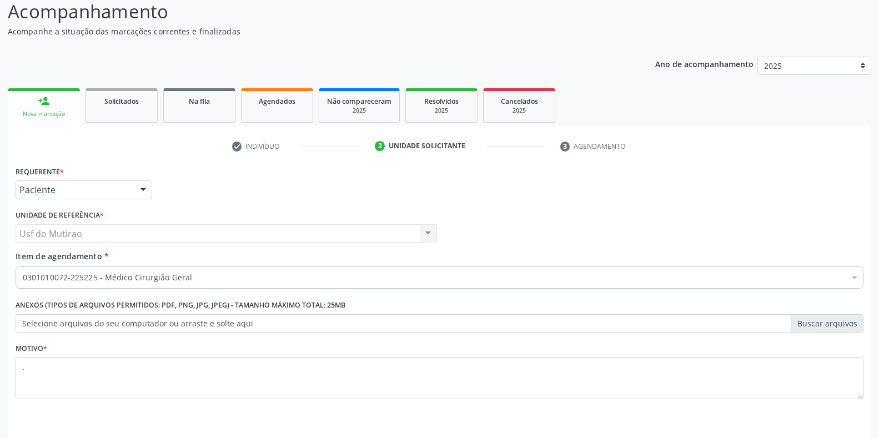
scroll to position [112, 0]
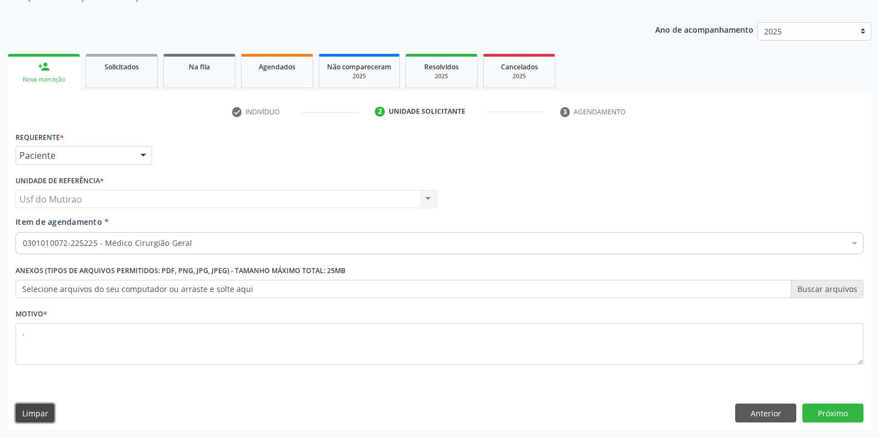
click at [40, 407] on button "Limpar" at bounding box center [35, 413] width 39 height 19
click at [747, 407] on button "Anterior" at bounding box center [765, 413] width 61 height 19
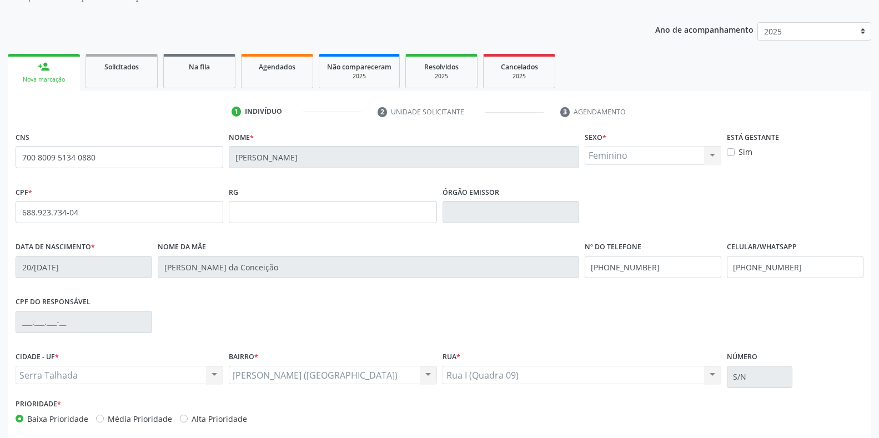
click at [47, 70] on div "person_add" at bounding box center [44, 66] width 12 height 12
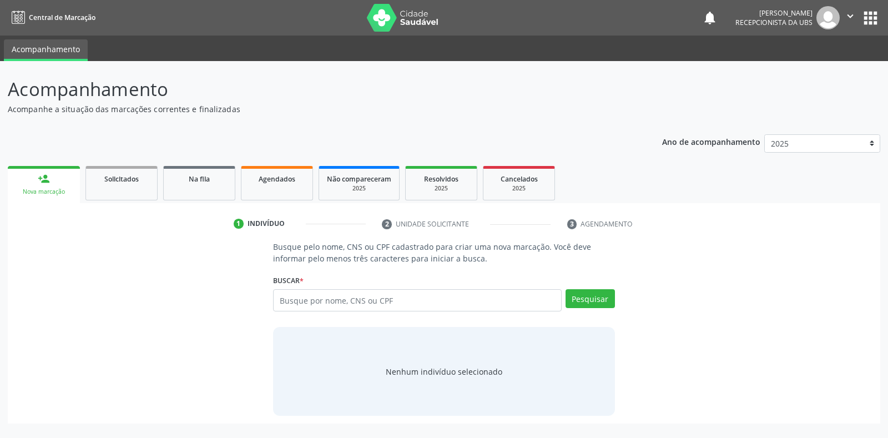
click at [352, 303] on input "text" at bounding box center [417, 300] width 288 height 22
click at [458, 298] on input "text" at bounding box center [417, 300] width 288 height 22
type input "705005612307950"
click at [571, 295] on button "Pesquisar" at bounding box center [590, 298] width 49 height 19
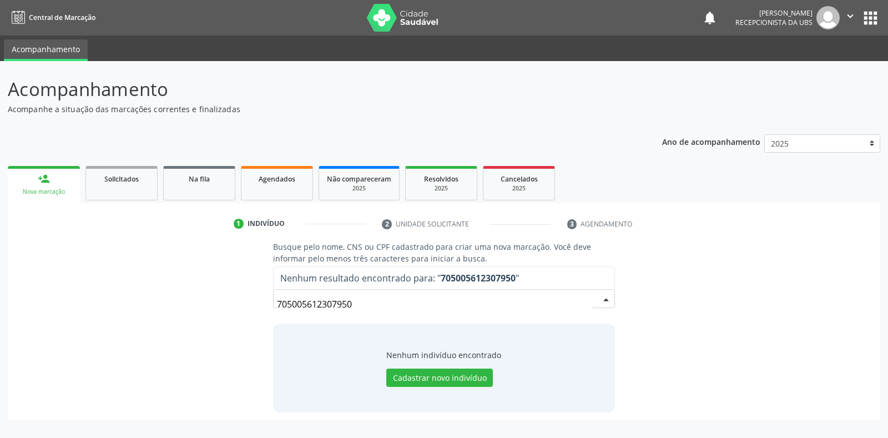
drag, startPoint x: 467, startPoint y: 297, endPoint x: 235, endPoint y: 305, distance: 232.7
click at [235, 305] on div "Busque pelo nome, CNS ou CPF cadastrado para criar uma nova marcação. Você deve…" at bounding box center [444, 326] width 857 height 171
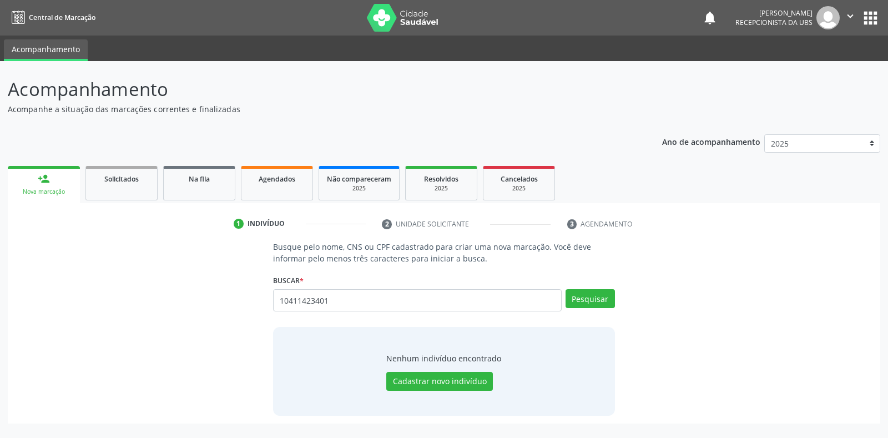
type input "10411423401"
click at [616, 301] on div "Busque pelo nome, CNS ou CPF cadastrado para criar uma nova marcação. Você deve…" at bounding box center [443, 328] width 357 height 175
click at [608, 301] on button "Pesquisar" at bounding box center [590, 298] width 49 height 19
type input "10411423401"
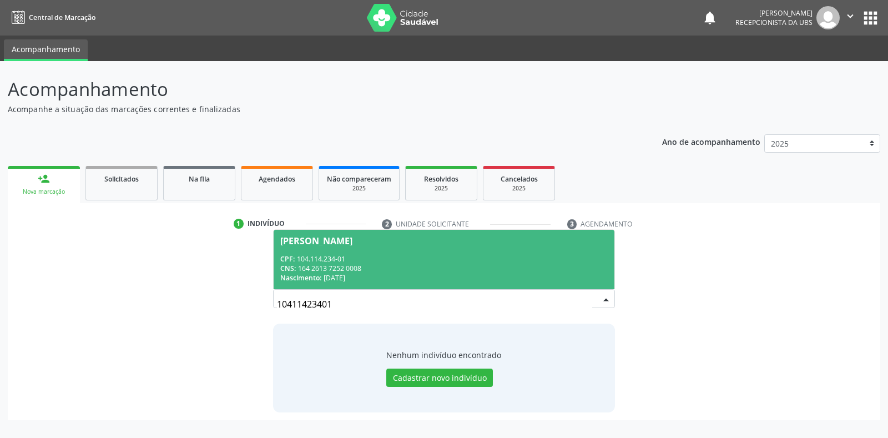
click at [335, 259] on div "CPF: 104.114.234-01" at bounding box center [443, 258] width 327 height 9
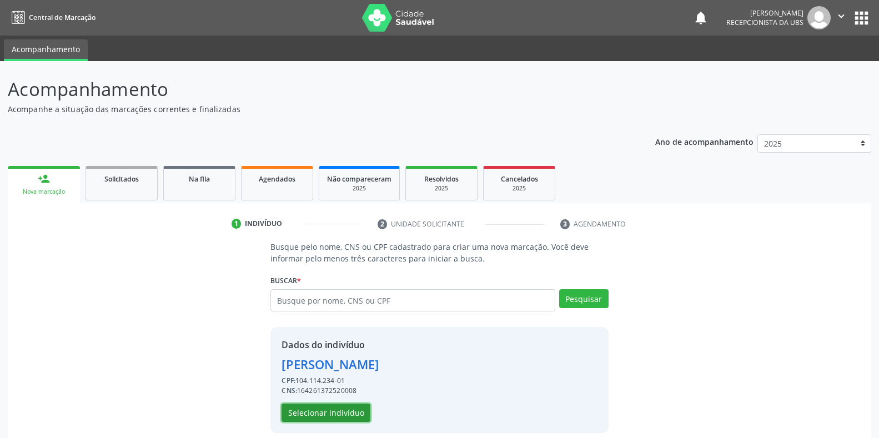
click at [342, 409] on button "Selecionar indivíduo" at bounding box center [325, 413] width 89 height 19
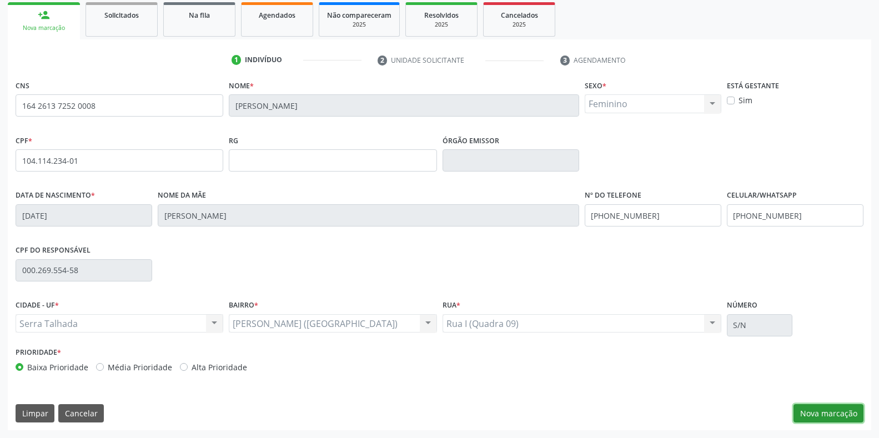
click at [798, 407] on button "Nova marcação" at bounding box center [828, 413] width 70 height 19
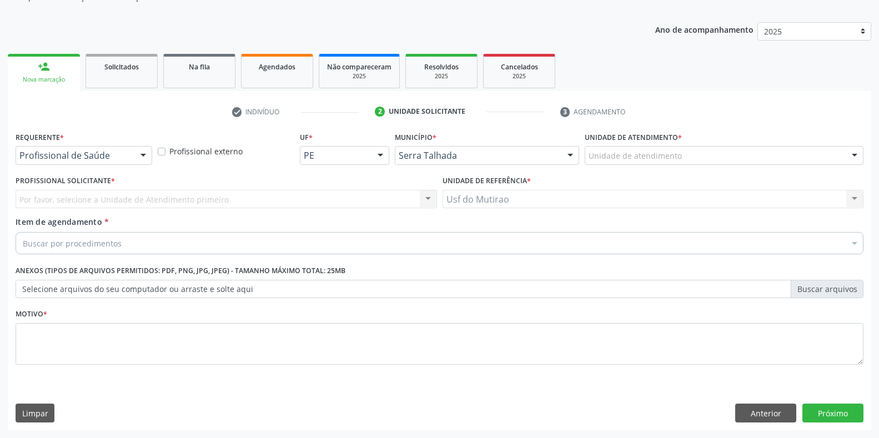
scroll to position [112, 0]
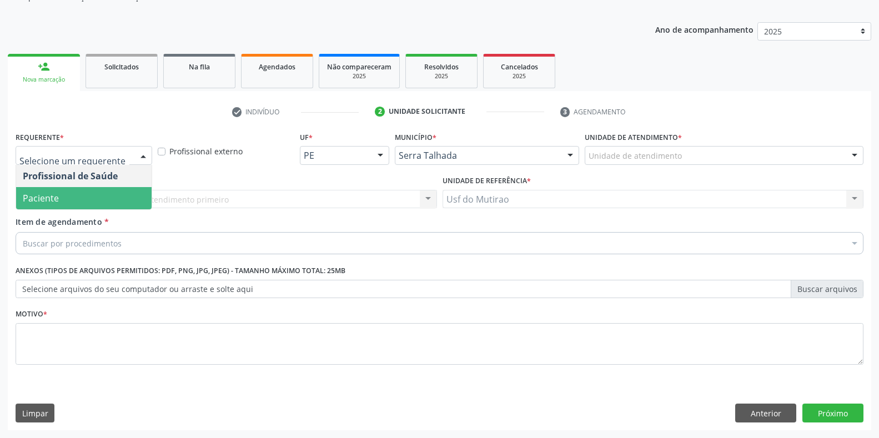
click at [60, 194] on span "Paciente" at bounding box center [83, 198] width 135 height 22
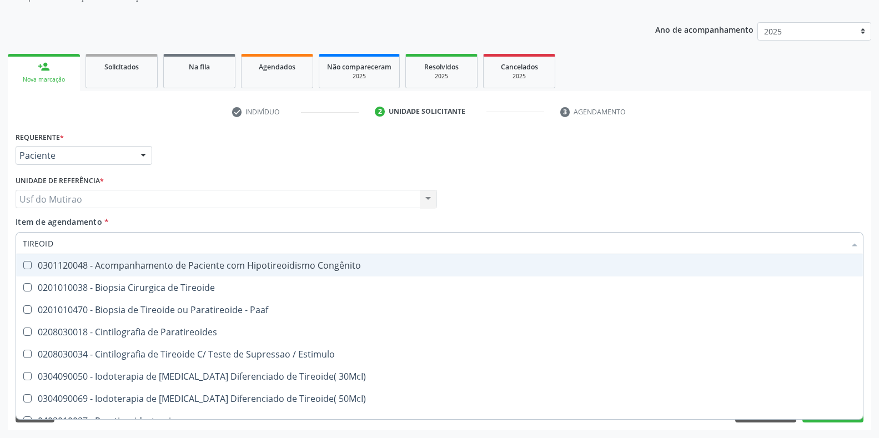
type input "TIREOIDE"
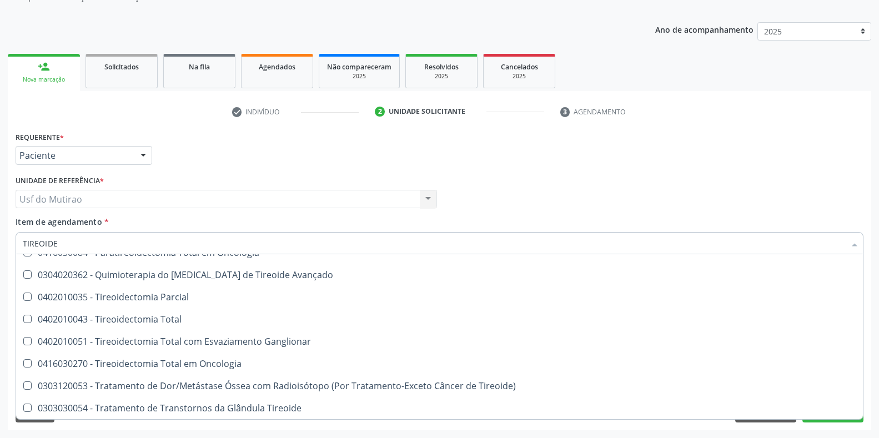
scroll to position [190, 0]
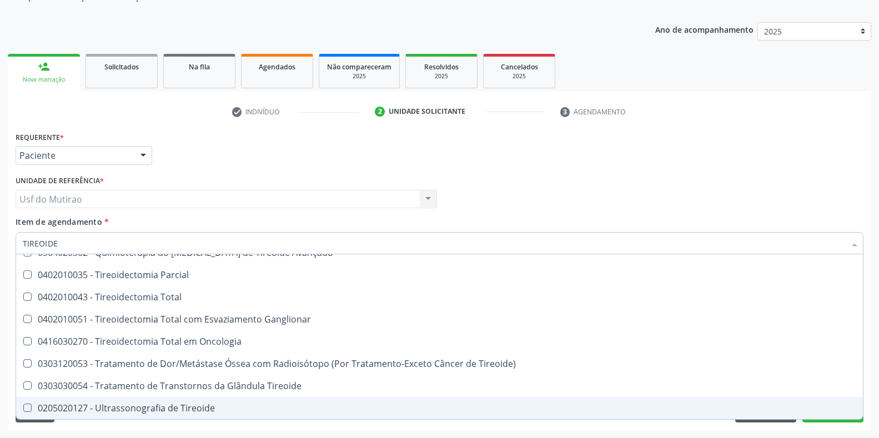
click at [162, 405] on div "0205020127 - Ultrassonografia de Tireoide" at bounding box center [439, 408] width 833 height 9
checkbox Tireoide "true"
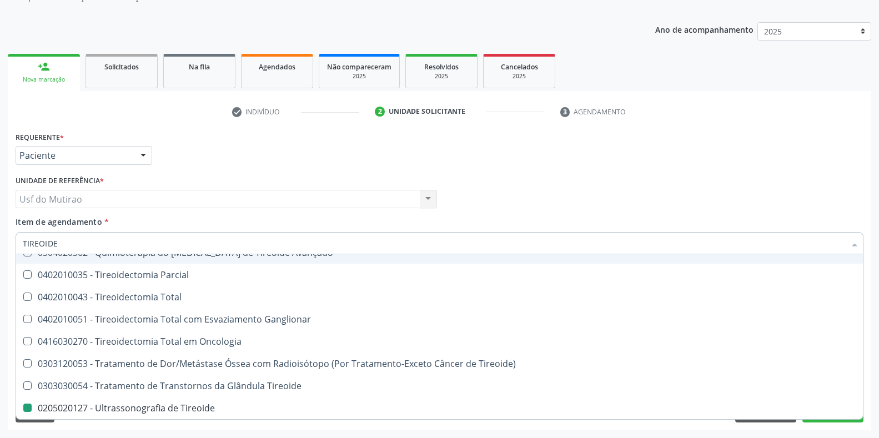
click at [228, 152] on div "Requerente * Paciente Profissional de Saúde Paciente Nenhum resultado encontrad…" at bounding box center [439, 150] width 853 height 43
checkbox Paaf "true"
checkbox Tireoide "false"
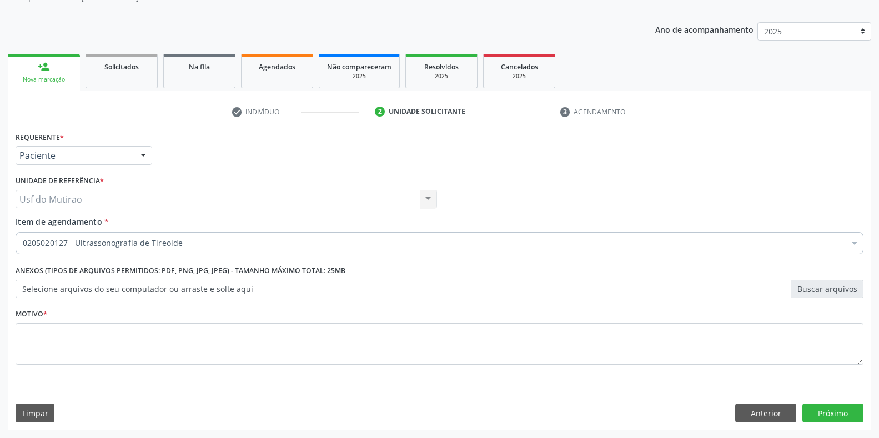
scroll to position [0, 0]
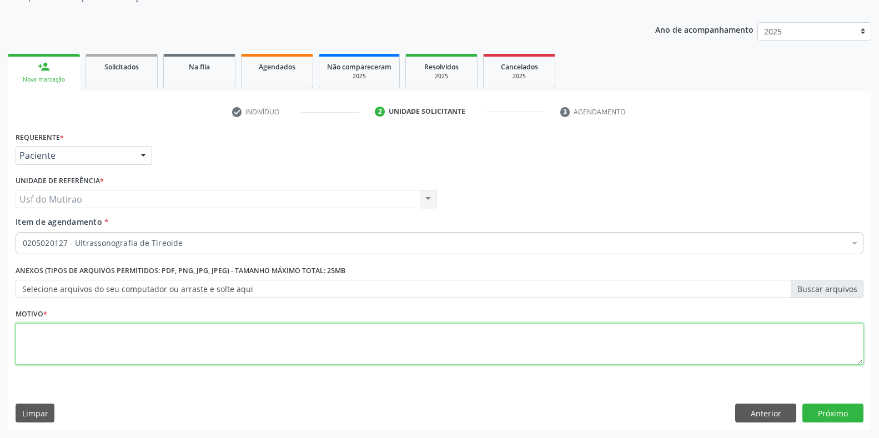
click at [204, 327] on textarea at bounding box center [440, 344] width 848 height 42
type textarea "."
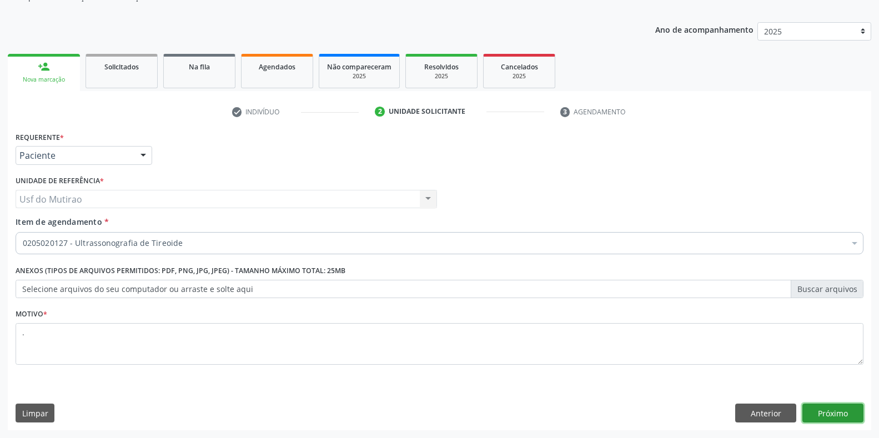
click at [812, 416] on button "Próximo" at bounding box center [832, 413] width 61 height 19
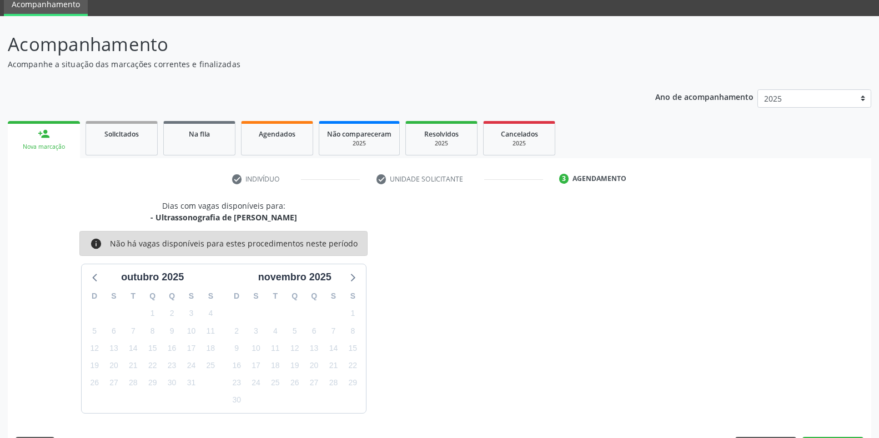
scroll to position [78, 0]
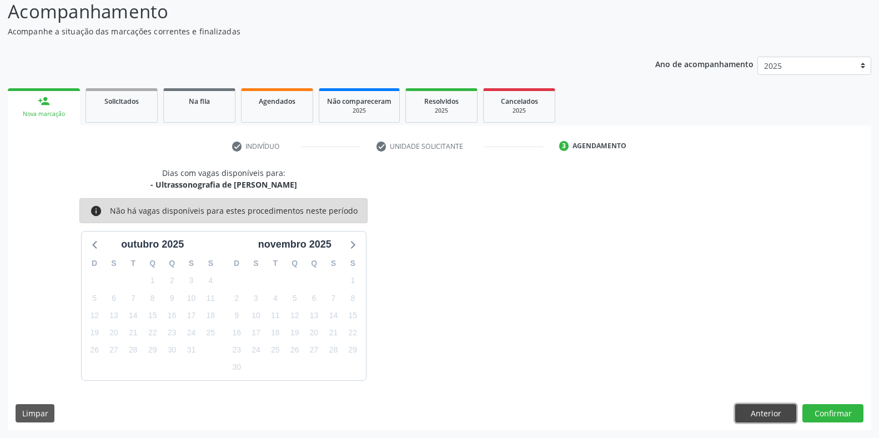
click at [778, 410] on button "Anterior" at bounding box center [765, 413] width 61 height 19
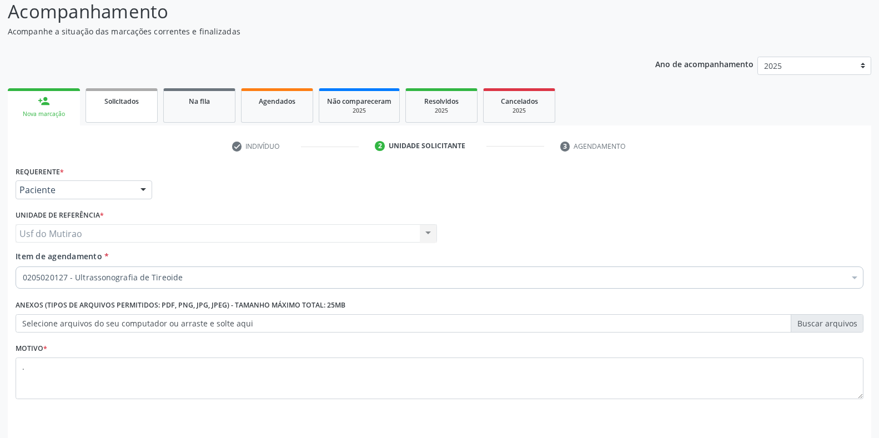
click at [135, 93] on link "Solicitados" at bounding box center [121, 105] width 72 height 34
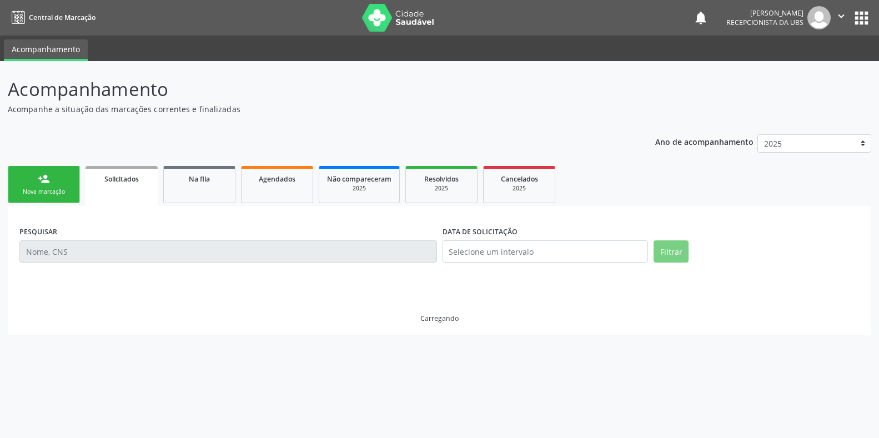
scroll to position [0, 0]
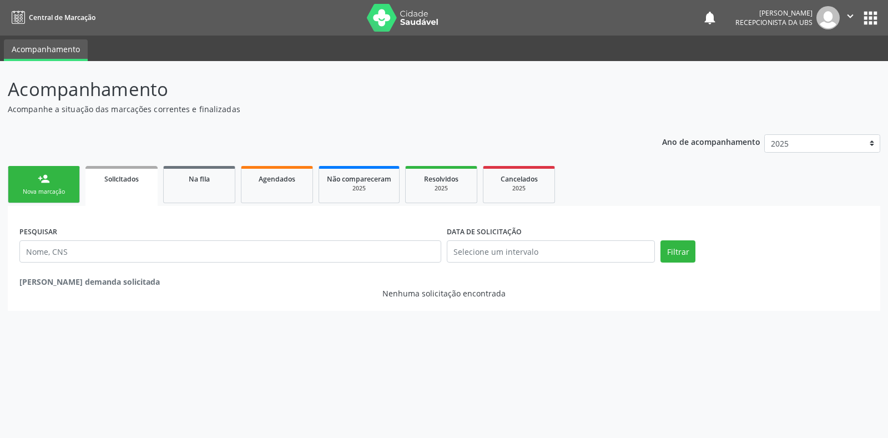
click at [58, 191] on div "Nova marcação" at bounding box center [44, 192] width 56 height 8
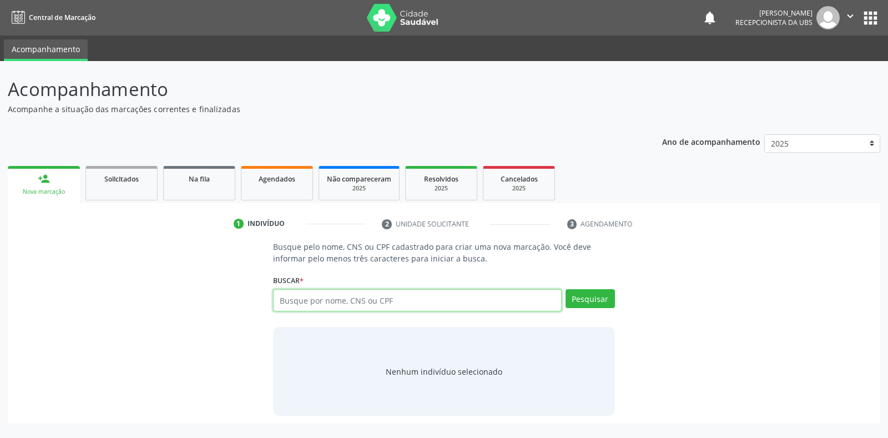
click at [404, 304] on input "text" at bounding box center [417, 300] width 288 height 22
type input "709206235157033"
click at [581, 301] on button "Pesquisar" at bounding box center [590, 298] width 49 height 19
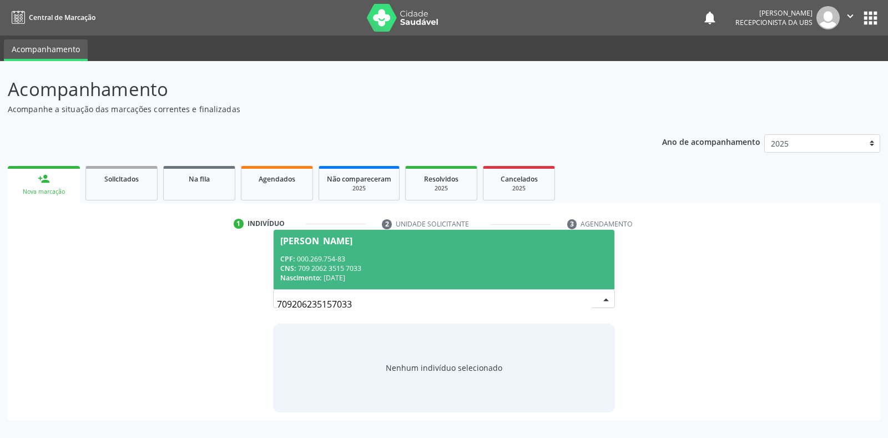
click at [329, 260] on div "CPF: 000.269.754-83" at bounding box center [443, 258] width 327 height 9
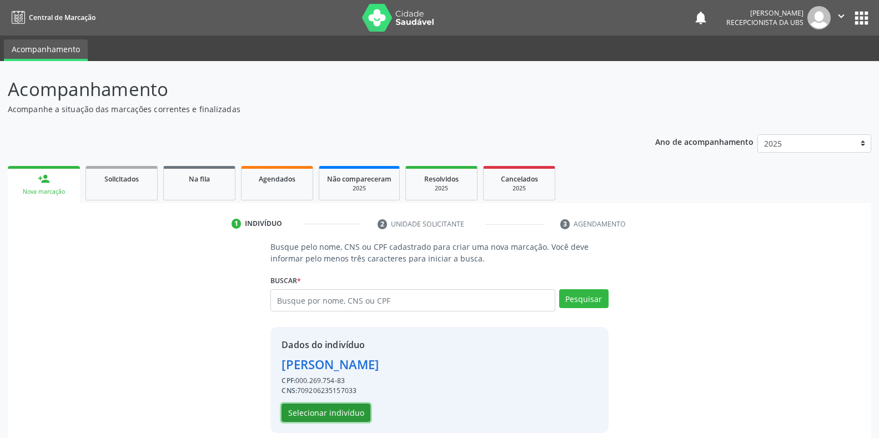
click at [336, 406] on button "Selecionar indivíduo" at bounding box center [325, 413] width 89 height 19
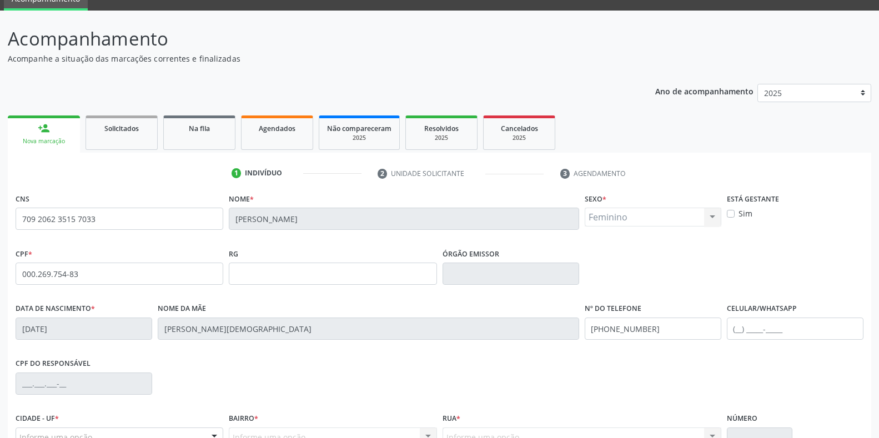
scroll to position [164, 0]
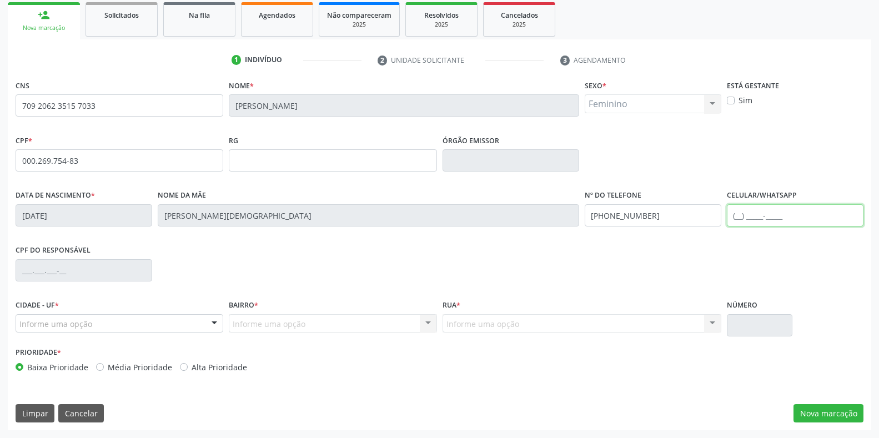
click at [787, 220] on input "text" at bounding box center [795, 215] width 137 height 22
click at [799, 410] on button "Nova marcação" at bounding box center [828, 413] width 70 height 19
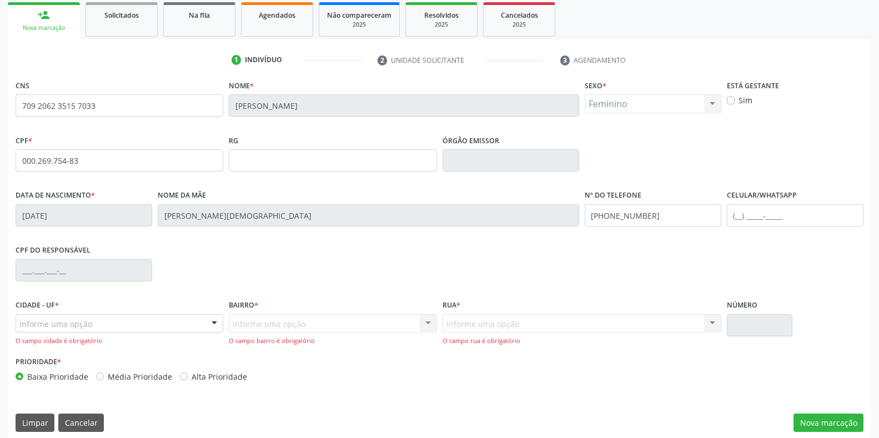
click at [138, 327] on div "Informe uma opção" at bounding box center [120, 323] width 208 height 19
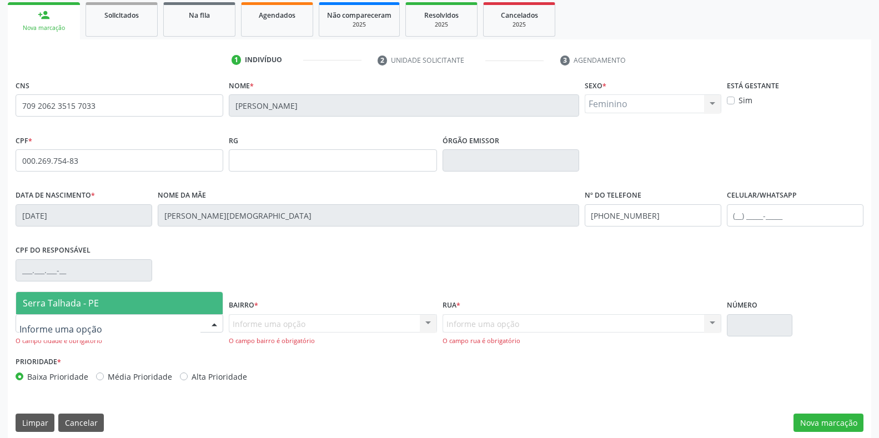
click at [57, 313] on span "Serra Talhada - PE" at bounding box center [119, 303] width 206 height 22
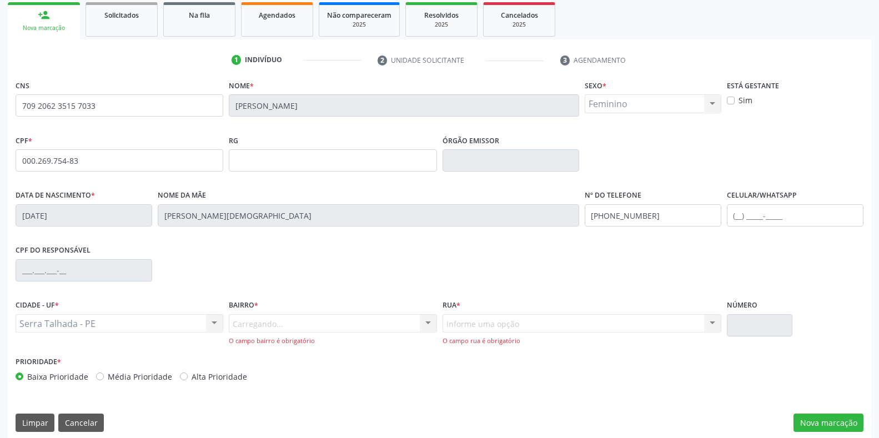
click at [271, 332] on div "Carregando... Nenhum resultado encontrado para: " " Nenhuma opção encontrada. D…" at bounding box center [333, 330] width 208 height 32
click at [254, 330] on div "Carregando... Nenhum resultado encontrado para: " " Nenhuma opção encontrada. D…" at bounding box center [333, 330] width 208 height 32
click at [256, 326] on div "Carregando... Nenhum resultado encontrado para: " " Nenhuma opção encontrada. D…" at bounding box center [333, 330] width 208 height 32
click at [424, 324] on div at bounding box center [428, 324] width 17 height 19
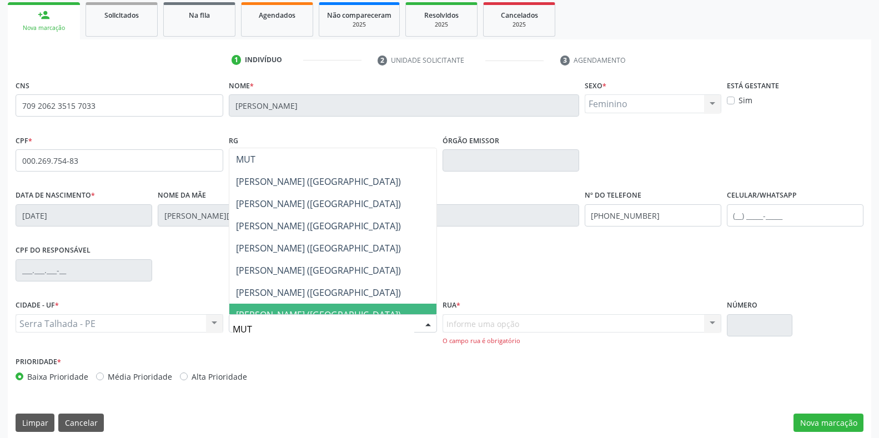
type input "MUTI"
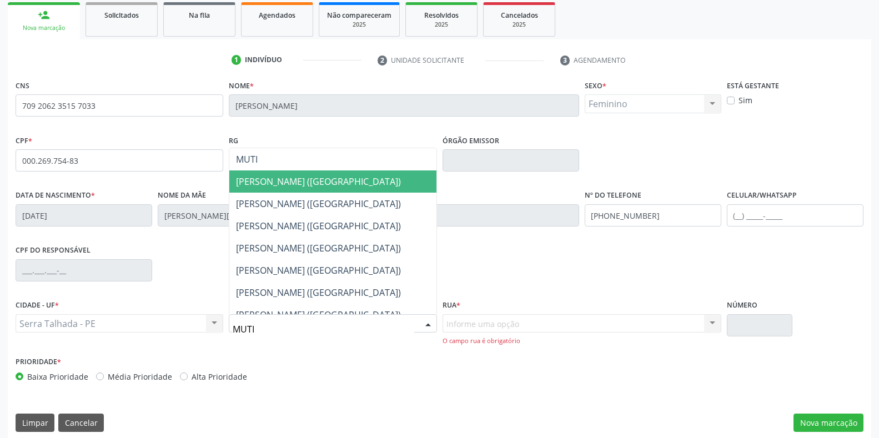
click at [314, 181] on span "[PERSON_NAME] ([GEOGRAPHIC_DATA])" at bounding box center [318, 181] width 165 height 12
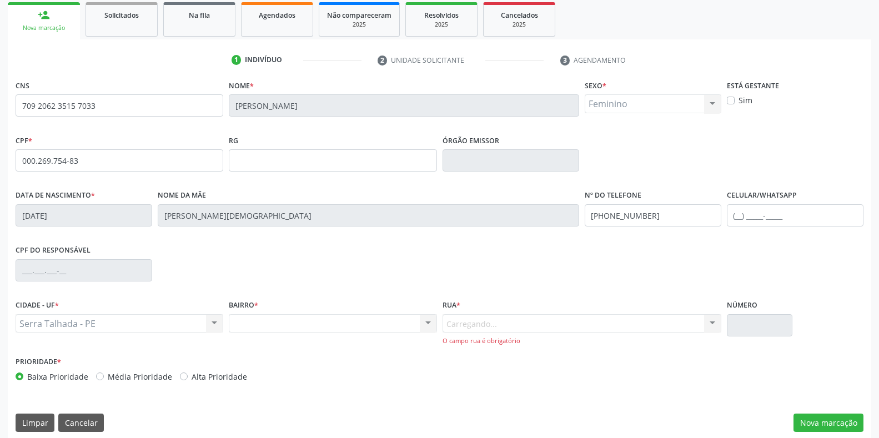
click at [480, 326] on div "Carregando... Nenhum resultado encontrado para: " " Nenhuma opção encontrada. D…" at bounding box center [581, 330] width 279 height 32
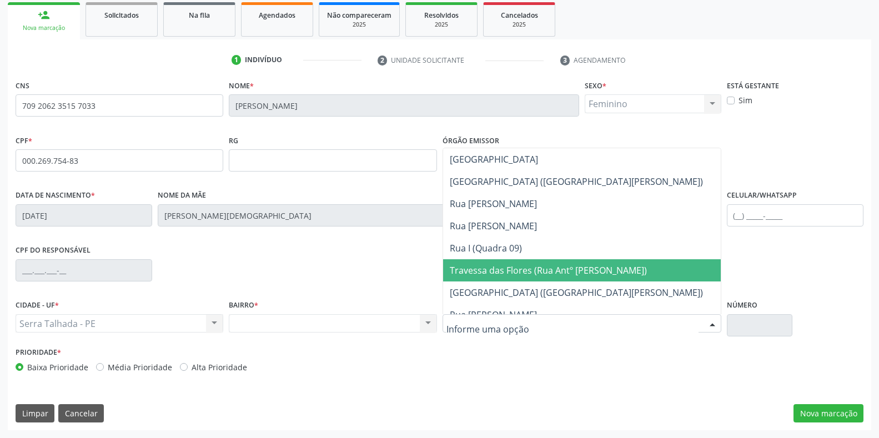
click at [482, 274] on span "Travessa das Flores (Rua Antº Leobino de Souza)" at bounding box center [548, 270] width 197 height 12
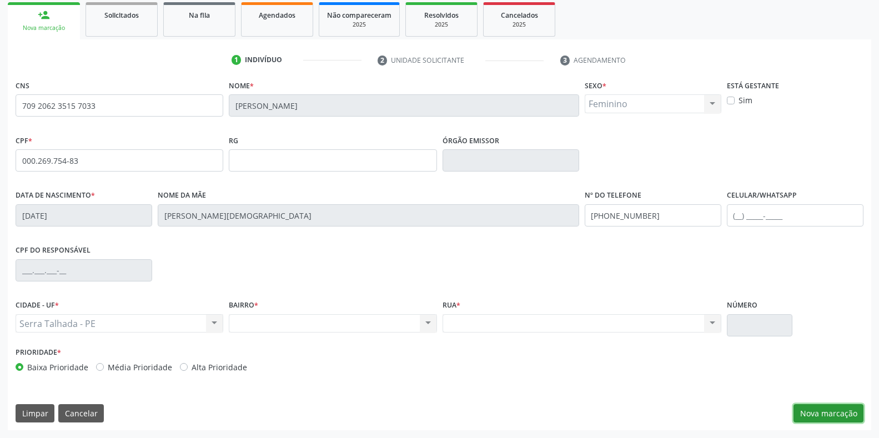
click at [802, 412] on button "Nova marcação" at bounding box center [828, 413] width 70 height 19
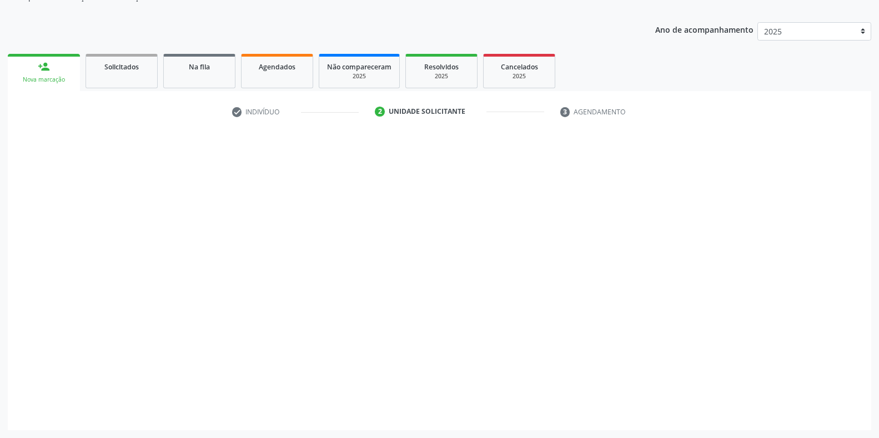
scroll to position [112, 0]
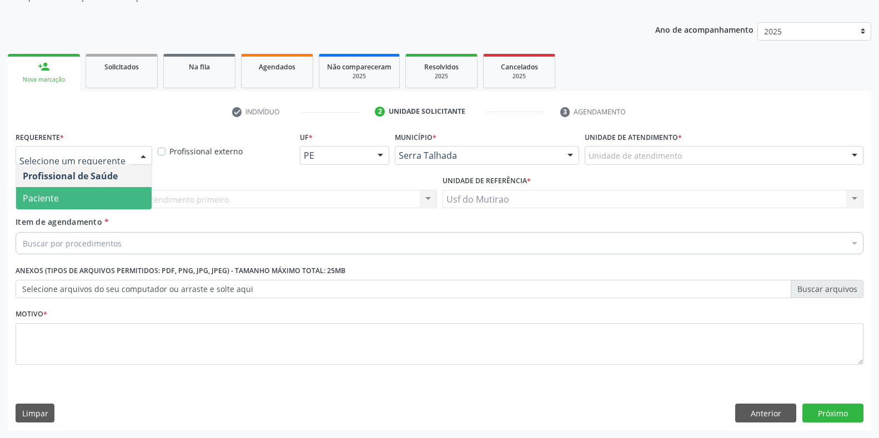
click at [85, 195] on span "Paciente" at bounding box center [83, 198] width 135 height 22
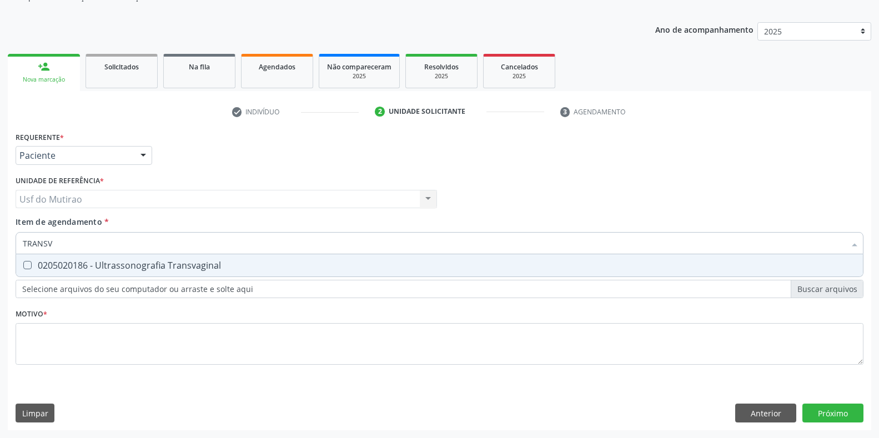
type input "TRANSVA"
click at [99, 263] on div "0205020186 - Ultrassonografia Transvaginal" at bounding box center [439, 265] width 833 height 9
checkbox Transvaginal "true"
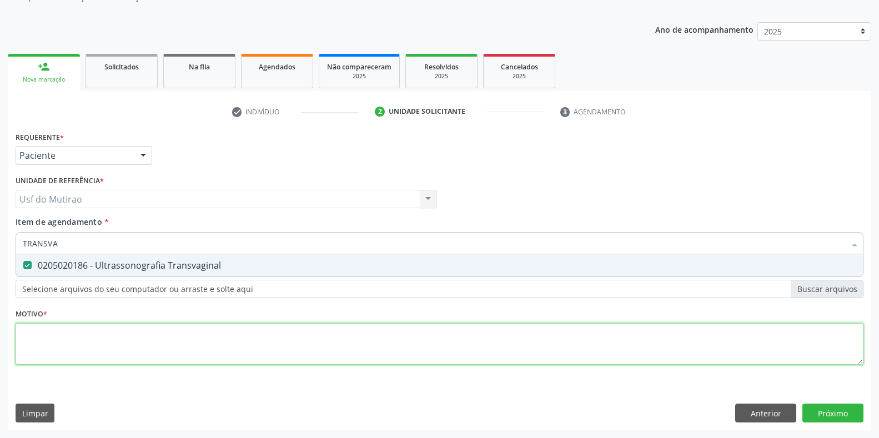
click at [96, 340] on div "Requerente * Paciente Profissional de Saúde Paciente Nenhum resultado encontrad…" at bounding box center [440, 254] width 848 height 251
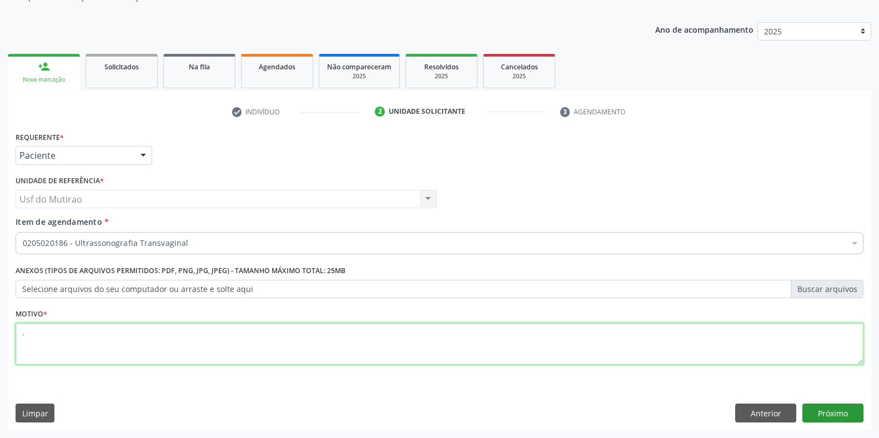
type textarea "."
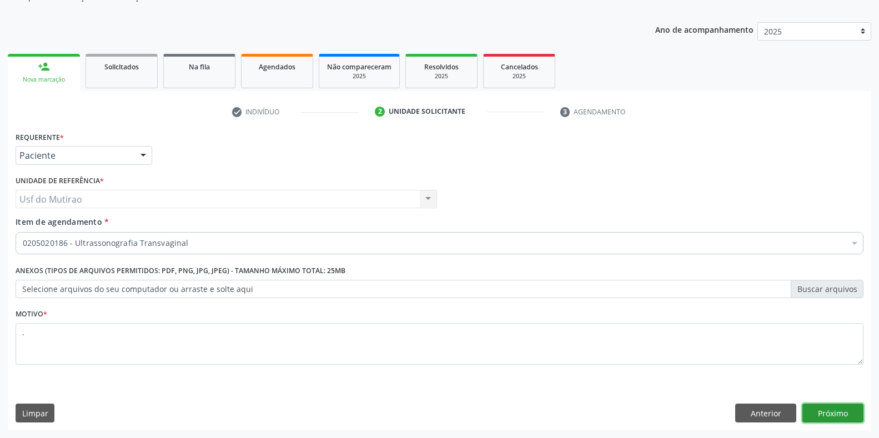
click at [836, 418] on button "Próximo" at bounding box center [832, 413] width 61 height 19
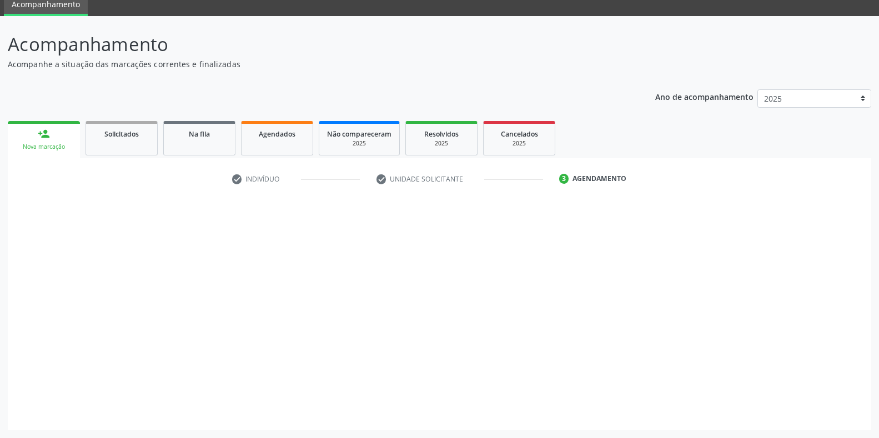
scroll to position [45, 0]
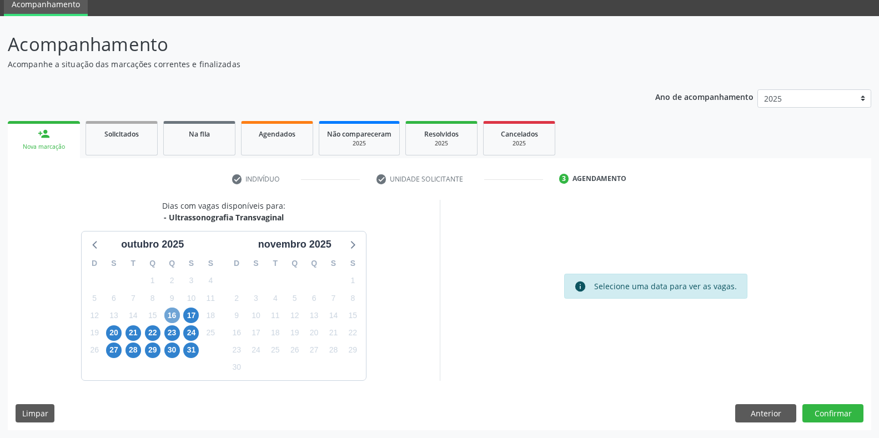
click at [174, 316] on span "16" at bounding box center [172, 315] width 16 height 16
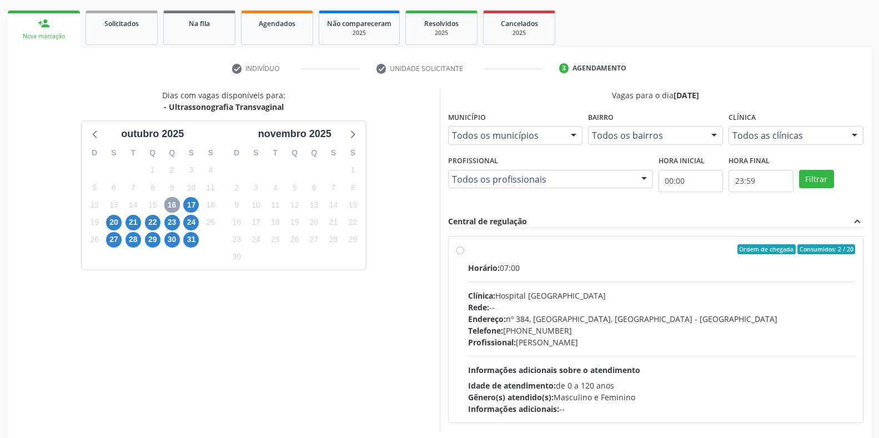
scroll to position [156, 0]
click at [527, 306] on div "Rede: --" at bounding box center [661, 307] width 387 height 12
click at [464, 254] on input "Ordem de chegada Consumidos: 2 / 20 Horário: 07:00 Clínica: Hospital Sao Franci…" at bounding box center [460, 249] width 8 height 10
radio input "true"
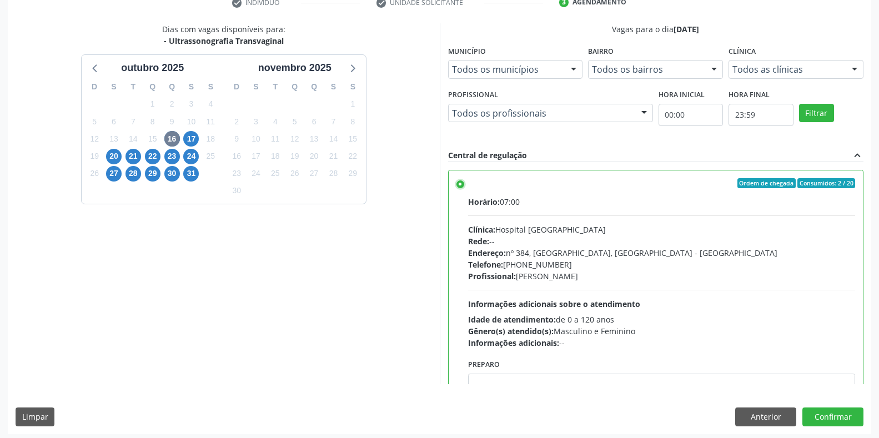
scroll to position [225, 0]
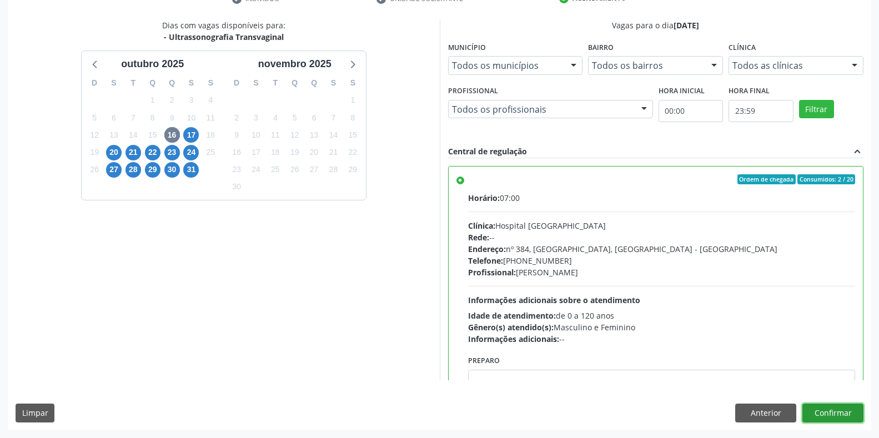
click at [839, 414] on button "Confirmar" at bounding box center [832, 413] width 61 height 19
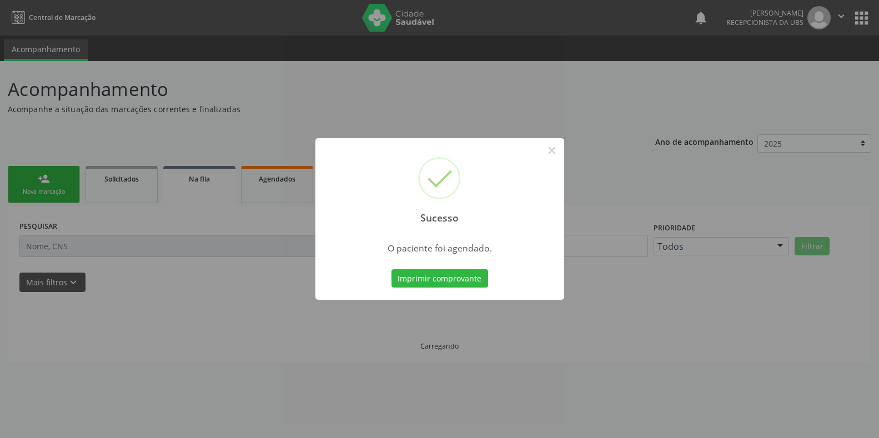
scroll to position [0, 0]
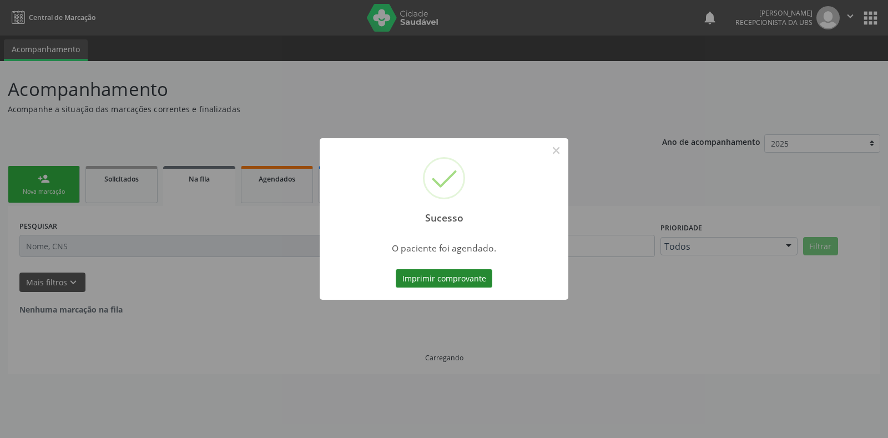
click at [425, 279] on button "Imprimir comprovante" at bounding box center [444, 278] width 97 height 19
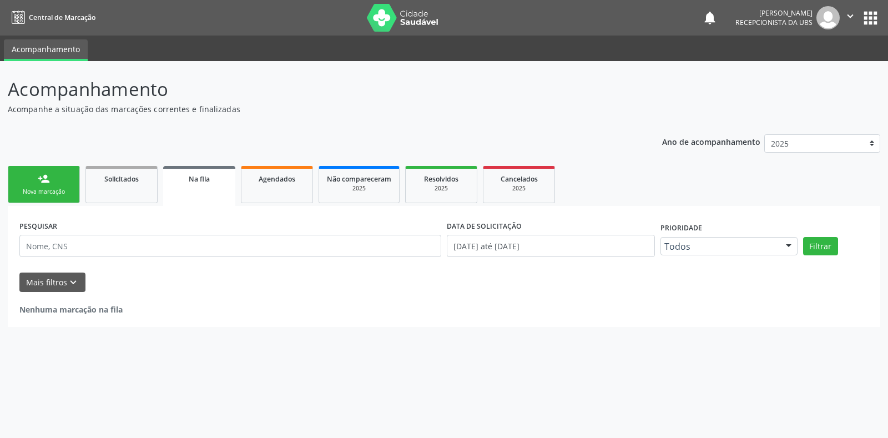
click at [40, 188] on div "Nova marcação" at bounding box center [44, 192] width 56 height 8
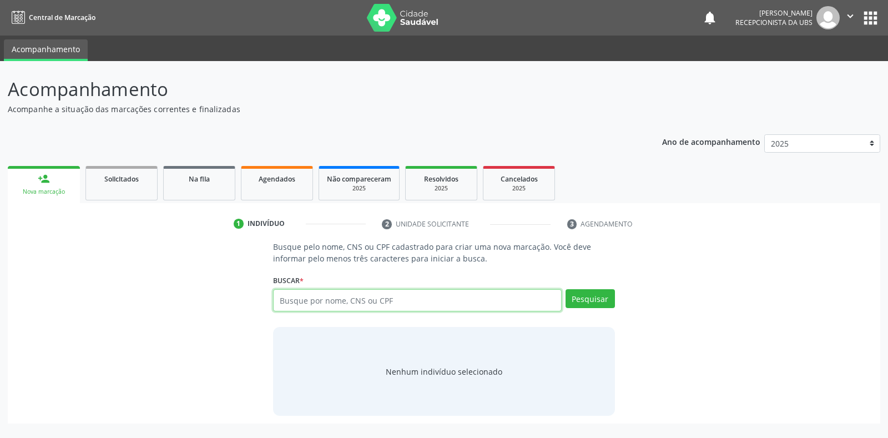
click at [367, 300] on input "text" at bounding box center [417, 300] width 288 height 22
type input "700302959932740"
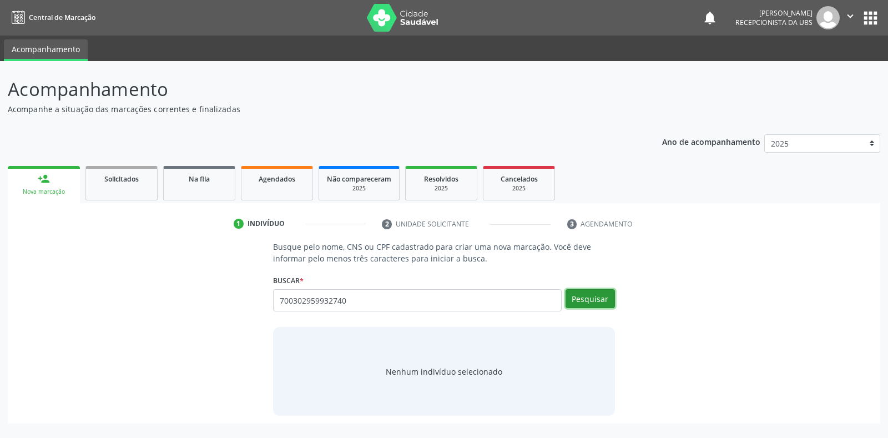
click at [589, 295] on button "Pesquisar" at bounding box center [590, 298] width 49 height 19
type input "700302959932740"
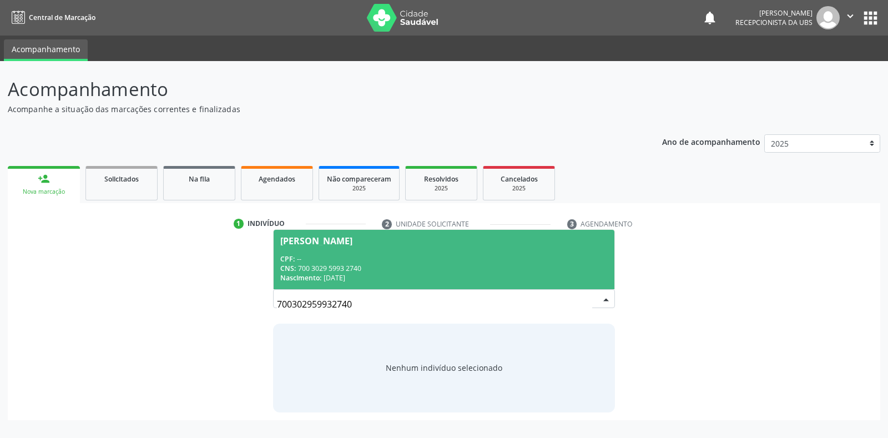
click at [560, 276] on div "Nascimento: 08/03/1978" at bounding box center [443, 277] width 327 height 9
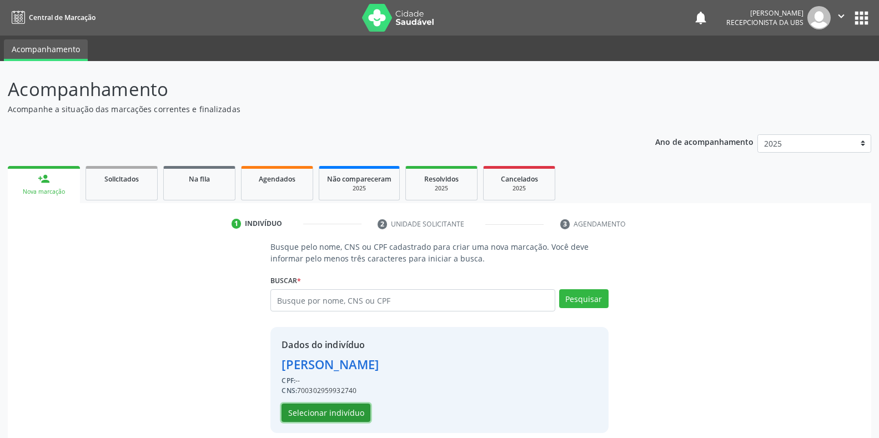
click at [345, 412] on button "Selecionar indivíduo" at bounding box center [325, 413] width 89 height 19
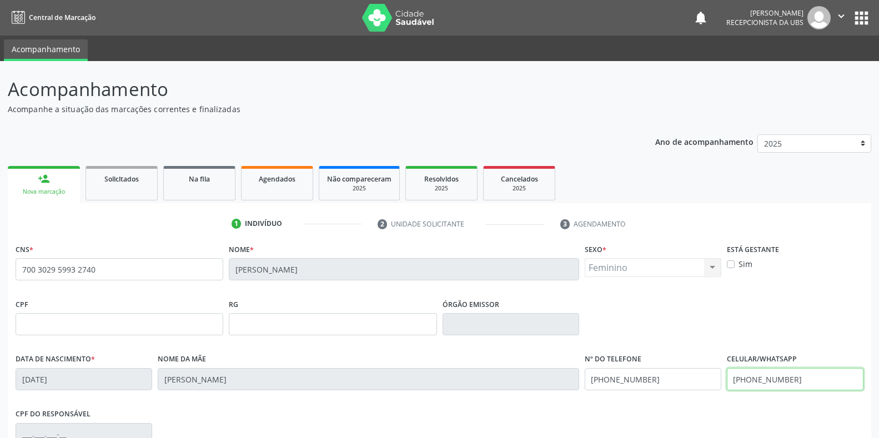
drag, startPoint x: 836, startPoint y: 385, endPoint x: 749, endPoint y: 391, distance: 87.9
click at [749, 391] on fieldset "Celular/WhatsApp (87) 99999-9999" at bounding box center [795, 374] width 137 height 47
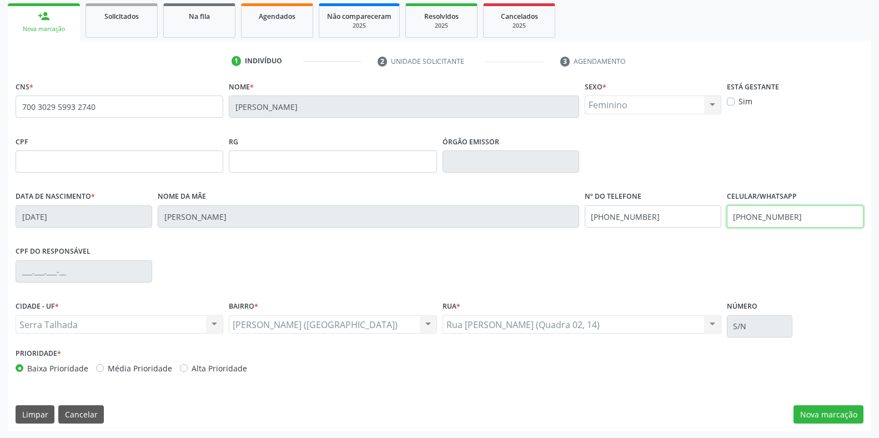
scroll to position [164, 0]
type input "(87) 99622-5522"
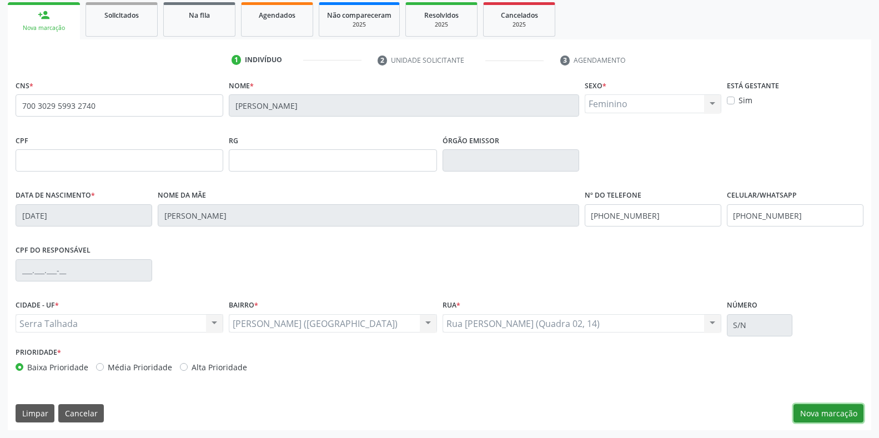
click at [805, 407] on button "Nova marcação" at bounding box center [828, 413] width 70 height 19
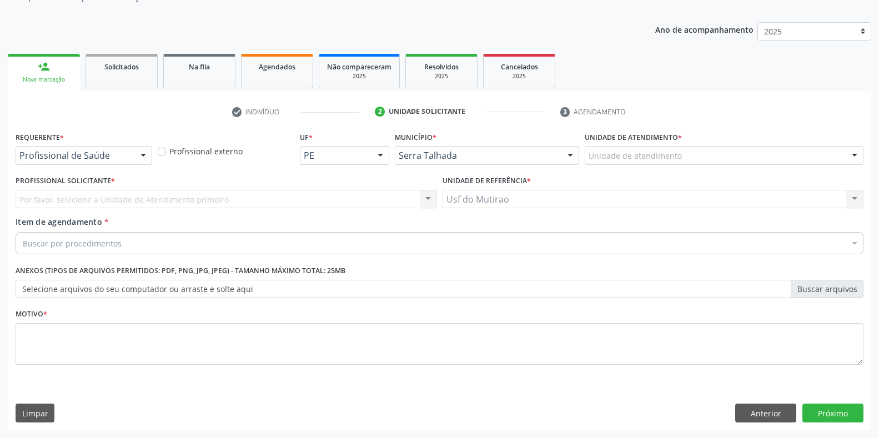
scroll to position [112, 0]
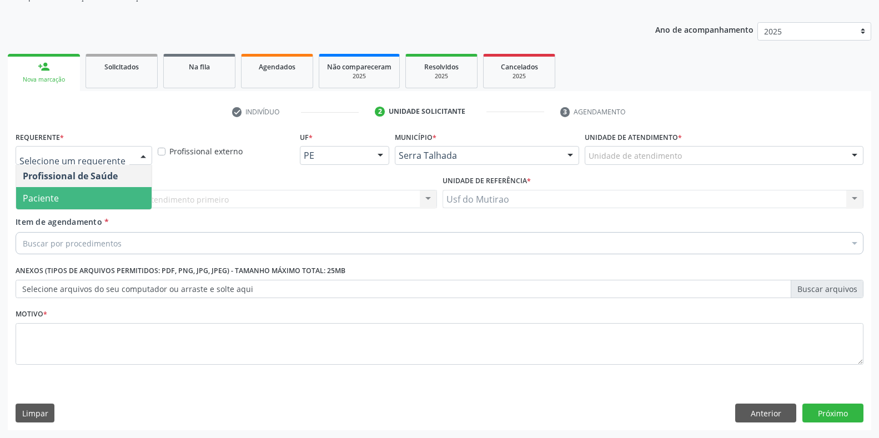
click at [75, 203] on span "Paciente" at bounding box center [83, 198] width 135 height 22
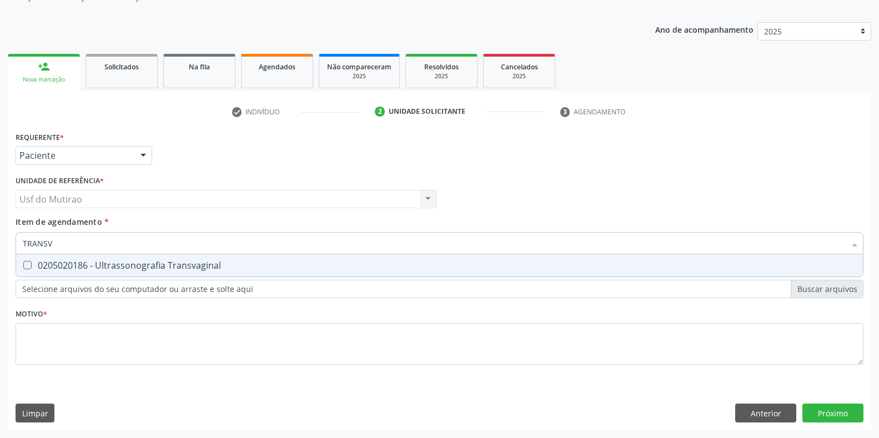
type input "TRANSVA"
click at [102, 261] on div "0205020186 - Ultrassonografia Transvaginal" at bounding box center [439, 265] width 833 height 9
checkbox Transvaginal "true"
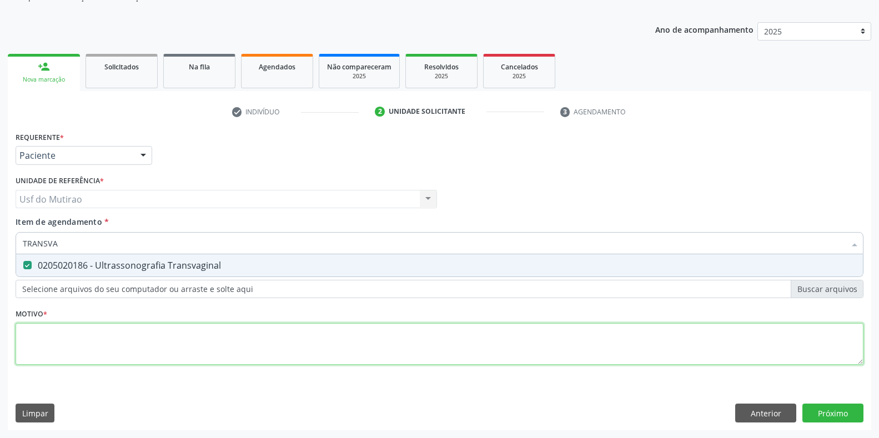
click at [110, 322] on div "Requerente * Paciente Profissional de Saúde Paciente Nenhum resultado encontrad…" at bounding box center [440, 254] width 848 height 251
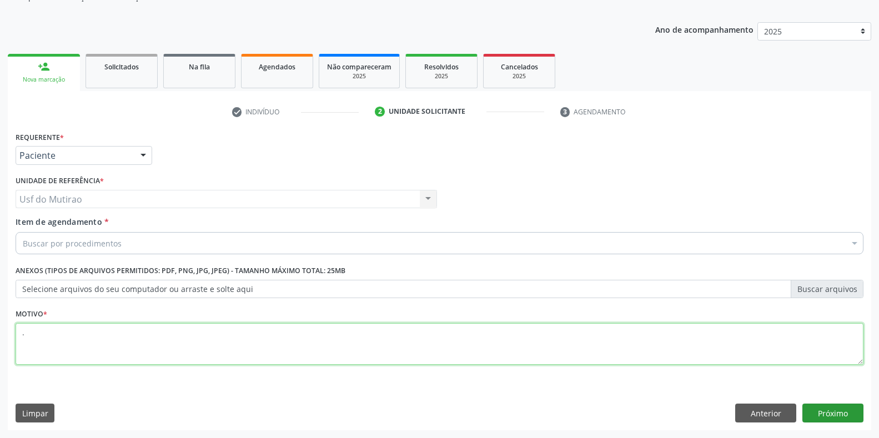
type textarea "."
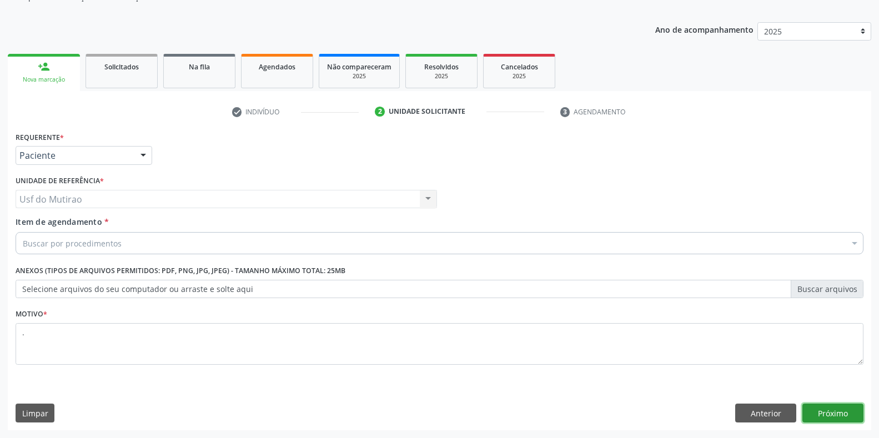
click at [826, 407] on button "Próximo" at bounding box center [832, 413] width 61 height 19
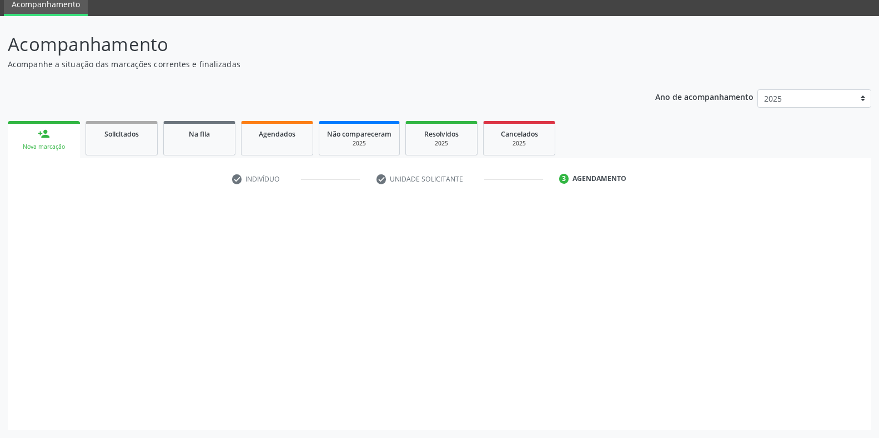
scroll to position [45, 0]
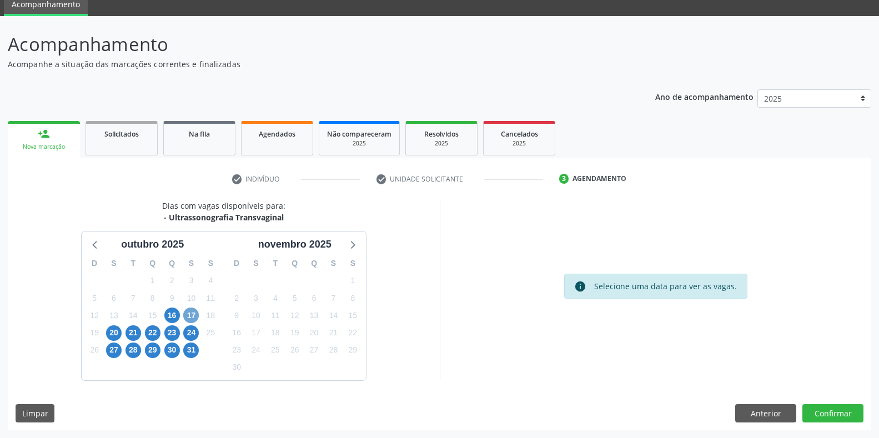
click at [196, 319] on span "17" at bounding box center [191, 315] width 16 height 16
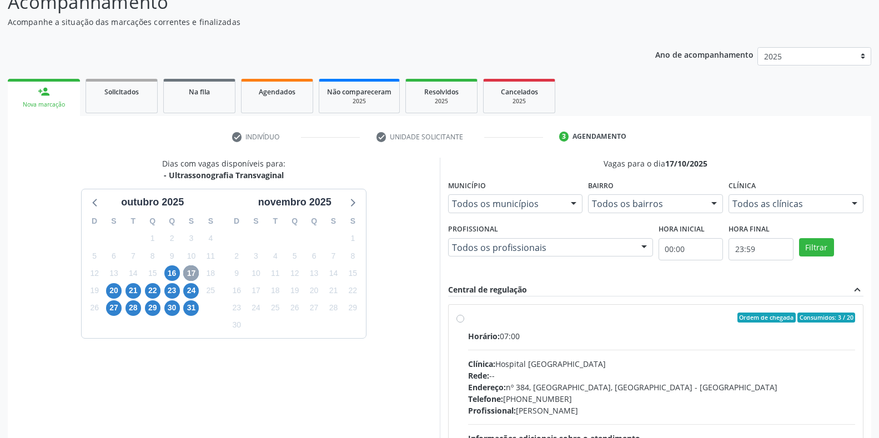
scroll to position [205, 0]
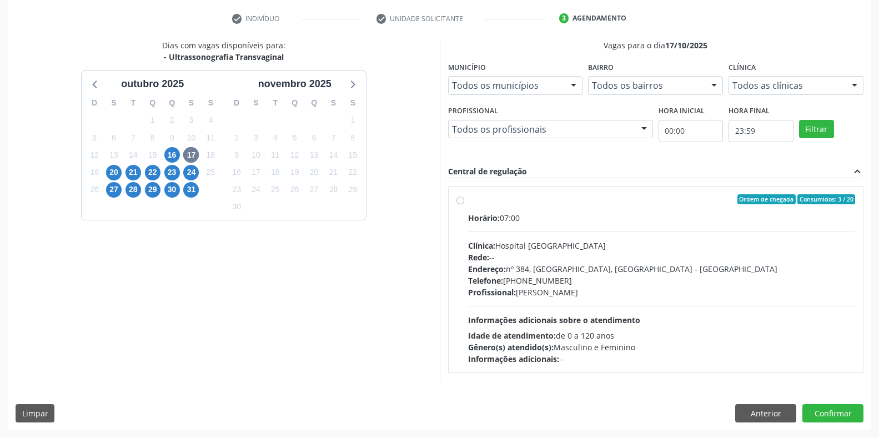
click at [525, 315] on span "Informações adicionais sobre o atendimento" at bounding box center [554, 320] width 172 height 11
click at [464, 204] on input "Ordem de chegada Consumidos: 3 / 20 Horário: 07:00 Clínica: Hospital Sao Franci…" at bounding box center [460, 199] width 8 height 10
radio input "true"
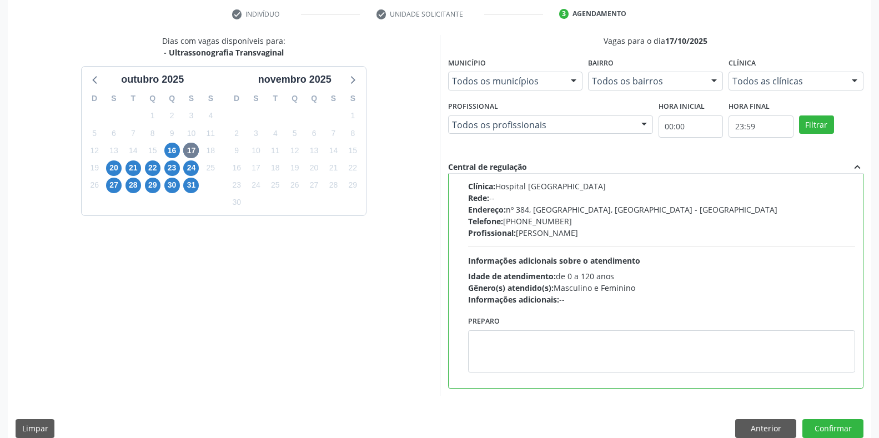
scroll to position [225, 0]
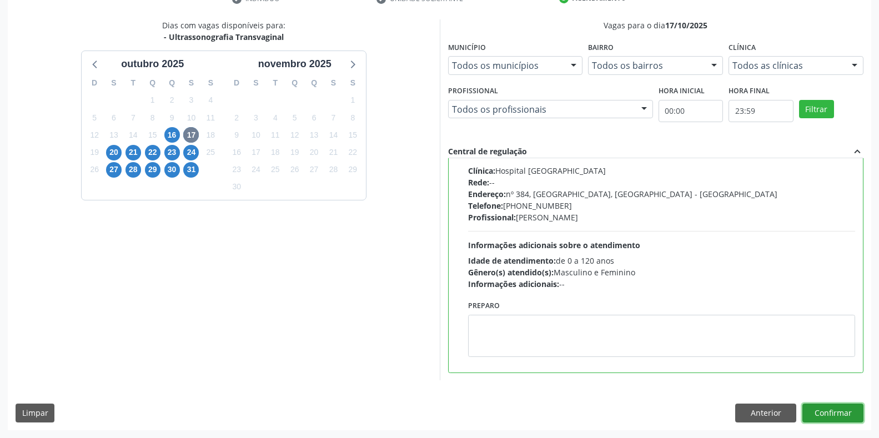
click at [815, 410] on button "Confirmar" at bounding box center [832, 413] width 61 height 19
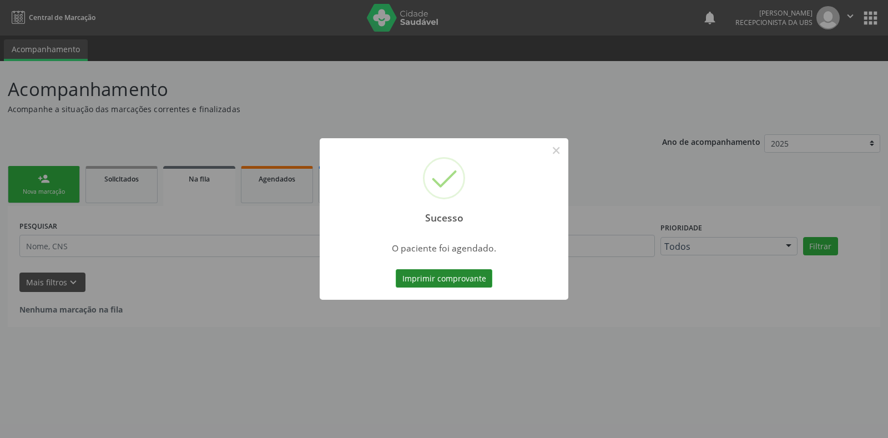
click at [444, 283] on button "Imprimir comprovante" at bounding box center [444, 278] width 97 height 19
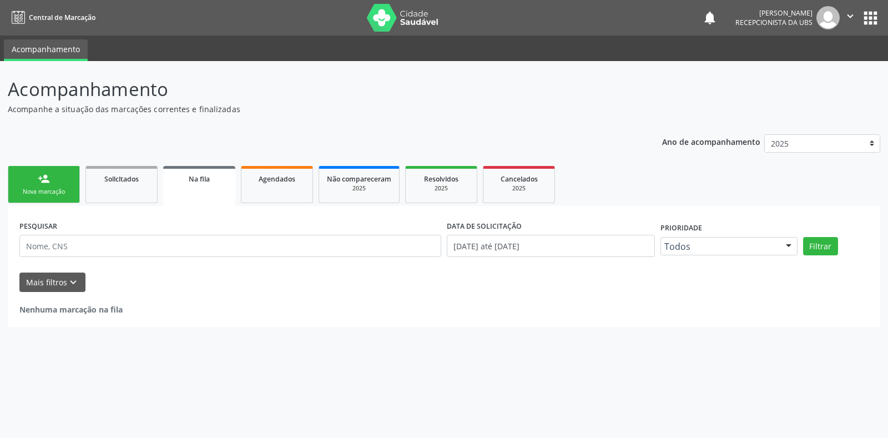
click at [53, 182] on link "person_add Nova marcação" at bounding box center [44, 184] width 72 height 37
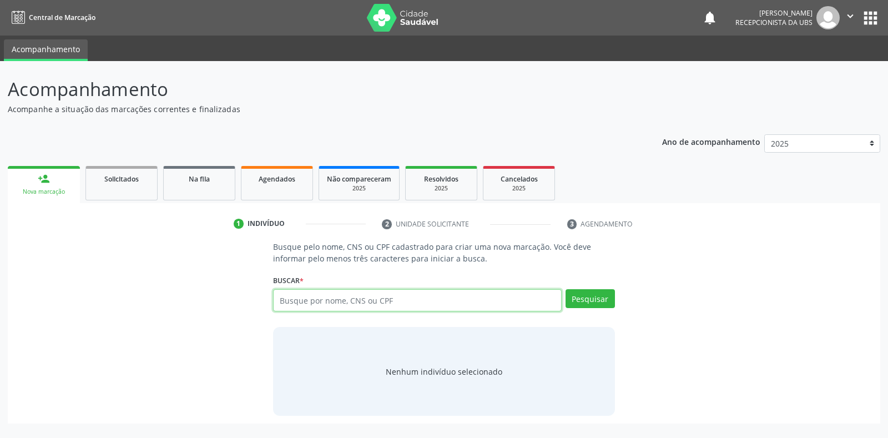
click at [405, 301] on input "text" at bounding box center [417, 300] width 288 height 22
type input "700203455867920"
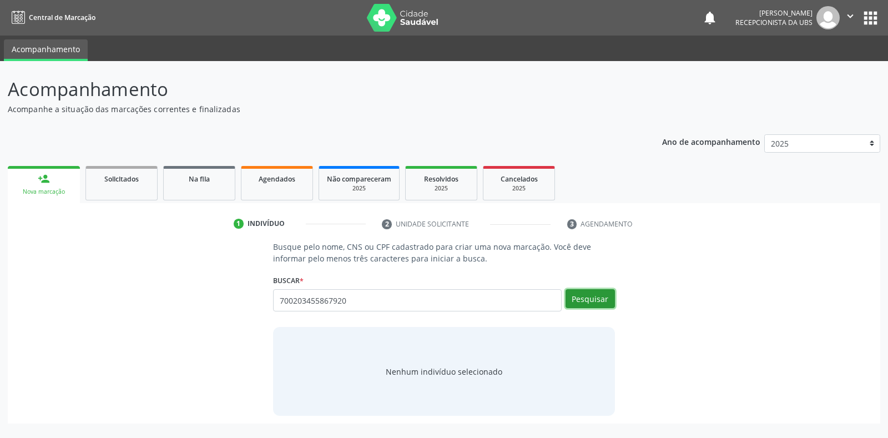
click at [598, 300] on button "Pesquisar" at bounding box center [590, 298] width 49 height 19
type input "700203455867920"
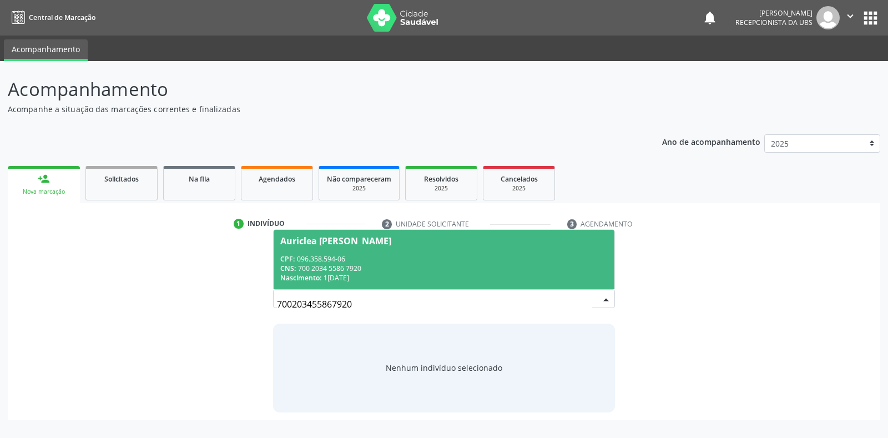
click at [505, 271] on div "CNS: 700 2034 5586 7920" at bounding box center [443, 268] width 327 height 9
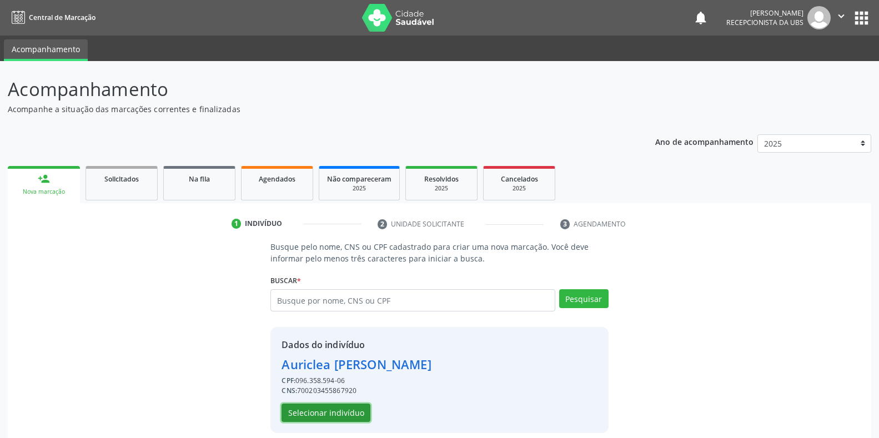
click at [338, 408] on button "Selecionar indivíduo" at bounding box center [325, 413] width 89 height 19
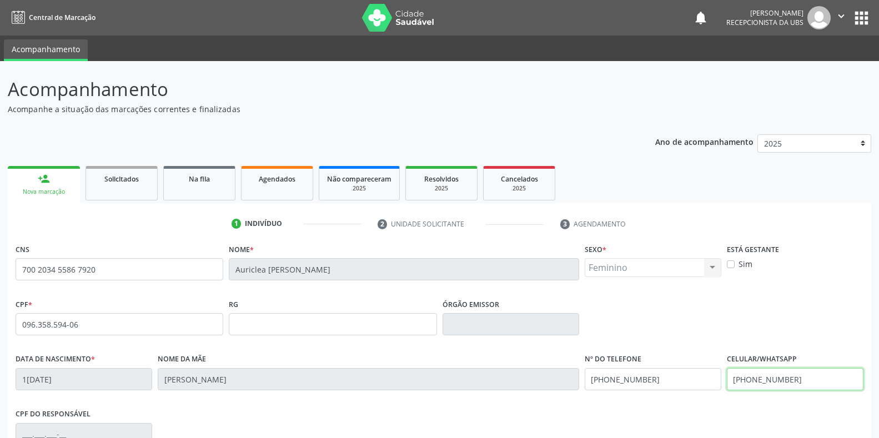
drag, startPoint x: 809, startPoint y: 383, endPoint x: 705, endPoint y: 383, distance: 103.2
click at [705, 383] on div "Data de nascimento * 15/08/1990 Nome da mãe Maria Jose da Silva Clementino Nº d…" at bounding box center [439, 378] width 853 height 55
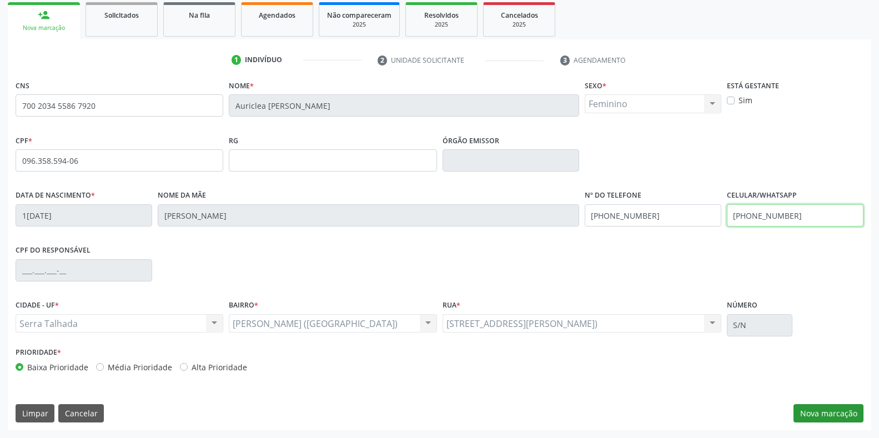
type input "(87) 99943-5094"
click at [815, 414] on button "Nova marcação" at bounding box center [828, 413] width 70 height 19
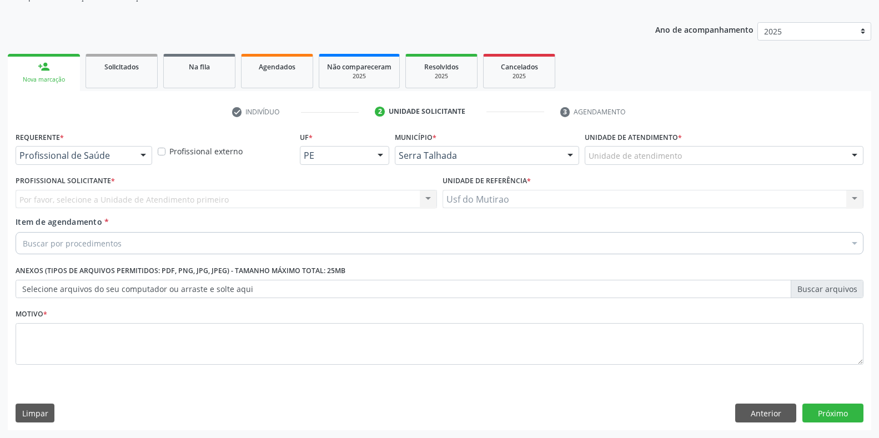
scroll to position [112, 0]
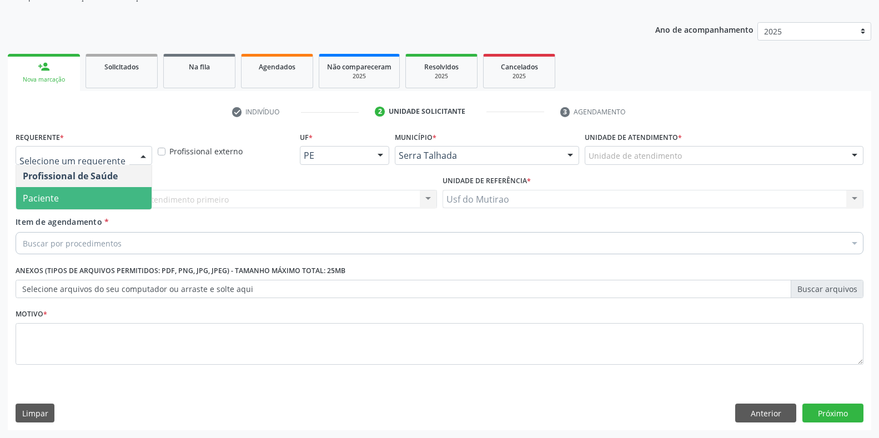
click at [101, 203] on span "Paciente" at bounding box center [83, 198] width 135 height 22
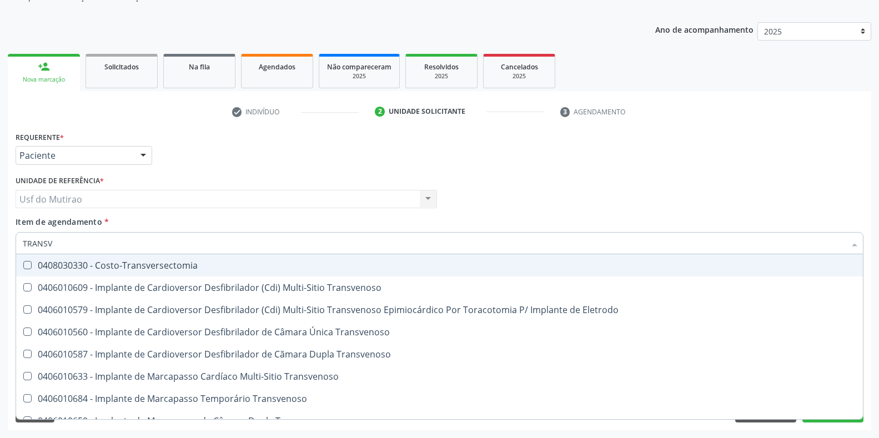
type input "TRANSVA"
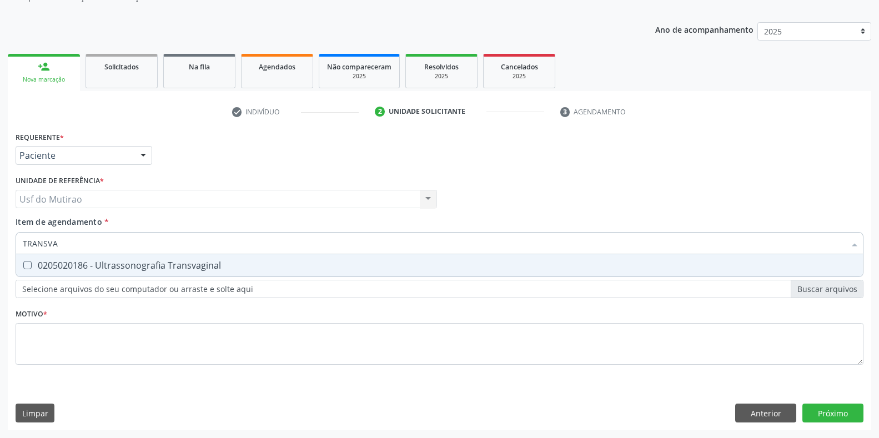
click at [114, 266] on div "0205020186 - Ultrassonografia Transvaginal" at bounding box center [439, 265] width 833 height 9
checkbox Transvaginal "true"
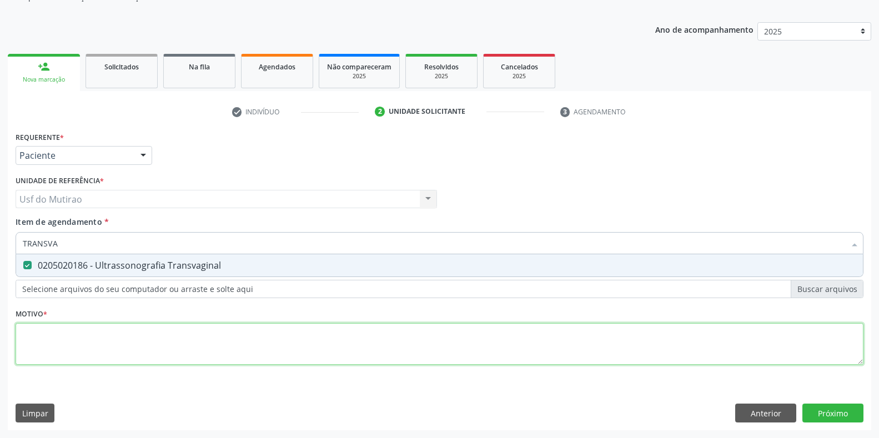
click at [124, 346] on div "Requerente * Paciente Profissional de Saúde Paciente Nenhum resultado encontrad…" at bounding box center [440, 254] width 848 height 251
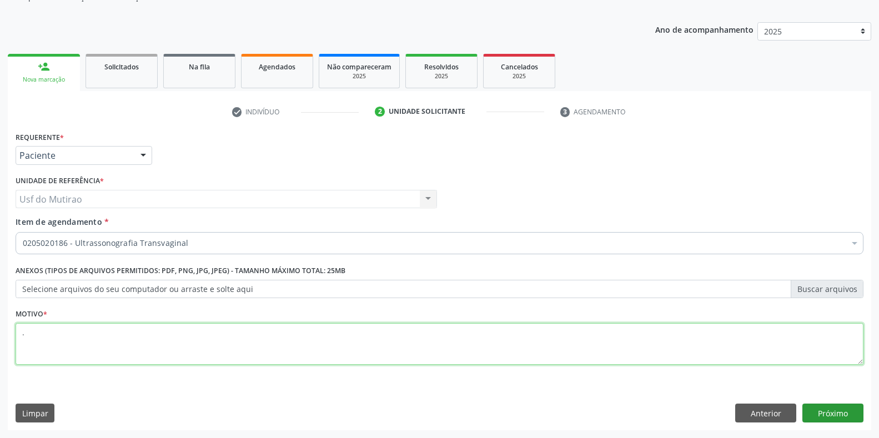
type textarea "."
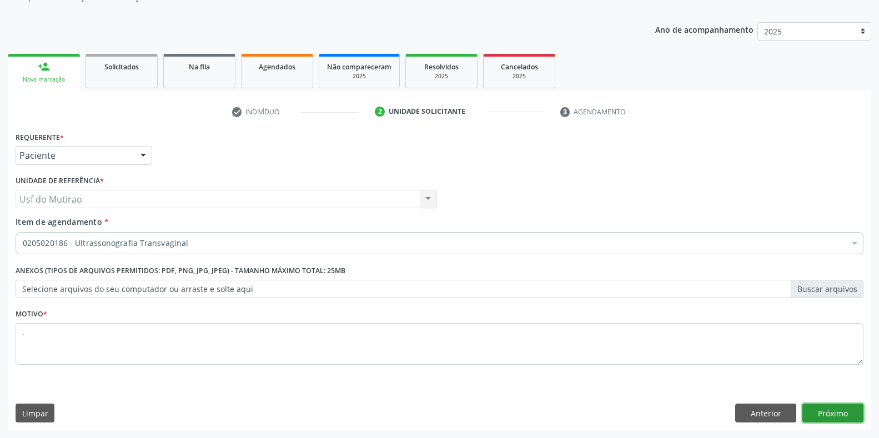
click at [829, 406] on button "Próximo" at bounding box center [832, 413] width 61 height 19
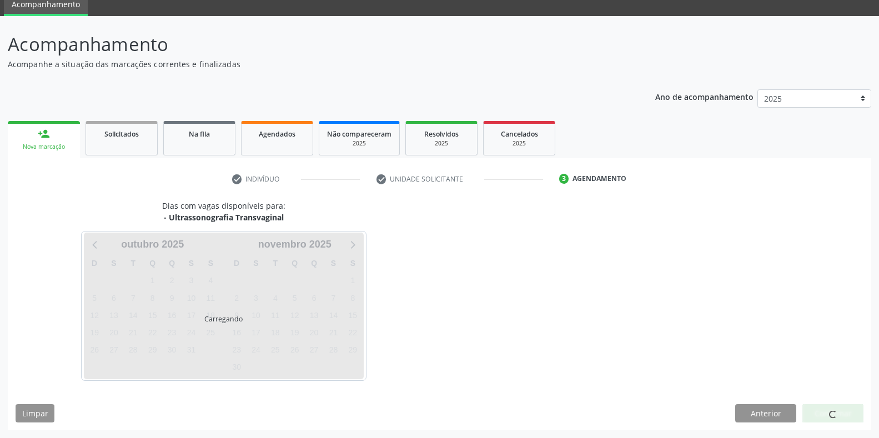
scroll to position [45, 0]
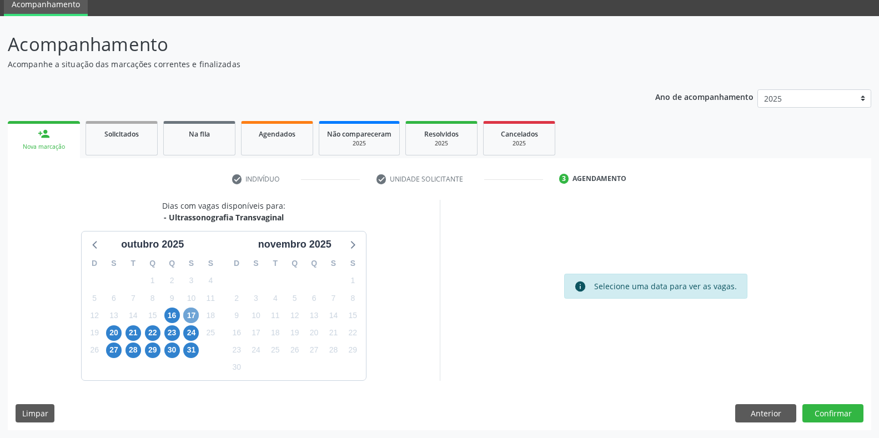
click at [191, 314] on span "17" at bounding box center [191, 315] width 16 height 16
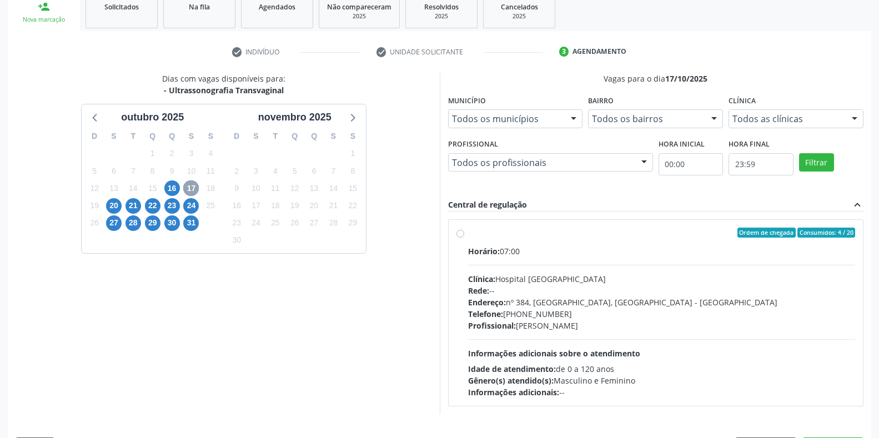
scroll to position [205, 0]
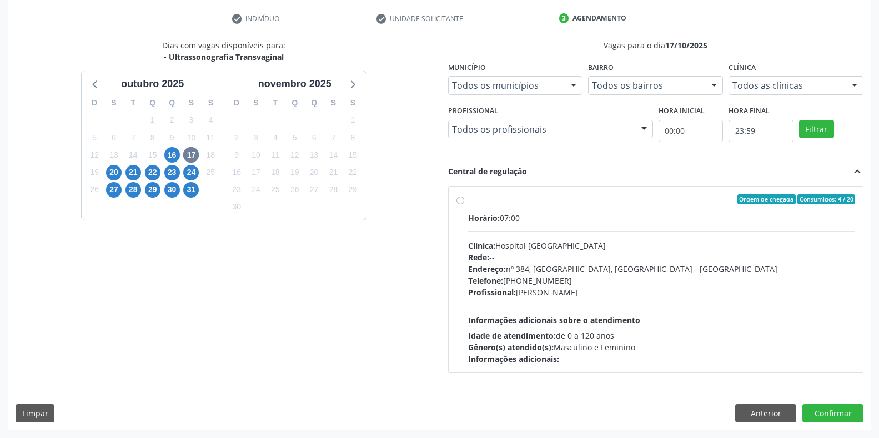
click at [576, 324] on span "Informações adicionais sobre o atendimento" at bounding box center [554, 320] width 172 height 11
click at [464, 204] on input "Ordem de chegada Consumidos: 4 / 20 Horário: 07:00 Clínica: Hospital Sao Franci…" at bounding box center [460, 199] width 8 height 10
radio input "true"
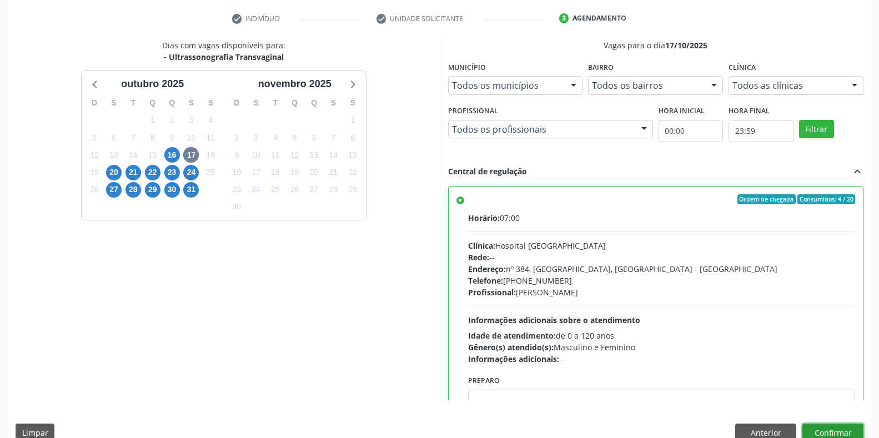
click at [813, 431] on button "Confirmar" at bounding box center [832, 432] width 61 height 19
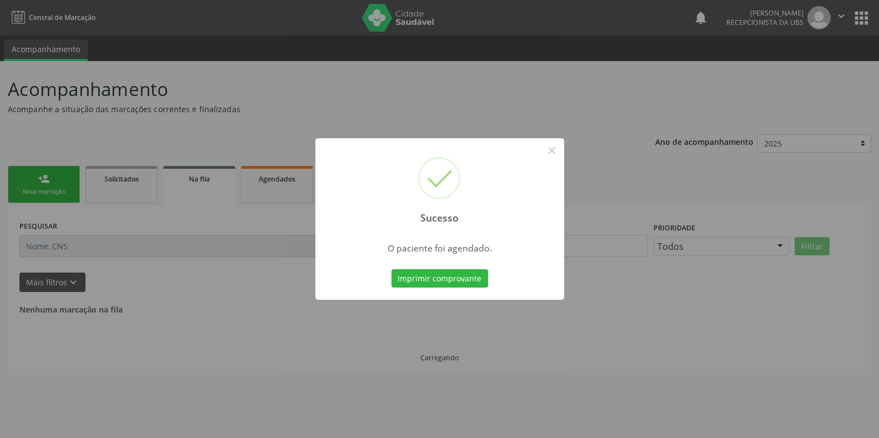
scroll to position [0, 0]
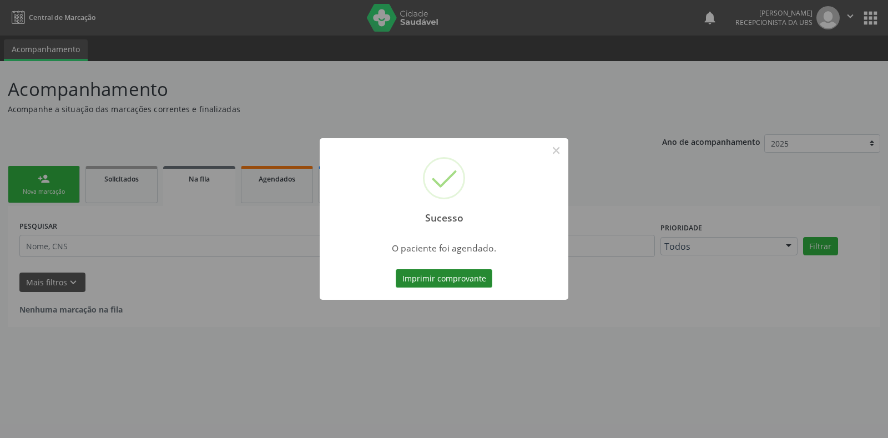
click at [422, 276] on button "Imprimir comprovante" at bounding box center [444, 278] width 97 height 19
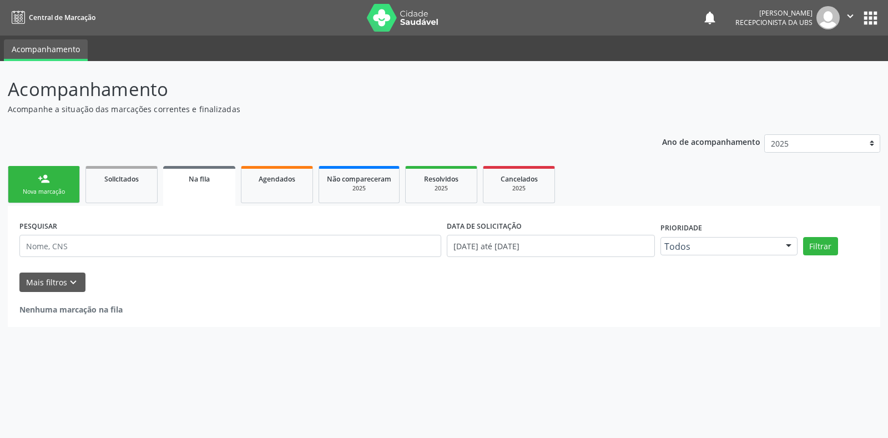
click at [38, 178] on div "person_add" at bounding box center [44, 179] width 12 height 12
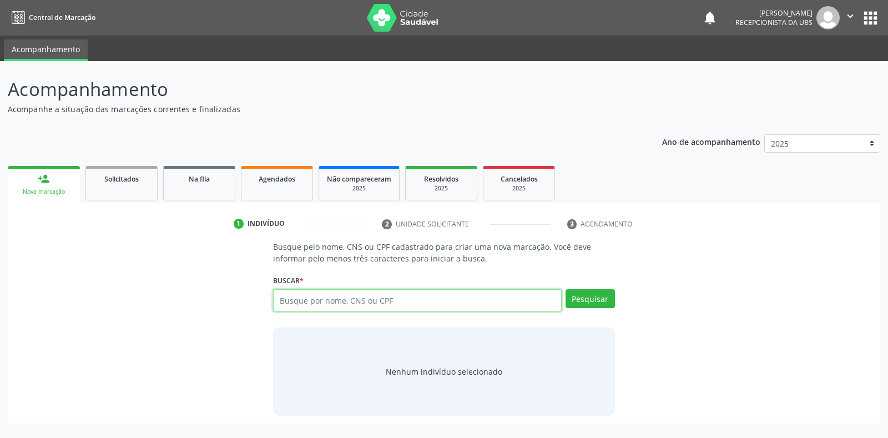
click at [315, 297] on input "text" at bounding box center [417, 300] width 288 height 22
type input "706704526587416"
click at [592, 299] on button "Pesquisar" at bounding box center [590, 298] width 49 height 19
type input "706704526587416"
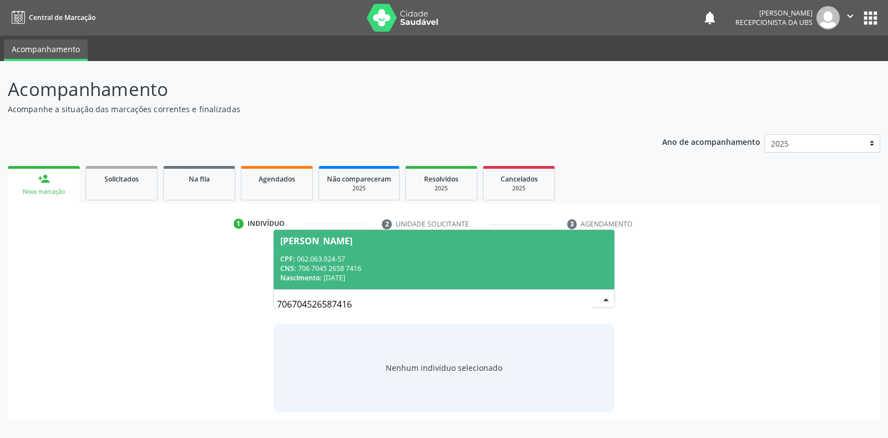
click at [482, 284] on span "Damiana Ferreira da Silva CPF: 062.063.924-57 CNS: 706 7045 2658 7416 Nasciment…" at bounding box center [444, 259] width 340 height 59
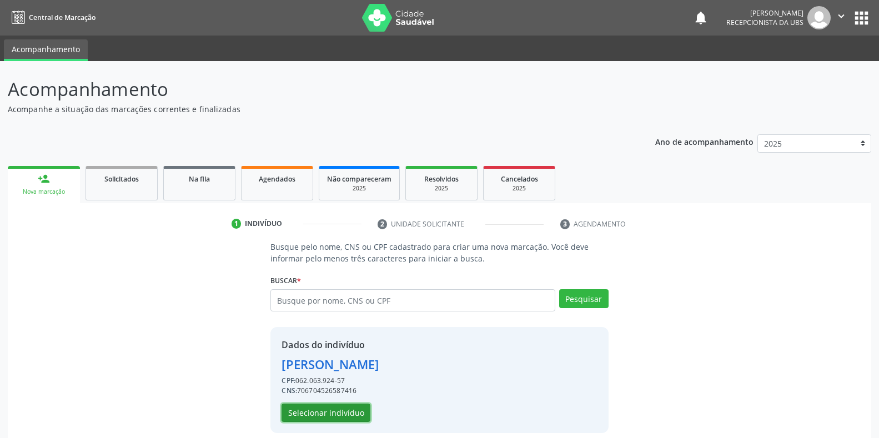
click at [347, 411] on button "Selecionar indivíduo" at bounding box center [325, 413] width 89 height 19
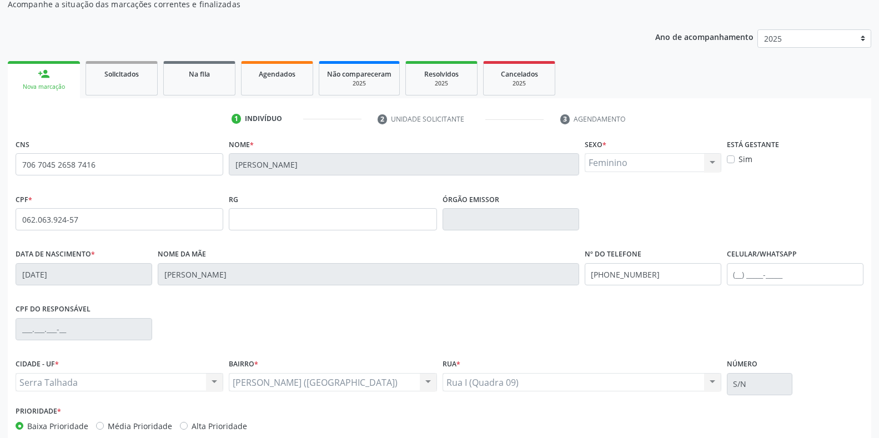
scroll to position [111, 0]
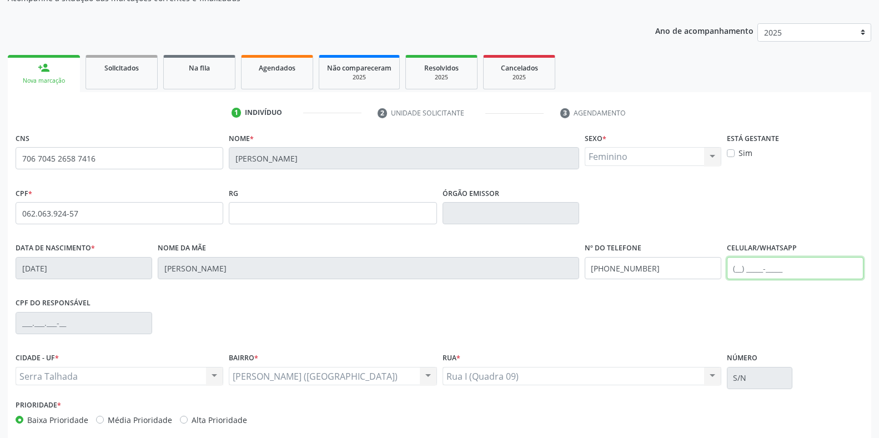
click at [803, 270] on input "text" at bounding box center [795, 268] width 137 height 22
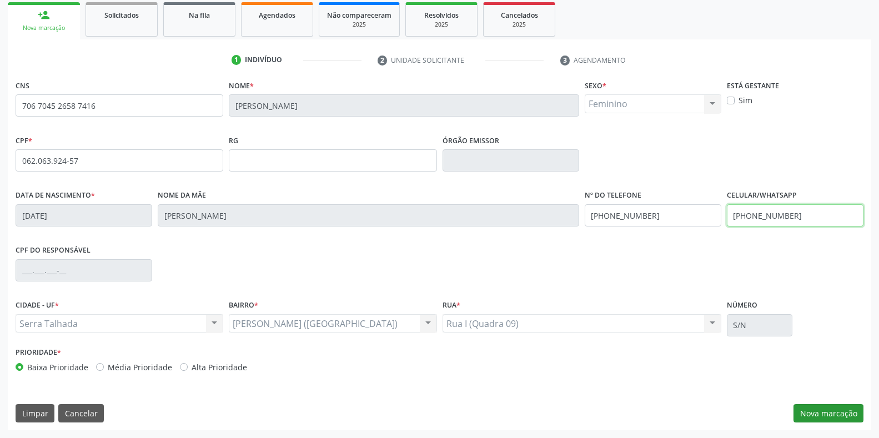
type input "(87) 99959-1094"
click at [833, 407] on button "Nova marcação" at bounding box center [828, 413] width 70 height 19
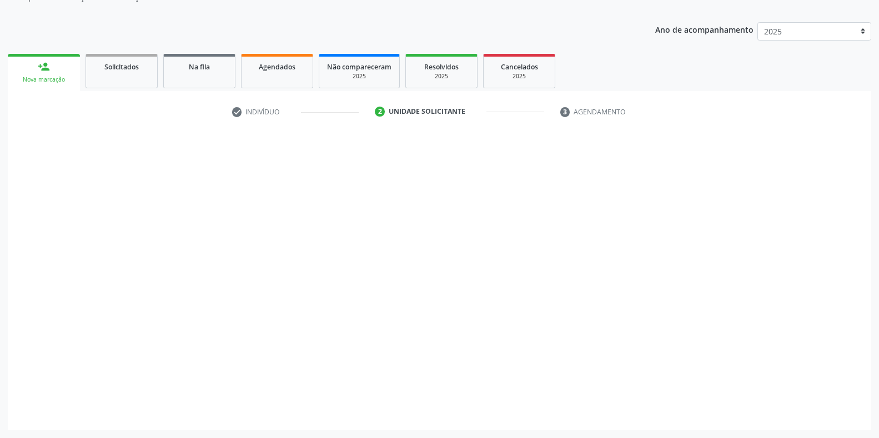
scroll to position [112, 0]
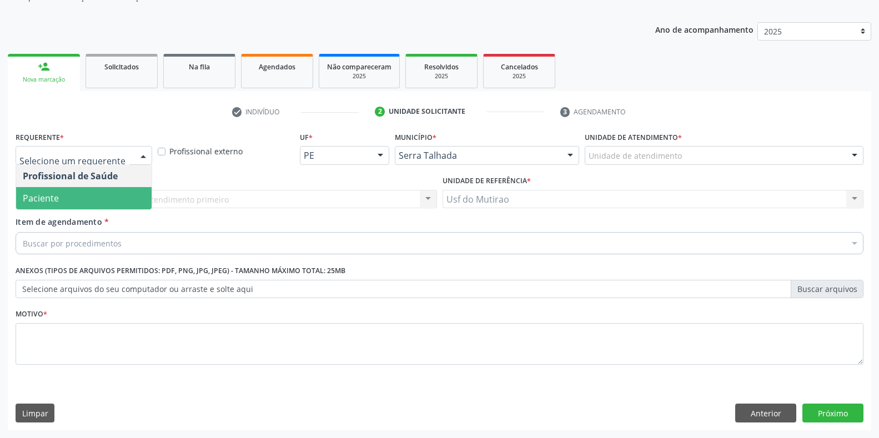
click at [85, 201] on span "Paciente" at bounding box center [83, 198] width 135 height 22
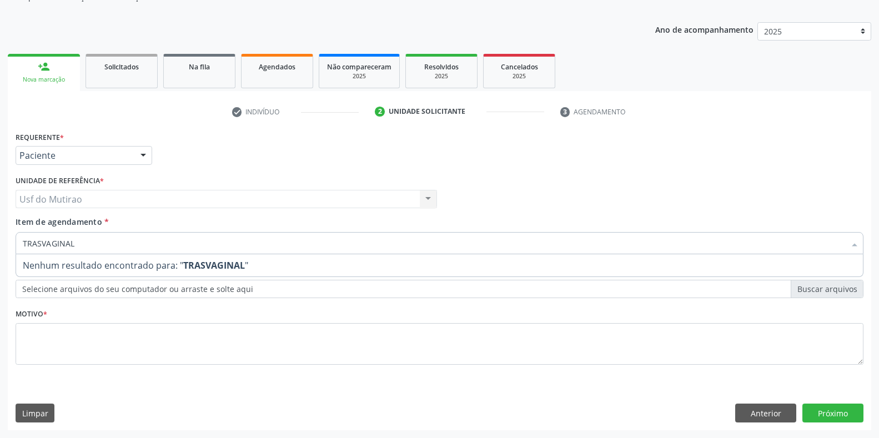
click at [38, 241] on input "TRASVAGINAL" at bounding box center [434, 243] width 822 height 22
type input "TRANSVAGINAL"
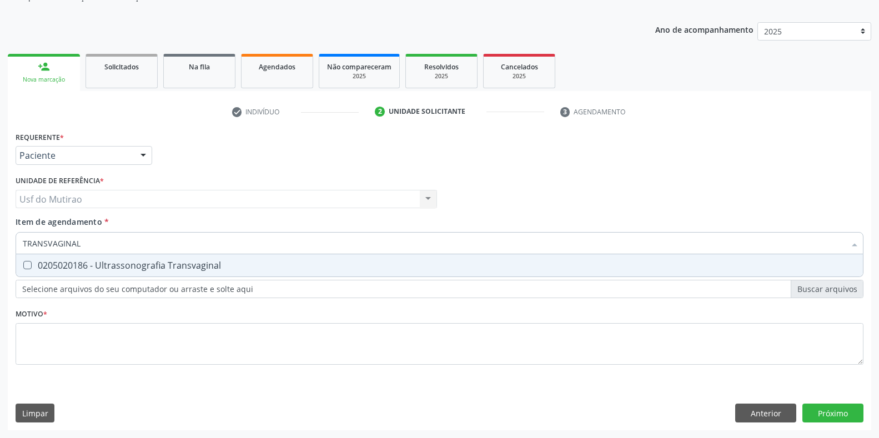
click at [139, 265] on div "0205020186 - Ultrassonografia Transvaginal" at bounding box center [439, 265] width 833 height 9
checkbox Transvaginal "true"
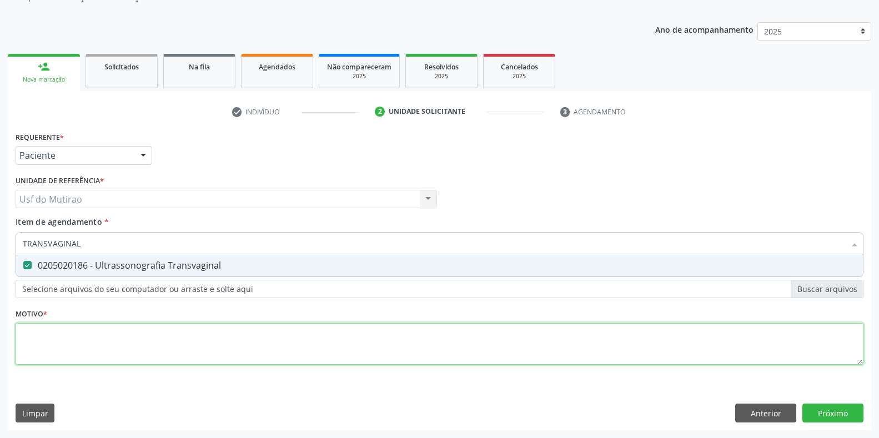
click at [143, 342] on div "Requerente * Paciente Profissional de Saúde Paciente Nenhum resultado encontrad…" at bounding box center [440, 254] width 848 height 251
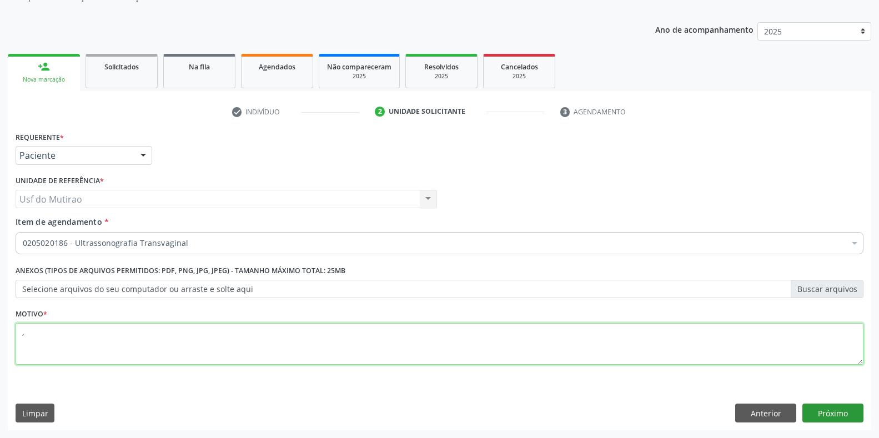
type textarea ","
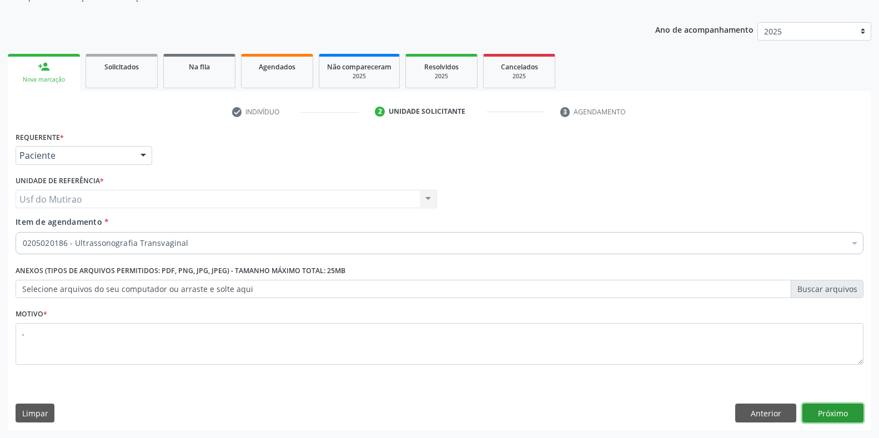
click at [849, 417] on button "Próximo" at bounding box center [832, 413] width 61 height 19
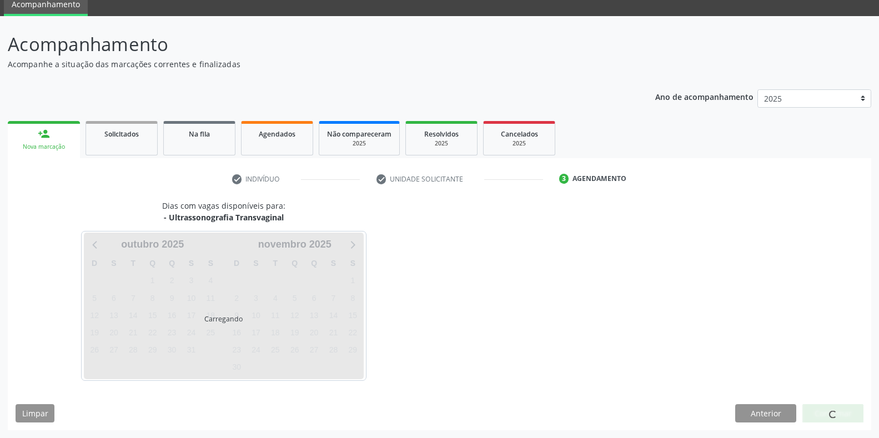
scroll to position [45, 0]
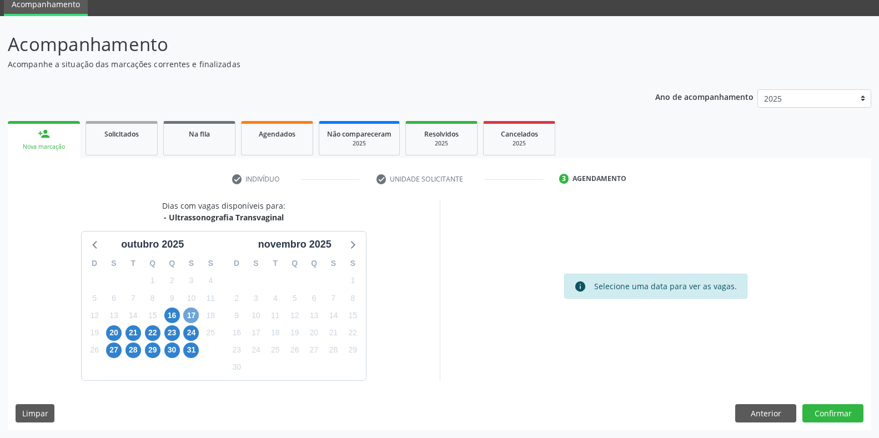
click at [187, 317] on span "17" at bounding box center [191, 315] width 16 height 16
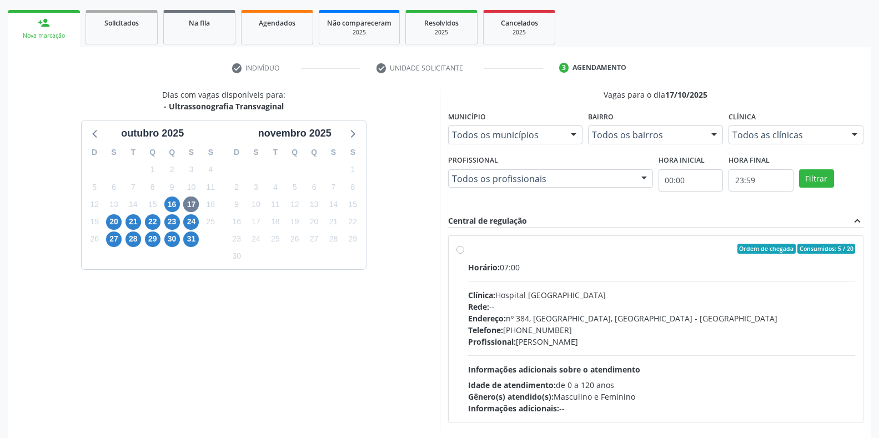
click at [491, 321] on span "Endereço:" at bounding box center [487, 318] width 38 height 11
click at [464, 254] on input "Ordem de chegada Consumidos: 5 / 20 Horário: 07:00 Clínica: Hospital Sao Franci…" at bounding box center [460, 249] width 8 height 10
radio input "true"
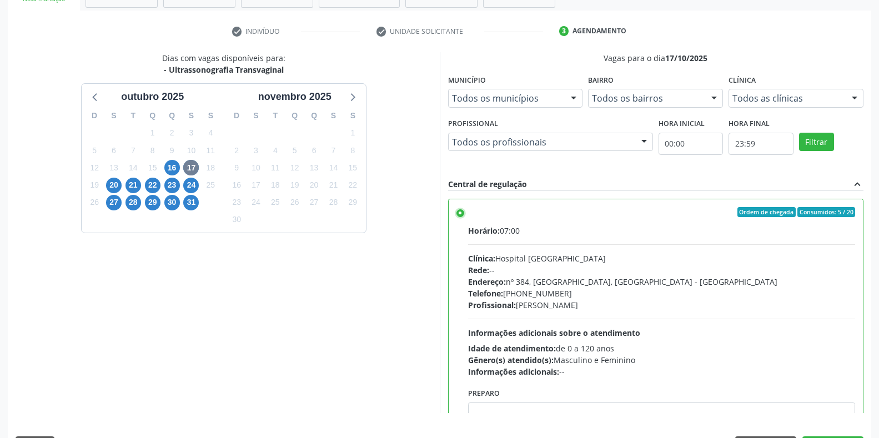
scroll to position [225, 0]
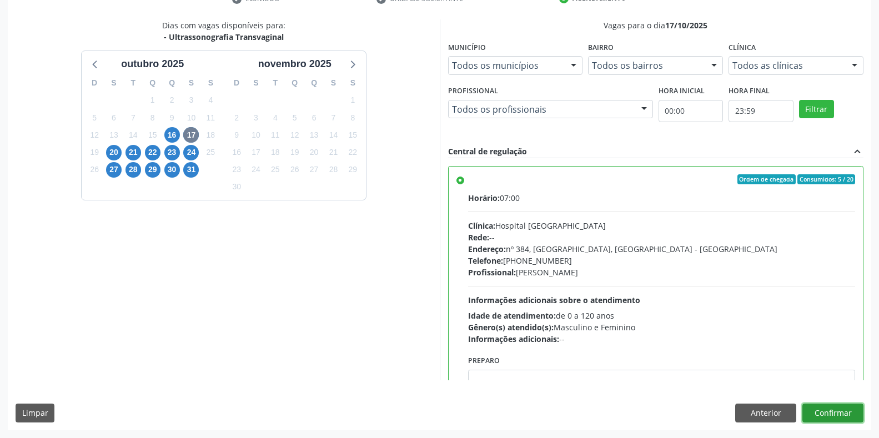
click at [838, 407] on button "Confirmar" at bounding box center [832, 413] width 61 height 19
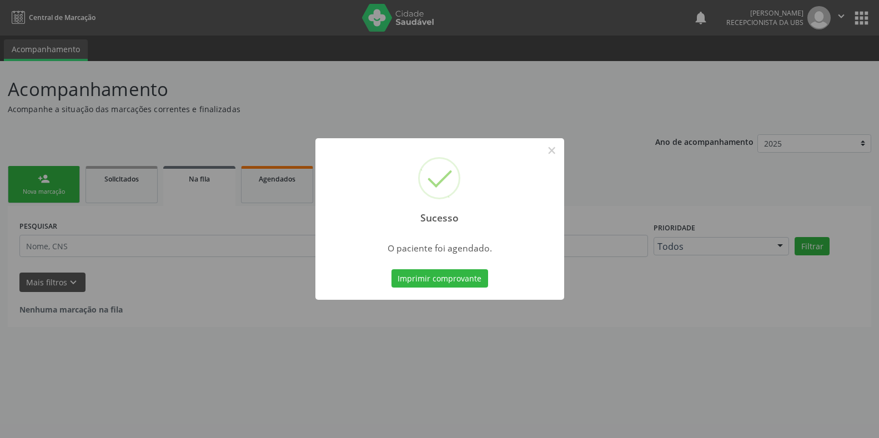
scroll to position [0, 0]
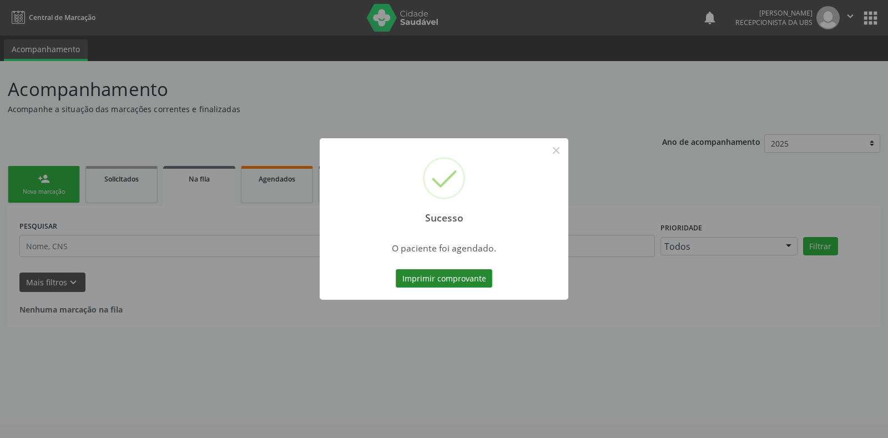
click at [448, 280] on button "Imprimir comprovante" at bounding box center [444, 278] width 97 height 19
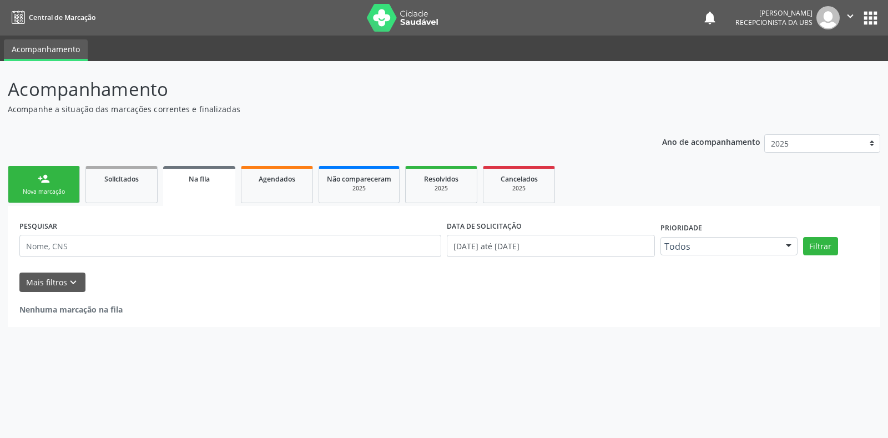
click at [52, 190] on div "Nova marcação" at bounding box center [44, 192] width 56 height 8
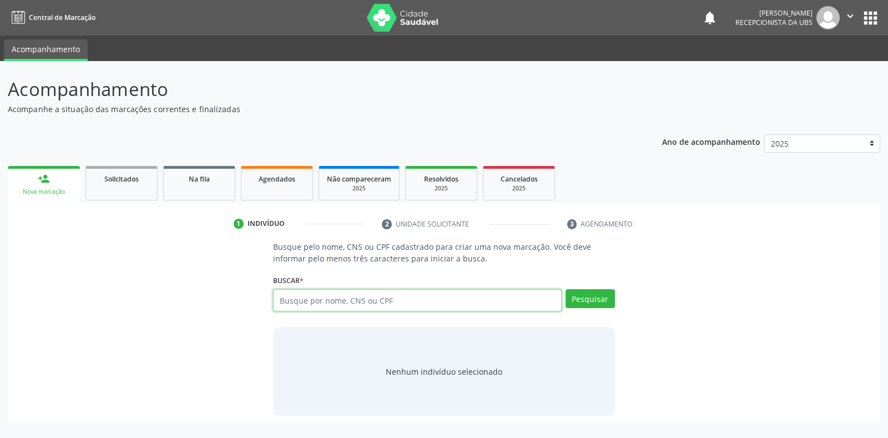
click at [413, 301] on input "text" at bounding box center [417, 300] width 288 height 22
type input "708509399717270"
click at [606, 301] on button "Pesquisar" at bounding box center [590, 298] width 49 height 19
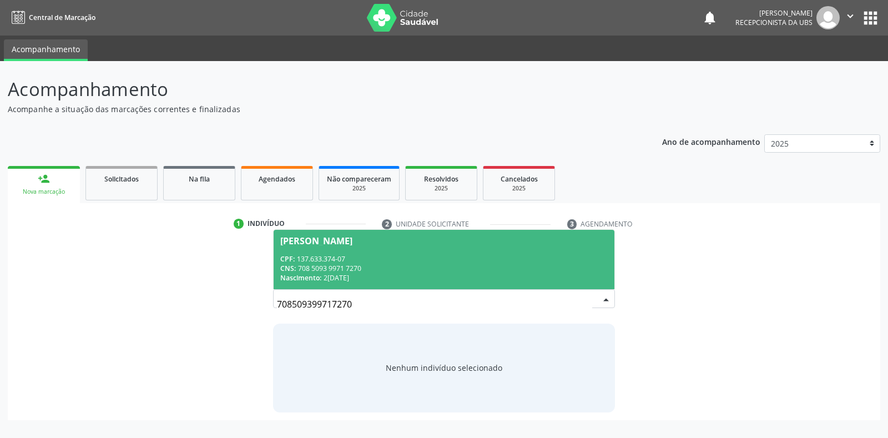
click at [463, 277] on div "Nascimento: 24/03/2009" at bounding box center [443, 277] width 327 height 9
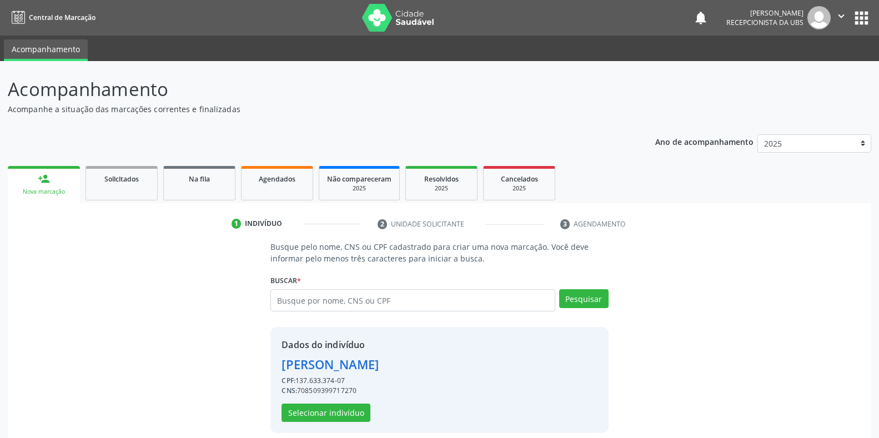
scroll to position [11, 0]
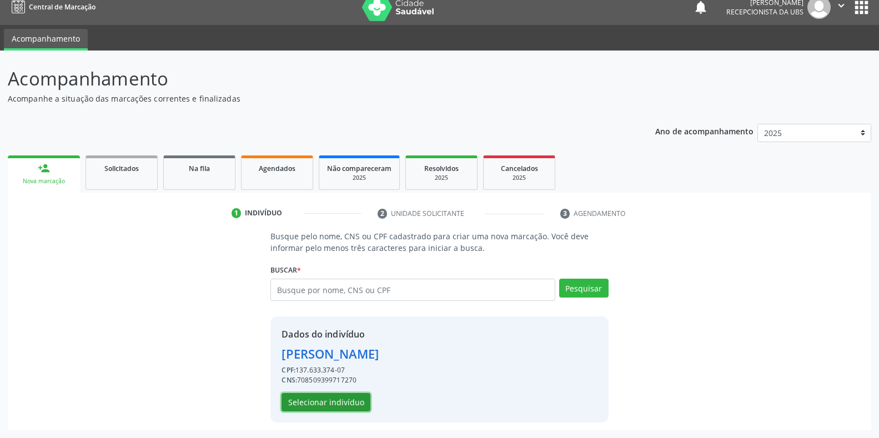
click at [318, 401] on button "Selecionar indivíduo" at bounding box center [325, 402] width 89 height 19
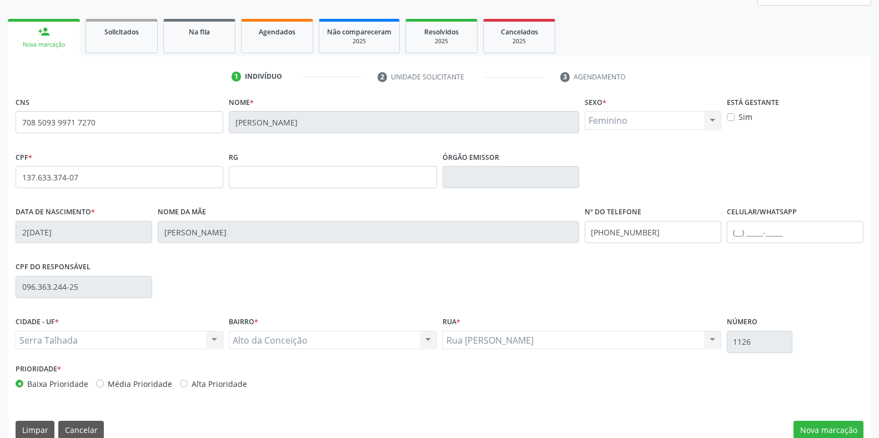
scroll to position [164, 0]
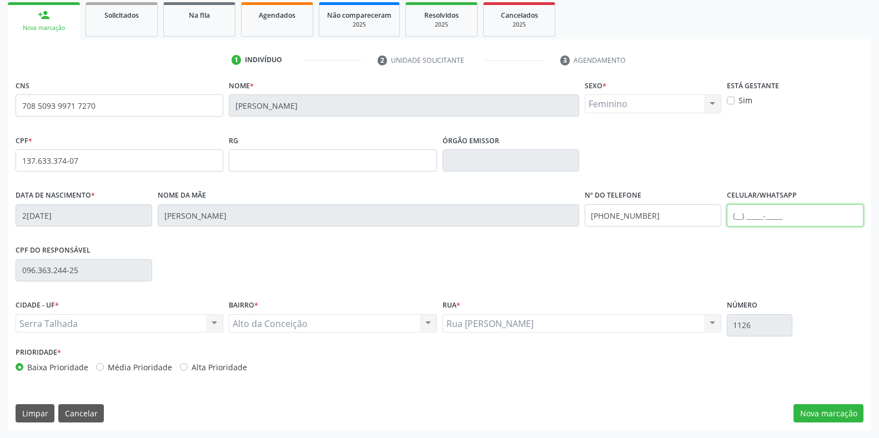
click at [801, 211] on input "text" at bounding box center [795, 215] width 137 height 22
type input "[PHONE_NUMBER]"
click at [849, 411] on button "Nova marcação" at bounding box center [828, 413] width 70 height 19
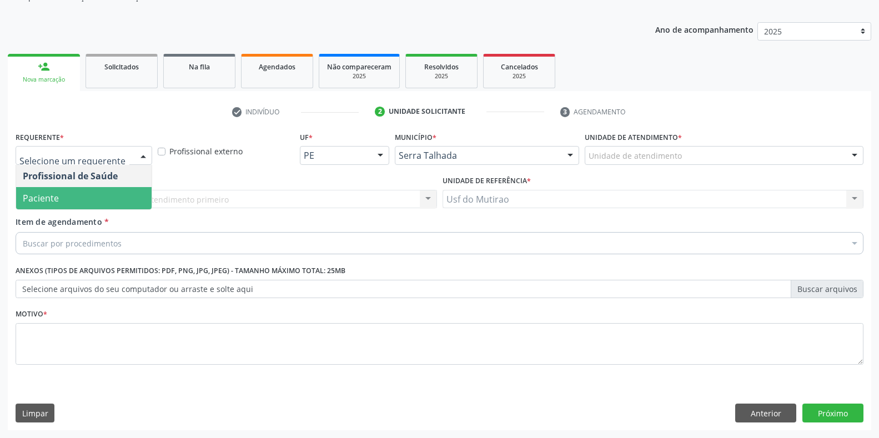
click at [82, 203] on span "Paciente" at bounding box center [83, 198] width 135 height 22
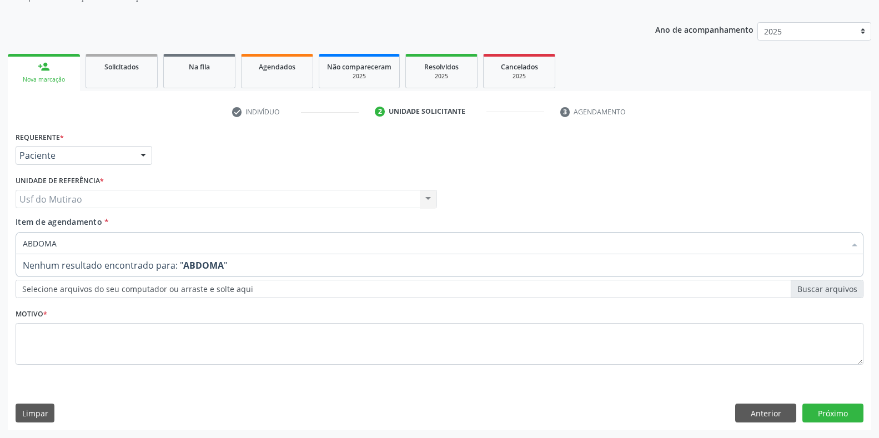
type input "ABDOM"
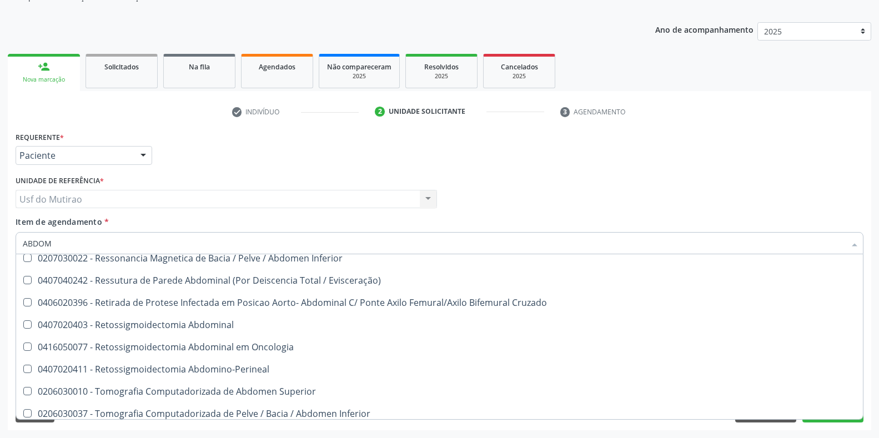
scroll to position [657, 0]
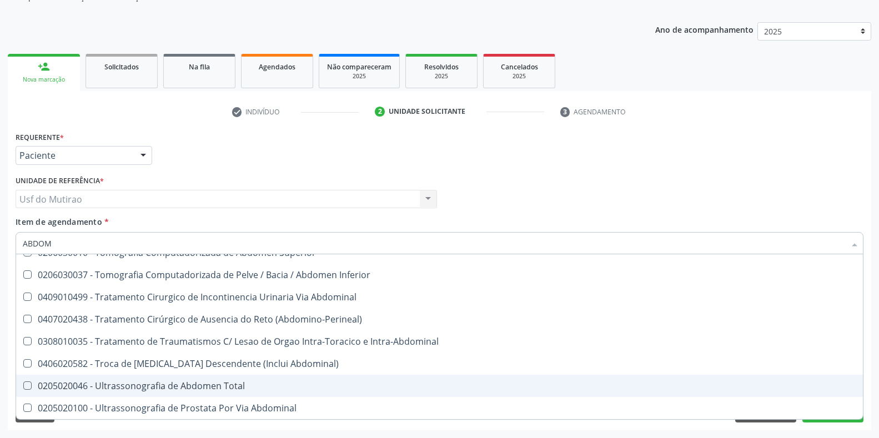
click at [190, 387] on div "0205020046 - Ultrassonografia de Abdomen Total" at bounding box center [439, 385] width 833 height 9
checkbox Total "true"
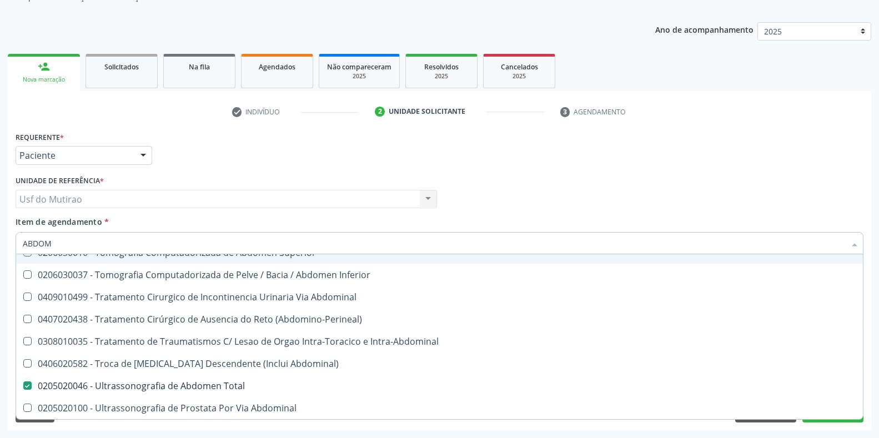
click at [274, 143] on div "Requerente * Paciente Profissional de Saúde Paciente Nenhum resultado encontrad…" at bounding box center [439, 150] width 853 height 43
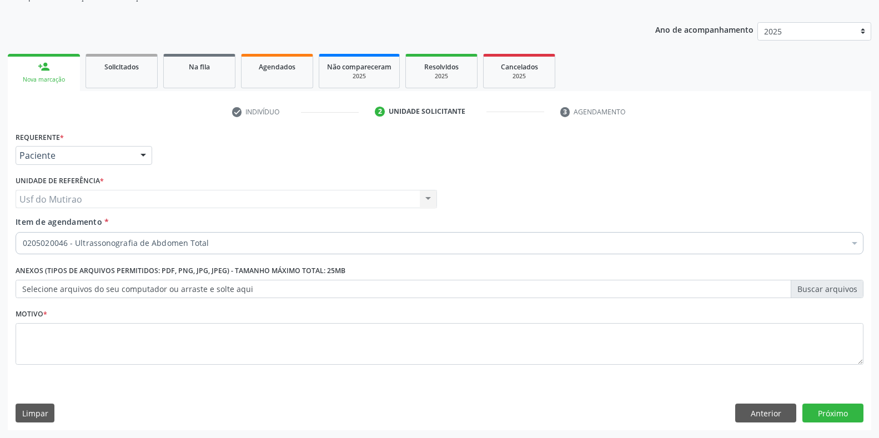
scroll to position [0, 0]
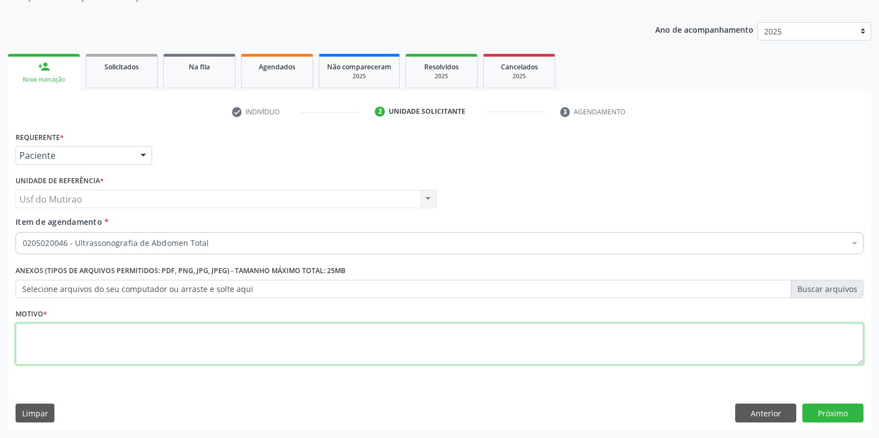
click at [284, 348] on textarea at bounding box center [440, 344] width 848 height 42
type textarea "."
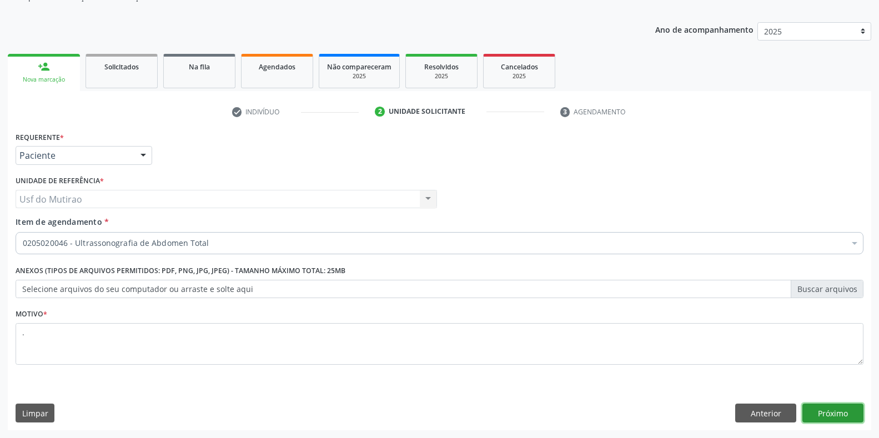
click at [810, 411] on button "Próximo" at bounding box center [832, 413] width 61 height 19
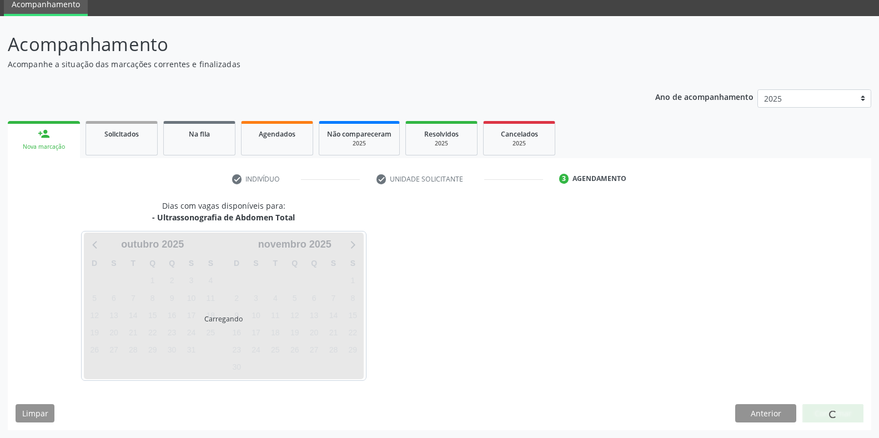
scroll to position [45, 0]
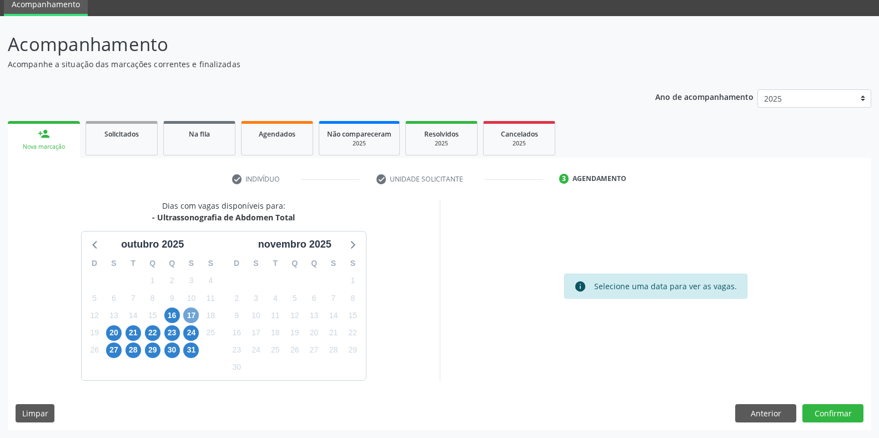
click at [188, 317] on span "17" at bounding box center [191, 315] width 16 height 16
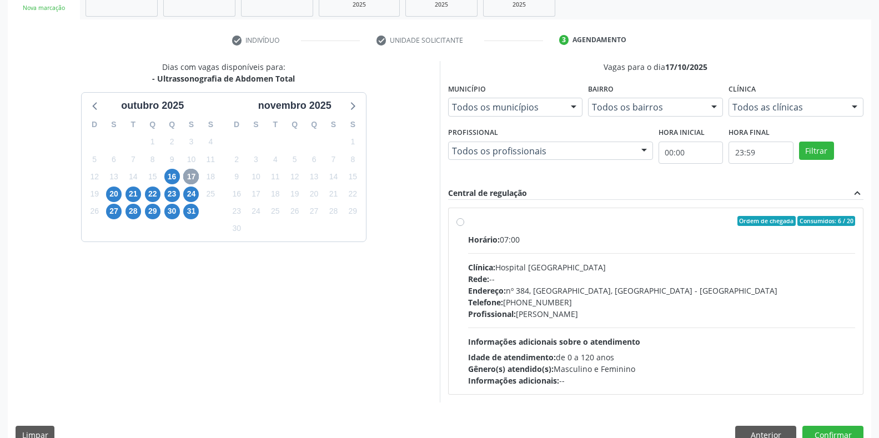
scroll to position [205, 0]
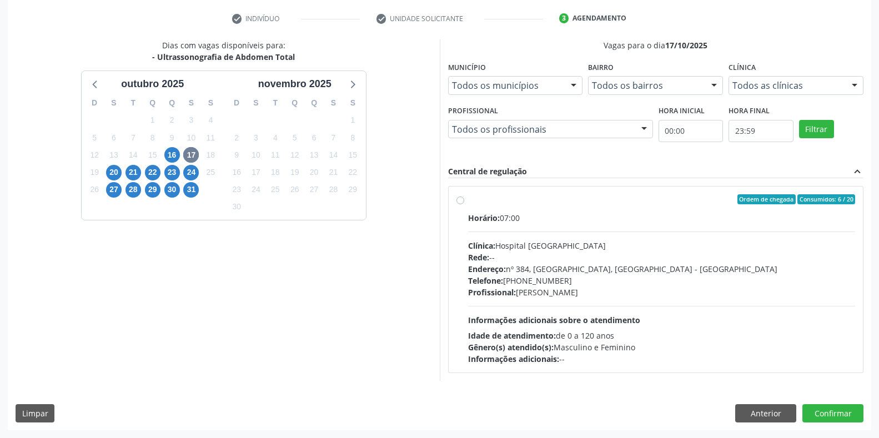
click at [502, 267] on span "Endereço:" at bounding box center [487, 269] width 38 height 11
click at [464, 204] on input "Ordem de chegada Consumidos: 6 / 20 Horário: 07:00 Clínica: Hospital Sao Franci…" at bounding box center [460, 199] width 8 height 10
radio input "true"
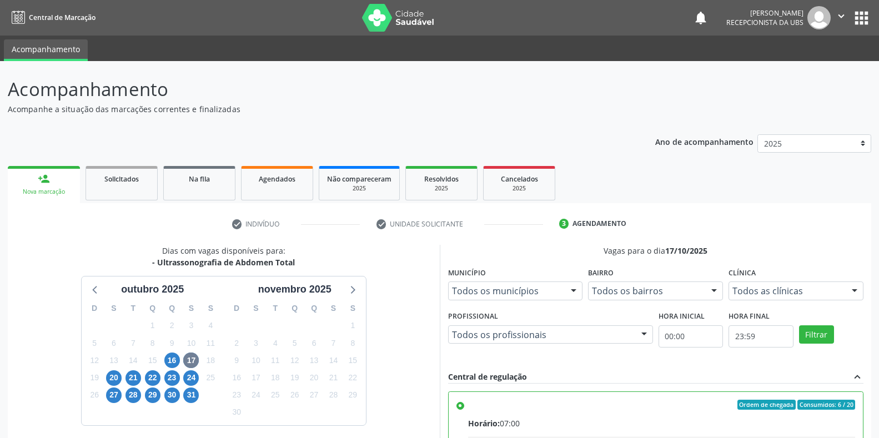
scroll to position [205, 0]
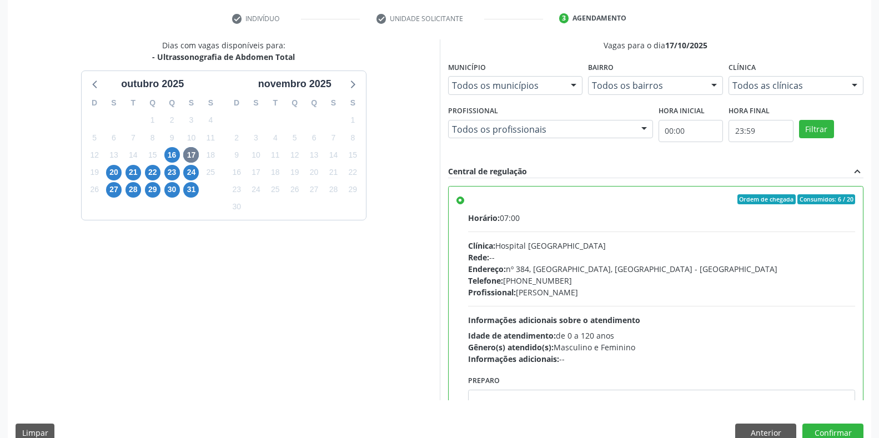
click at [801, 433] on div "Anterior Confirmar" at bounding box center [799, 432] width 128 height 19
click at [808, 431] on button "Confirmar" at bounding box center [832, 432] width 61 height 19
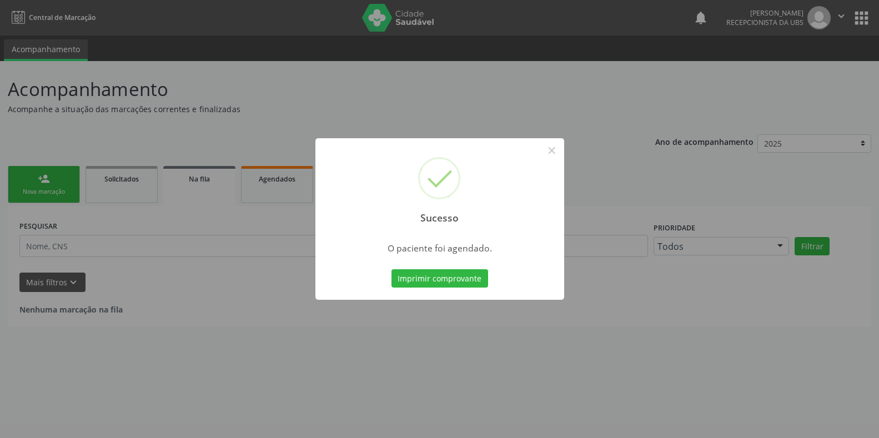
scroll to position [0, 0]
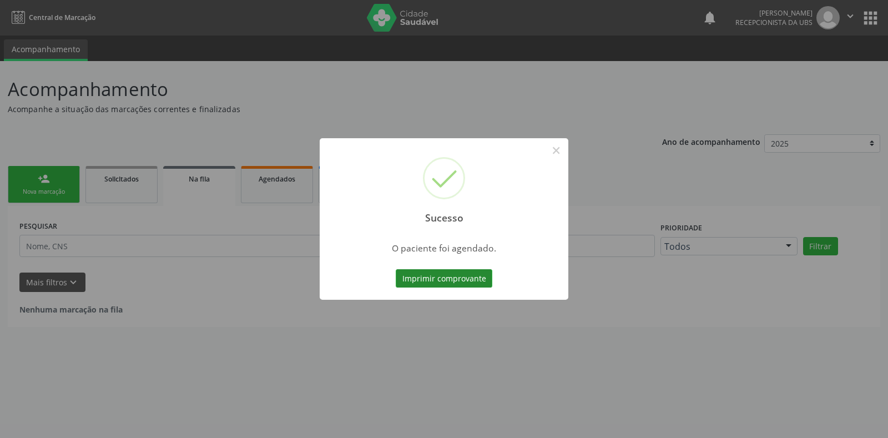
click at [432, 281] on button "Imprimir comprovante" at bounding box center [444, 278] width 97 height 19
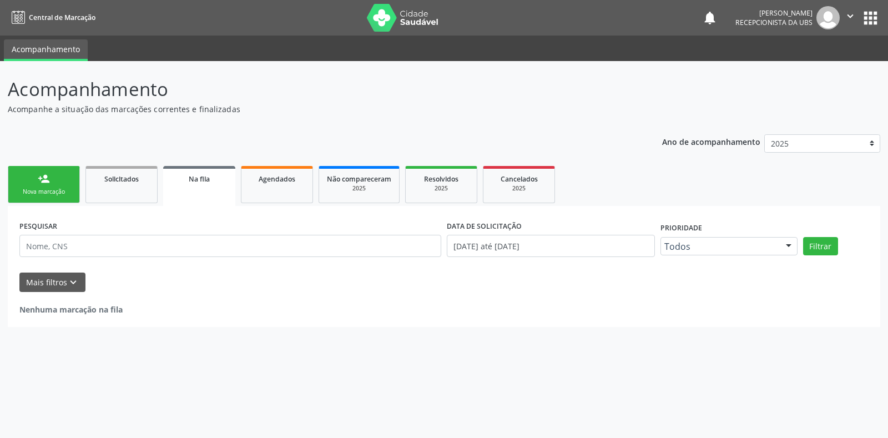
click at [54, 181] on link "person_add Nova marcação" at bounding box center [44, 184] width 72 height 37
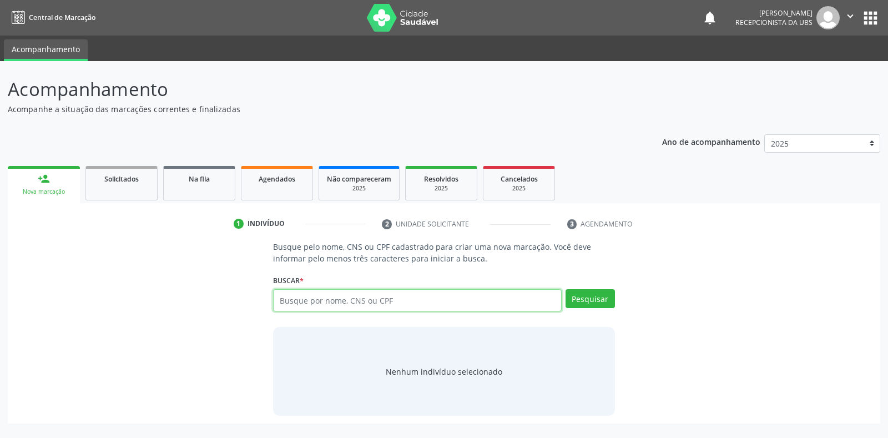
click at [459, 302] on input "text" at bounding box center [417, 300] width 288 height 22
type input "700507183431754"
click at [579, 298] on button "Pesquisar" at bounding box center [590, 298] width 49 height 19
type input "700507183431754"
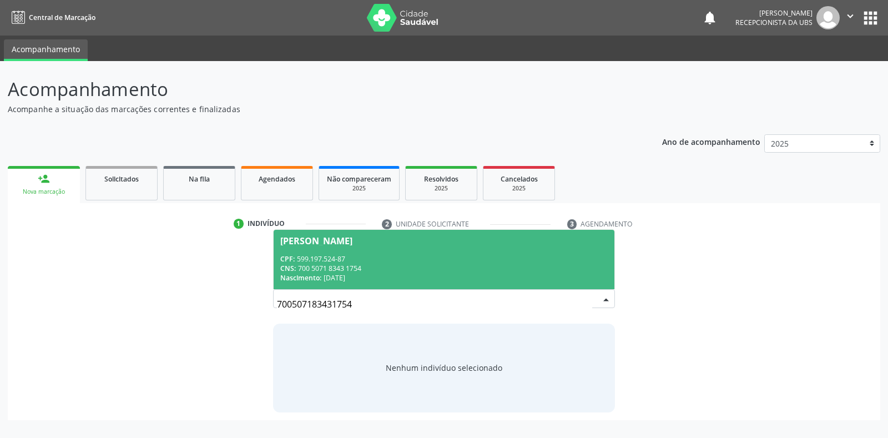
click at [491, 264] on div "CNS: 700 5071 8343 1754" at bounding box center [443, 268] width 327 height 9
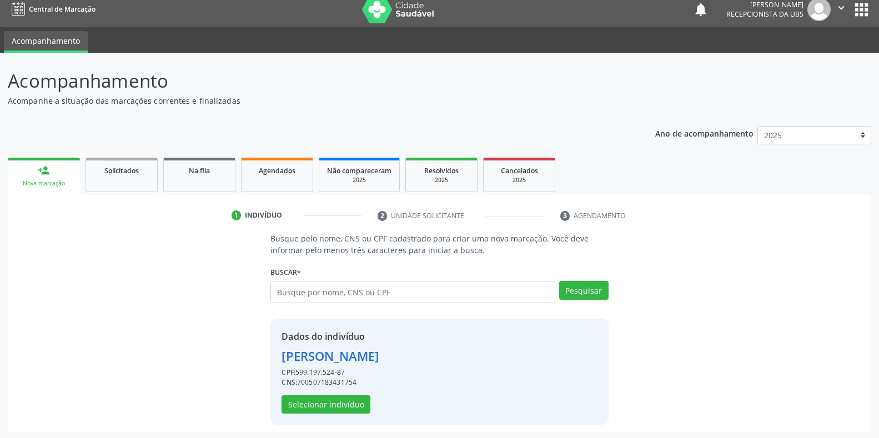
scroll to position [11, 0]
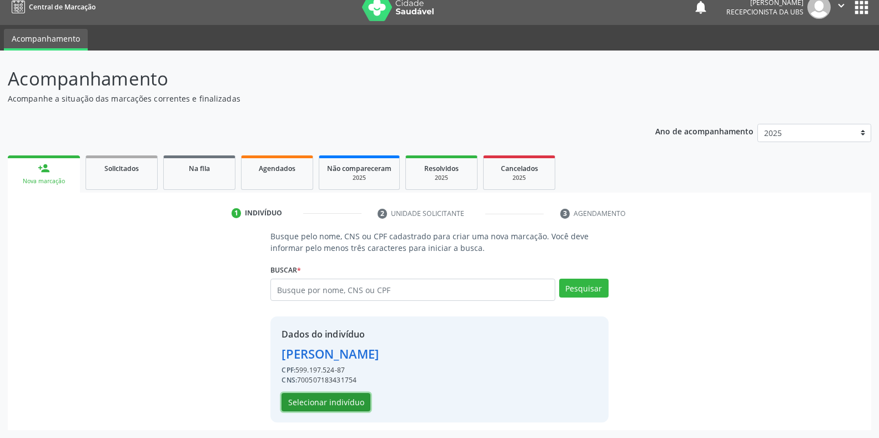
click at [333, 400] on button "Selecionar indivíduo" at bounding box center [325, 402] width 89 height 19
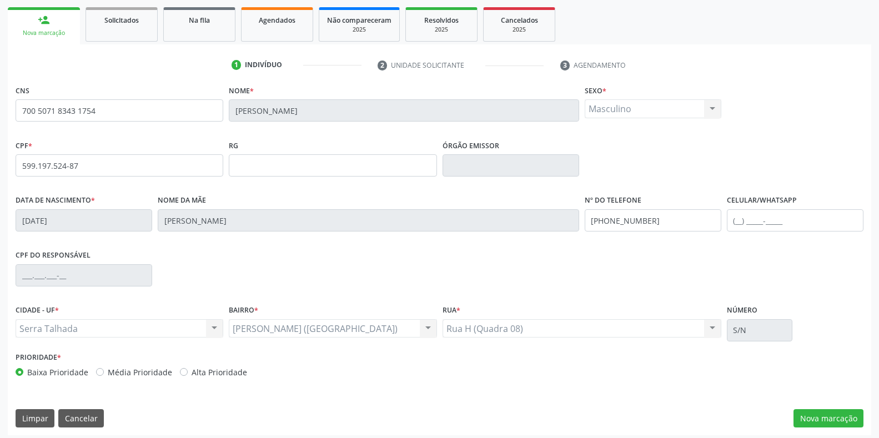
scroll to position [164, 0]
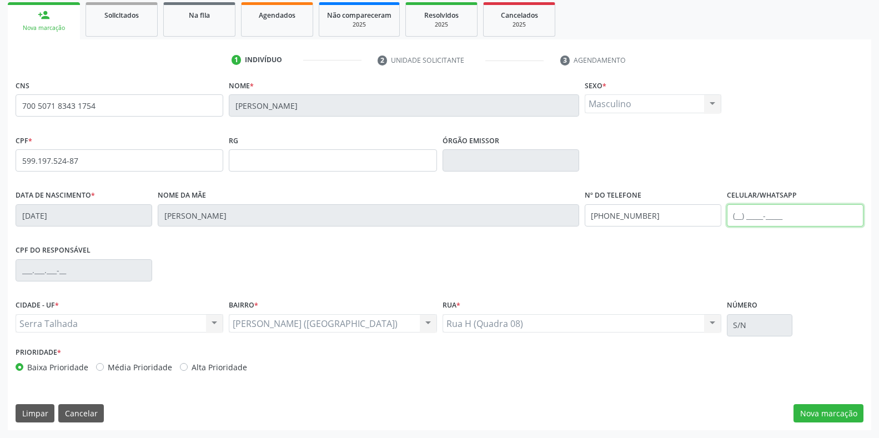
click at [803, 218] on input "text" at bounding box center [795, 215] width 137 height 22
type input "[PHONE_NUMBER]"
click at [848, 408] on button "Nova marcação" at bounding box center [828, 413] width 70 height 19
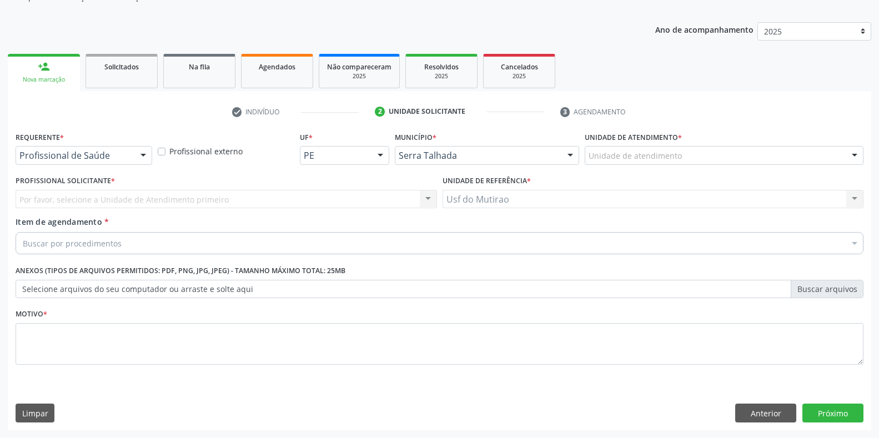
scroll to position [112, 0]
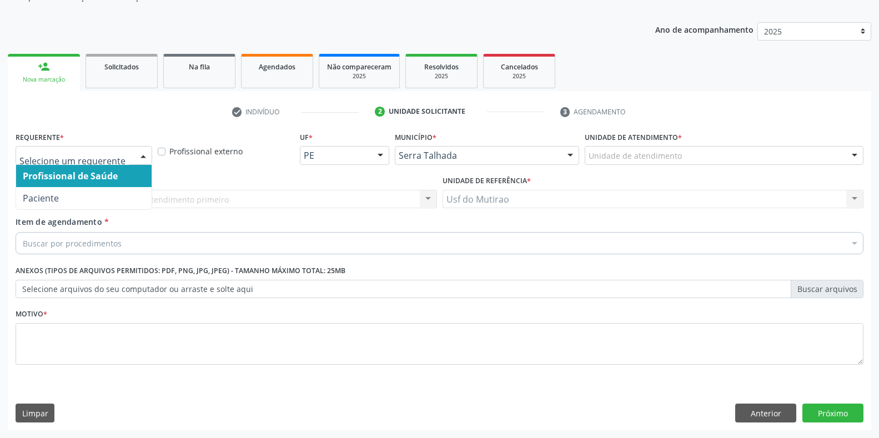
click at [148, 153] on div at bounding box center [143, 156] width 17 height 19
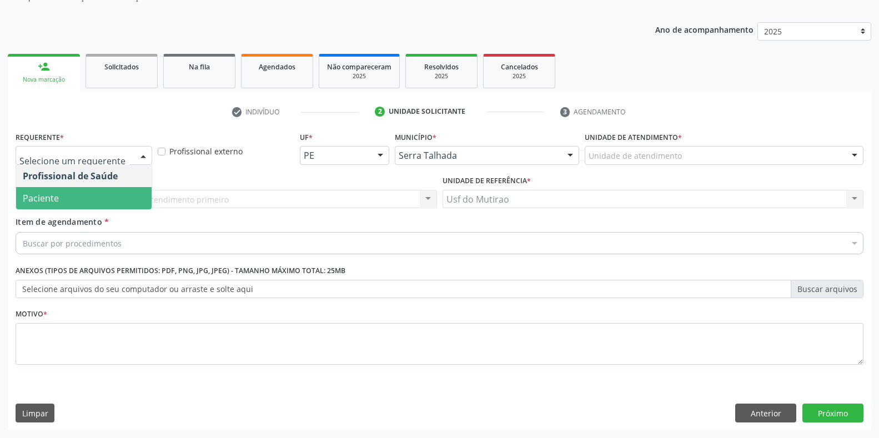
click at [58, 200] on span "Paciente" at bounding box center [83, 198] width 135 height 22
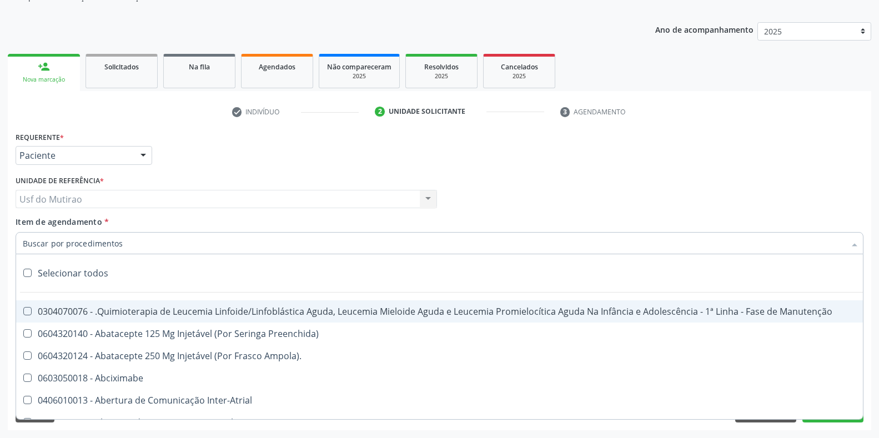
click at [79, 236] on input "Item de agendamento *" at bounding box center [434, 243] width 822 height 22
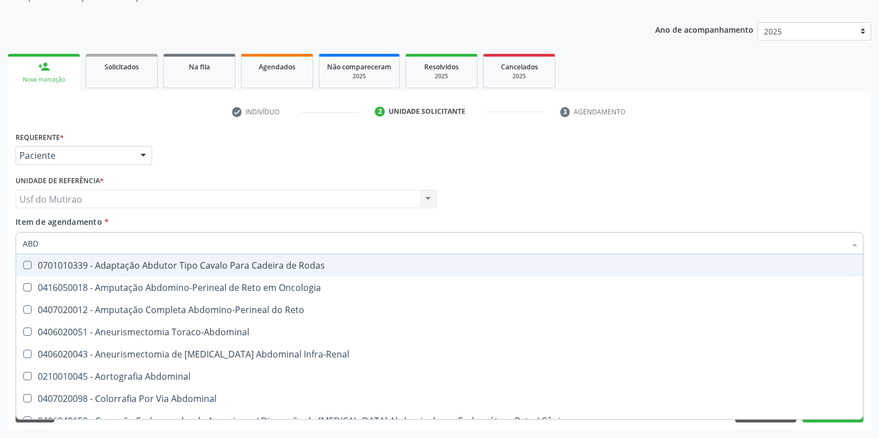
type input "ABDO"
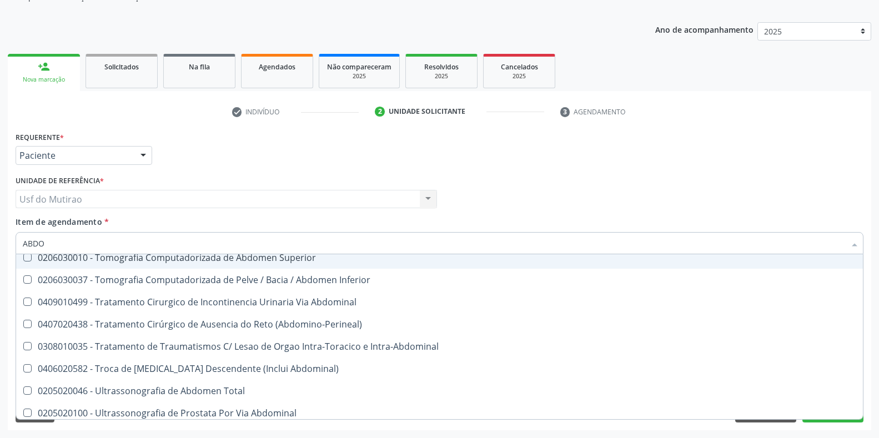
scroll to position [657, 0]
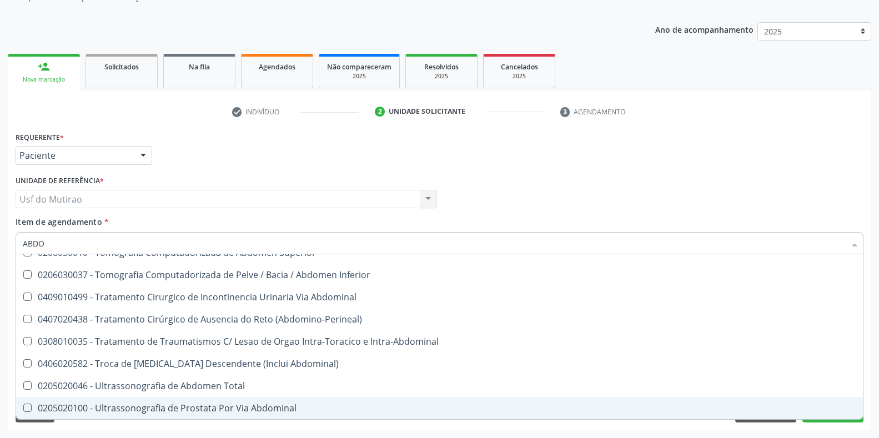
click at [200, 401] on span "0205020100 - Ultrassonografia de Prostata Por Via Abdominal" at bounding box center [439, 408] width 846 height 22
checkbox Abdominal "true"
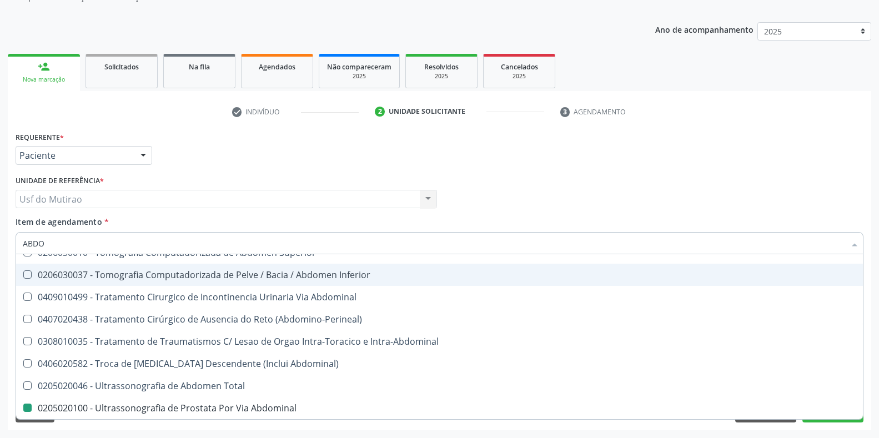
click at [265, 166] on div "Requerente * Paciente Profissional de Saúde Paciente Nenhum resultado encontrad…" at bounding box center [439, 150] width 853 height 43
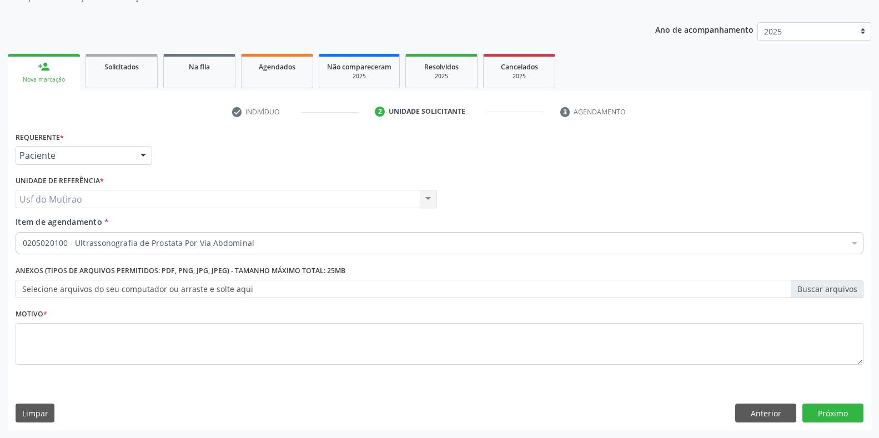
checkbox Abdominal "true"
checkbox Trabalho "false"
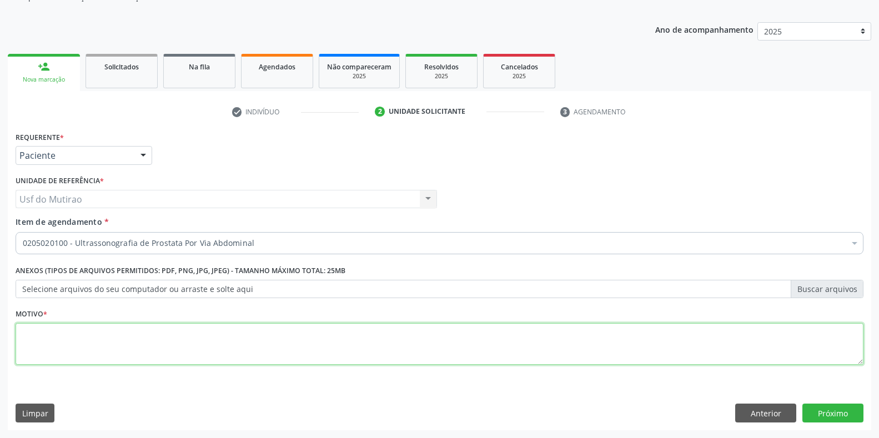
click at [173, 351] on textarea at bounding box center [440, 344] width 848 height 42
type textarea "."
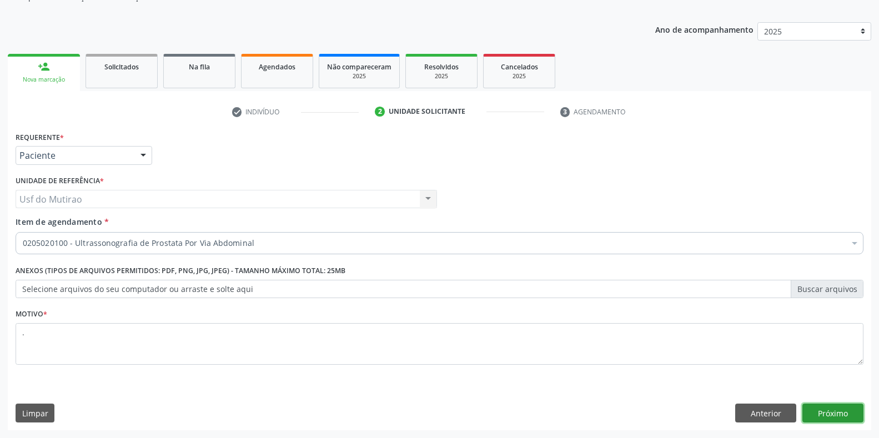
click at [819, 416] on button "Próximo" at bounding box center [832, 413] width 61 height 19
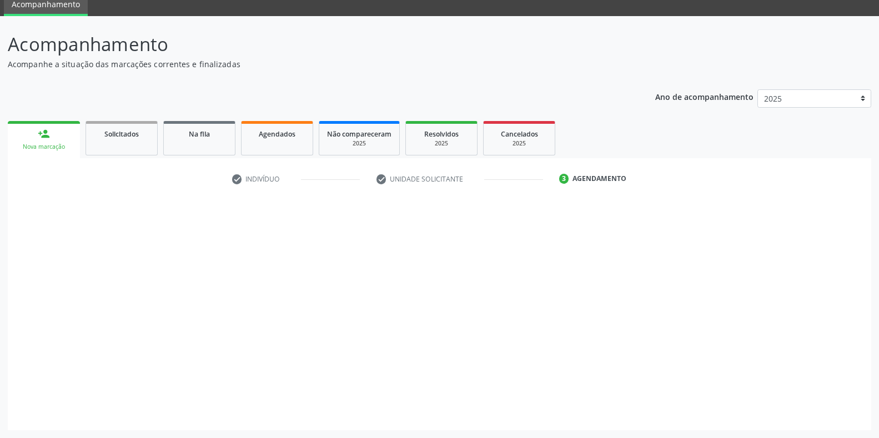
scroll to position [45, 0]
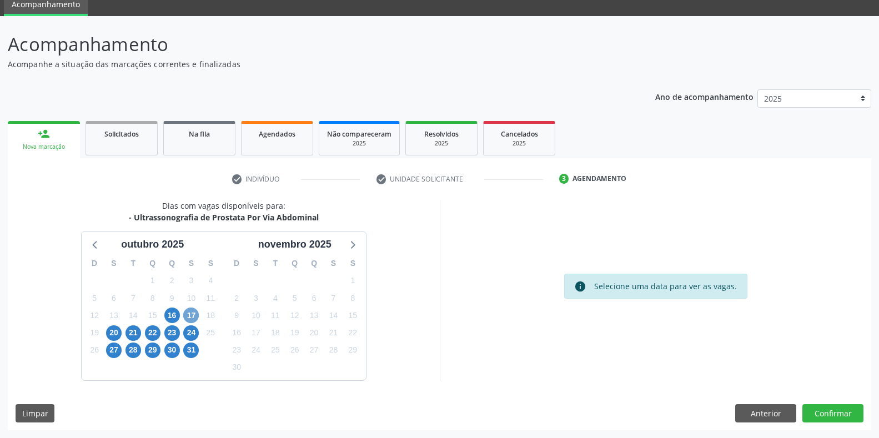
click at [190, 312] on span "17" at bounding box center [191, 315] width 16 height 16
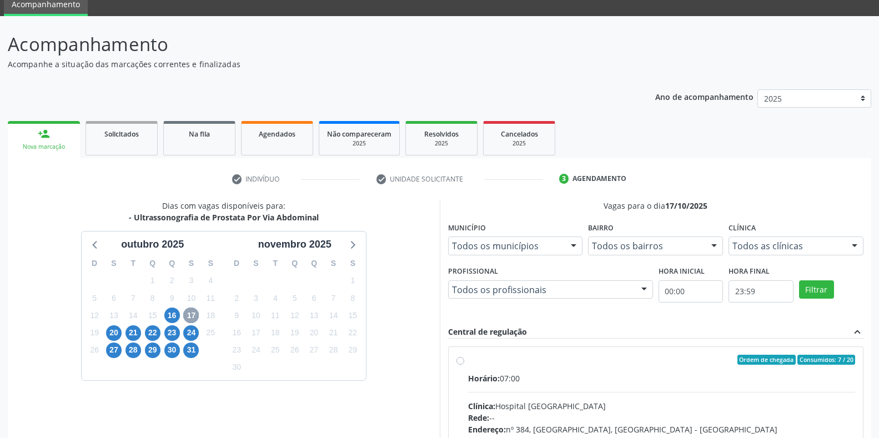
scroll to position [205, 0]
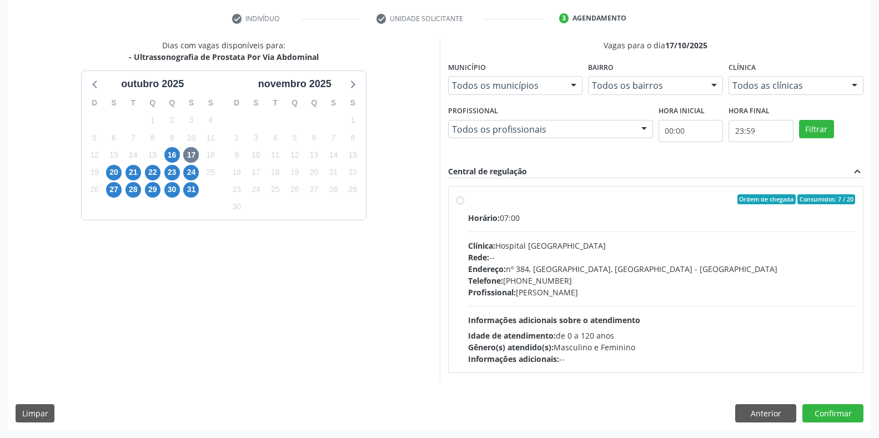
click at [505, 233] on div "Horário: 07:00 Clínica: Hospital [GEOGRAPHIC_DATA] Rede: -- Endereço: [STREET_A…" at bounding box center [661, 288] width 387 height 153
click at [464, 204] on input "Ordem de chegada Consumidos: 7 / 20 Horário: 07:00 Clínica: Hospital [GEOGRAPHI…" at bounding box center [460, 199] width 8 height 10
radio input "true"
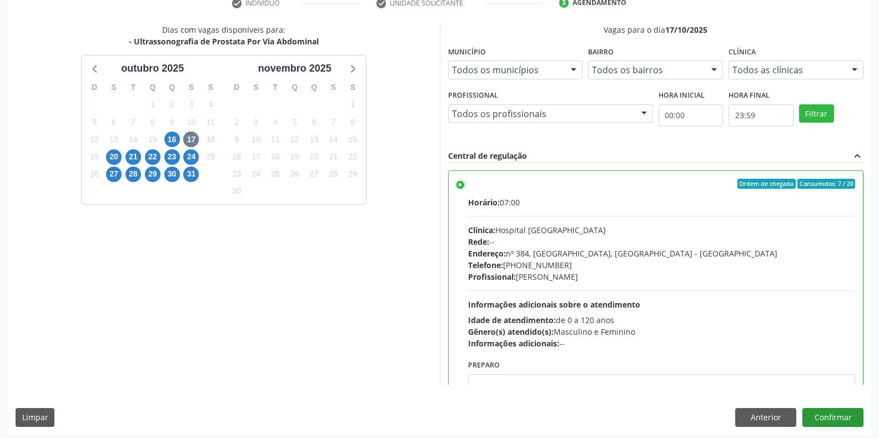
scroll to position [225, 0]
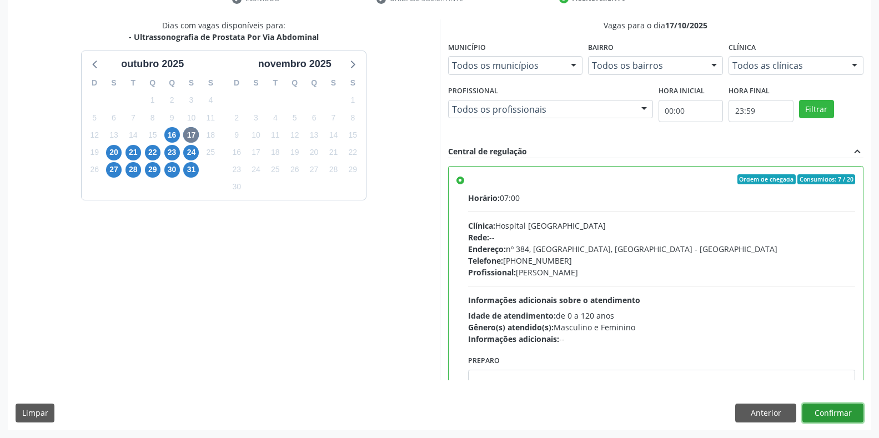
click at [833, 415] on button "Confirmar" at bounding box center [832, 413] width 61 height 19
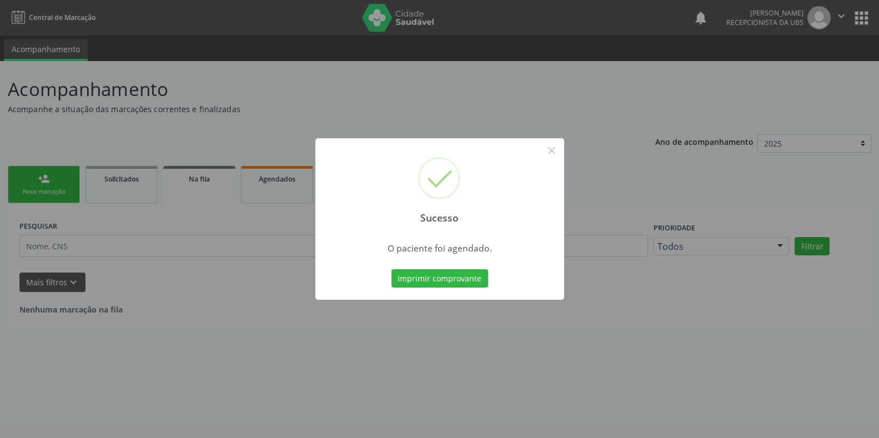
scroll to position [0, 0]
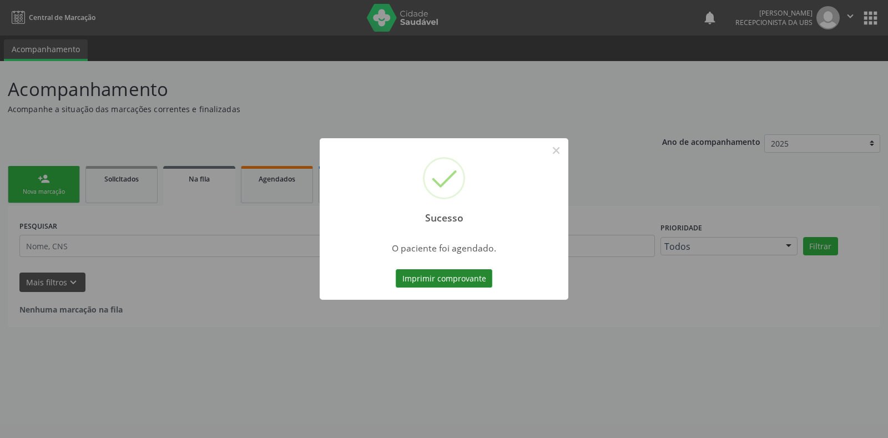
click at [473, 280] on button "Imprimir comprovante" at bounding box center [444, 278] width 97 height 19
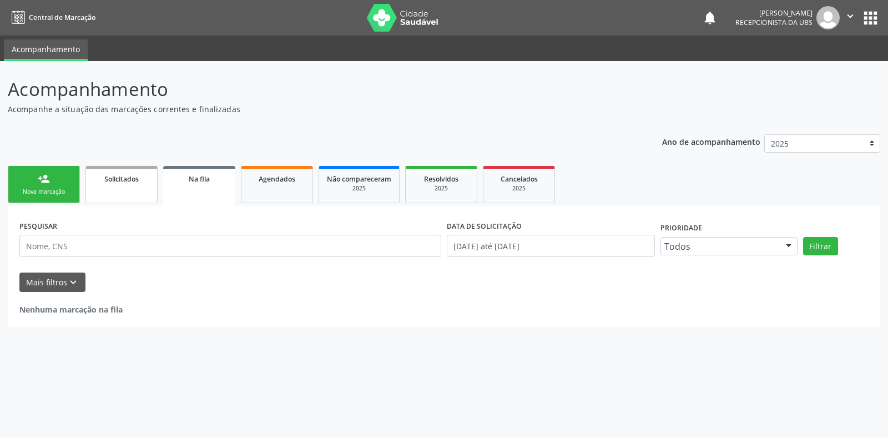
drag, startPoint x: 62, startPoint y: 188, endPoint x: 95, endPoint y: 188, distance: 33.9
click at [62, 188] on div "Nova marcação" at bounding box center [44, 192] width 56 height 8
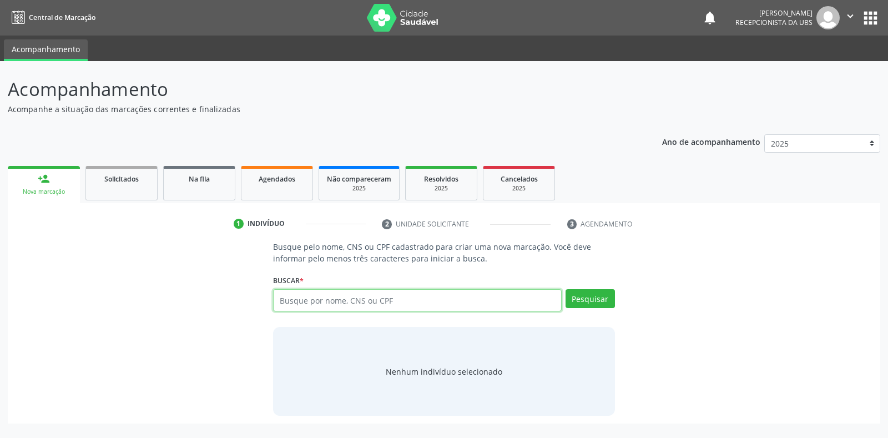
click at [342, 306] on input "text" at bounding box center [417, 300] width 288 height 22
type input "702504367095130"
click at [576, 300] on button "Pesquisar" at bounding box center [590, 298] width 49 height 19
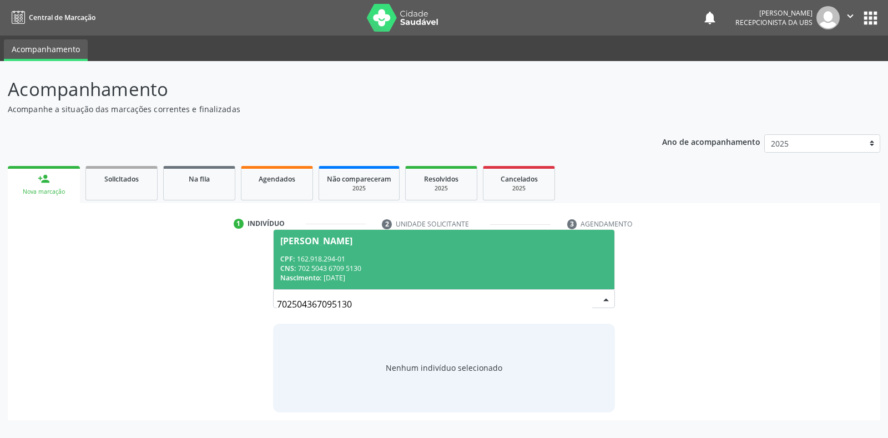
click at [566, 269] on div "CNS: 702 5043 6709 5130" at bounding box center [443, 268] width 327 height 9
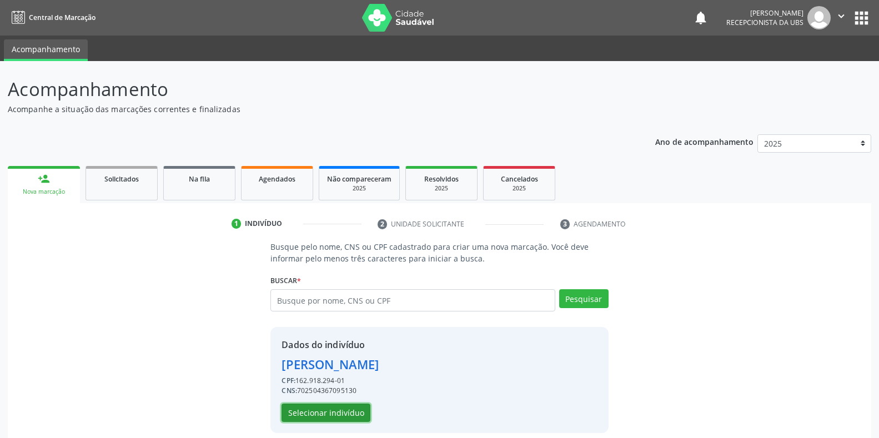
click at [339, 414] on button "Selecionar indivíduo" at bounding box center [325, 413] width 89 height 19
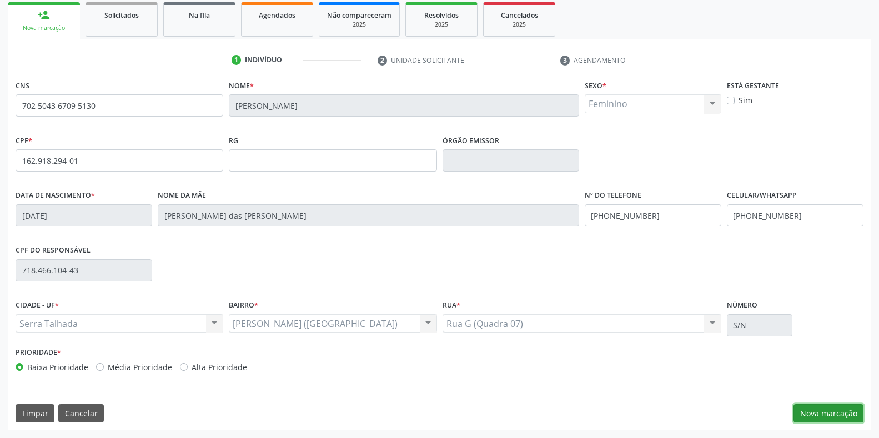
click at [818, 412] on button "Nova marcação" at bounding box center [828, 413] width 70 height 19
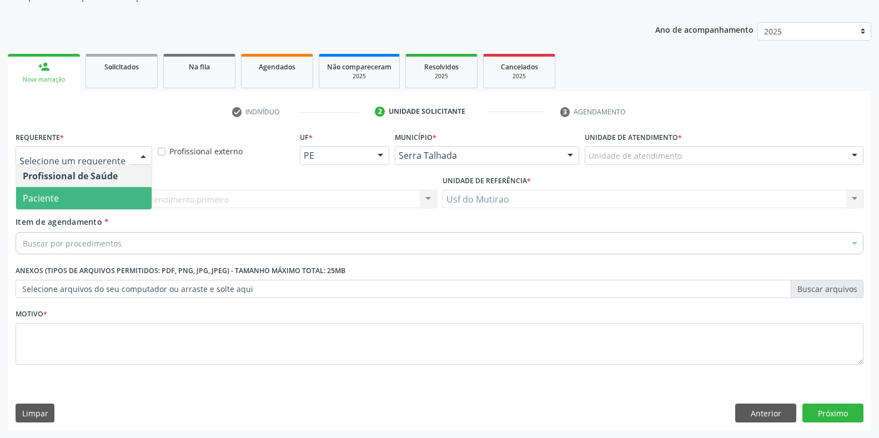
click at [80, 198] on span "Paciente" at bounding box center [83, 198] width 135 height 22
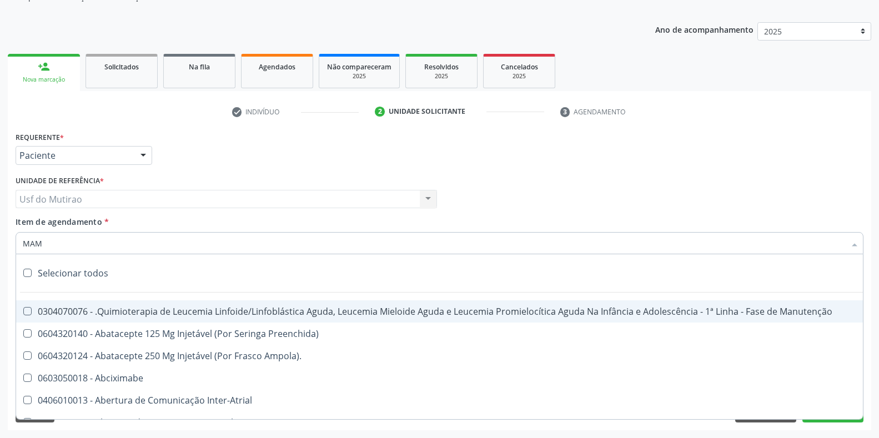
type input "MAMA"
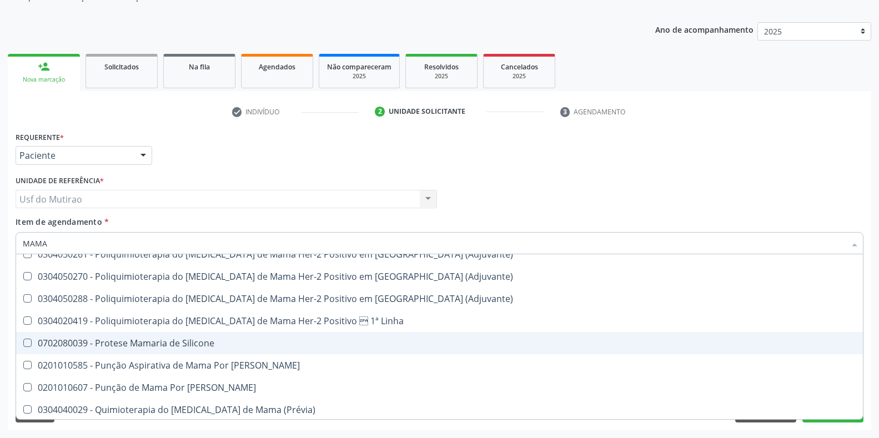
scroll to position [945, 0]
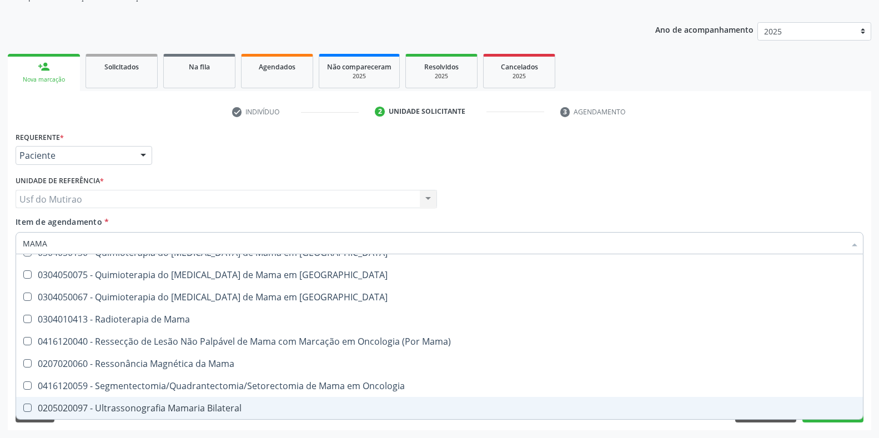
click at [158, 405] on div "0205020097 - Ultrassonografia Mamaria Bilateral" at bounding box center [439, 408] width 833 height 9
checkbox Bilateral "true"
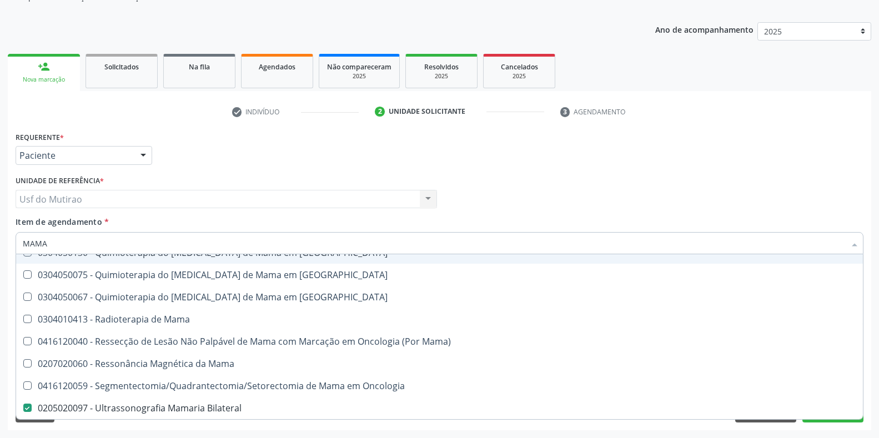
click at [268, 153] on div "Requerente * Paciente Profissional de Saúde Paciente Nenhum resultado encontrad…" at bounding box center [439, 150] width 853 height 43
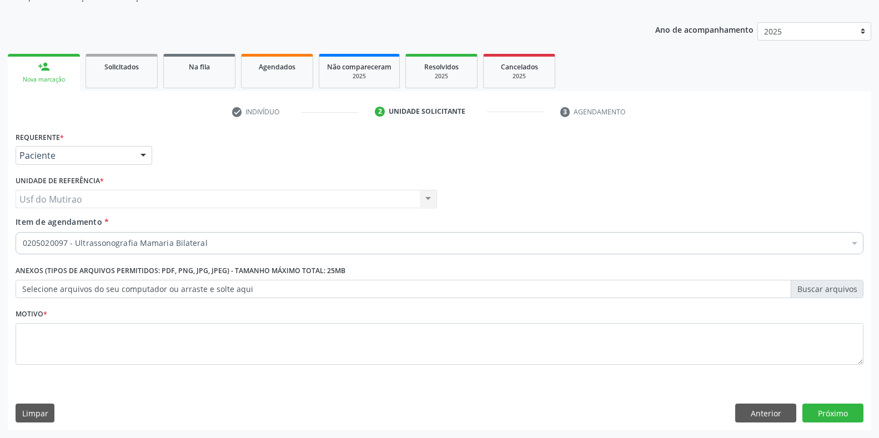
scroll to position [0, 0]
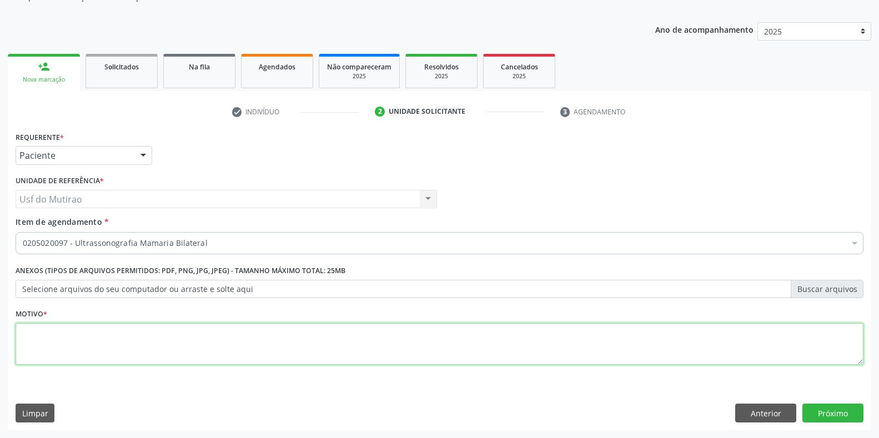
click at [258, 339] on textarea at bounding box center [440, 344] width 848 height 42
type textarea "."
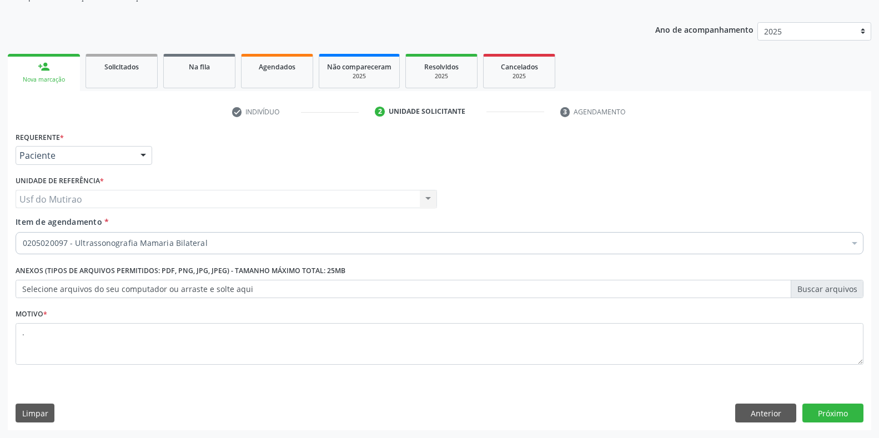
click at [806, 403] on div "Requerente * Paciente Profissional de Saúde Paciente Nenhum resultado encontrad…" at bounding box center [439, 279] width 863 height 301
click at [811, 417] on button "Próximo" at bounding box center [832, 413] width 61 height 19
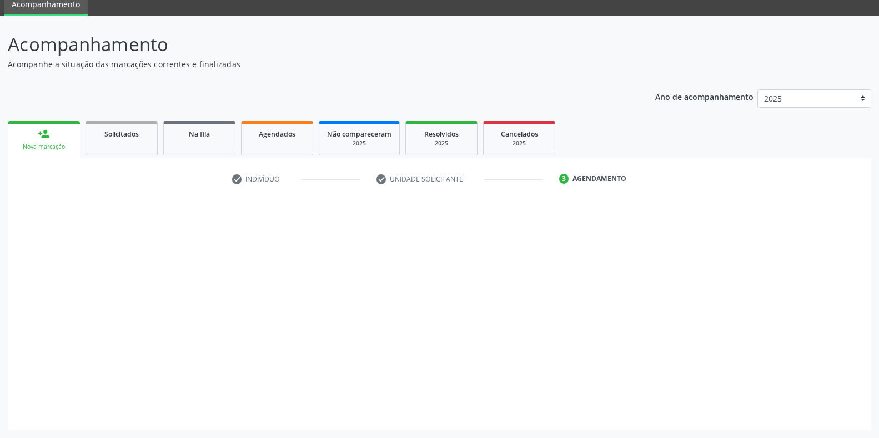
scroll to position [45, 0]
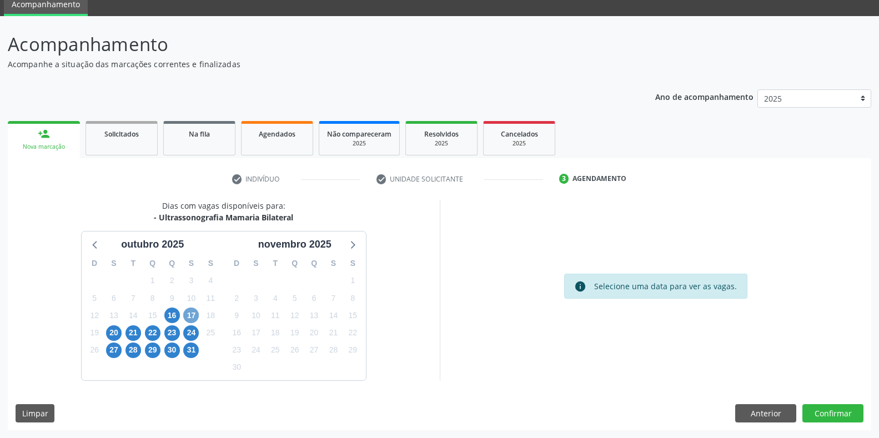
click at [193, 317] on span "17" at bounding box center [191, 315] width 16 height 16
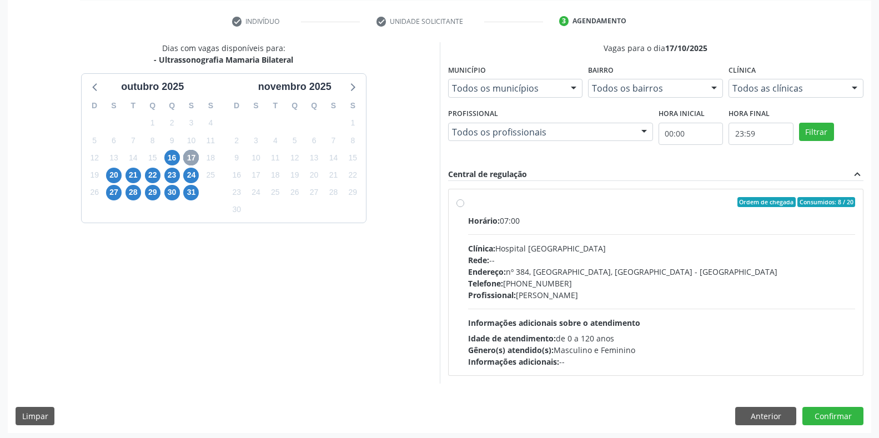
scroll to position [205, 0]
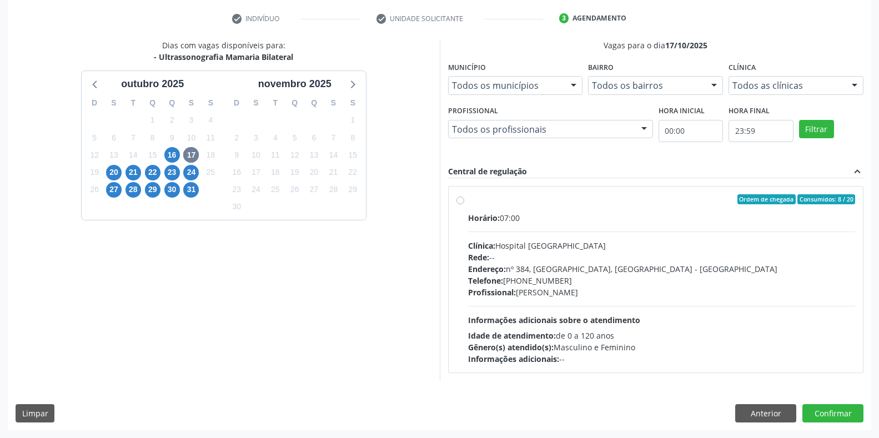
click at [484, 276] on span "Telefone:" at bounding box center [485, 280] width 35 height 11
click at [464, 204] on input "Ordem de chegada Consumidos: 8 / 20 Horário: 07:00 Clínica: Hospital [GEOGRAPHI…" at bounding box center [460, 199] width 8 height 10
radio input "true"
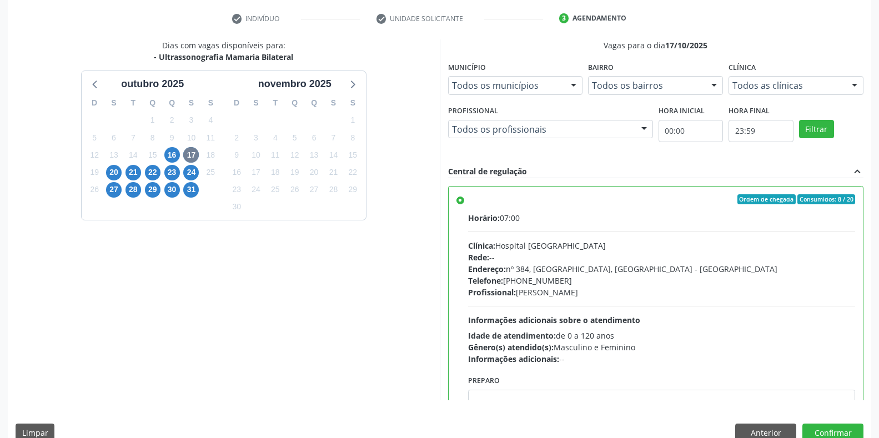
click at [808, 422] on div "Dias com vagas disponíveis para: - Ultrassonografia Mamaria Bilateral [DATE] D …" at bounding box center [439, 244] width 863 height 410
click at [808, 425] on button "Confirmar" at bounding box center [832, 432] width 61 height 19
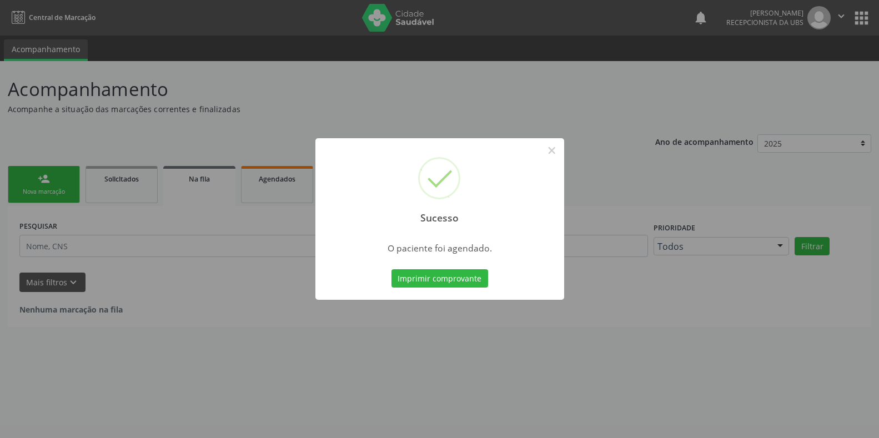
scroll to position [0, 0]
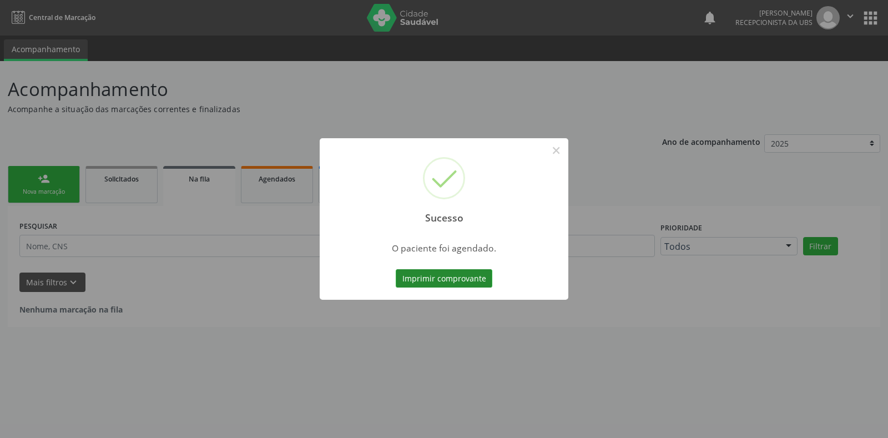
click at [431, 280] on button "Imprimir comprovante" at bounding box center [444, 278] width 97 height 19
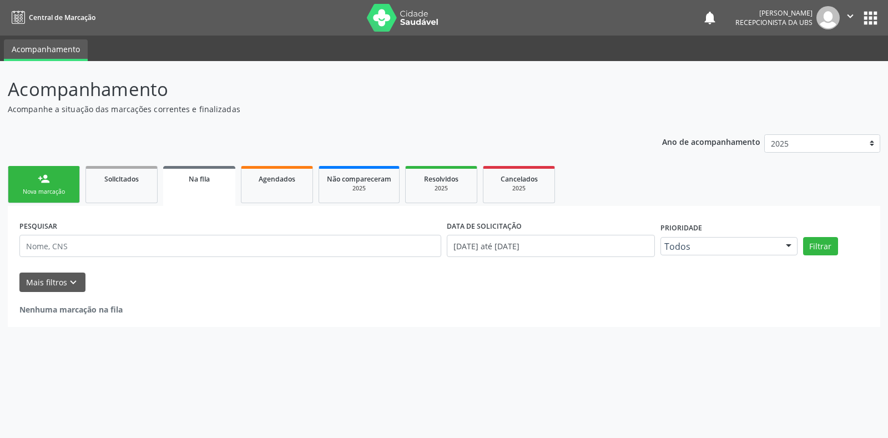
click at [48, 190] on div "Nova marcação" at bounding box center [44, 192] width 56 height 8
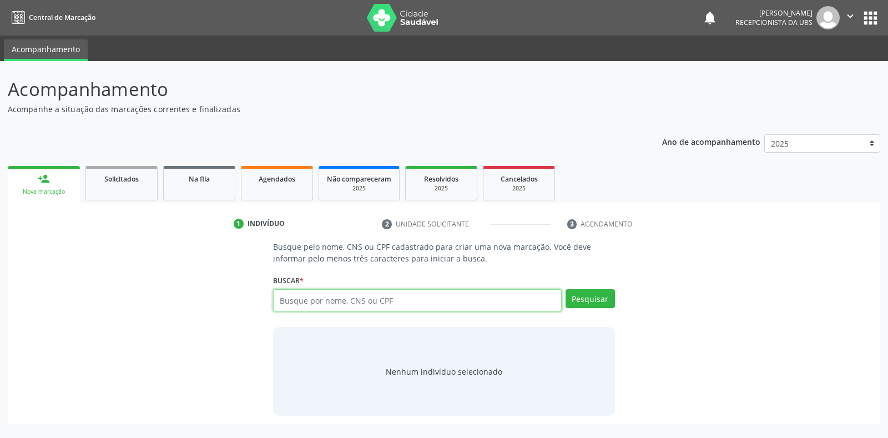
click at [302, 296] on input "text" at bounding box center [417, 300] width 288 height 22
type input "11241961450"
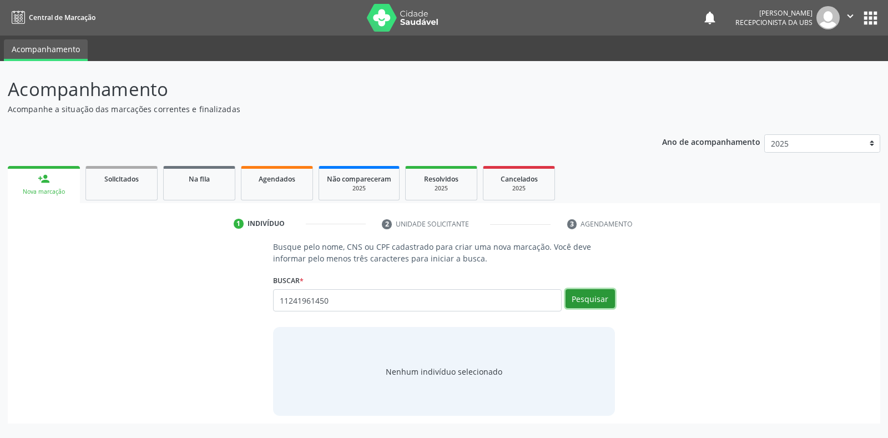
click at [595, 301] on button "Pesquisar" at bounding box center [590, 298] width 49 height 19
type input "11241961450"
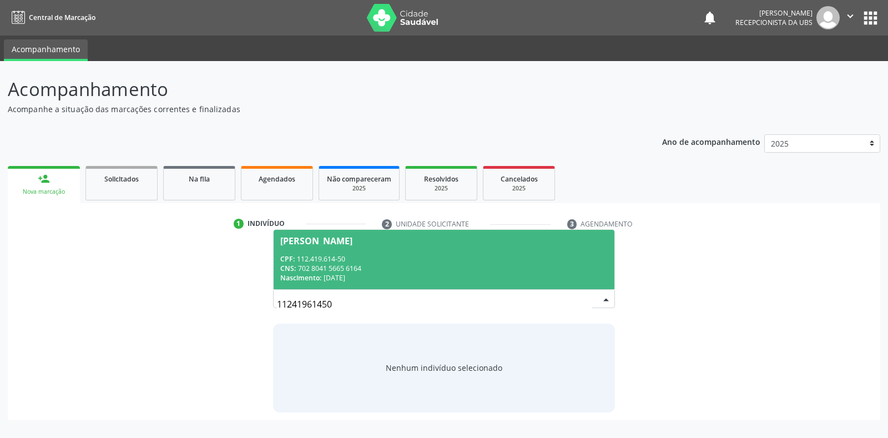
click at [546, 248] on span "[PERSON_NAME] CPF: 112.419.614-50 CNS: 702 8041 5665 6164 Nascimento: 29[DATE]" at bounding box center [444, 259] width 340 height 59
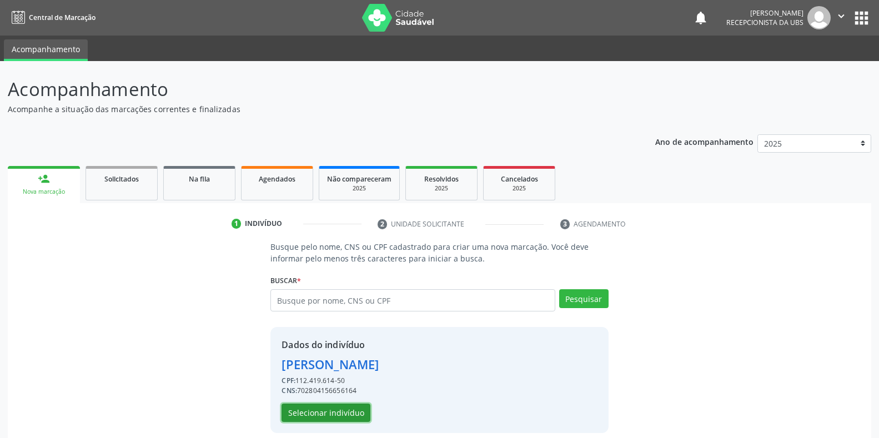
click at [329, 414] on button "Selecionar indivíduo" at bounding box center [325, 413] width 89 height 19
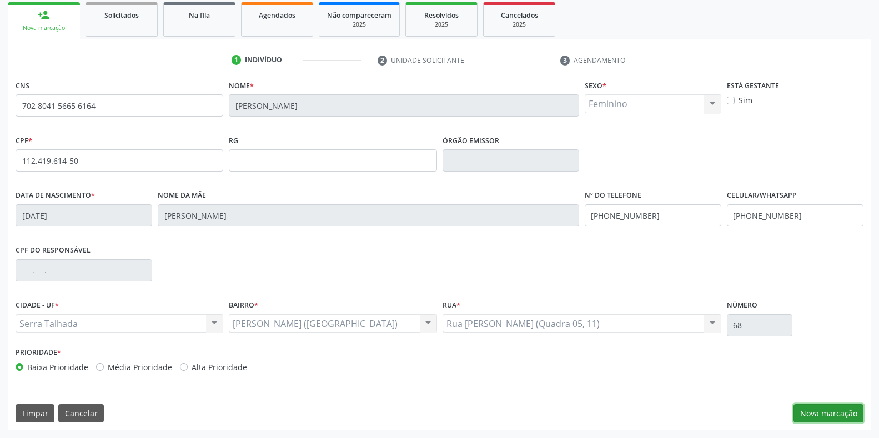
click at [811, 404] on button "Nova marcação" at bounding box center [828, 413] width 70 height 19
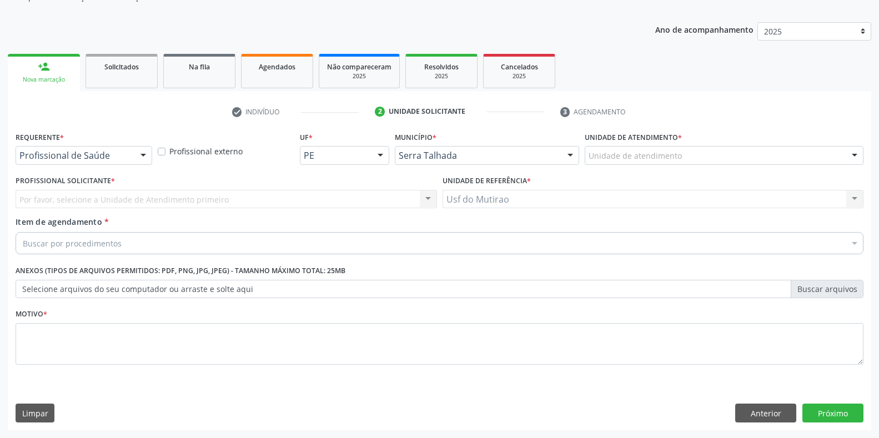
scroll to position [112, 0]
click at [119, 163] on div "Profissional de Saúde" at bounding box center [84, 155] width 137 height 19
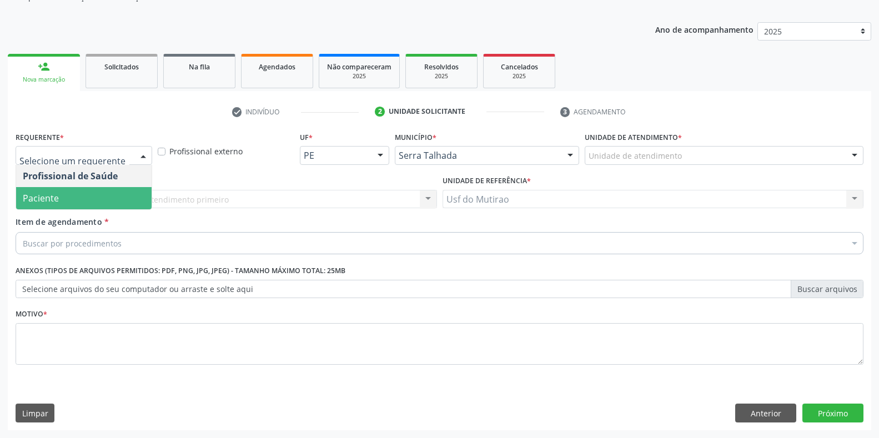
click at [87, 198] on span "Paciente" at bounding box center [83, 198] width 135 height 22
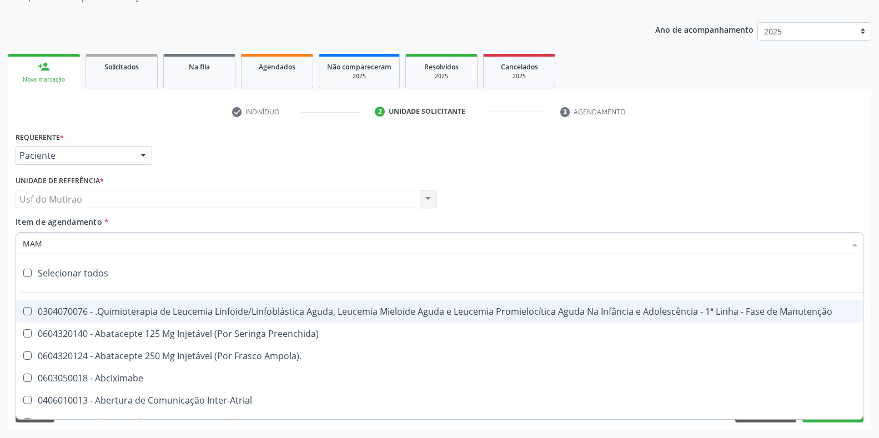
type input "MAMA"
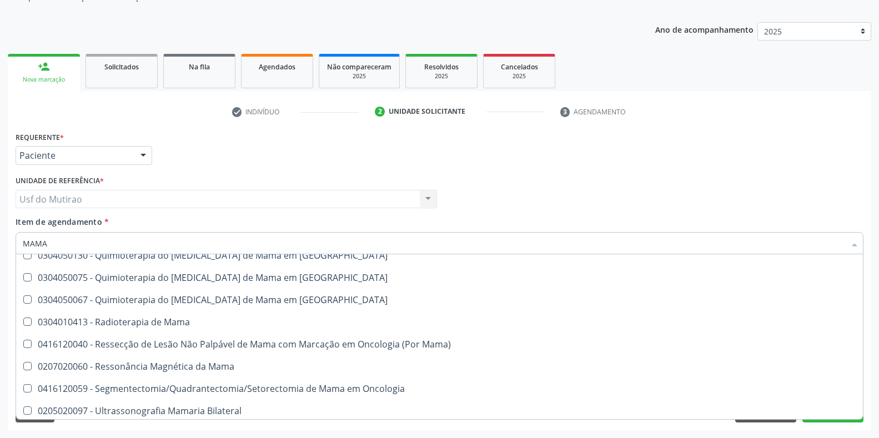
scroll to position [945, 0]
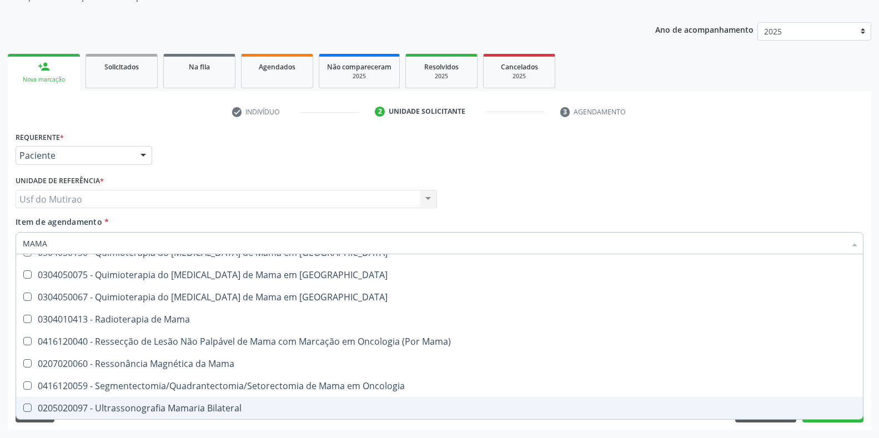
click at [160, 412] on div "0205020097 - Ultrassonografia Mamaria Bilateral" at bounding box center [439, 408] width 833 height 9
checkbox Bilateral "true"
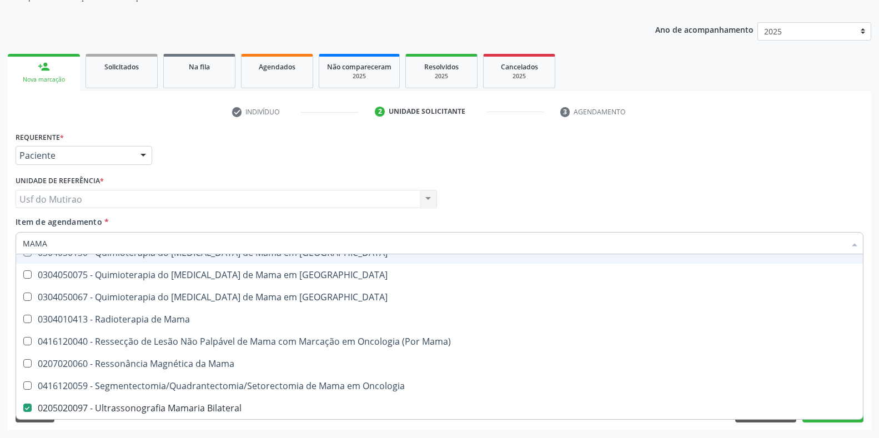
click at [331, 173] on div "Unidade de referência * Usf do Mutirao Usf do Mutirao Nenhum resultado encontra…" at bounding box center [226, 191] width 421 height 36
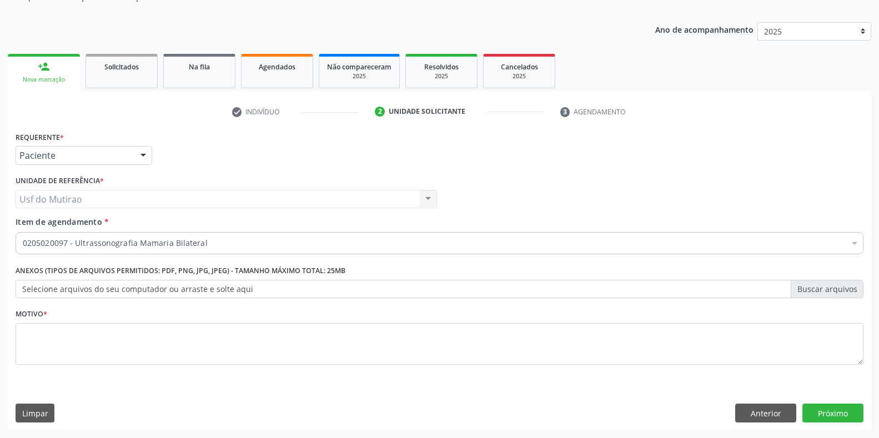
scroll to position [0, 0]
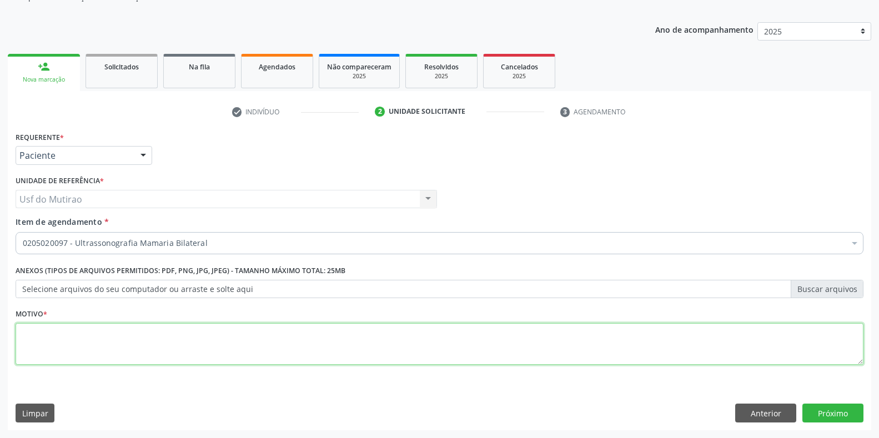
click at [443, 349] on textarea at bounding box center [440, 344] width 848 height 42
type textarea "."
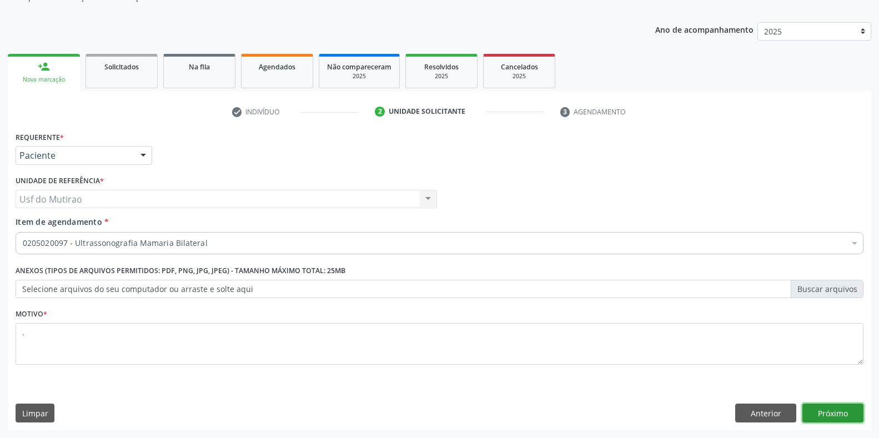
click at [830, 412] on button "Próximo" at bounding box center [832, 413] width 61 height 19
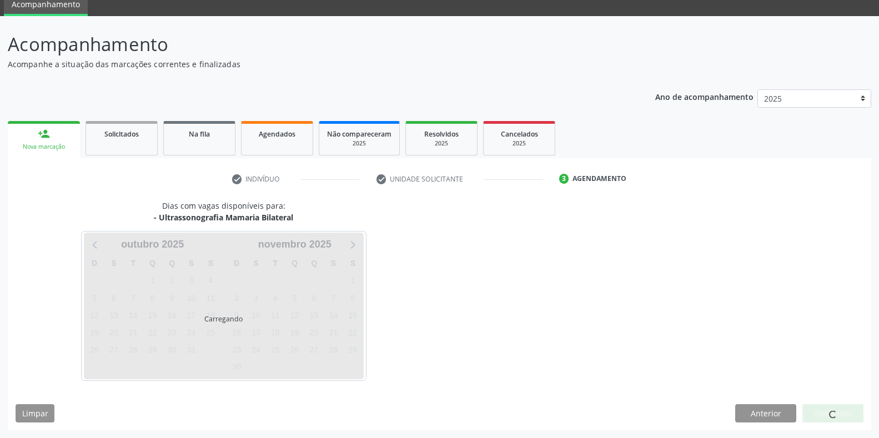
scroll to position [45, 0]
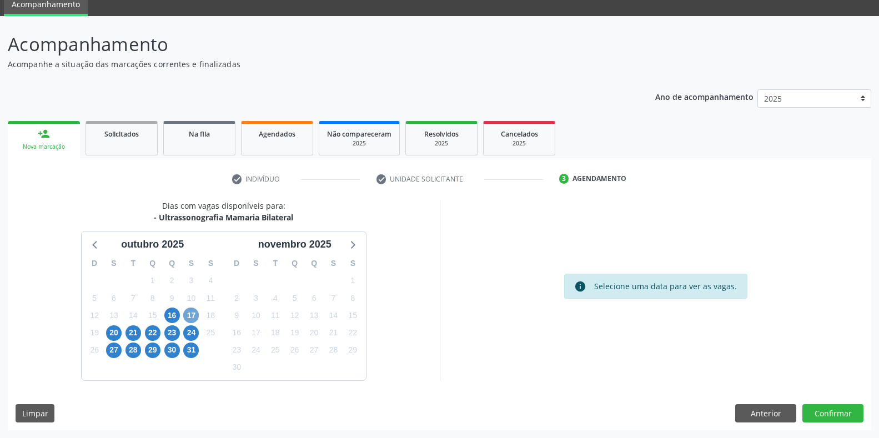
click at [190, 314] on span "17" at bounding box center [191, 315] width 16 height 16
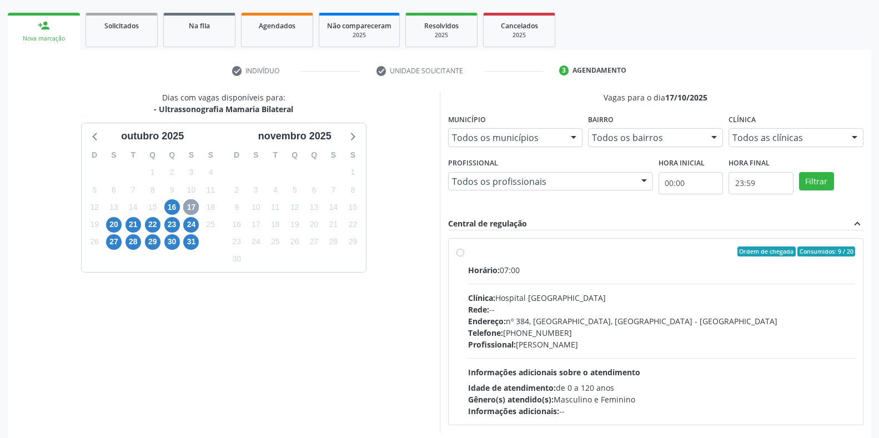
scroll to position [156, 0]
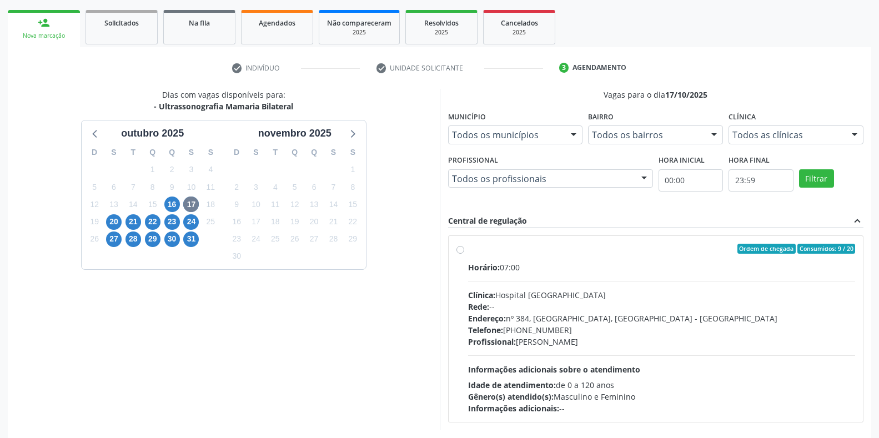
click at [541, 307] on div "Rede: --" at bounding box center [661, 307] width 387 height 12
click at [464, 254] on input "Ordem de chegada Consumidos: 9 / 20 Horário: 07:00 Clínica: Hospital [GEOGRAPHI…" at bounding box center [460, 249] width 8 height 10
radio input "true"
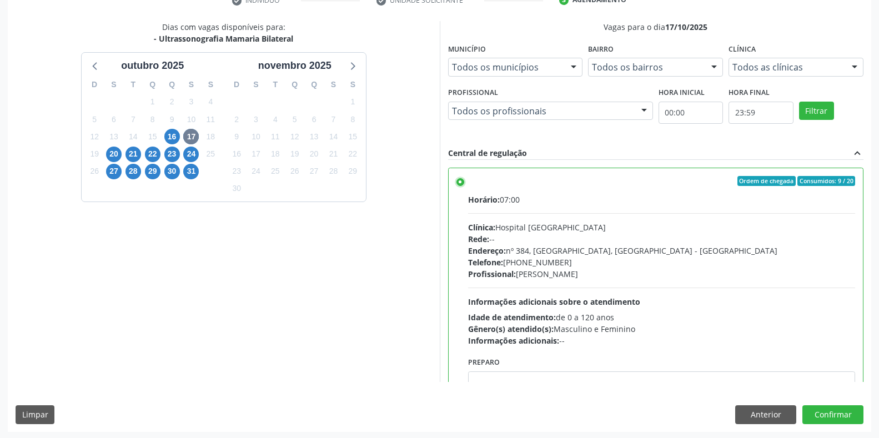
scroll to position [225, 0]
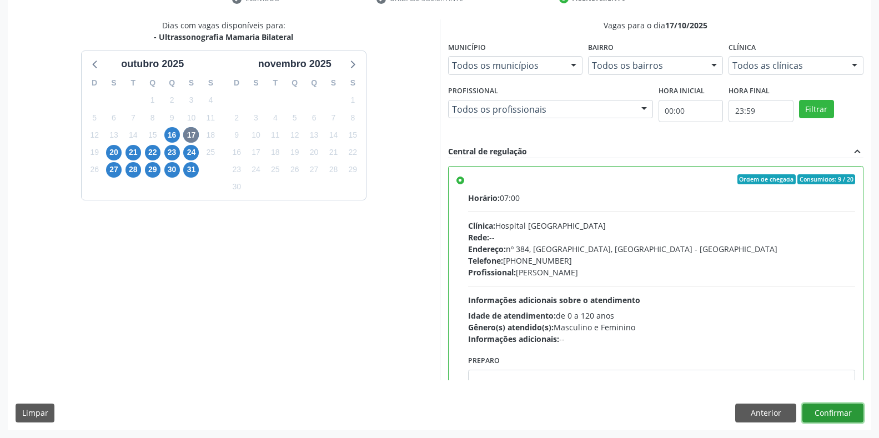
click at [838, 411] on button "Confirmar" at bounding box center [832, 413] width 61 height 19
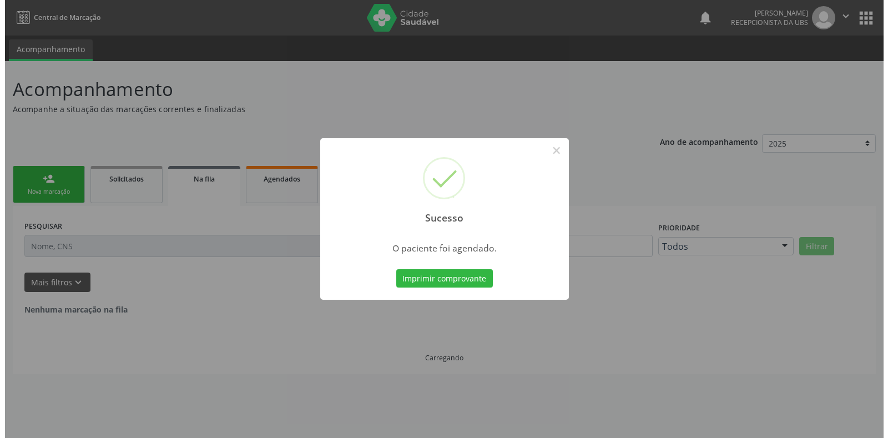
scroll to position [0, 0]
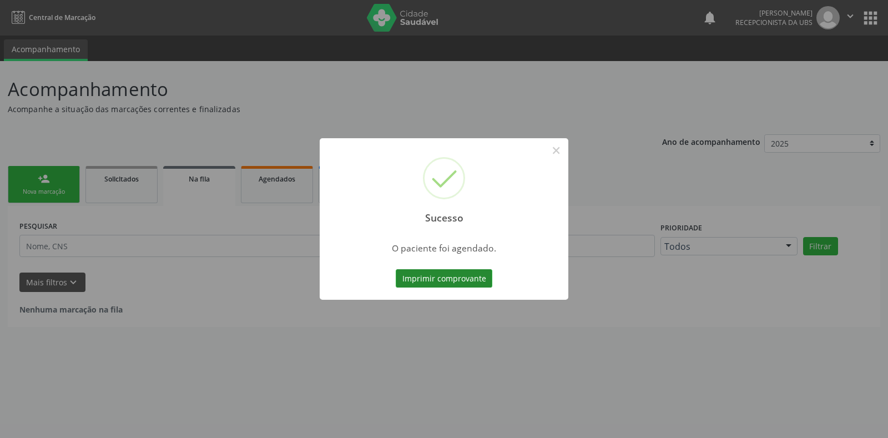
click at [420, 279] on button "Imprimir comprovante" at bounding box center [444, 278] width 97 height 19
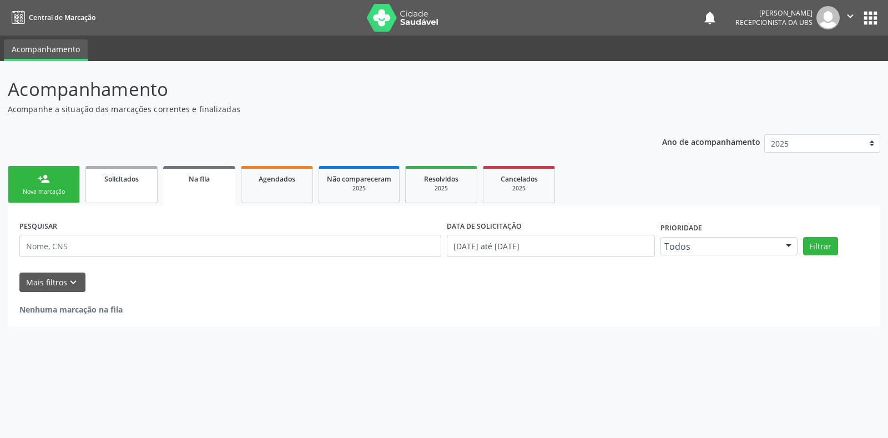
drag, startPoint x: 52, startPoint y: 194, endPoint x: 123, endPoint y: 183, distance: 72.5
click at [52, 194] on div "Nova marcação" at bounding box center [44, 192] width 56 height 8
